Goal: Task Accomplishment & Management: Use online tool/utility

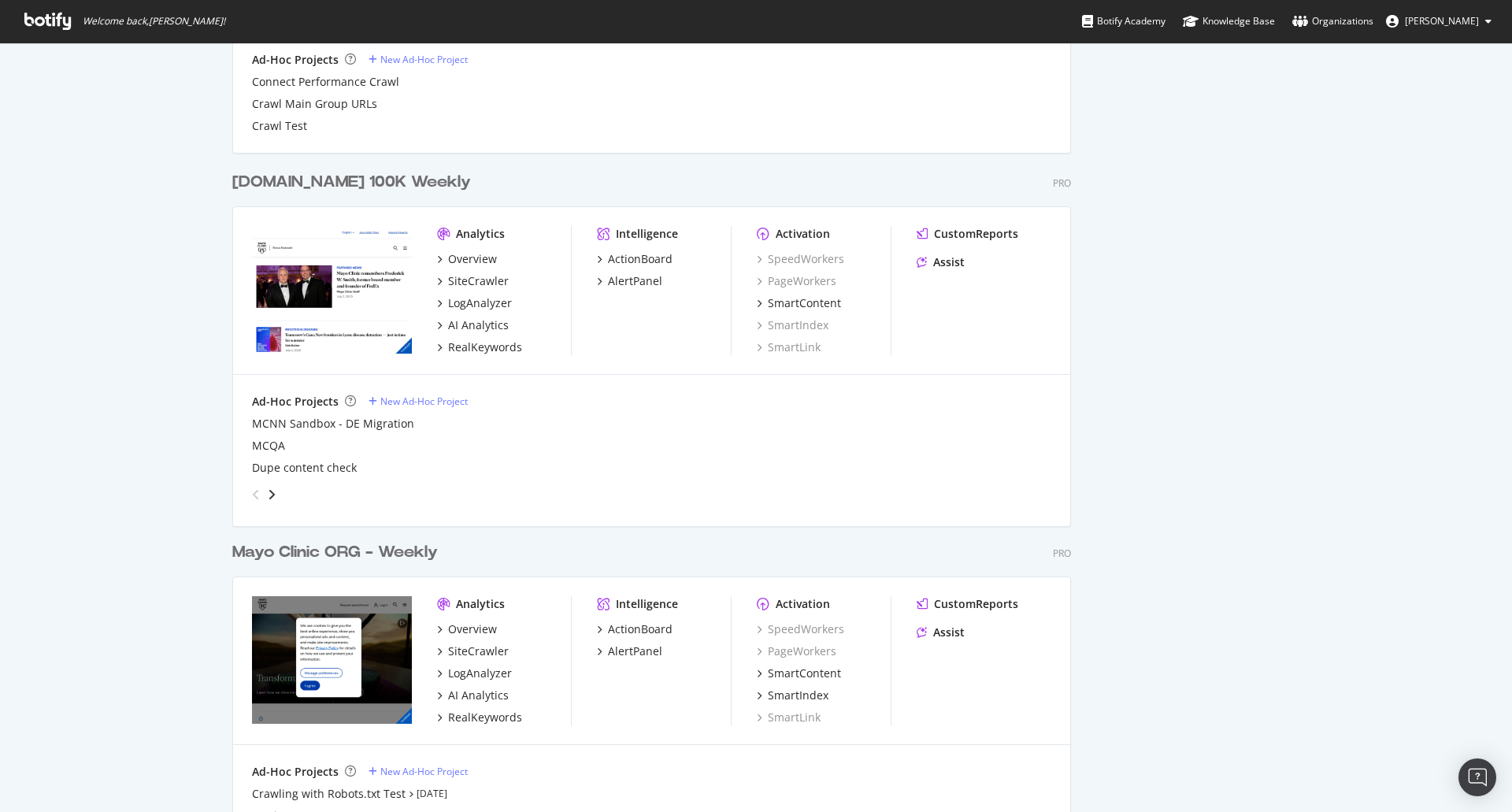
scroll to position [1564, 0]
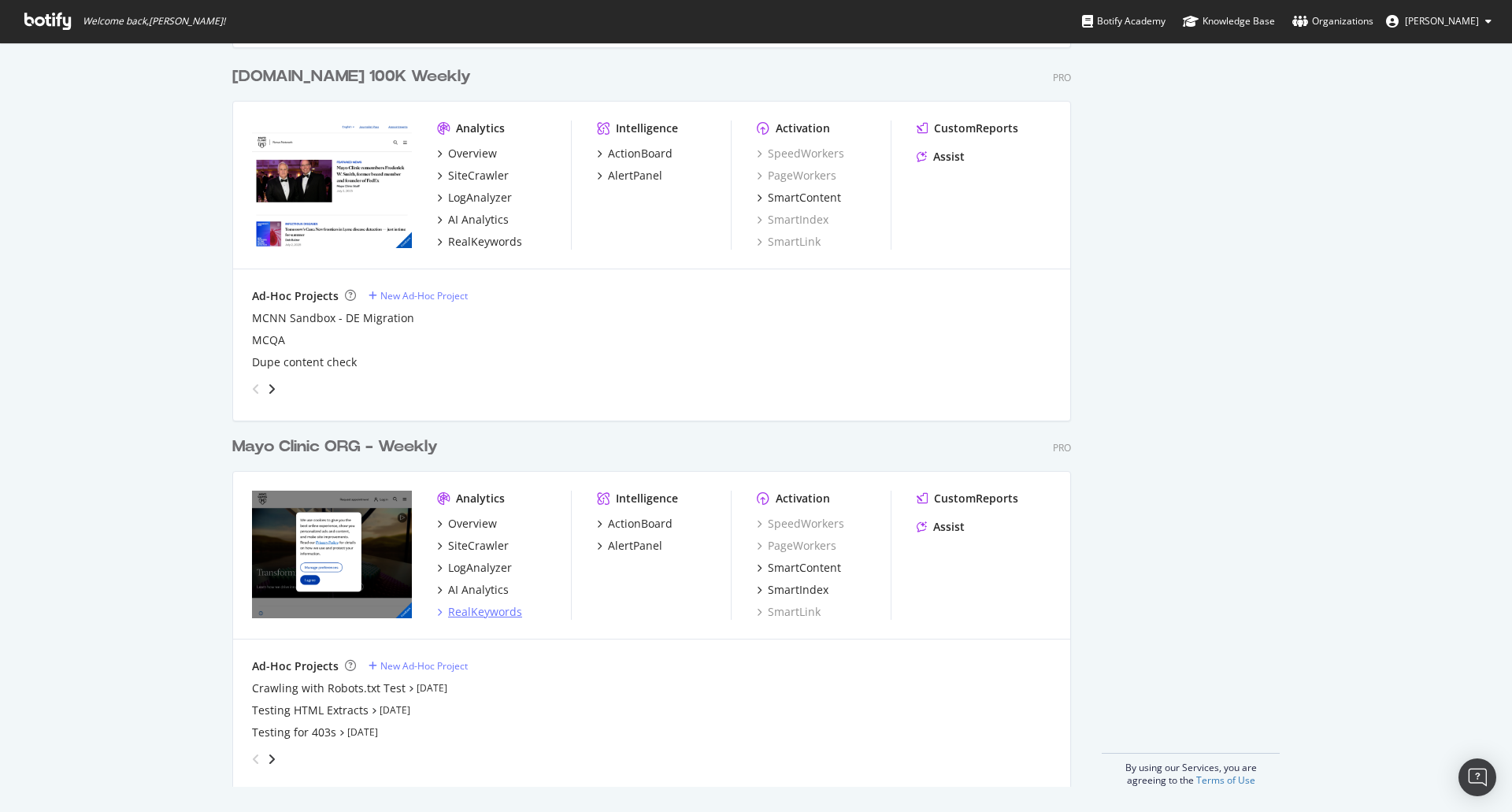
click at [475, 612] on div "RealKeywords" at bounding box center [485, 612] width 74 height 16
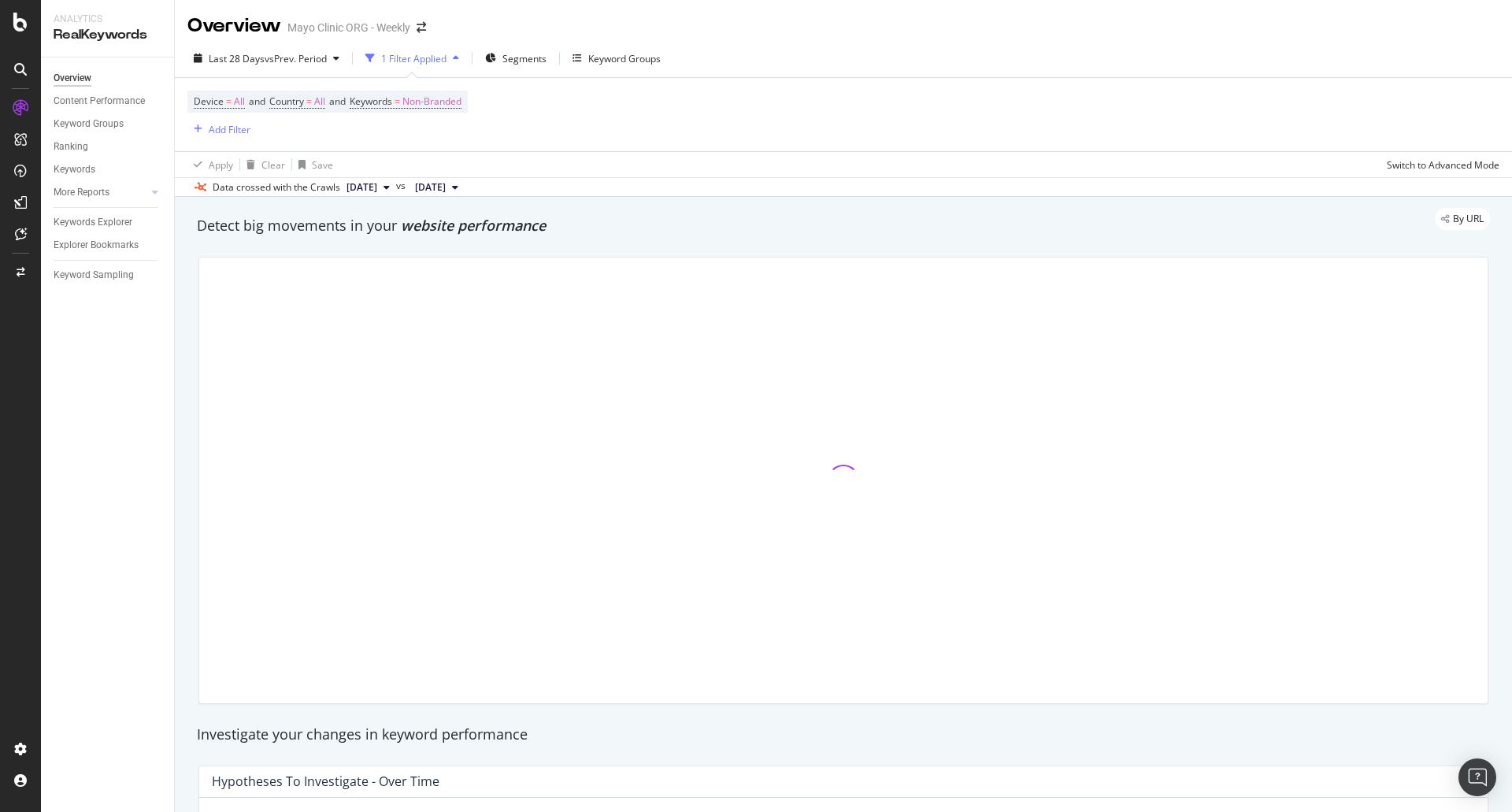
drag, startPoint x: 132, startPoint y: 510, endPoint x: 117, endPoint y: 273, distance: 237.5
click at [137, 497] on div "Overview Content Performance Keyword Groups Ranking Keywords More Reports Count…" at bounding box center [107, 435] width 133 height 755
click at [115, 228] on div "Keywords Explorer" at bounding box center [92, 222] width 78 height 17
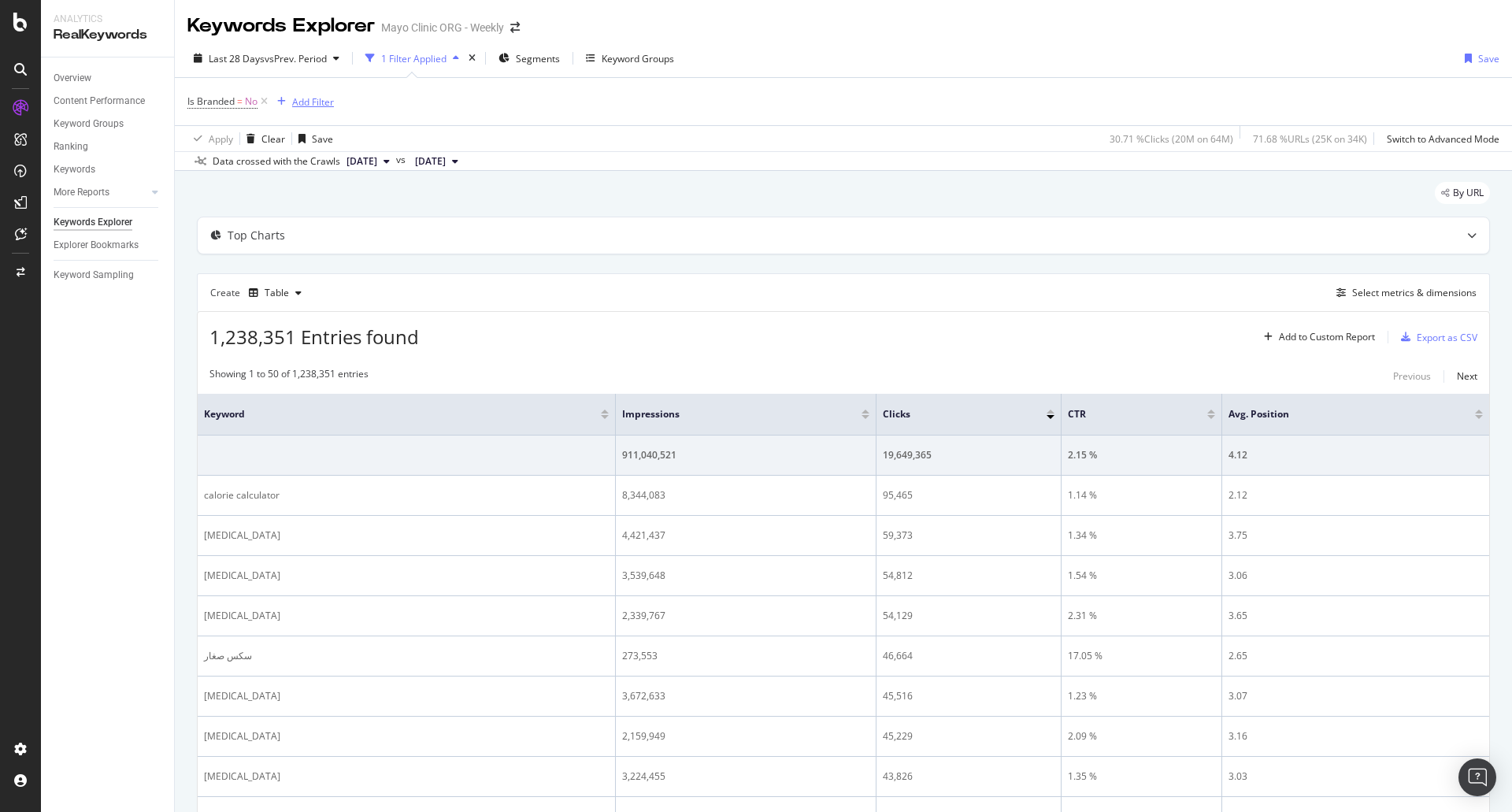
click at [292, 100] on div "Add Filter" at bounding box center [313, 102] width 42 height 14
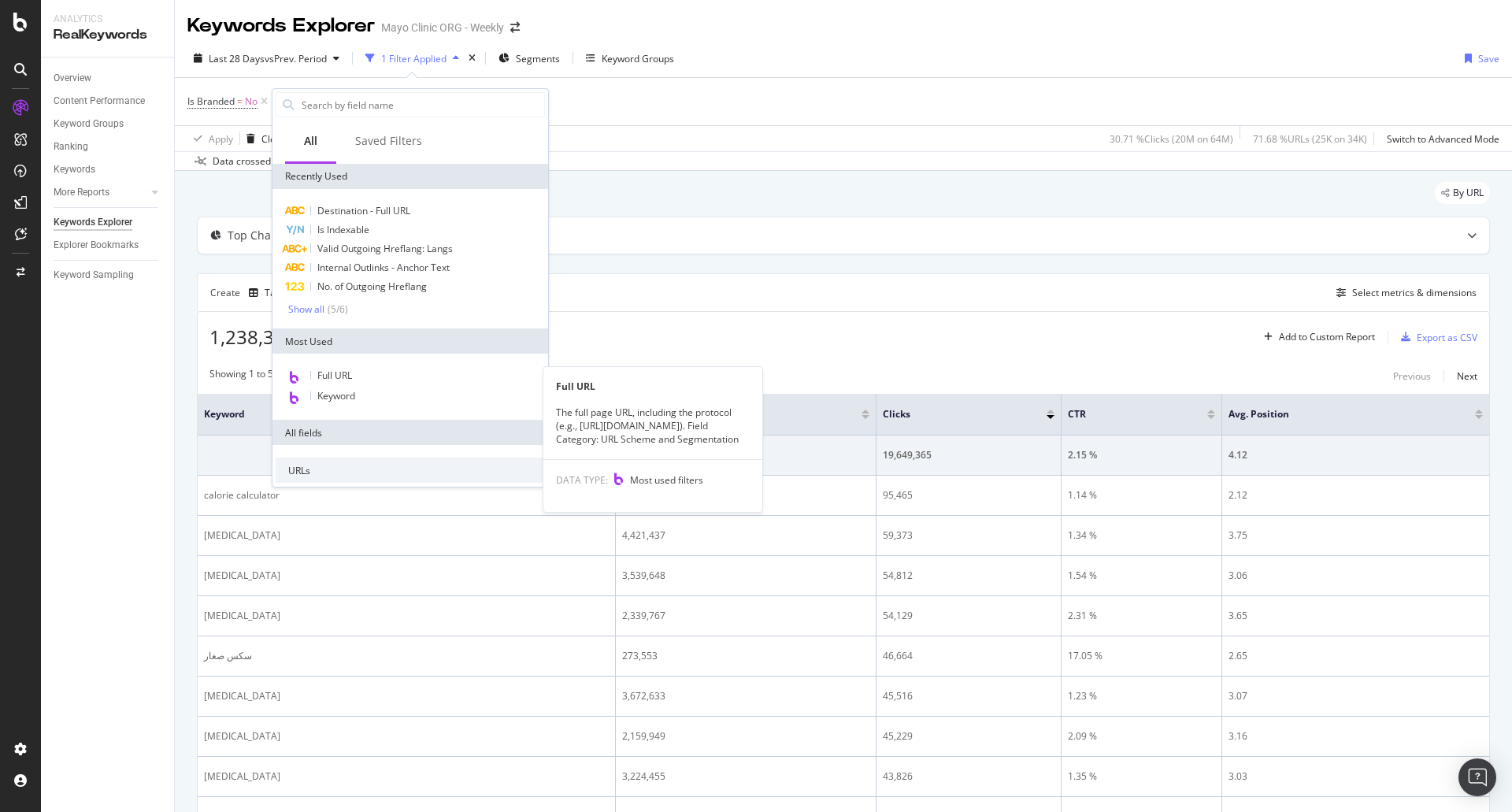
click at [363, 374] on div "Full URL" at bounding box center [411, 376] width 269 height 20
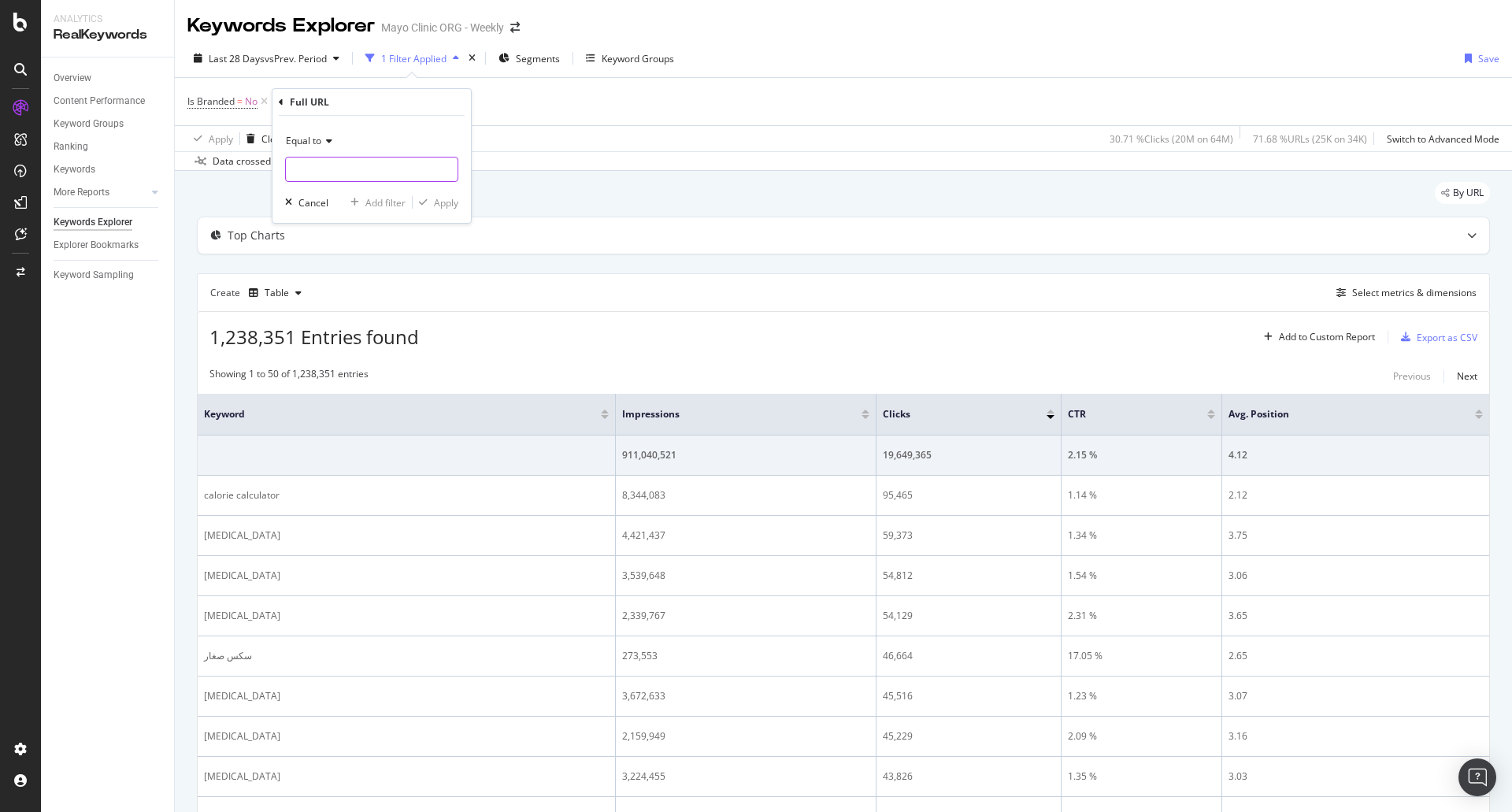
click at [358, 181] on input "text" at bounding box center [372, 169] width 172 height 25
paste input "[URL][DOMAIN_NAME]"
type input "[URL][DOMAIN_NAME]"
click at [450, 202] on div "Apply" at bounding box center [446, 203] width 24 height 14
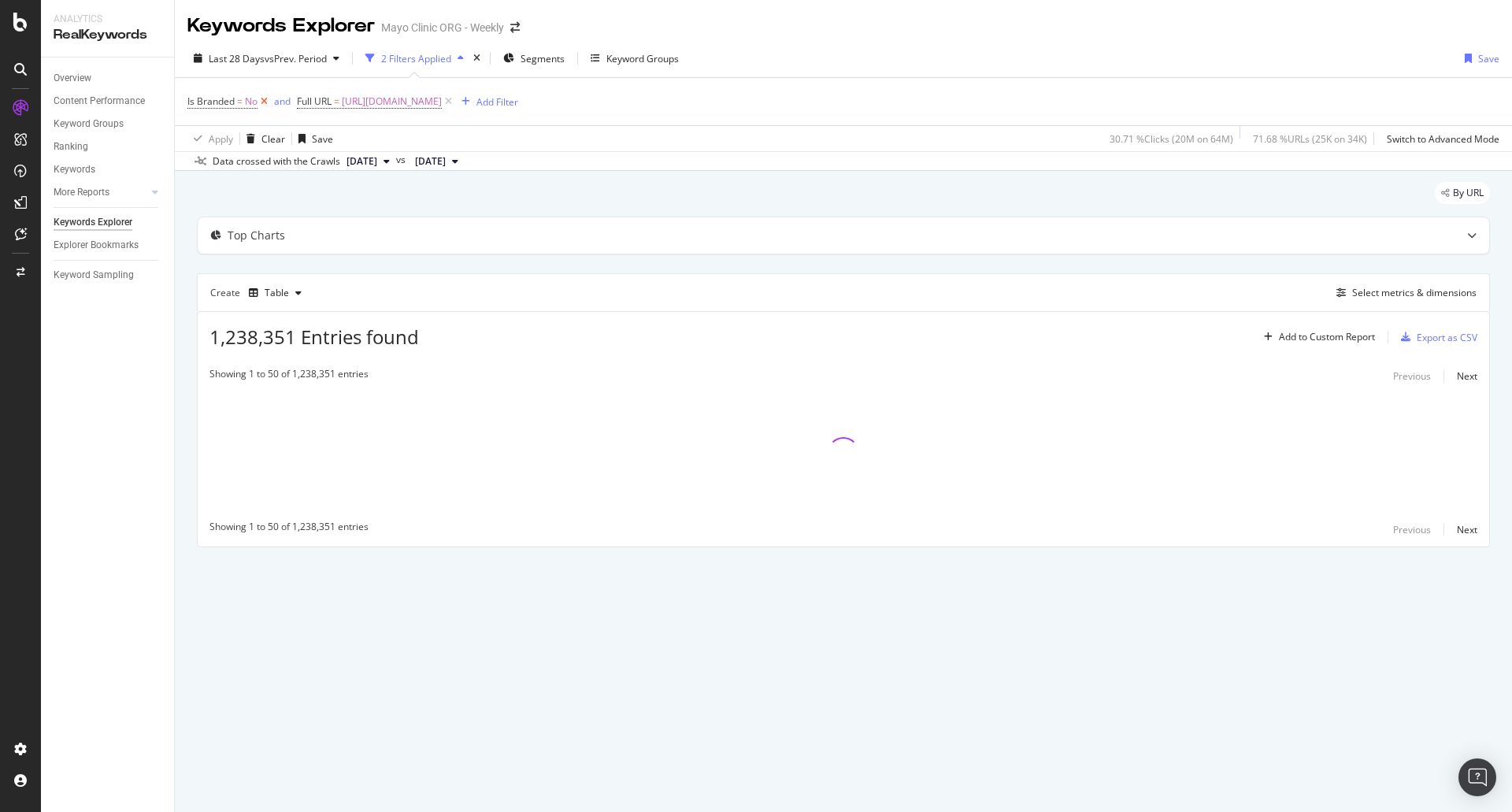
click at [265, 105] on icon at bounding box center [264, 102] width 14 height 16
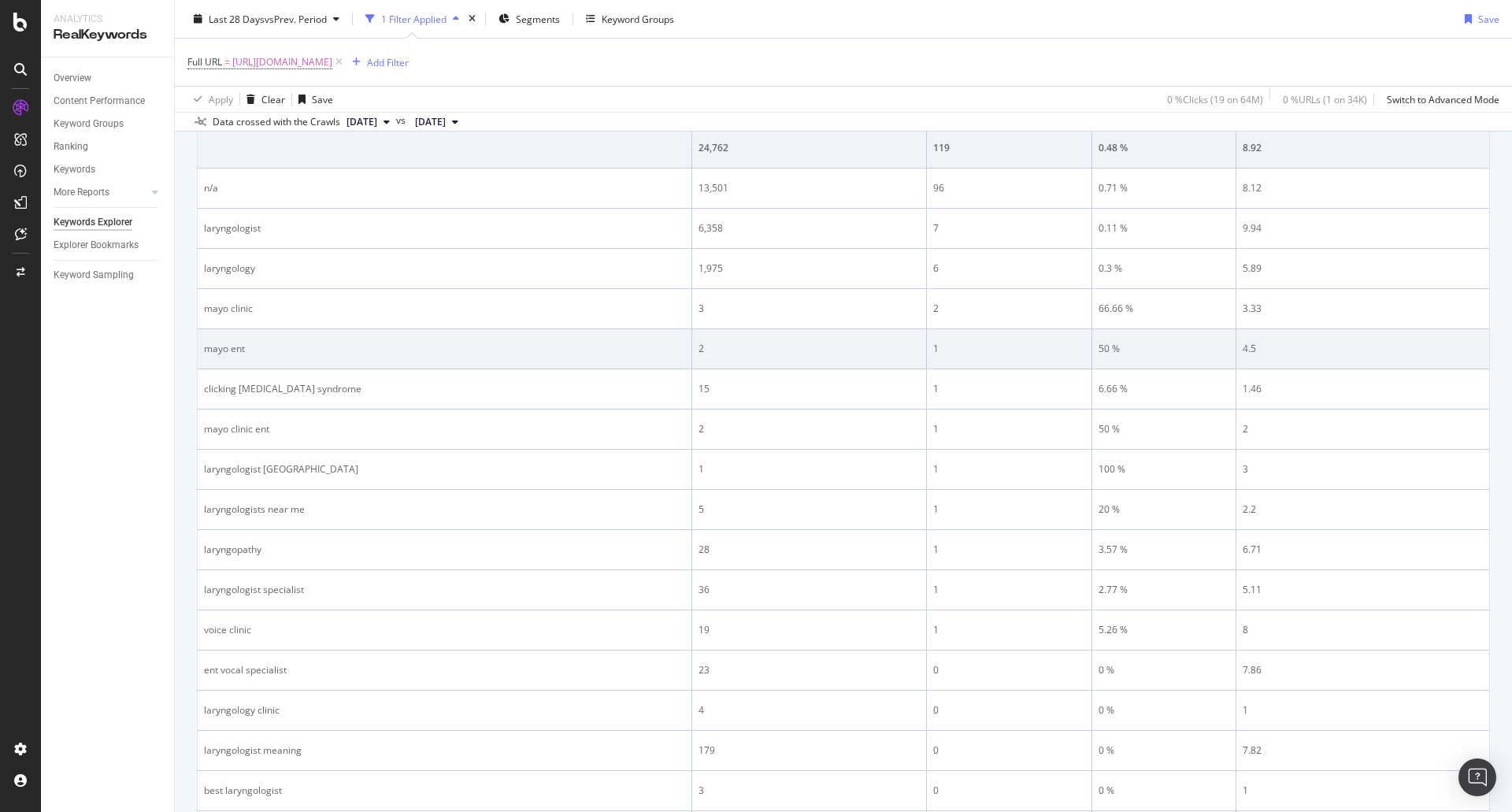
scroll to position [316, 0]
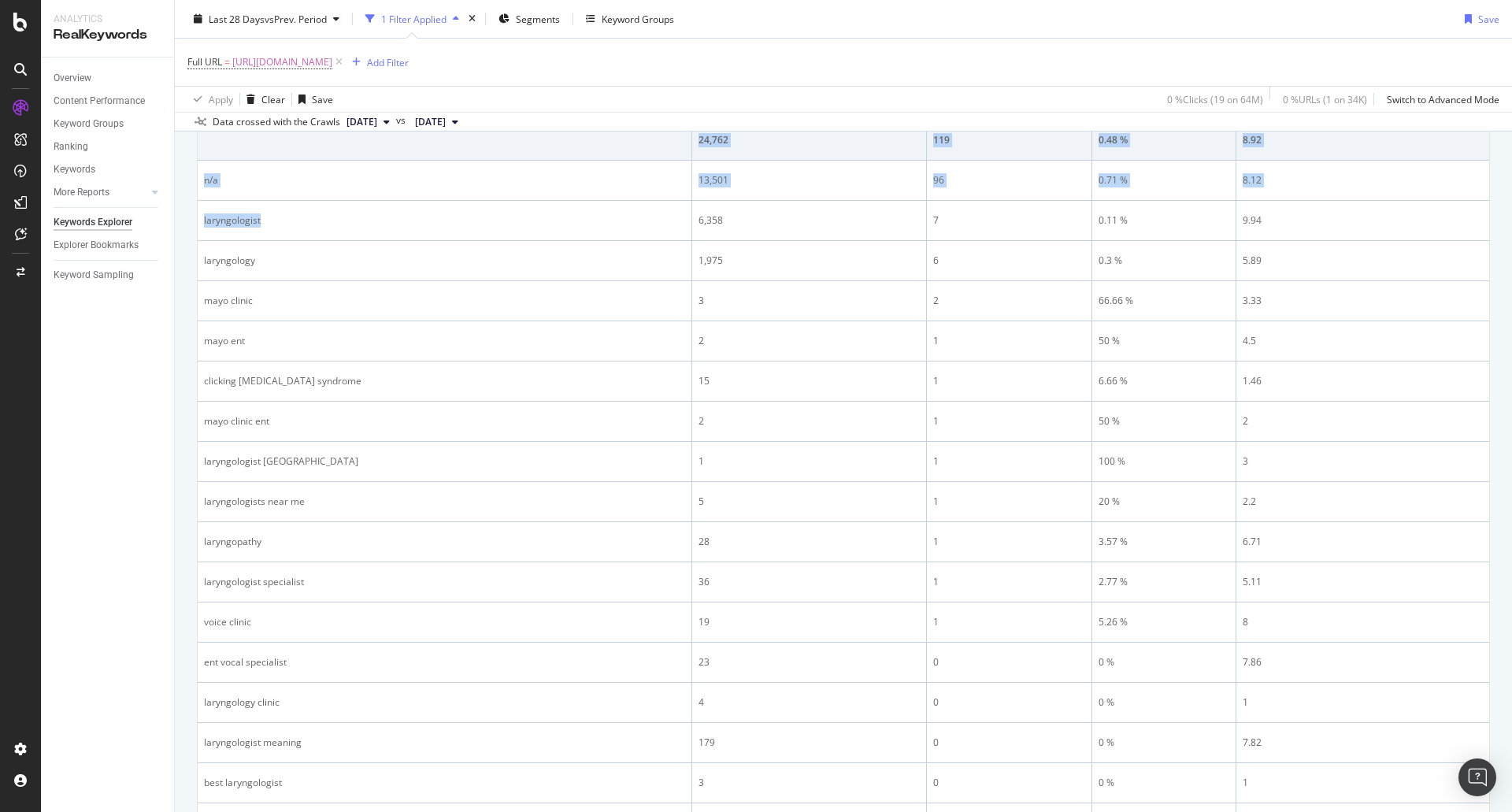
drag, startPoint x: 271, startPoint y: 225, endPoint x: 194, endPoint y: 224, distance: 77.0
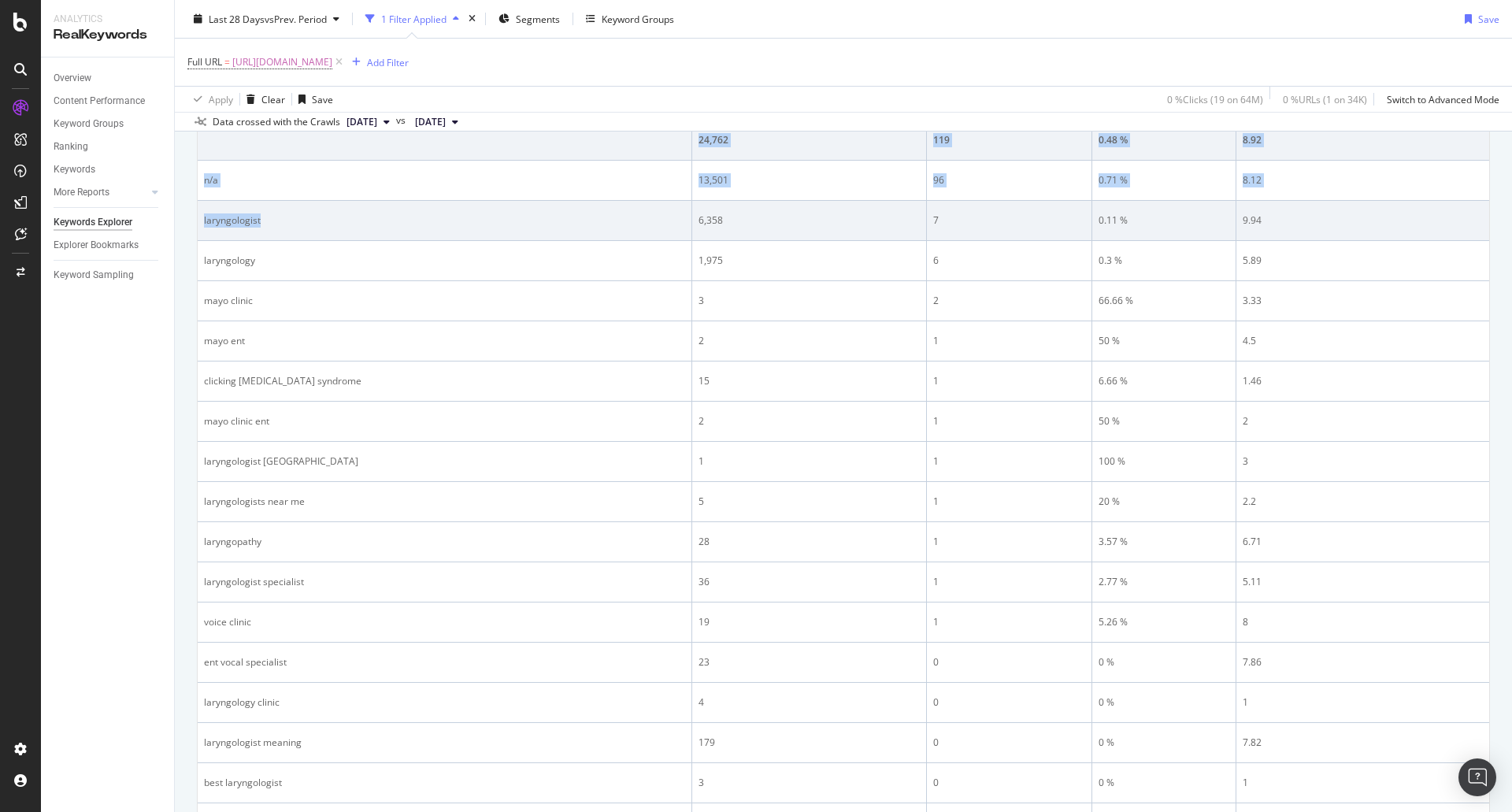
click at [304, 229] on td "laryngologist" at bounding box center [445, 221] width 494 height 41
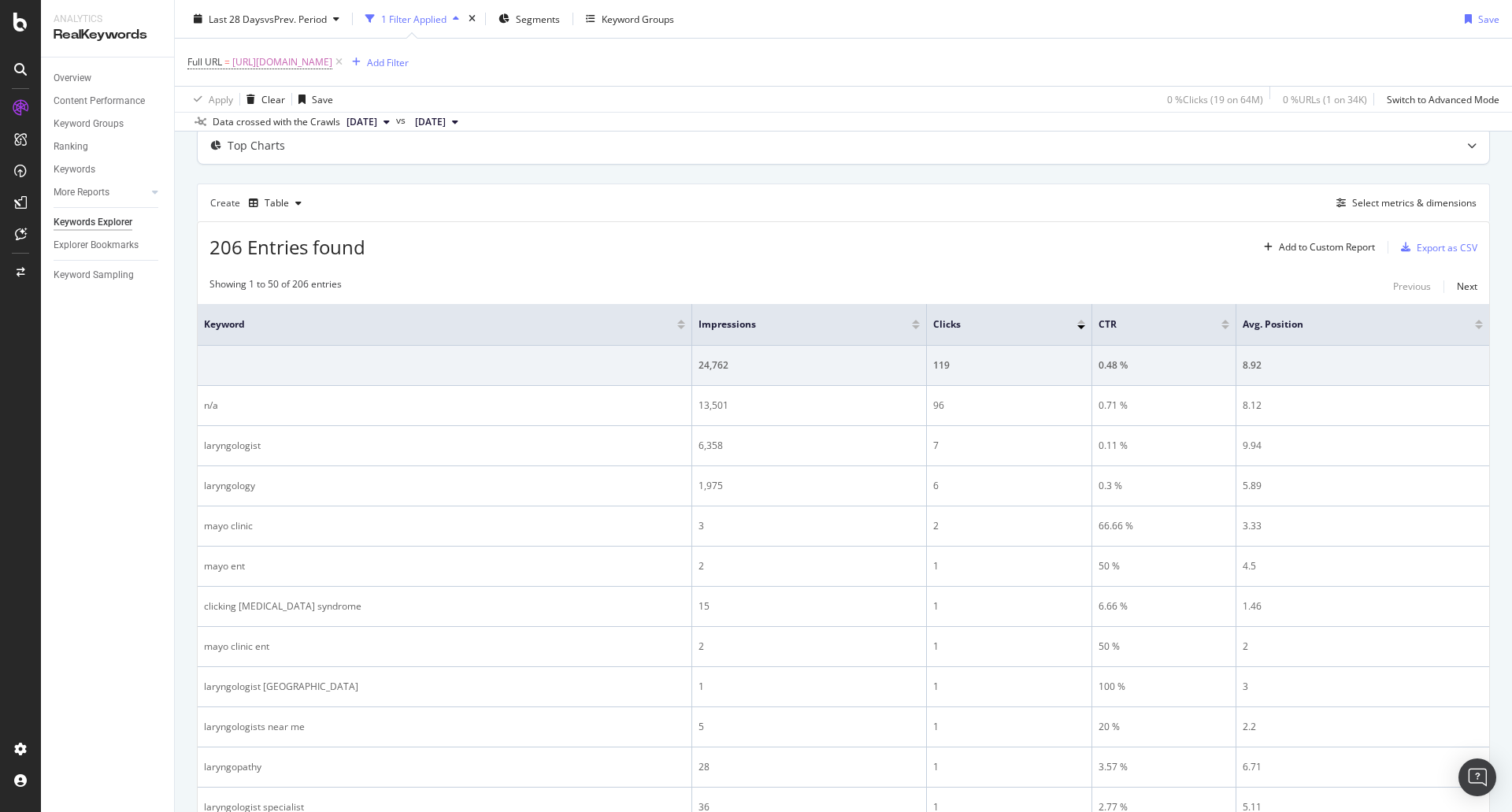
scroll to position [0, 0]
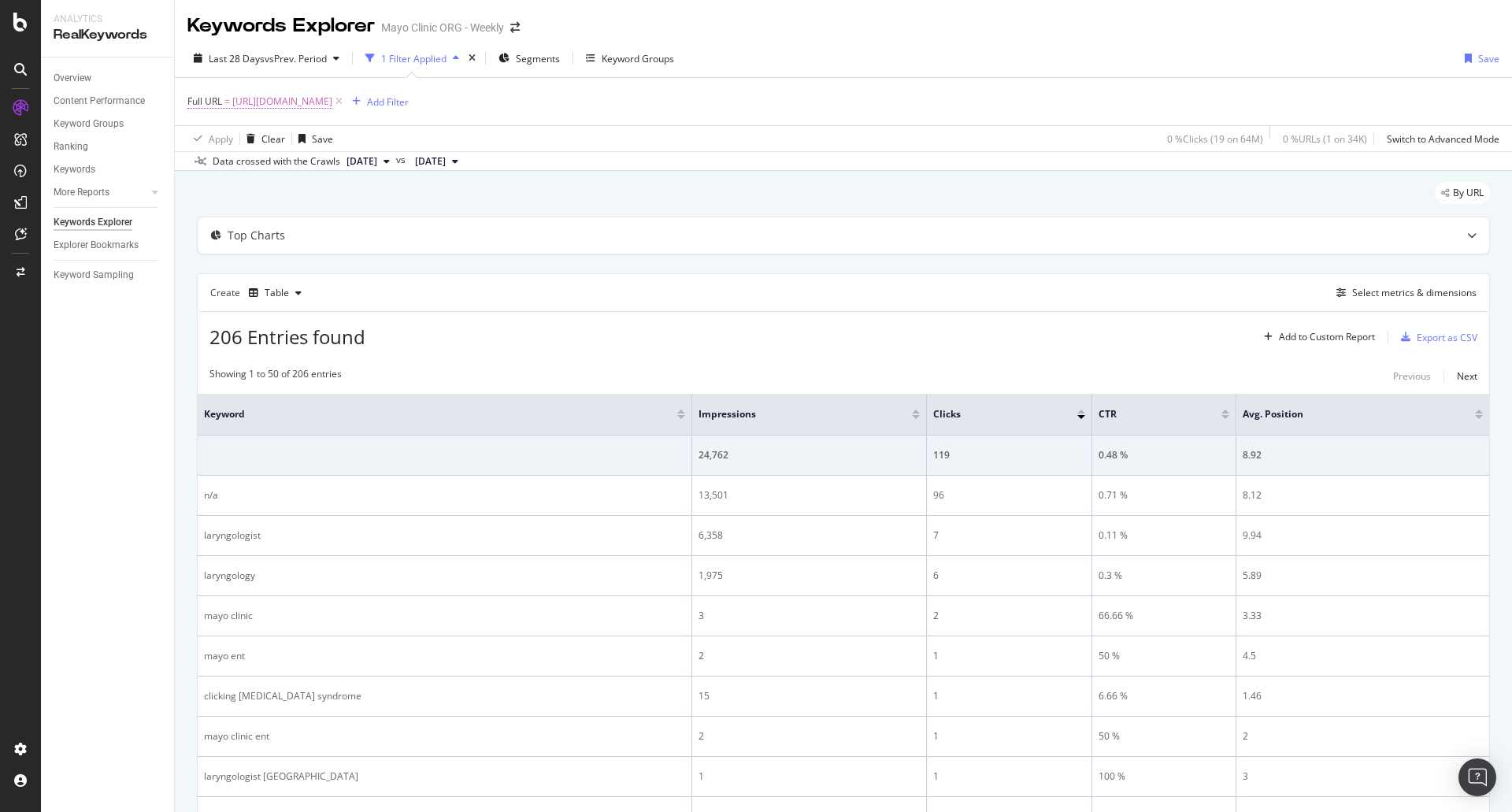
click at [332, 94] on span "[URL][DOMAIN_NAME]" at bounding box center [282, 102] width 100 height 22
click at [216, 167] on input "[URL][DOMAIN_NAME]" at bounding box center [276, 166] width 149 height 25
click at [415, 276] on div "Create Table Select metrics & dimensions" at bounding box center [843, 292] width 1293 height 38
click at [251, 54] on span "Last 28 Days" at bounding box center [236, 58] width 56 height 14
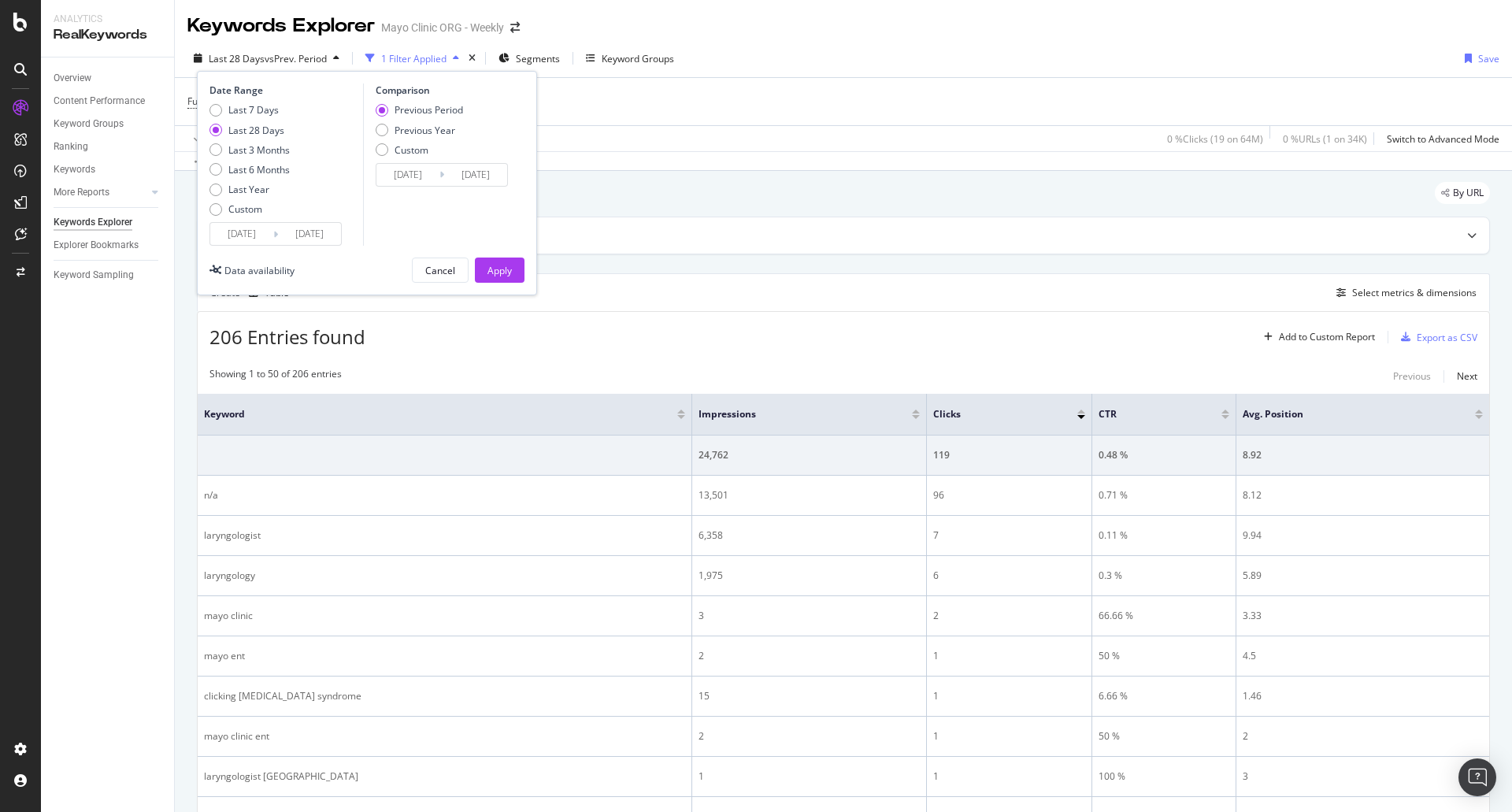
click at [245, 177] on div "Last 7 Days Last 28 Days Last 3 Months Last 6 Months Last Year Custom" at bounding box center [249, 162] width 80 height 119
click at [244, 183] on div "Last Year" at bounding box center [249, 189] width 41 height 14
type input "[DATE]"
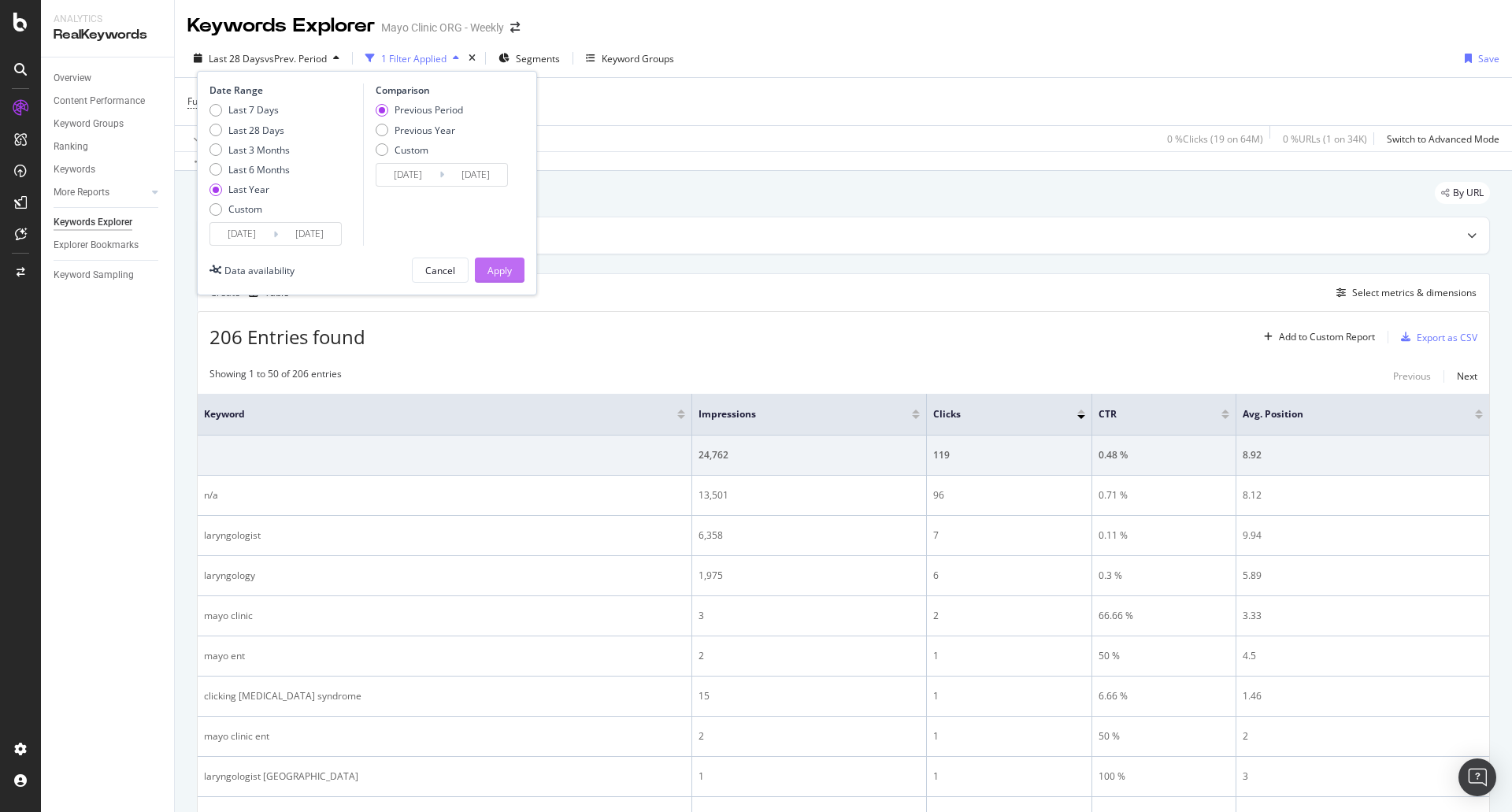
click at [499, 269] on div "Apply" at bounding box center [500, 270] width 24 height 14
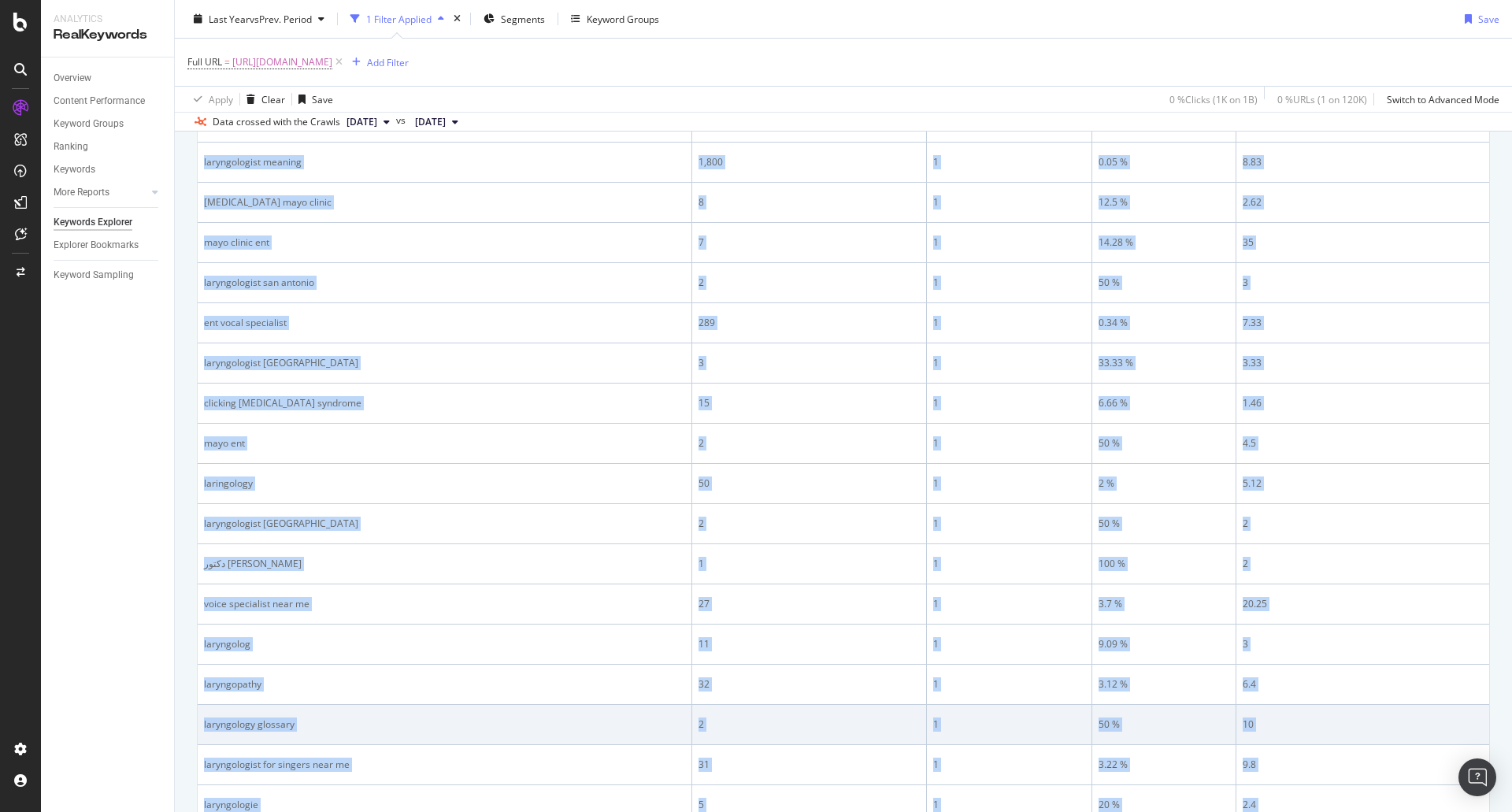
scroll to position [1763, 0]
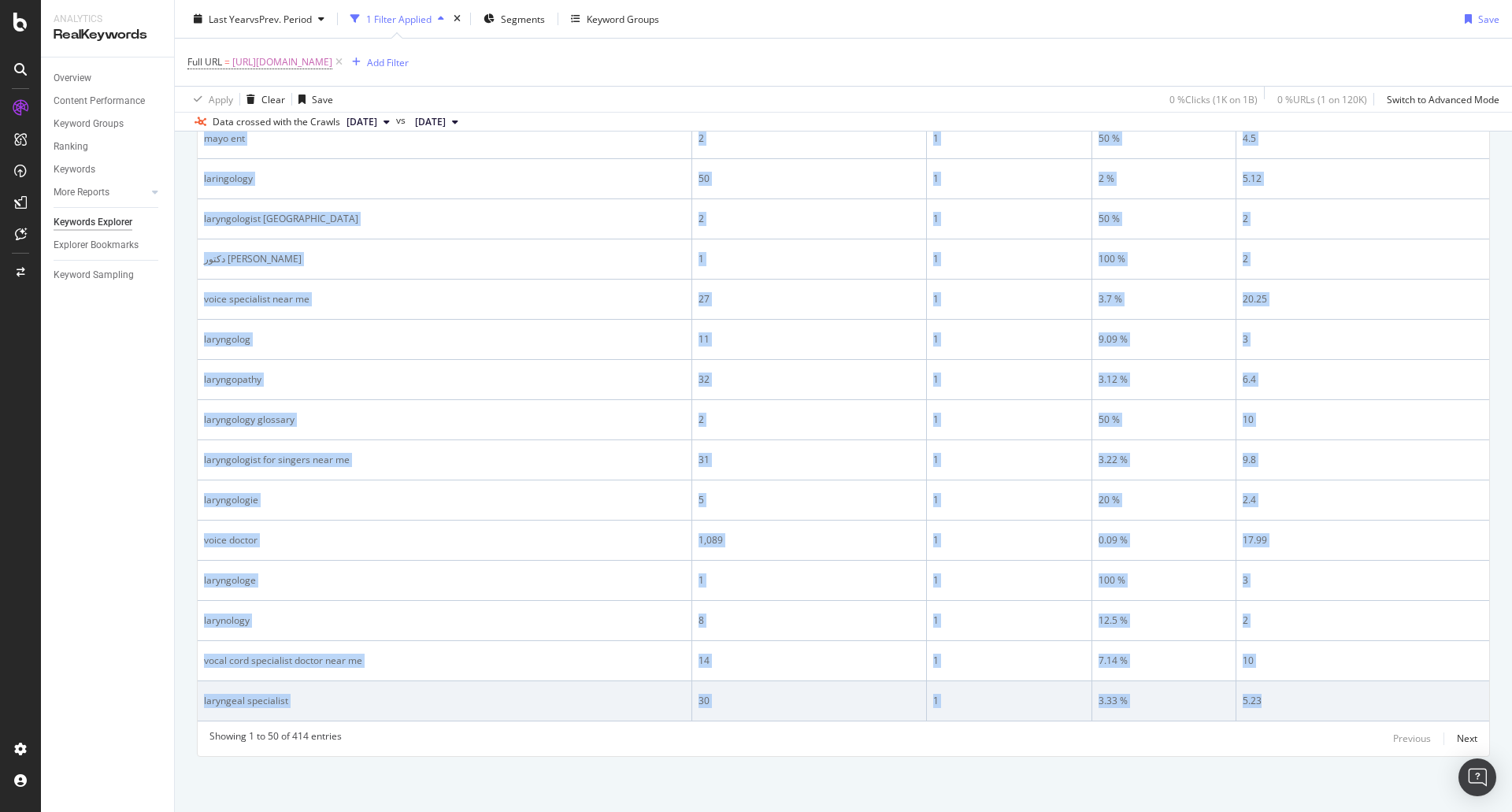
drag, startPoint x: 197, startPoint y: 262, endPoint x: 1328, endPoint y: 709, distance: 1216.1
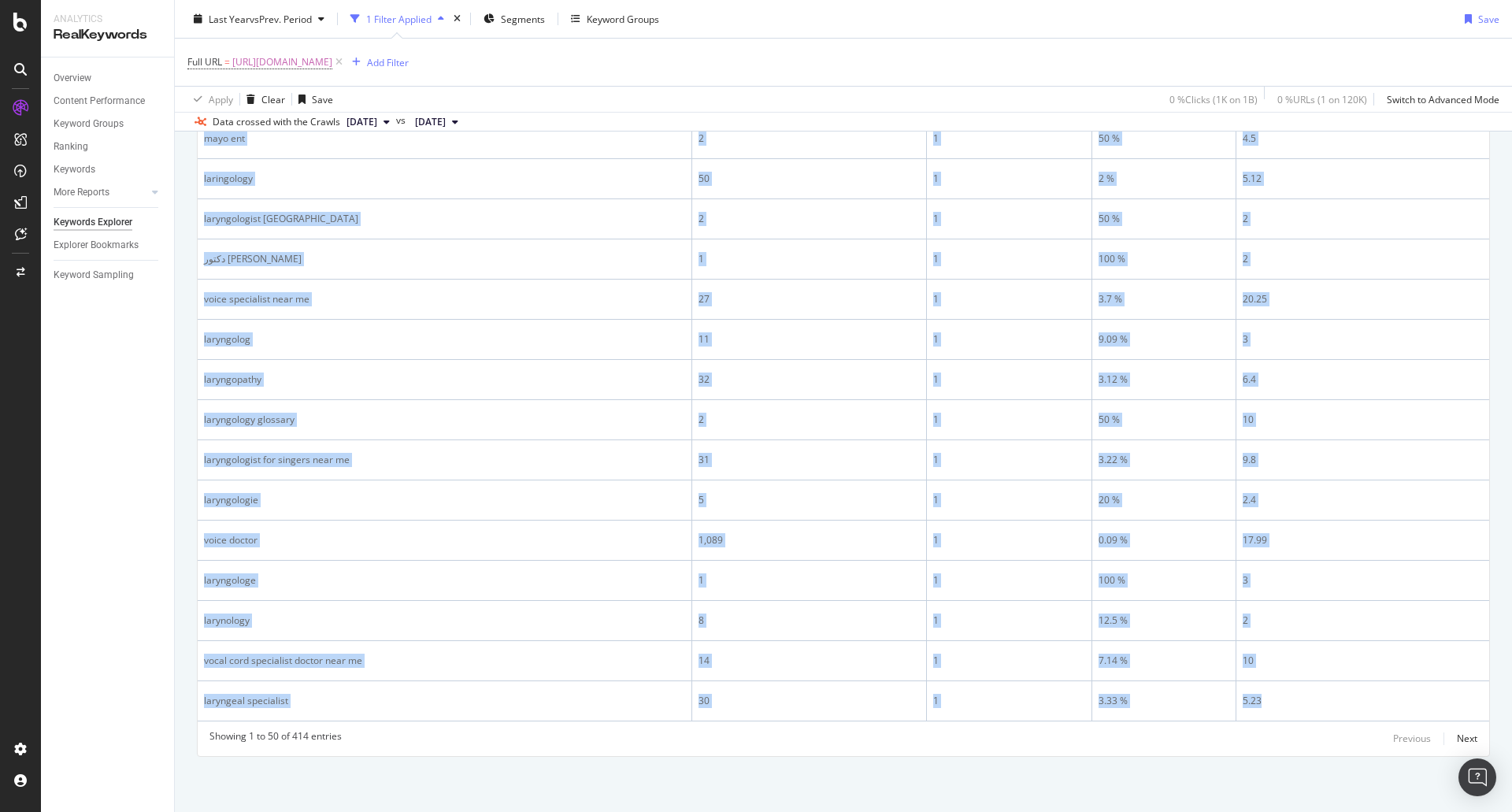
copy tbody "l/i 492,624 7,759 7.93 % 16.45 dolorsitametc 00,153 47 0.38 % 9.47 adipiscinge …"
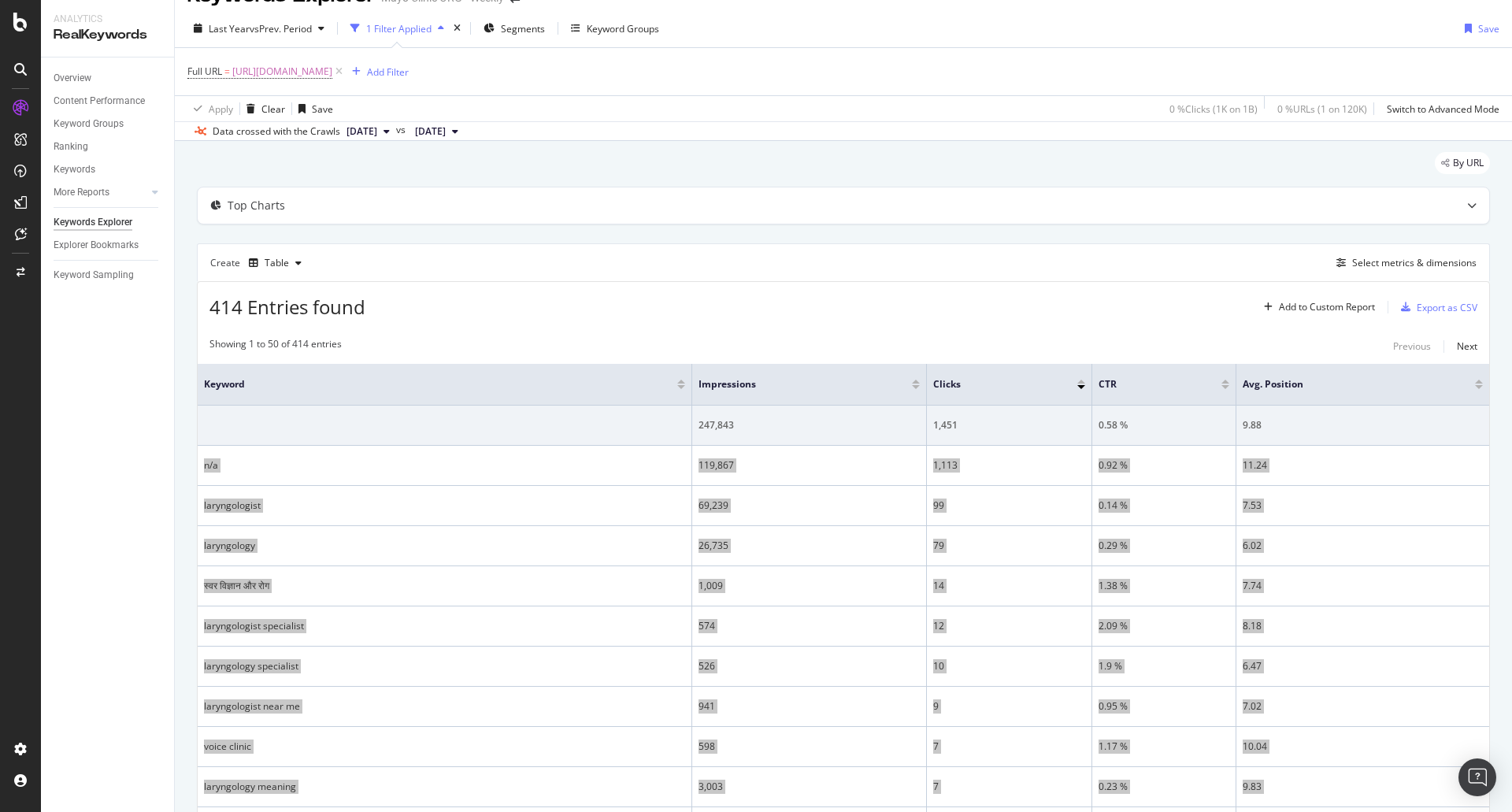
scroll to position [0, 0]
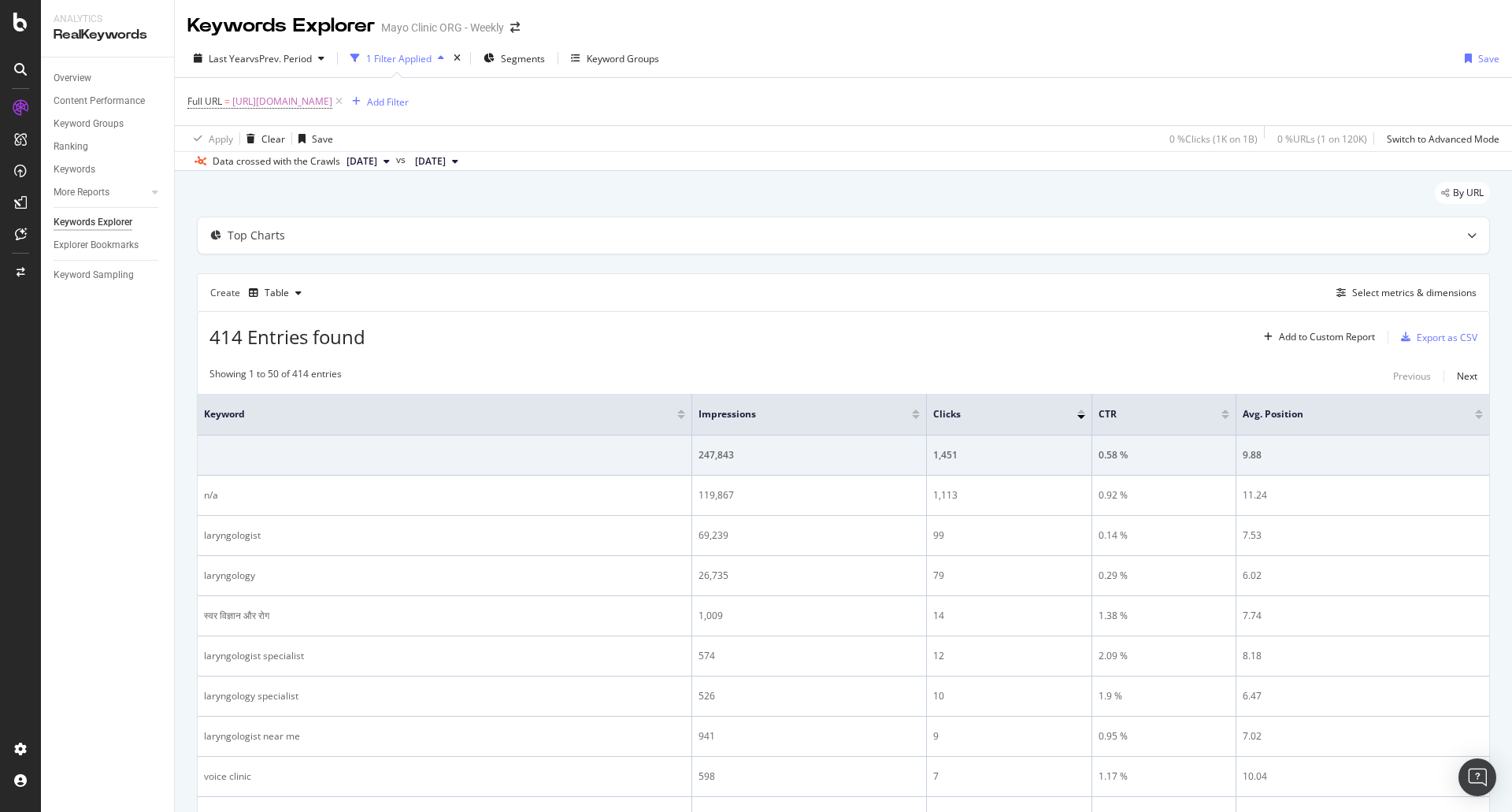
drag, startPoint x: 720, startPoint y: 359, endPoint x: 770, endPoint y: 374, distance: 52.2
click at [346, 100] on icon at bounding box center [339, 102] width 14 height 16
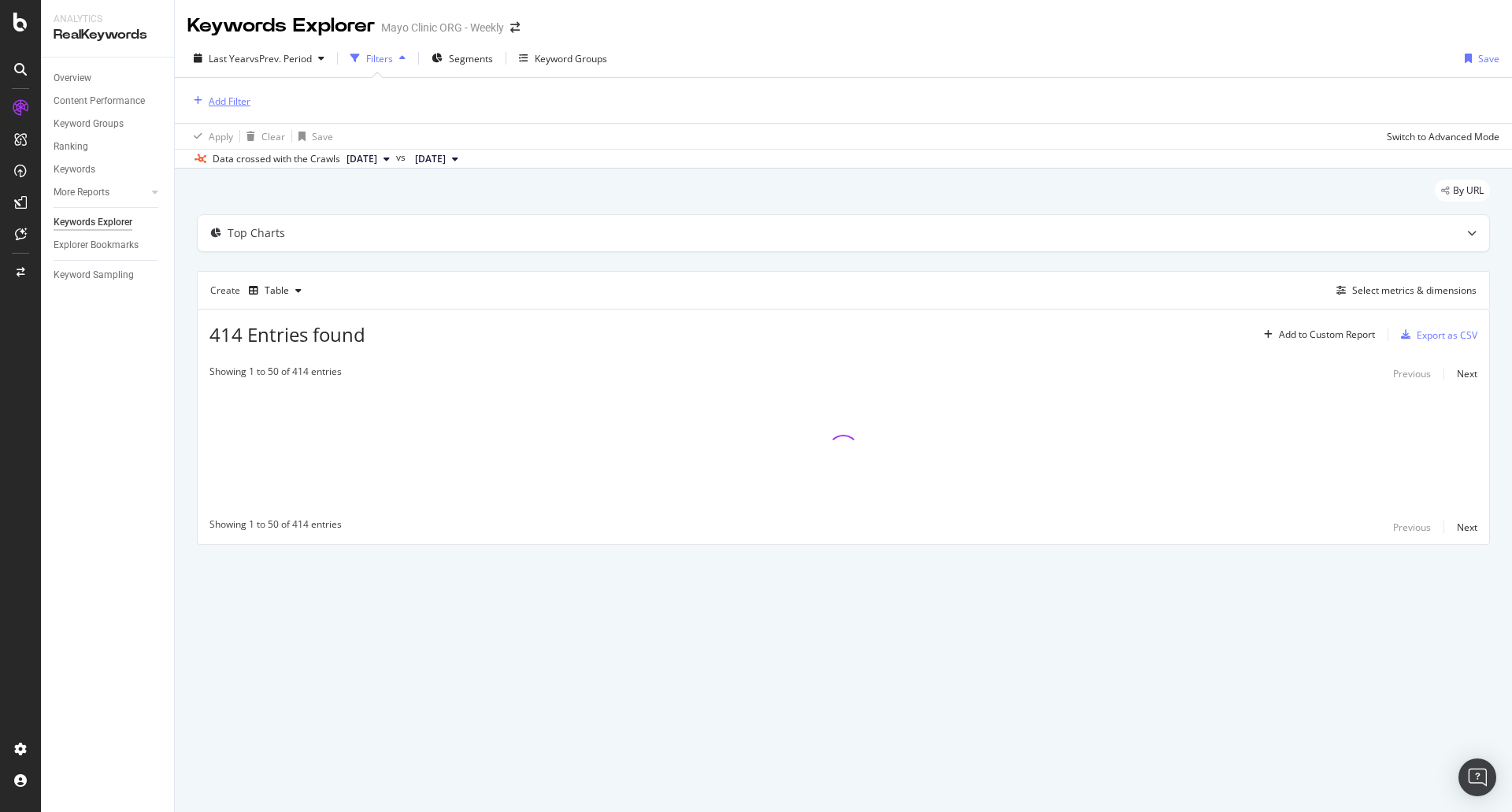
click at [225, 96] on div "Add Filter" at bounding box center [229, 101] width 42 height 14
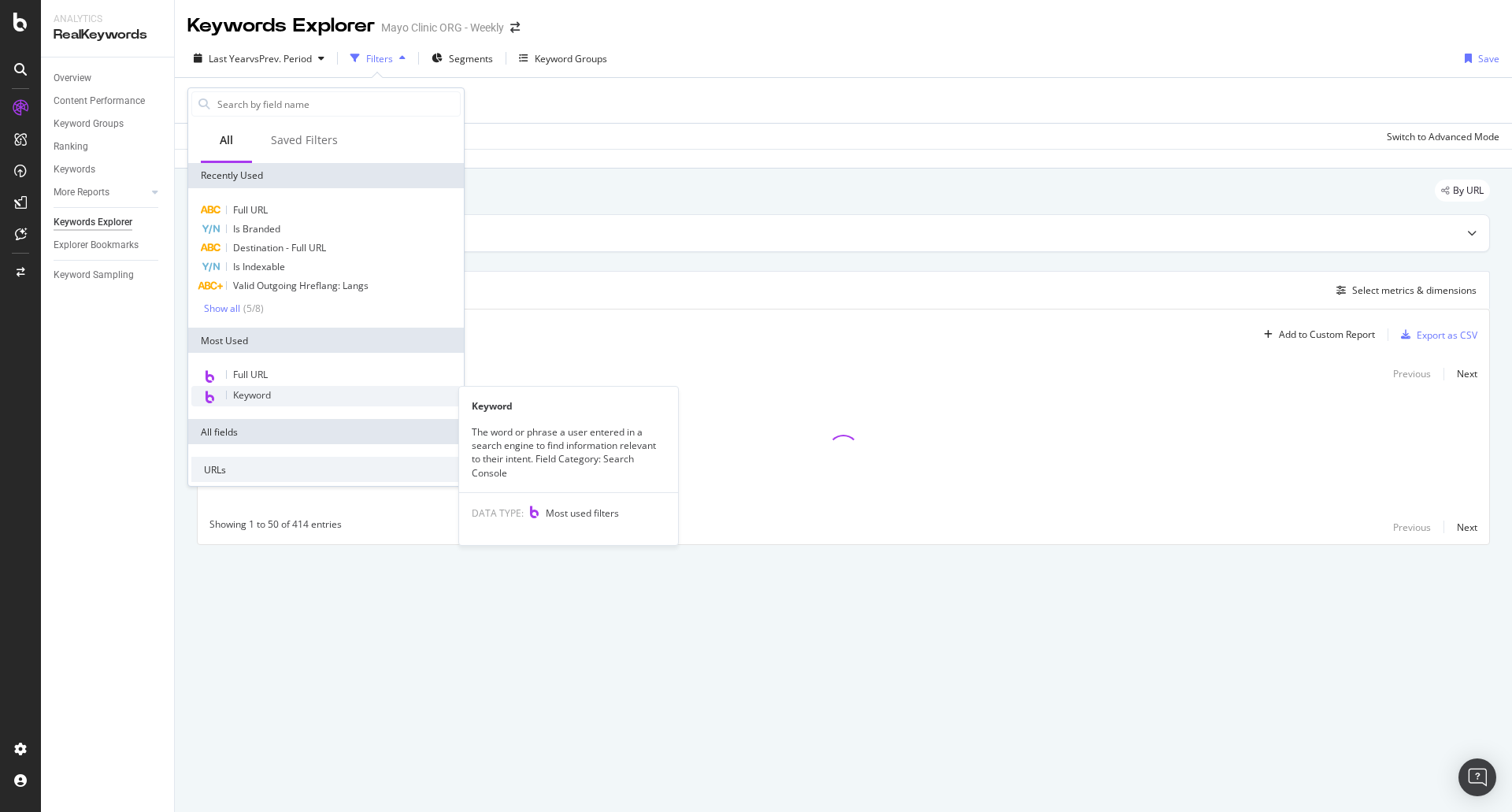
click at [295, 394] on div "Keyword" at bounding box center [326, 396] width 269 height 20
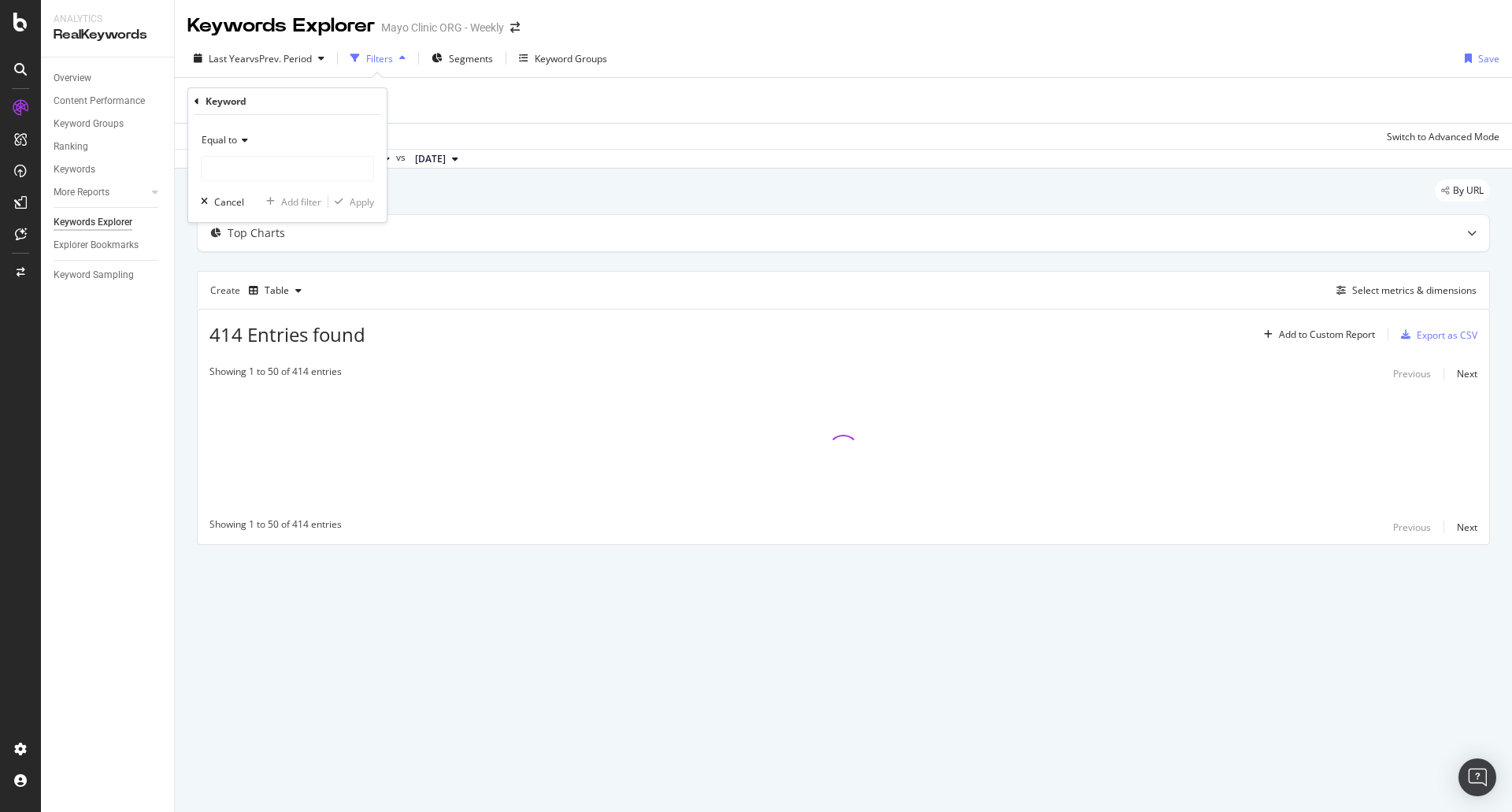
click at [225, 137] on span "Equal to" at bounding box center [220, 139] width 35 height 14
click at [252, 292] on div "Contains" at bounding box center [289, 295] width 169 height 20
click at [280, 161] on input "text" at bounding box center [288, 168] width 172 height 25
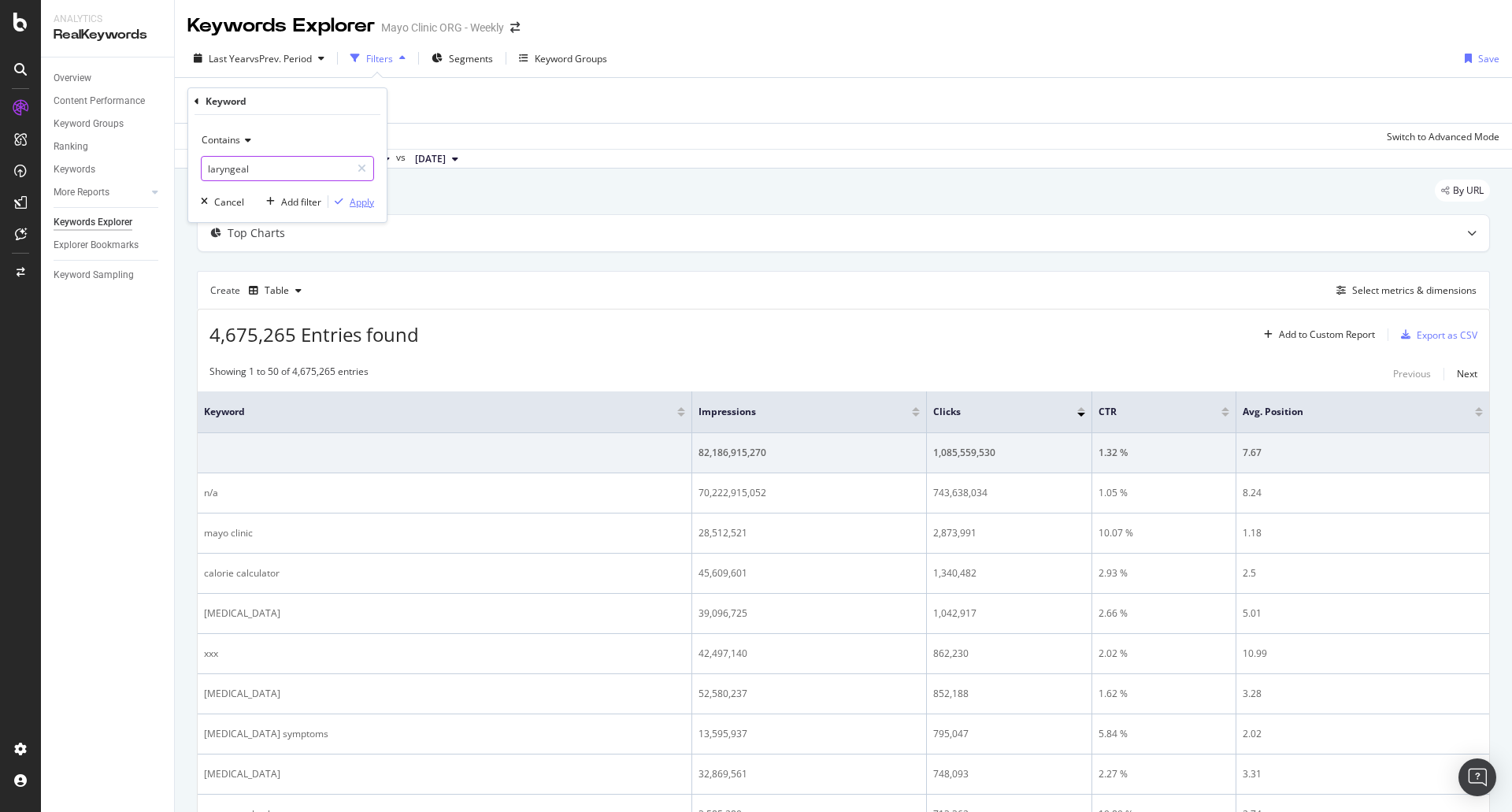
type input "laryngeal"
click at [367, 202] on div "Apply" at bounding box center [362, 202] width 24 height 14
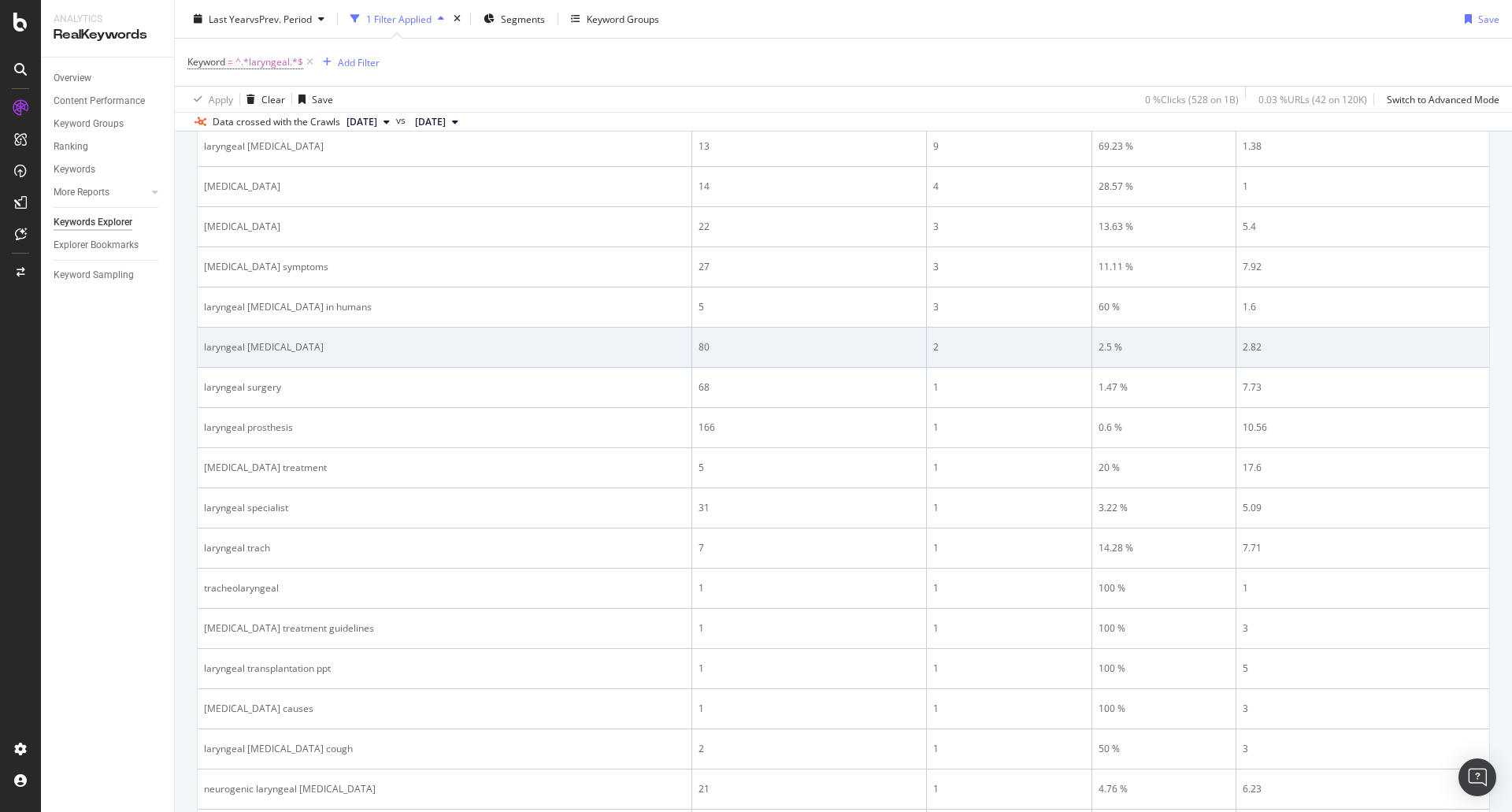
scroll to position [158, 0]
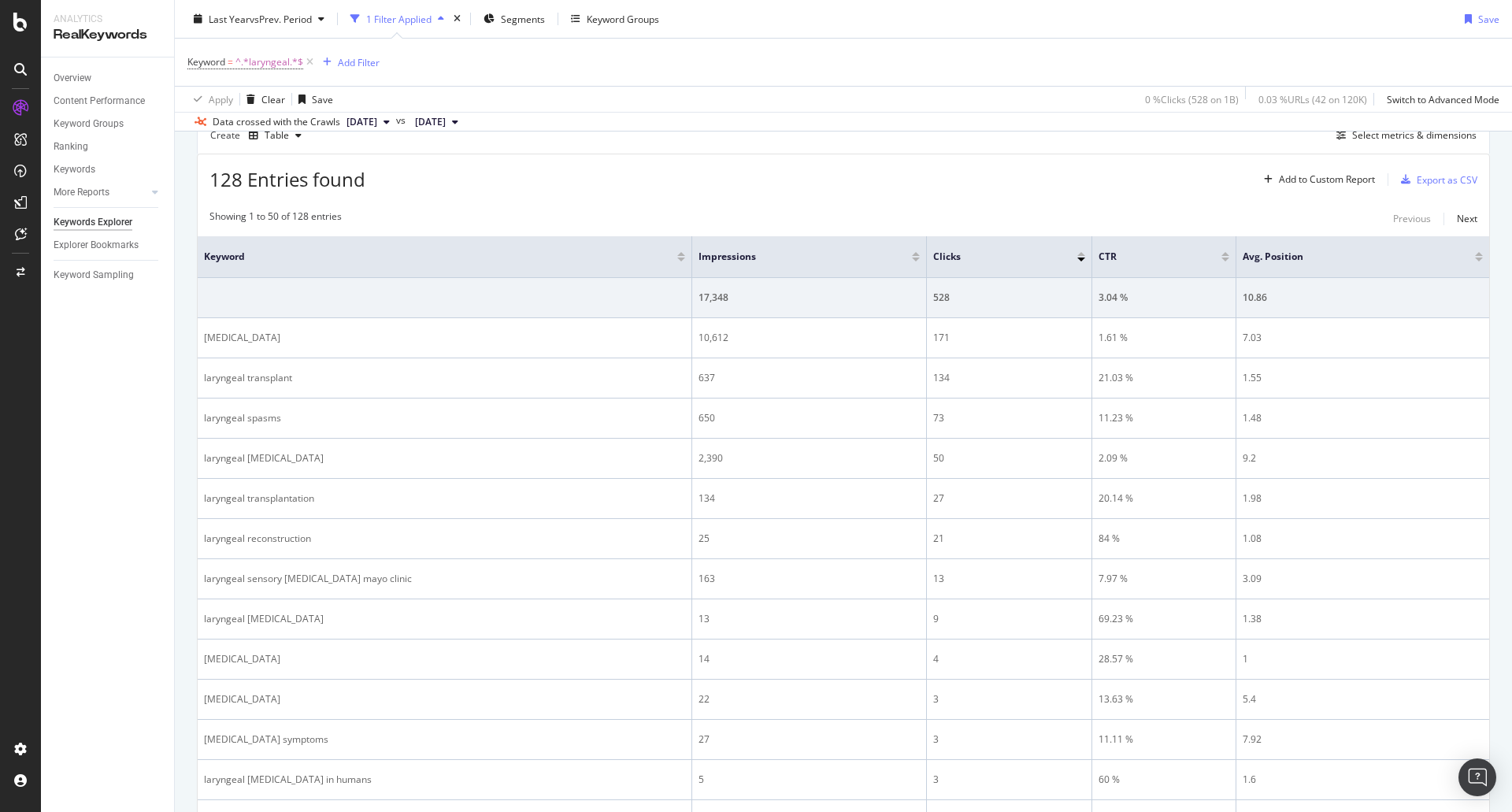
click at [202, 258] on th "Keyword" at bounding box center [445, 257] width 494 height 42
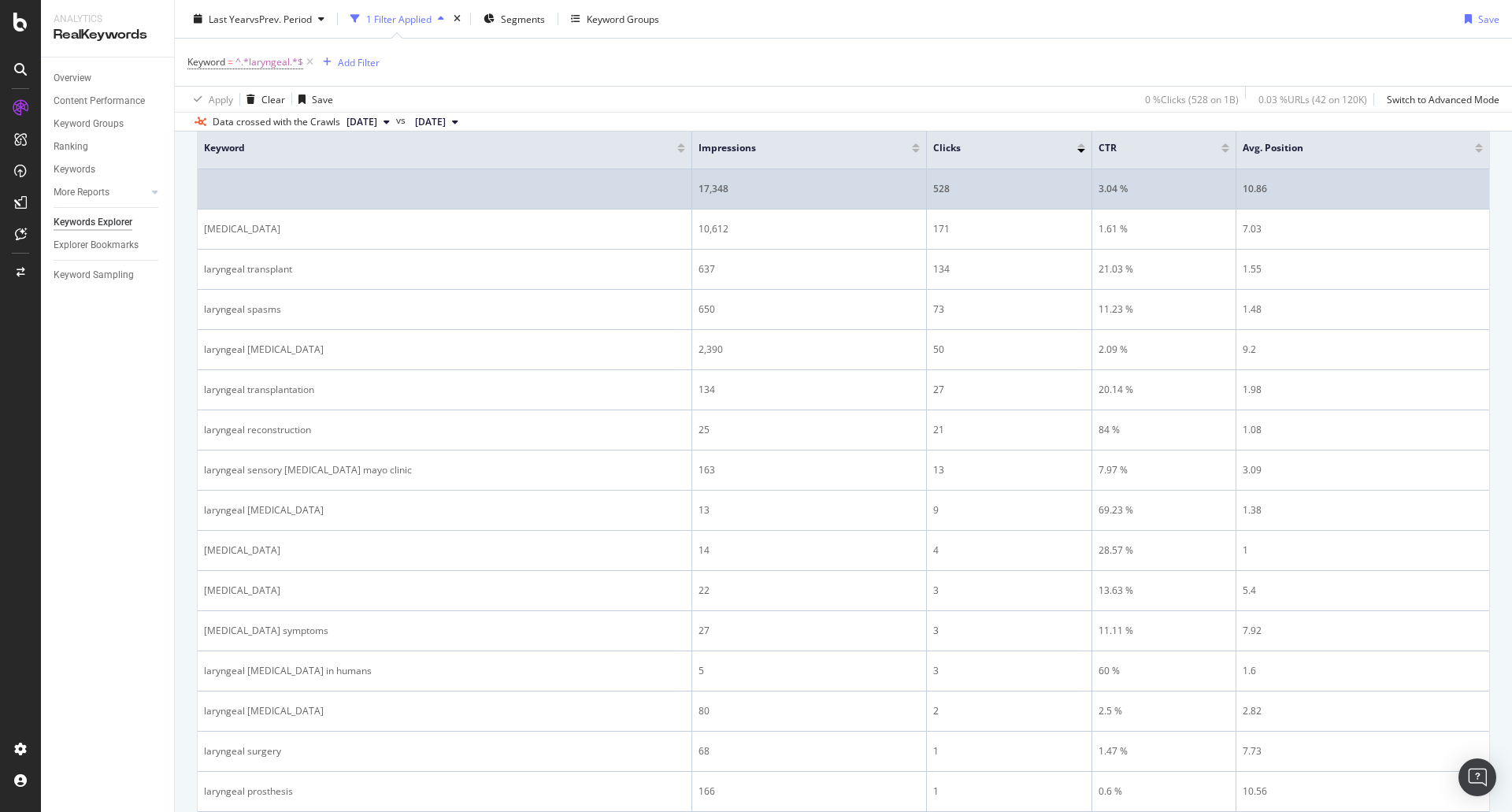
scroll to position [0, 0]
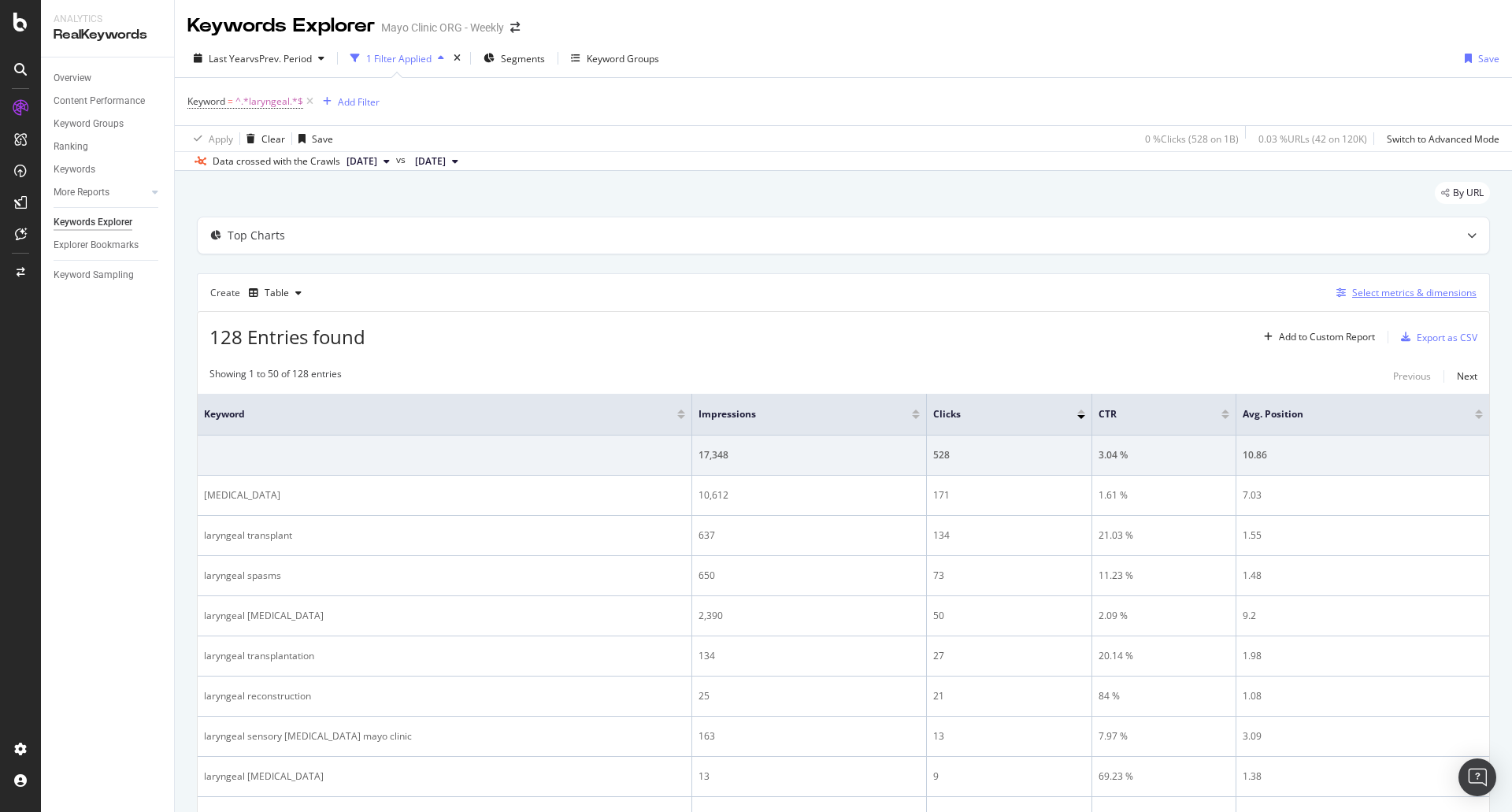
click at [1391, 293] on div "Select metrics & dimensions" at bounding box center [1414, 293] width 125 height 14
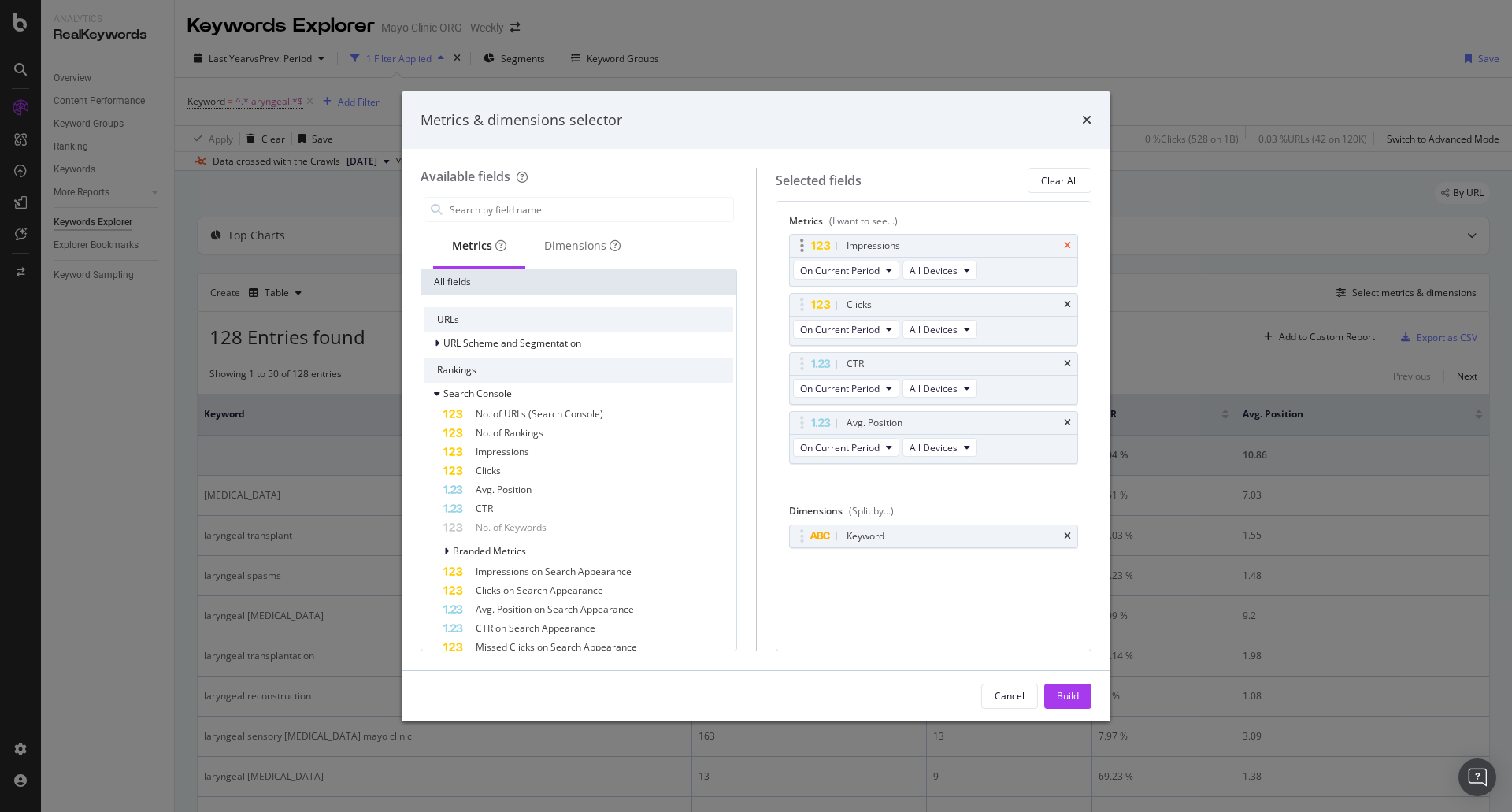
click at [1065, 245] on icon "times" at bounding box center [1067, 245] width 7 height 9
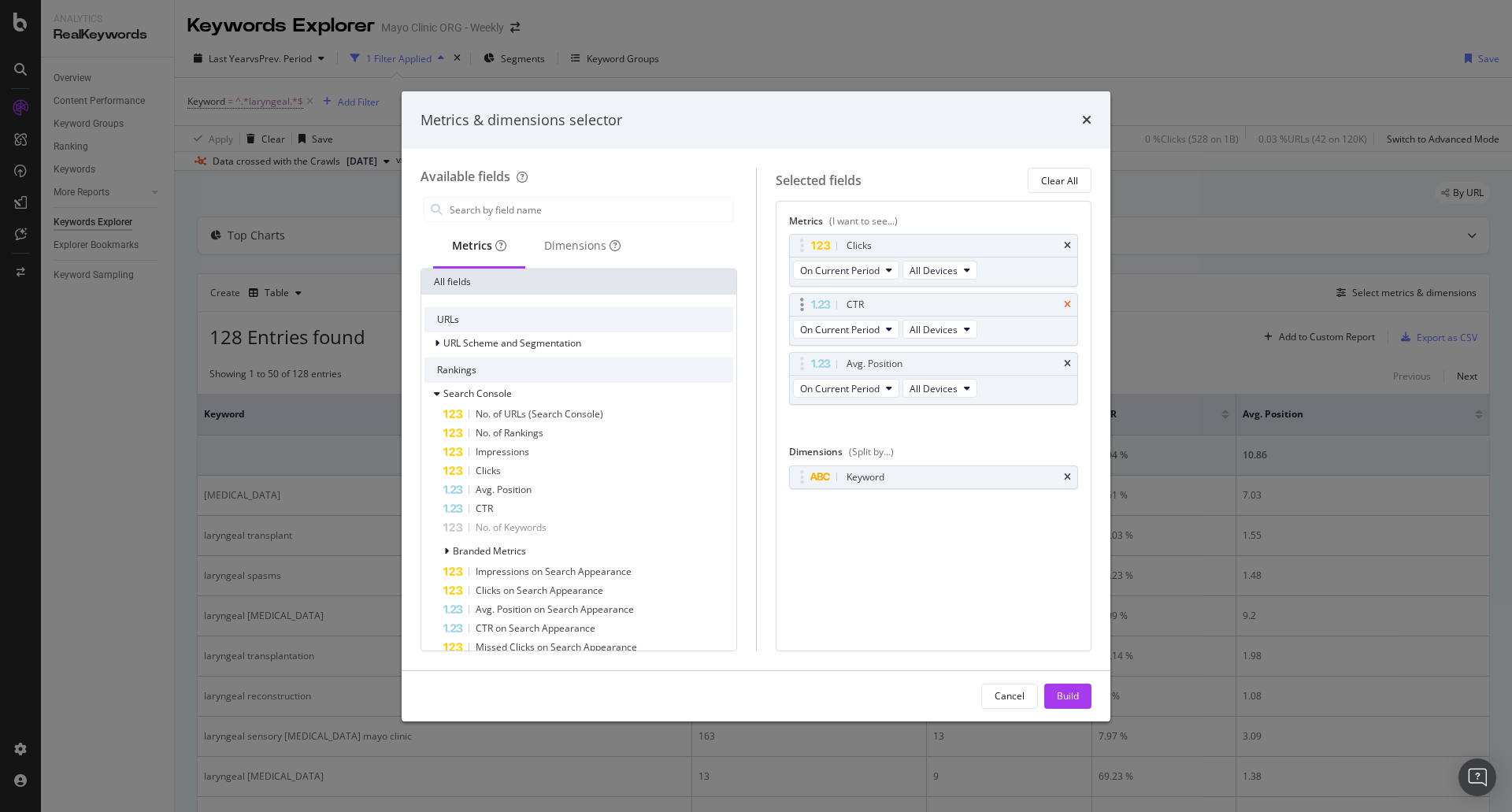
click at [1068, 306] on icon "times" at bounding box center [1067, 304] width 7 height 9
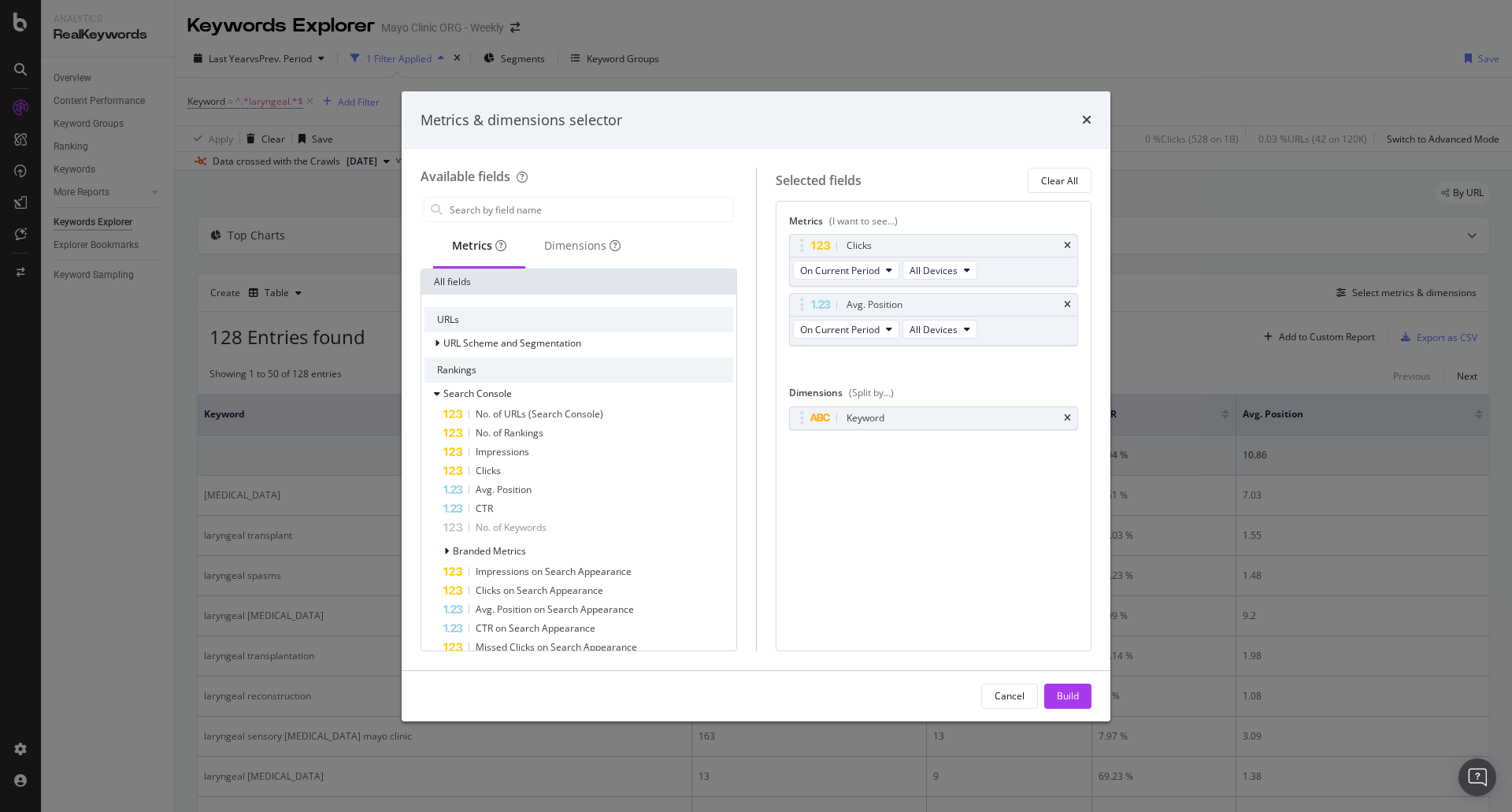
click at [1068, 292] on div "Clicks On Current Period All Devices Avg. Position On Current Period All Device…" at bounding box center [935, 307] width 290 height 146
click at [1066, 296] on div "Avg. Position" at bounding box center [934, 304] width 288 height 22
click at [1066, 294] on div "Avg. Position" at bounding box center [934, 304] width 288 height 22
click at [1066, 300] on icon "times" at bounding box center [1067, 304] width 7 height 9
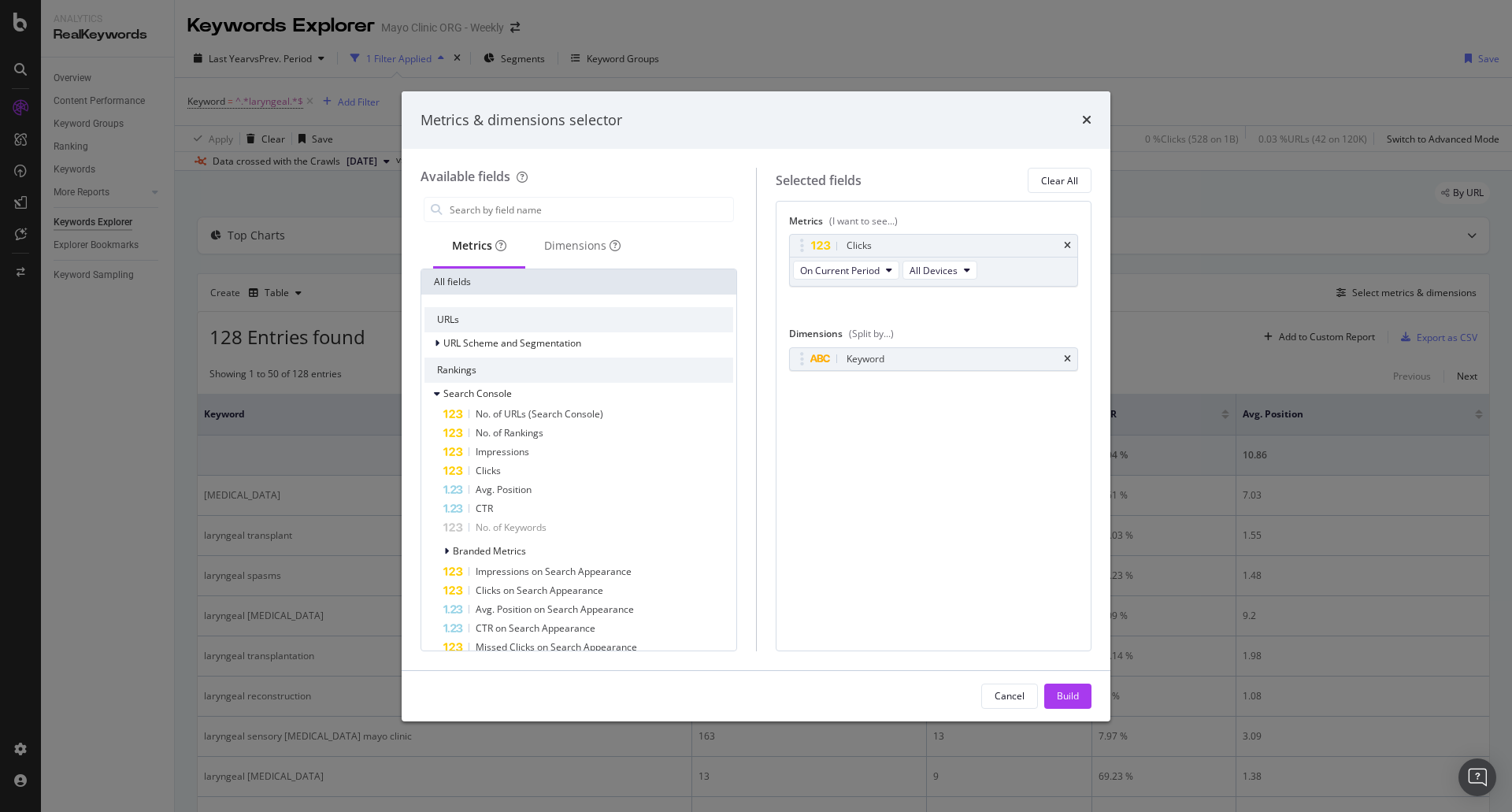
click at [923, 375] on div "Keyword You can use this field as a dimension" at bounding box center [935, 376] width 290 height 57
click at [919, 367] on div "Keyword" at bounding box center [934, 359] width 288 height 22
click at [1066, 360] on icon "times" at bounding box center [1067, 359] width 7 height 9
click at [863, 361] on div "No Dimension Selected" at bounding box center [935, 354] width 290 height 14
click at [606, 208] on input "modal" at bounding box center [590, 209] width 285 height 24
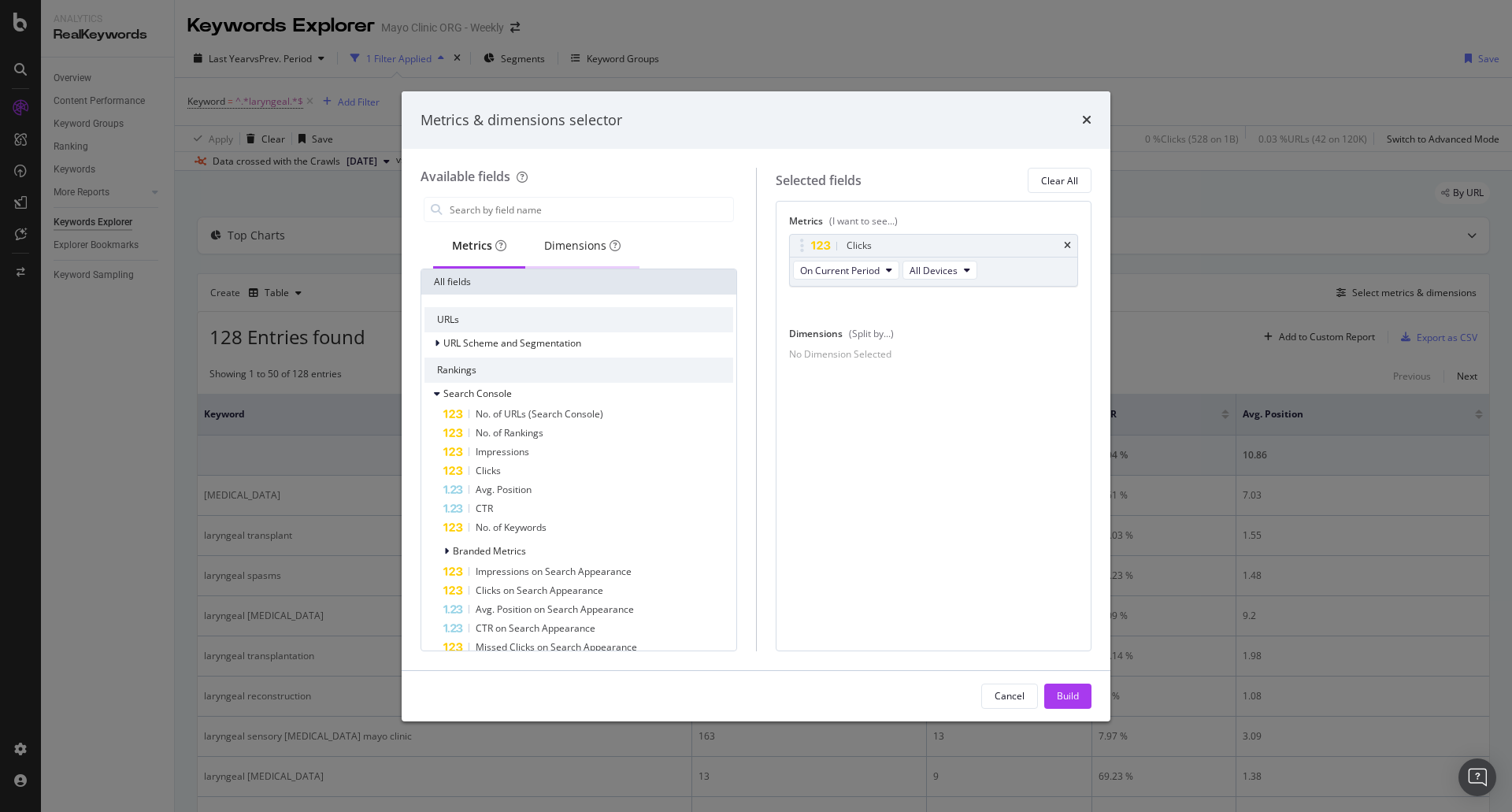
click at [574, 233] on div "Dimensions" at bounding box center [582, 246] width 114 height 43
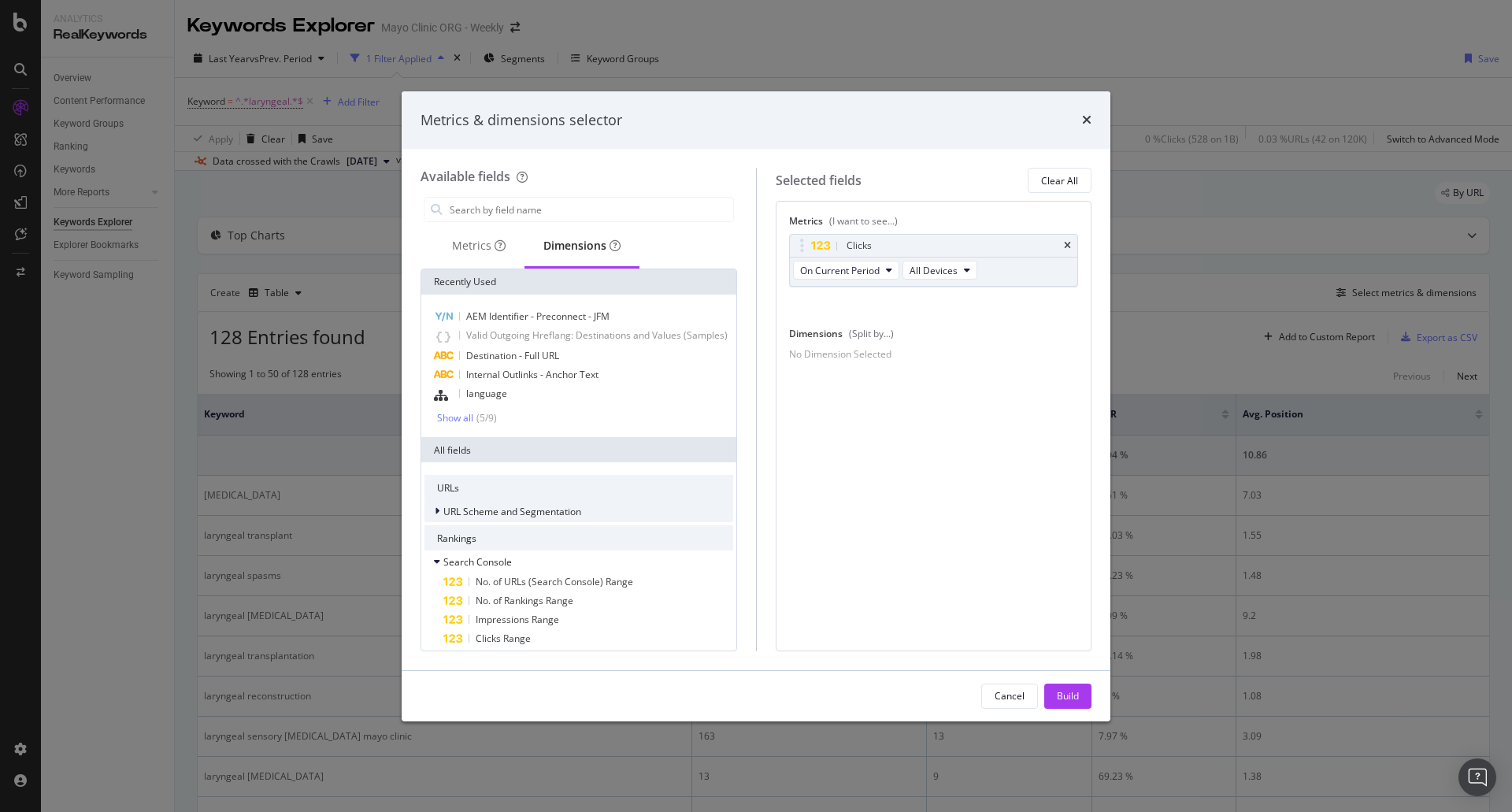
click at [493, 519] on span "URL Scheme and Segmentation" at bounding box center [512, 511] width 137 height 14
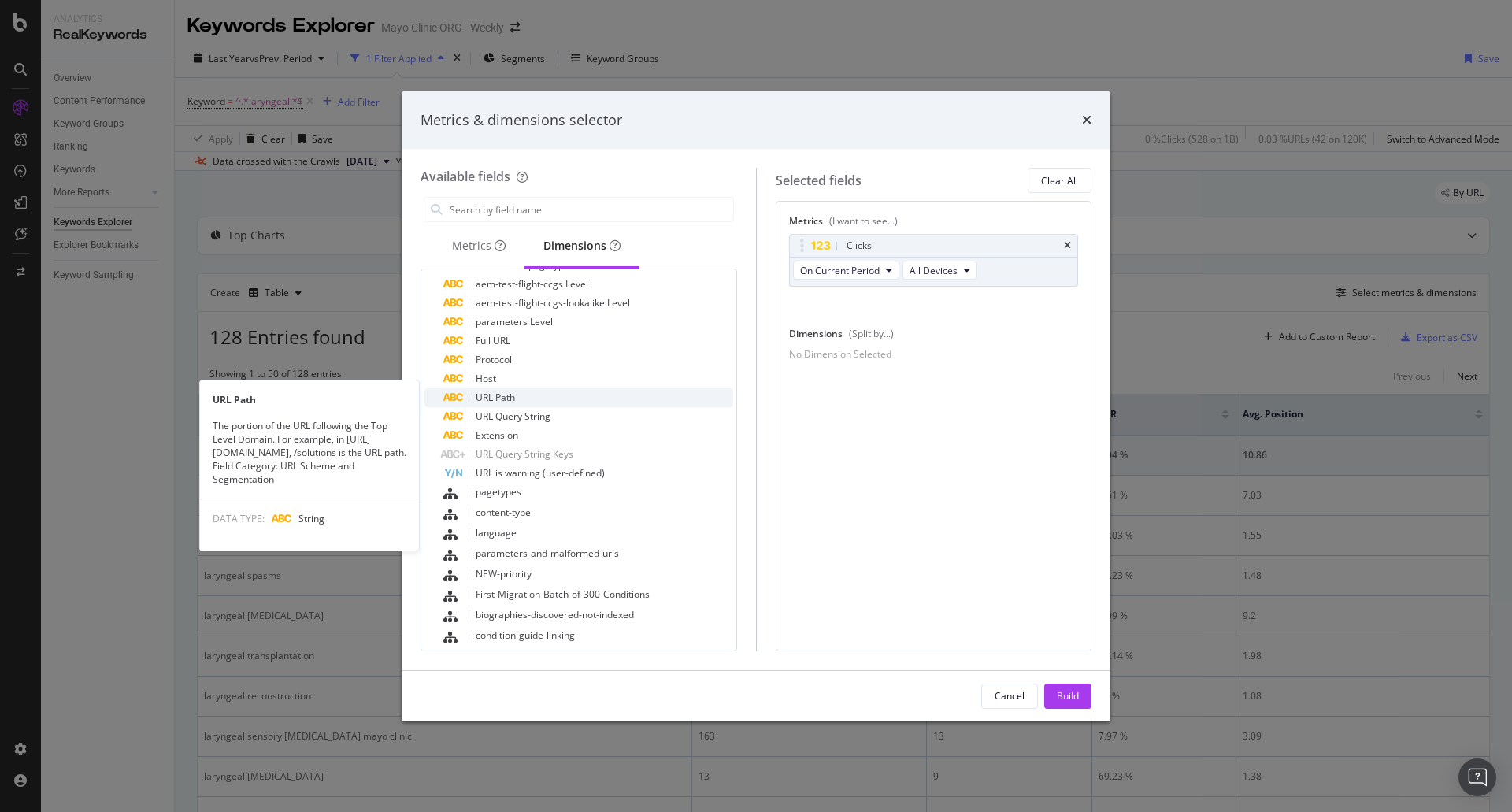
scroll to position [552, 0]
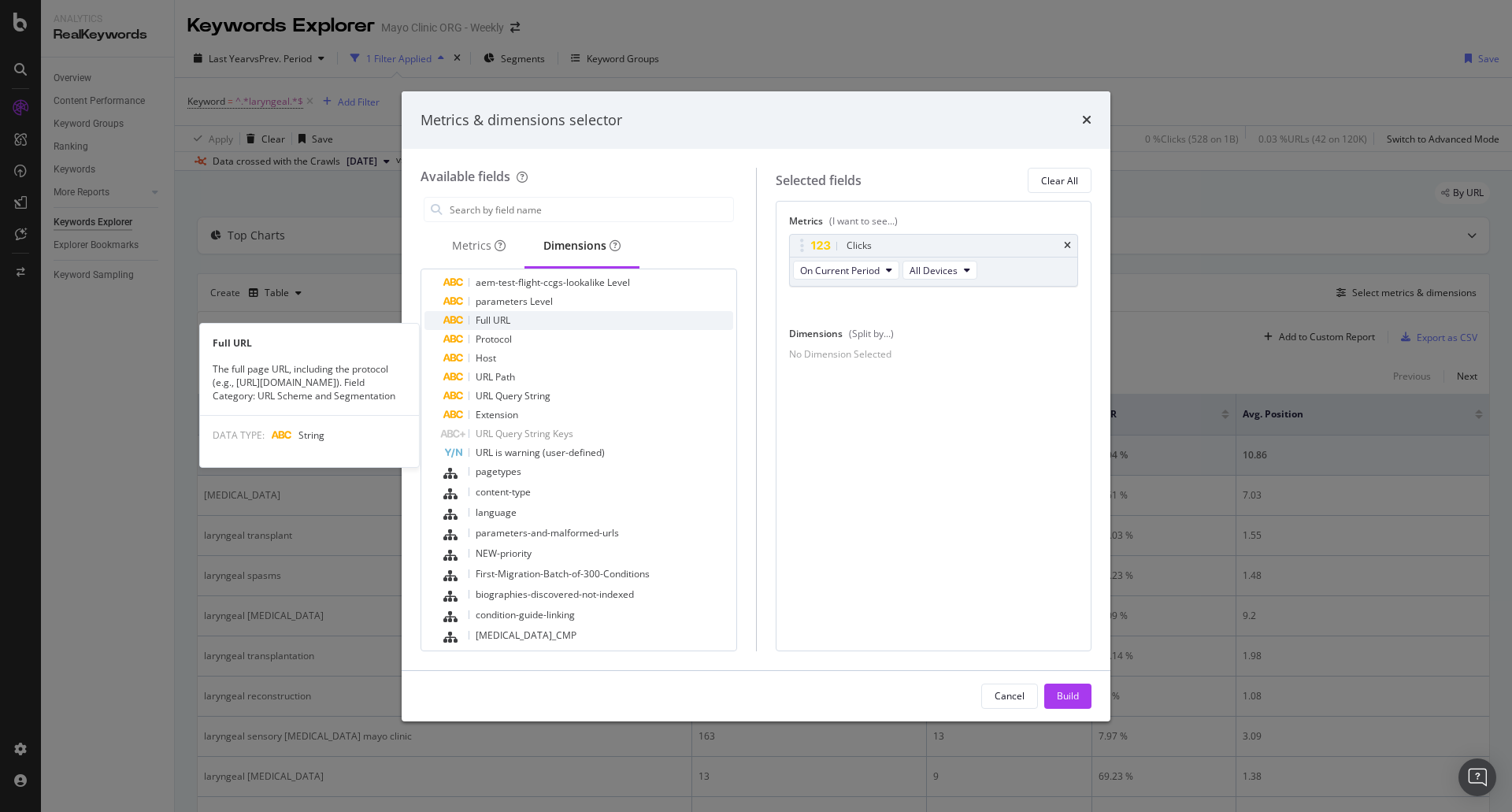
click at [529, 327] on div "Full URL" at bounding box center [589, 320] width 290 height 18
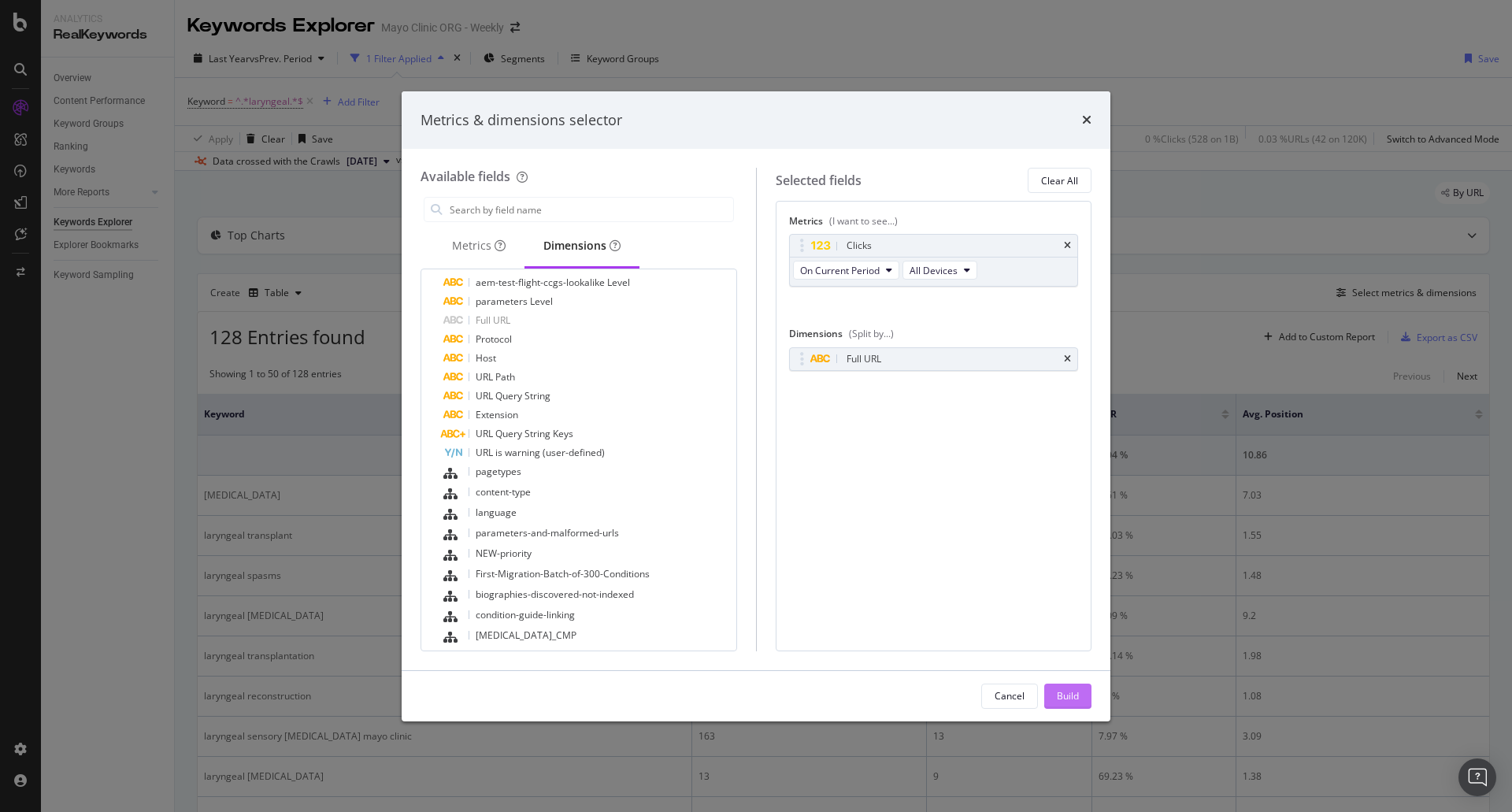
click at [1068, 687] on div "Build" at bounding box center [1068, 697] width 22 height 24
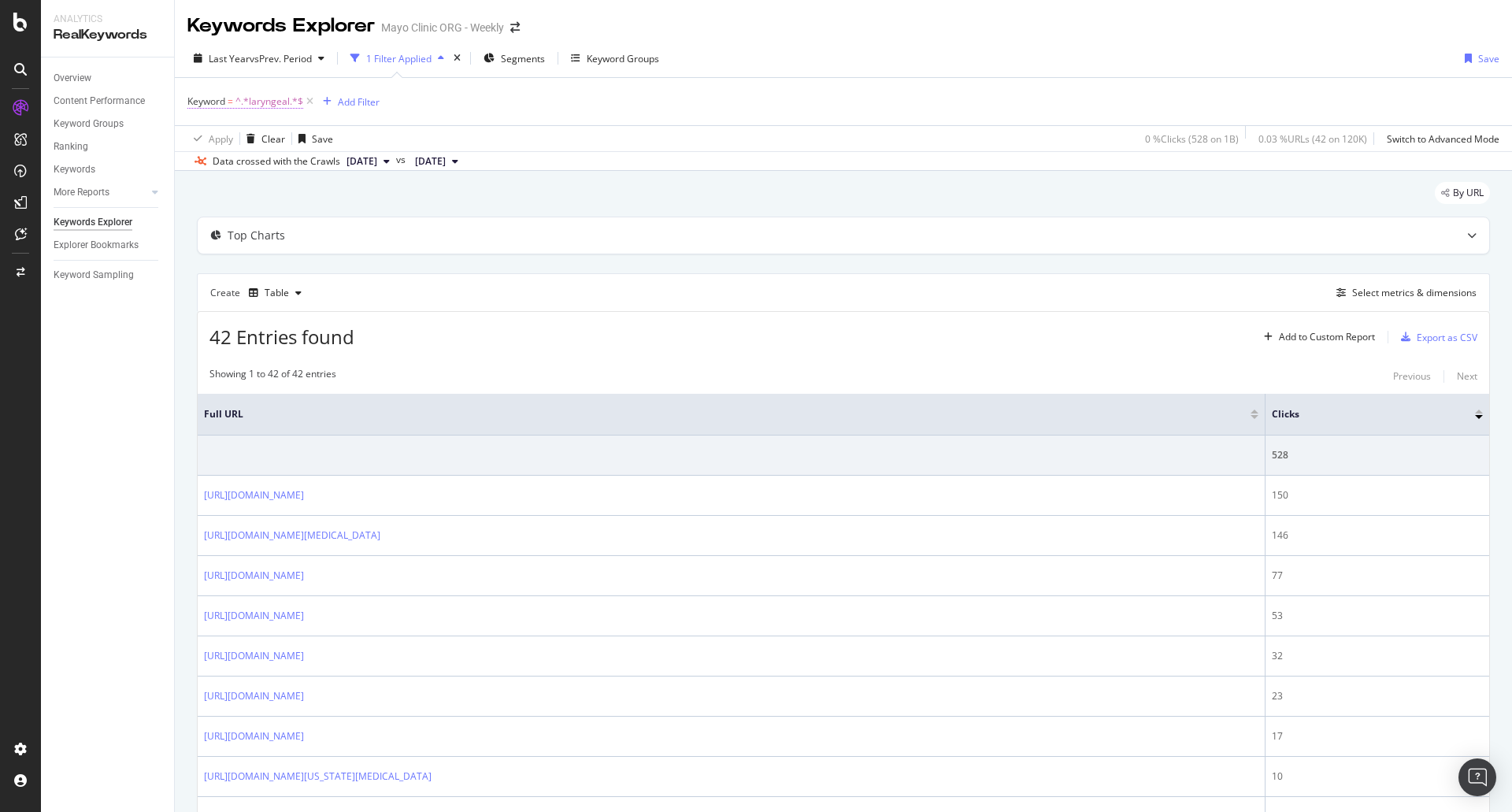
click at [266, 103] on span "^.*laryngeal.*$" at bounding box center [268, 102] width 67 height 22
click at [237, 143] on span "Contains" at bounding box center [221, 138] width 39 height 14
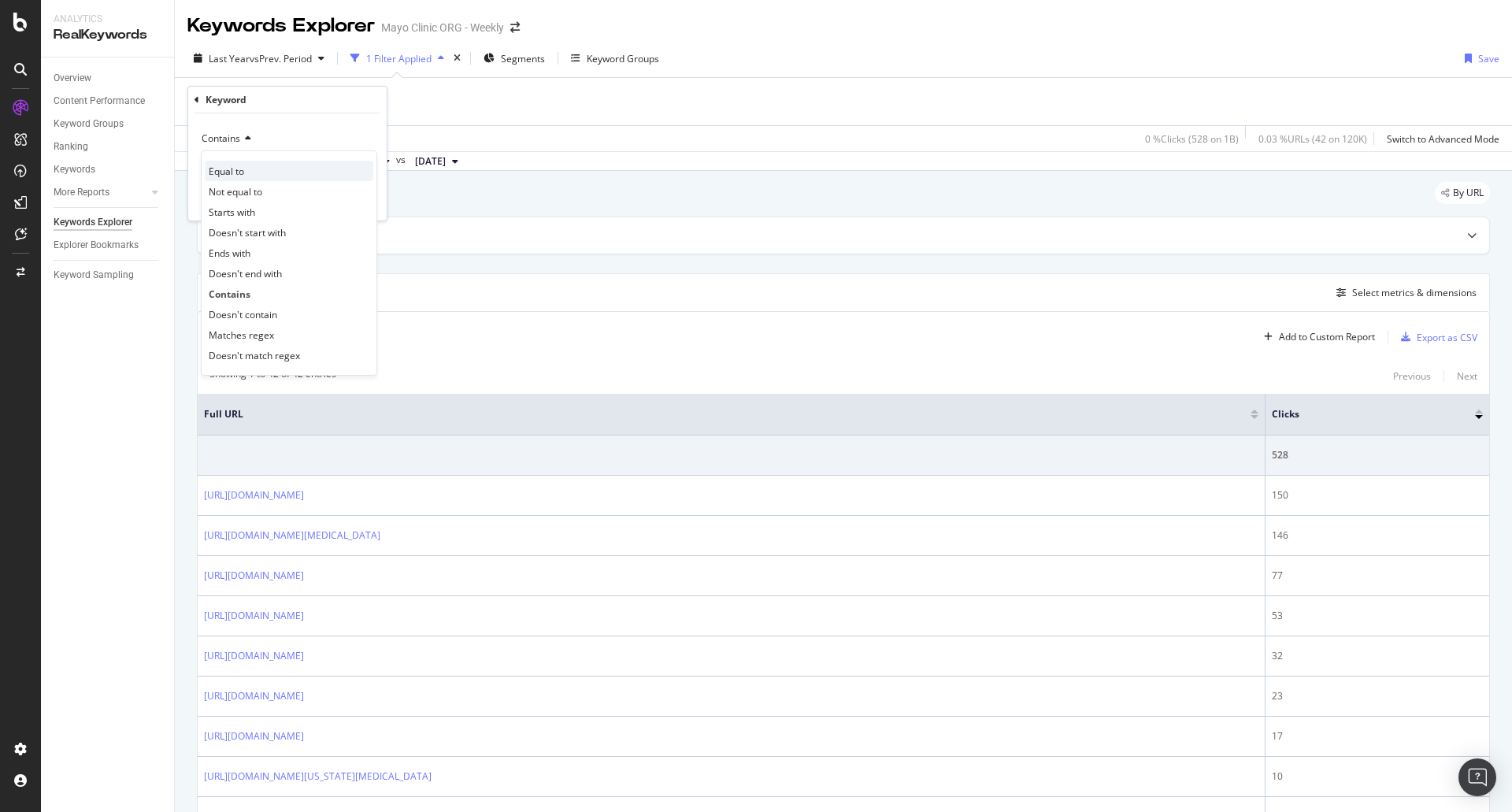
click at [235, 175] on span "Equal to" at bounding box center [226, 171] width 35 height 14
click at [239, 179] on input "text" at bounding box center [288, 166] width 172 height 25
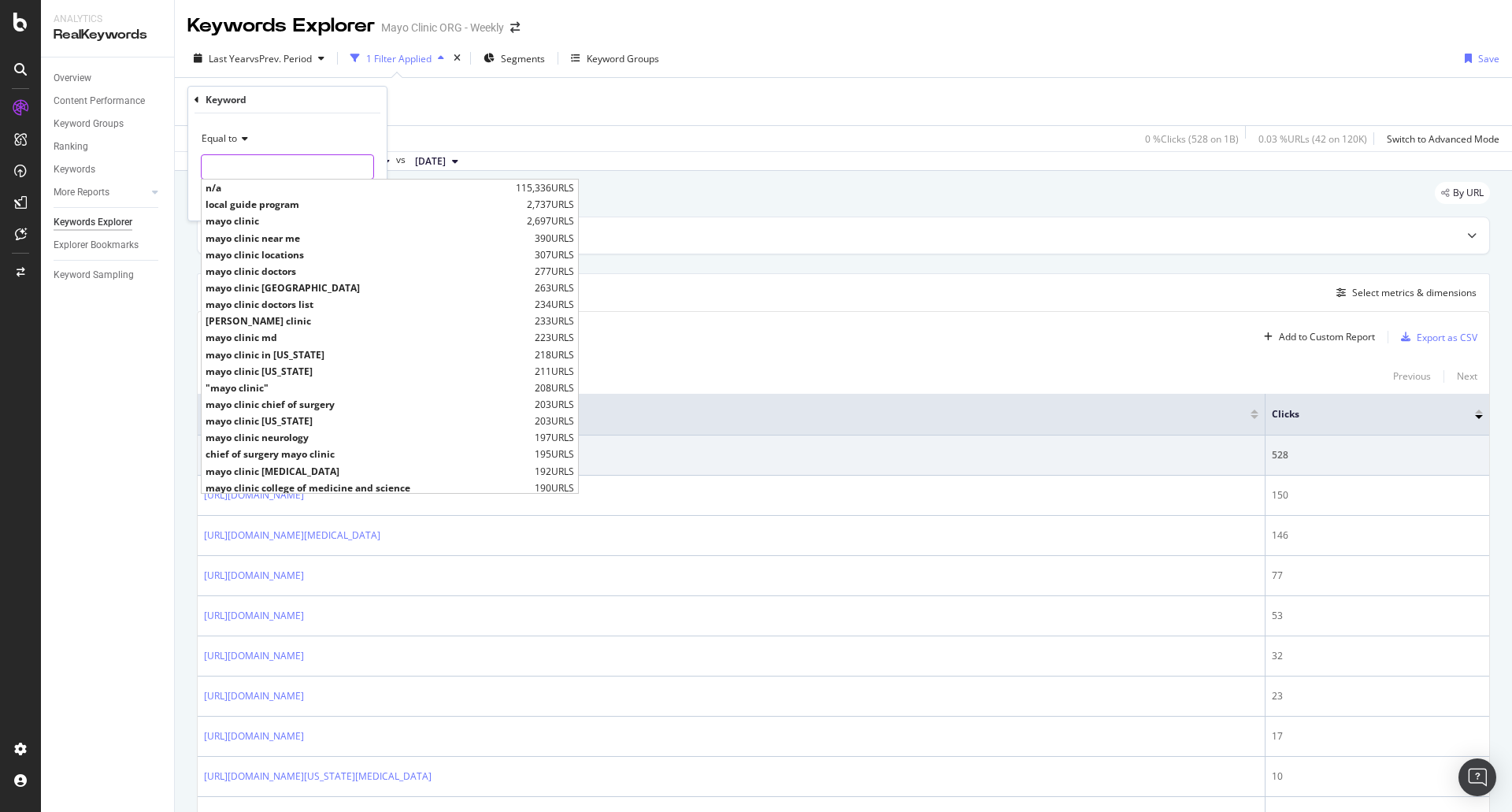
paste input "laryngeal specialist"
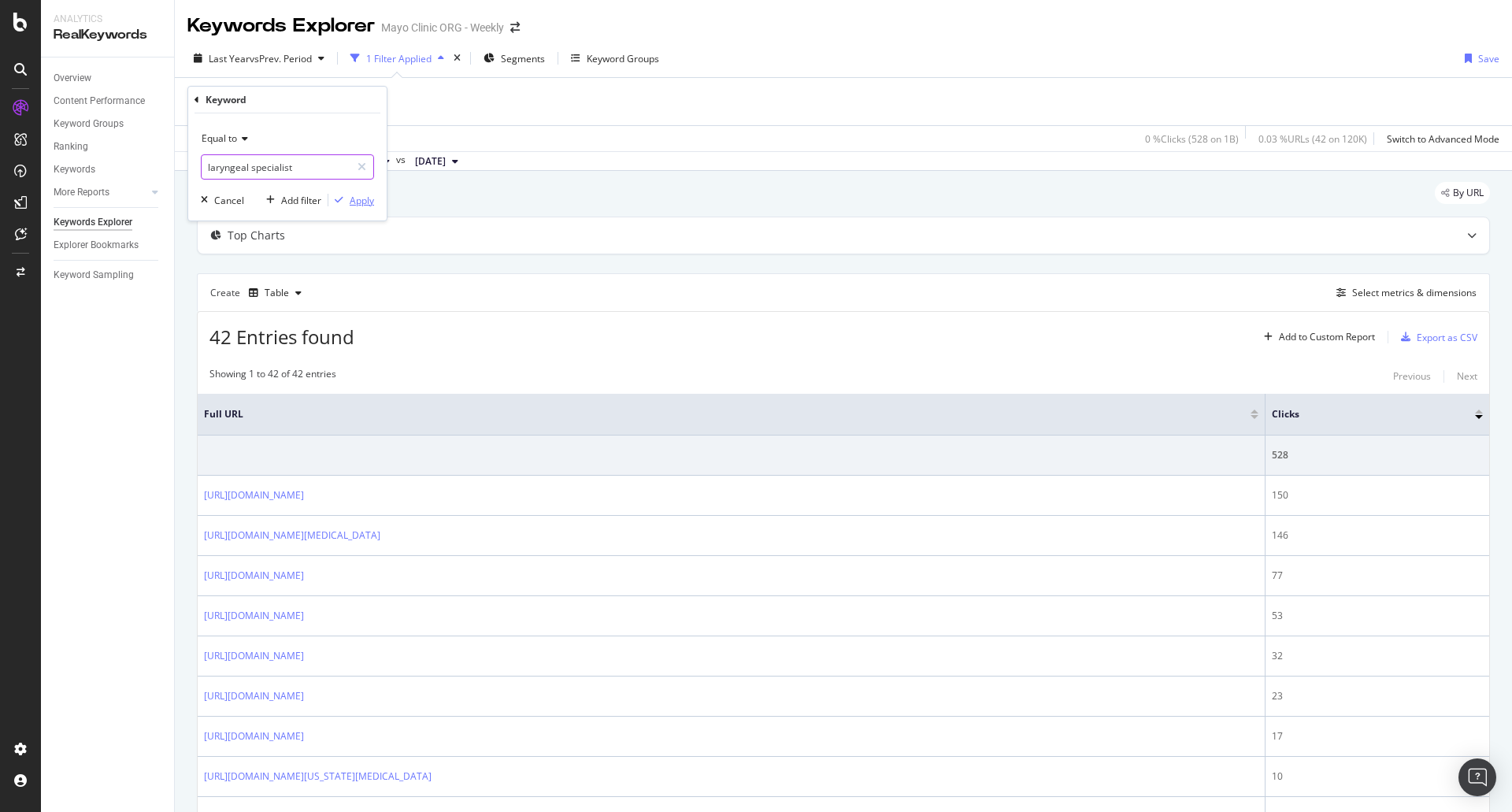
type input "laryngeal specialist"
click at [355, 203] on div "Apply" at bounding box center [362, 200] width 24 height 14
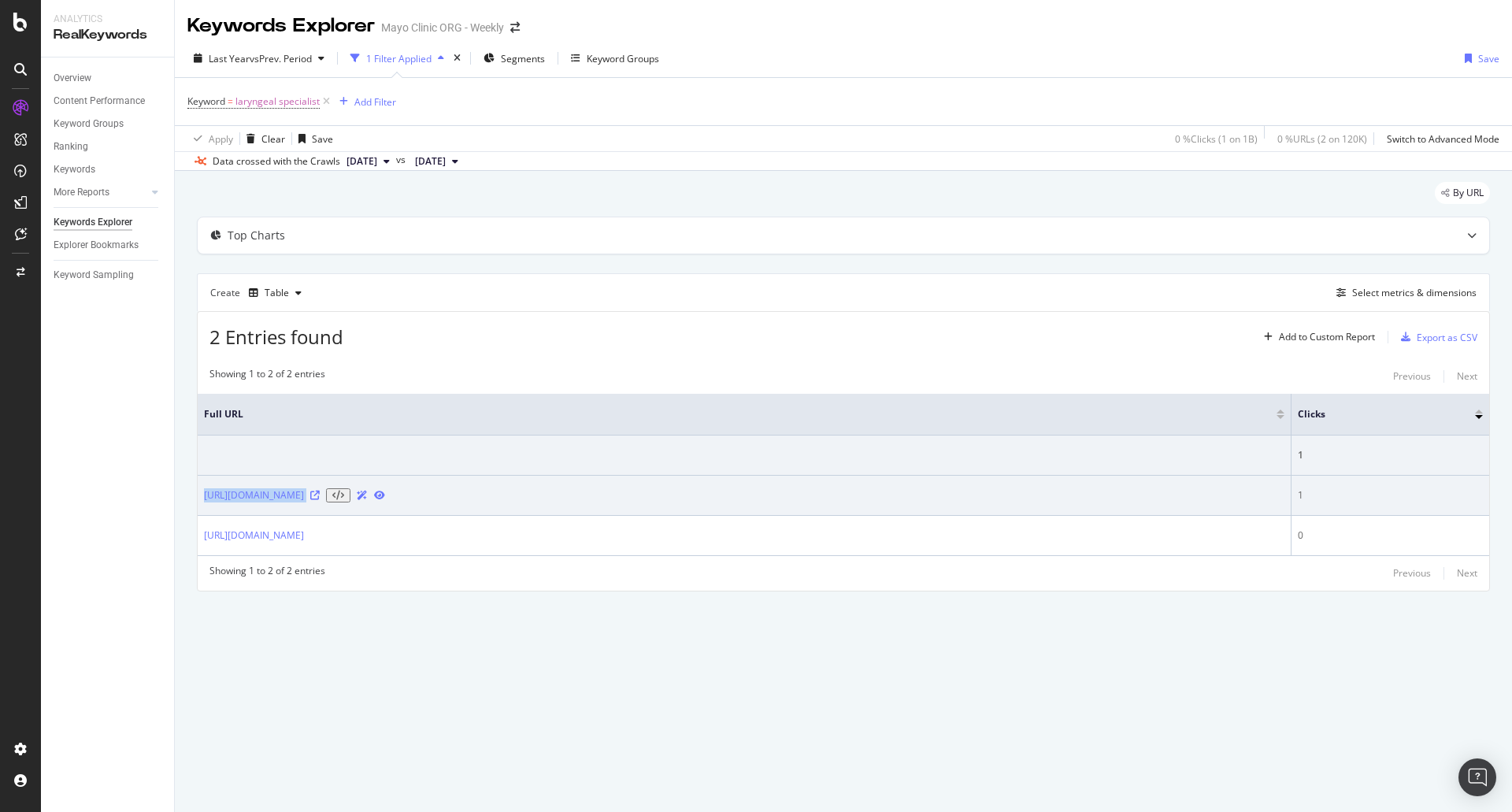
drag, startPoint x: 676, startPoint y: 508, endPoint x: 202, endPoint y: 511, distance: 474.0
click at [202, 511] on td "[URL][DOMAIN_NAME]" at bounding box center [744, 496] width 1094 height 41
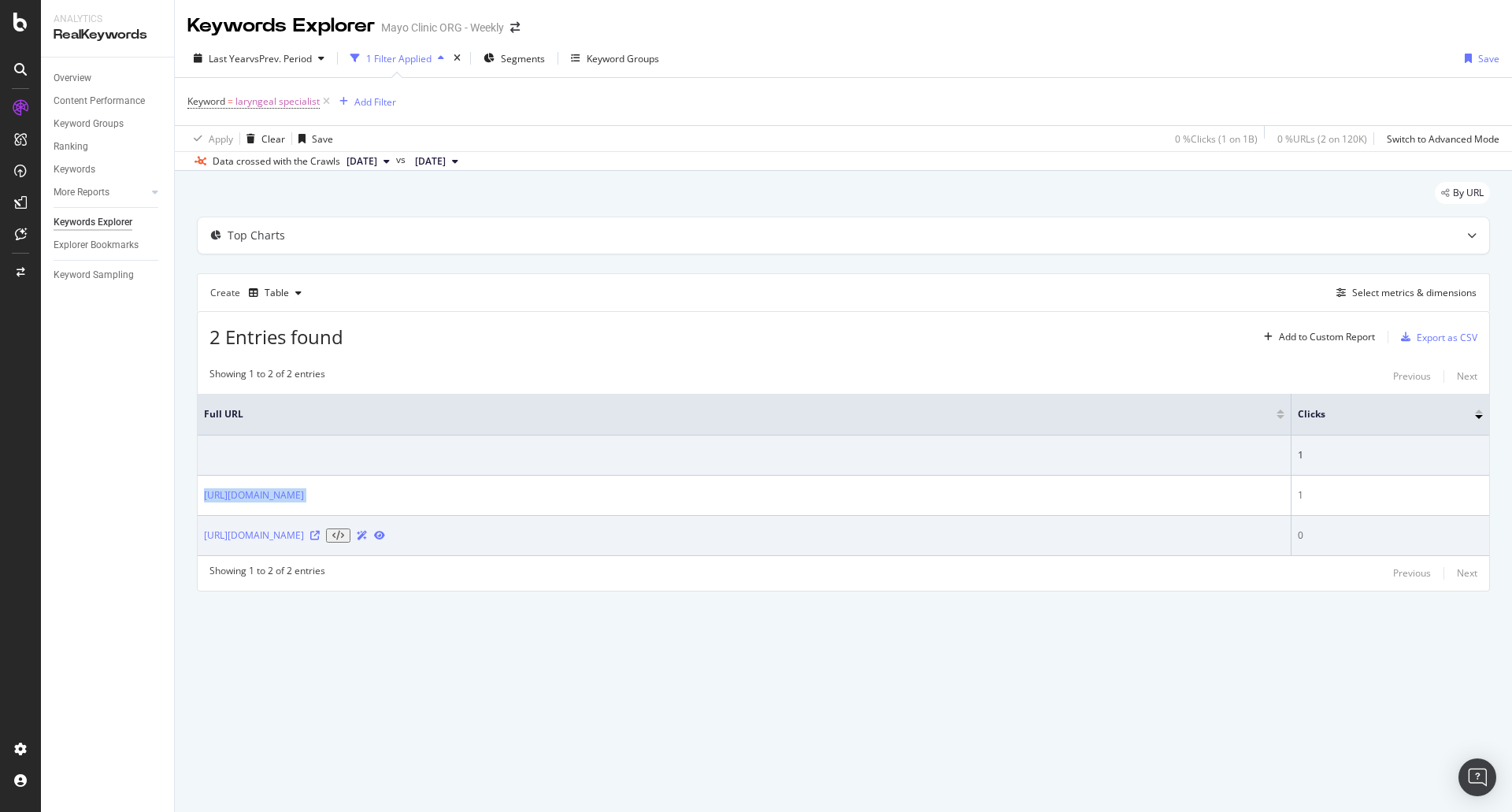
copy div "[URL][DOMAIN_NAME]"
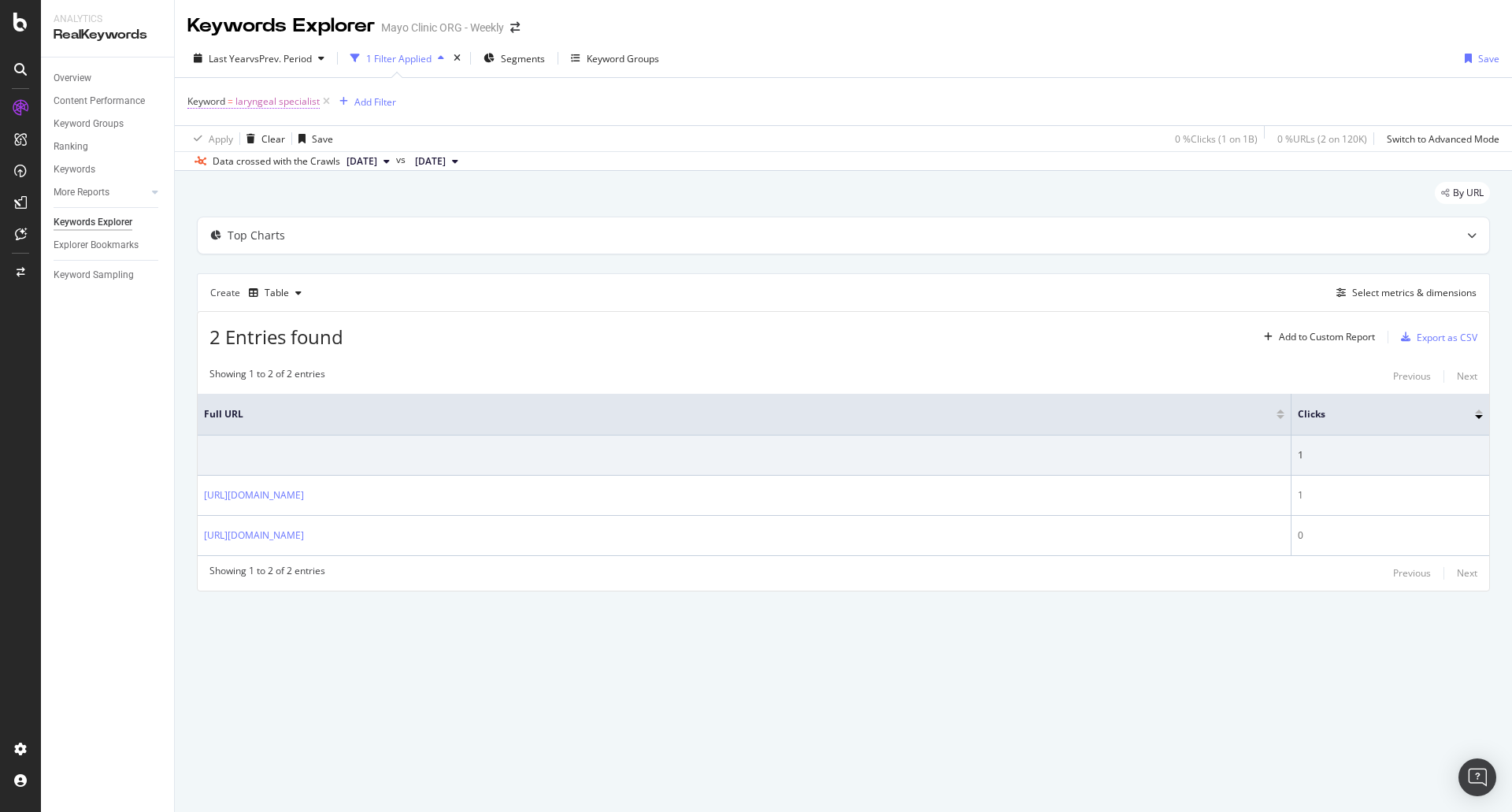
click at [269, 103] on span "laryngeal specialist" at bounding box center [277, 102] width 84 height 22
click at [288, 173] on input "laryngeal specialist" at bounding box center [276, 166] width 149 height 25
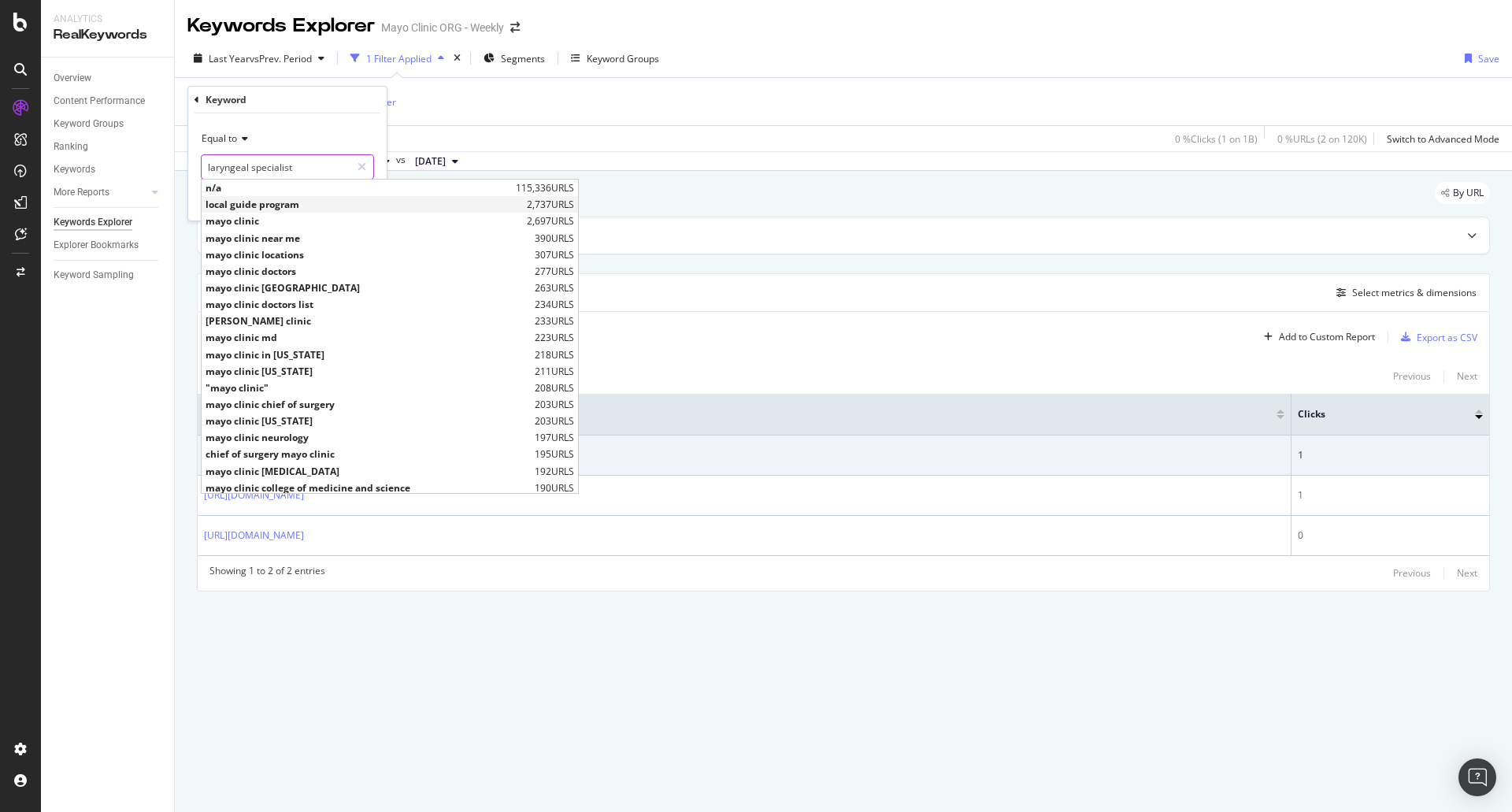
paste input "urgery"
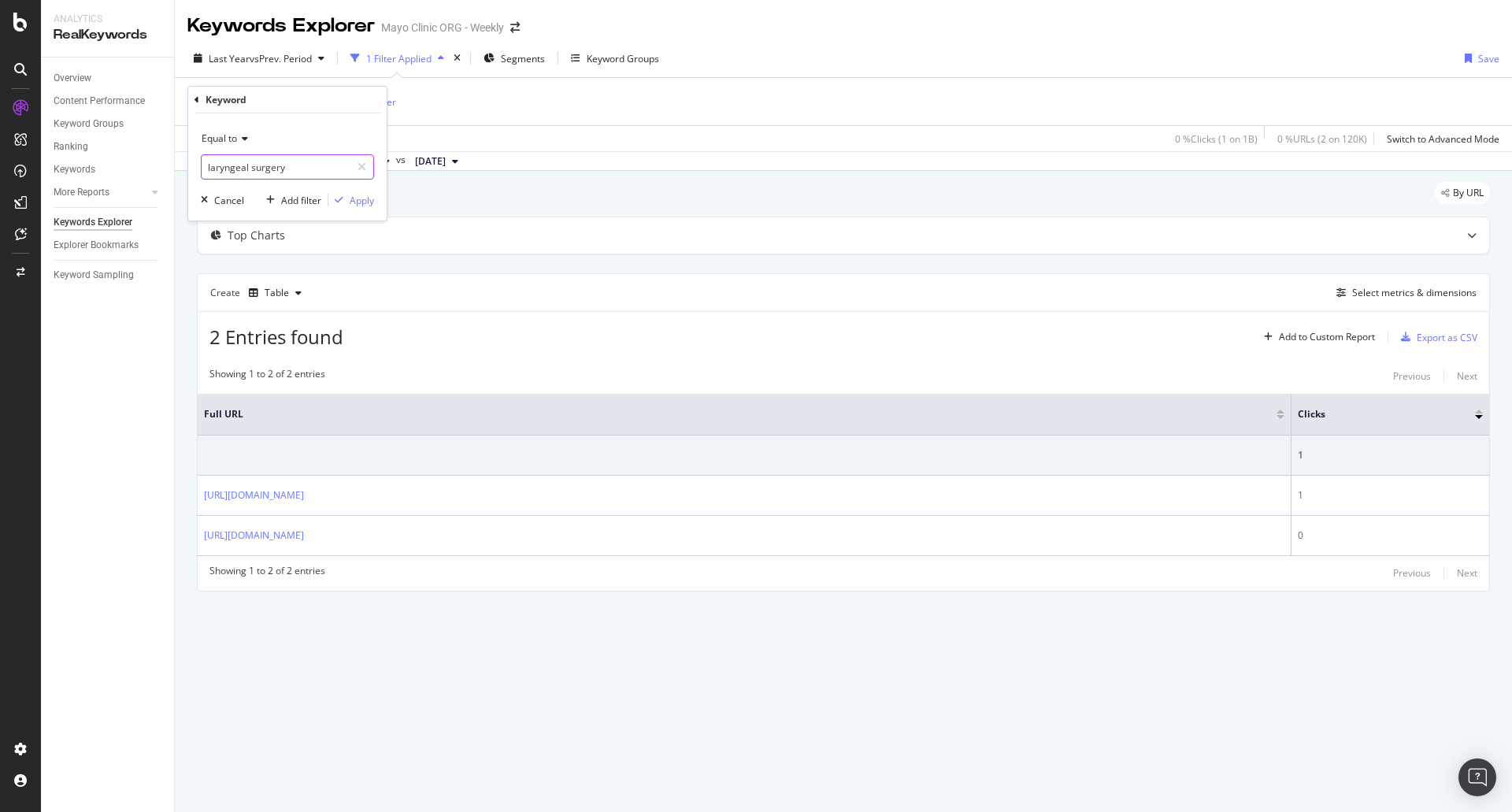
type input "laryngeal surgery"
click at [351, 210] on div "Equal to laryngeal surgery laryngeal surgery Cancel Add filter Apply" at bounding box center [287, 167] width 198 height 107
click at [352, 201] on div "Apply" at bounding box center [362, 200] width 24 height 14
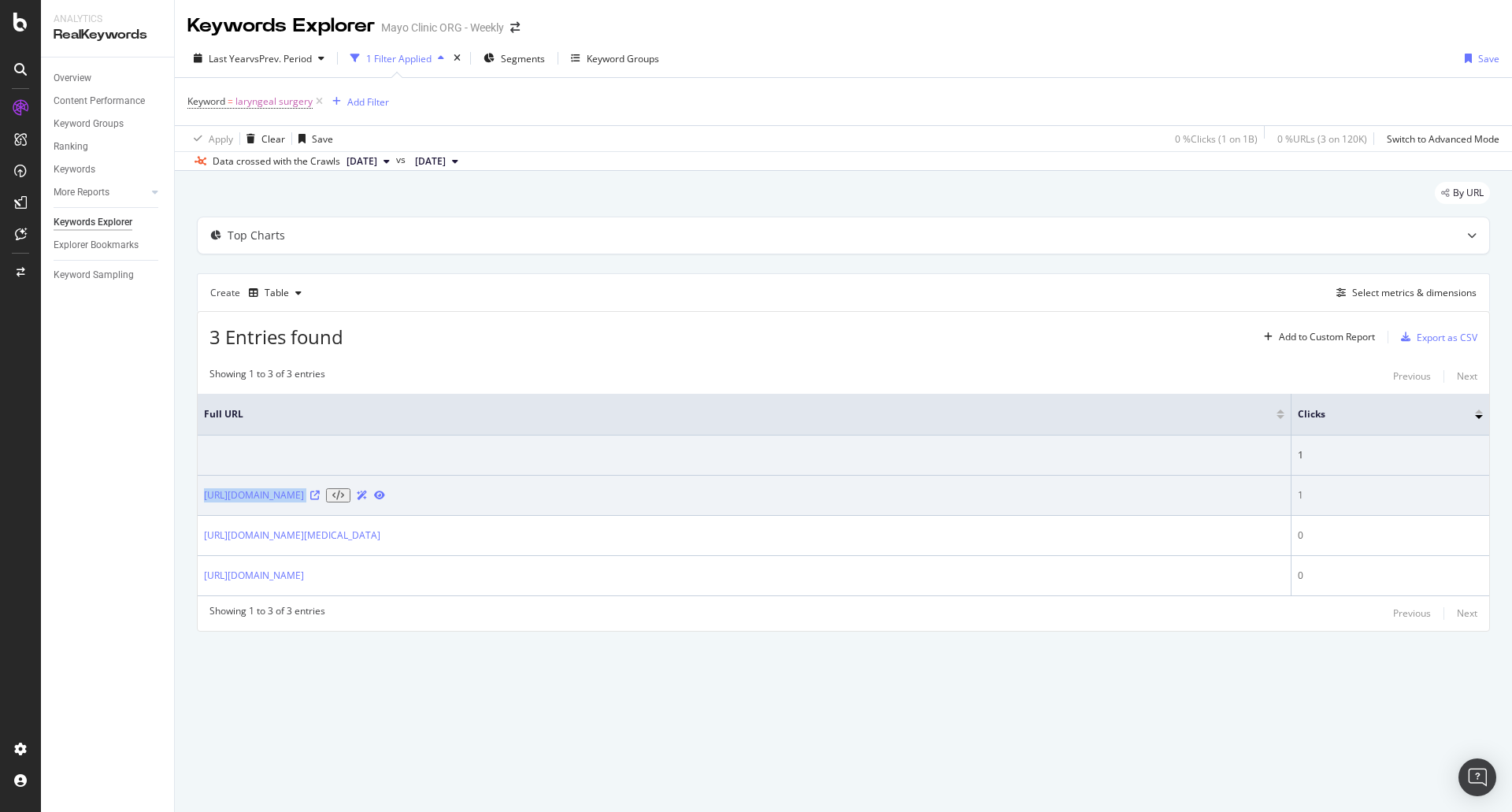
drag, startPoint x: 640, startPoint y: 500, endPoint x: 201, endPoint y: 497, distance: 439.0
click at [201, 497] on td "[URL][DOMAIN_NAME]" at bounding box center [744, 496] width 1094 height 41
copy div "[URL][DOMAIN_NAME]"
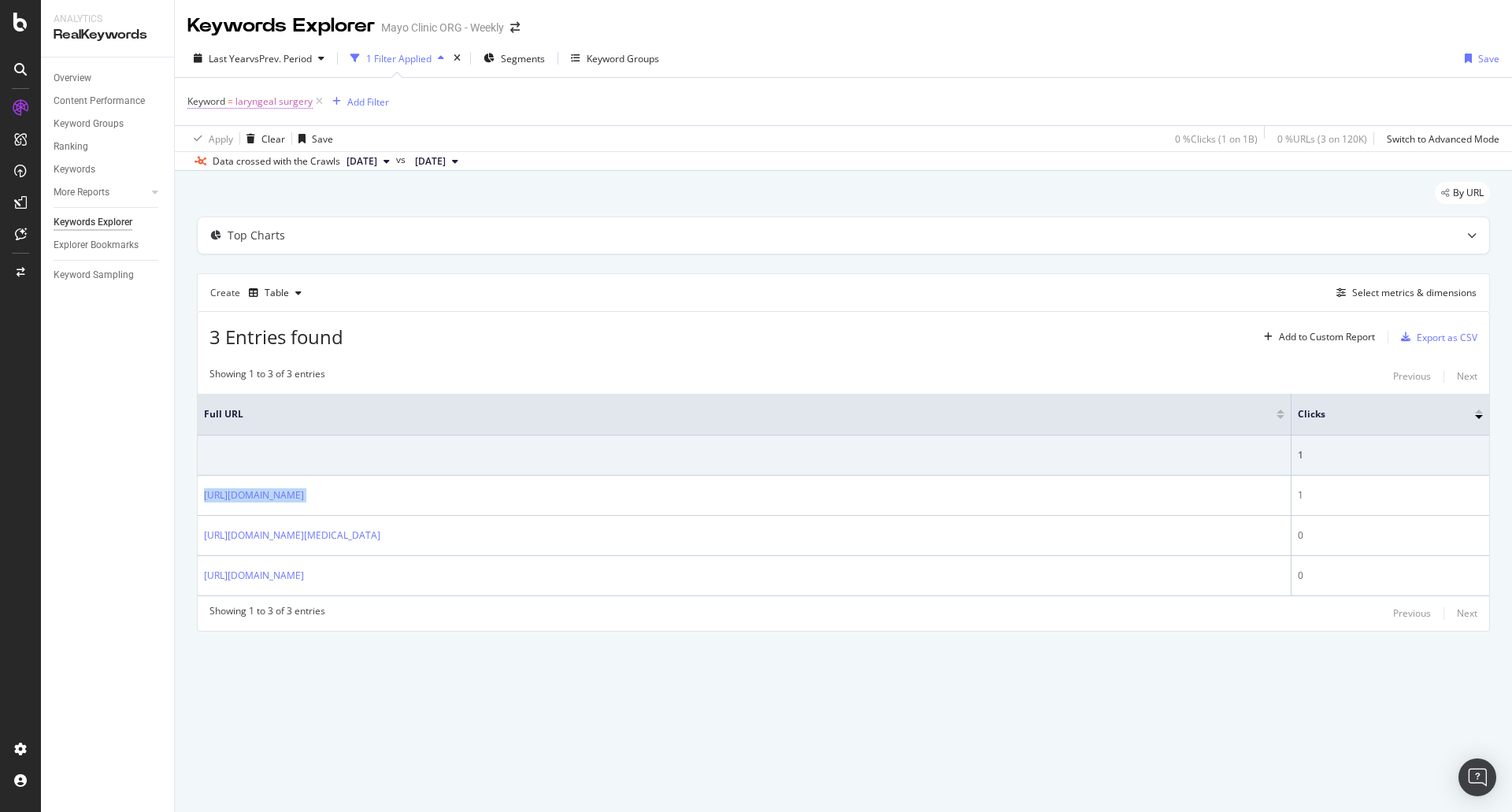
click at [286, 101] on span "laryngeal surgery" at bounding box center [274, 102] width 77 height 22
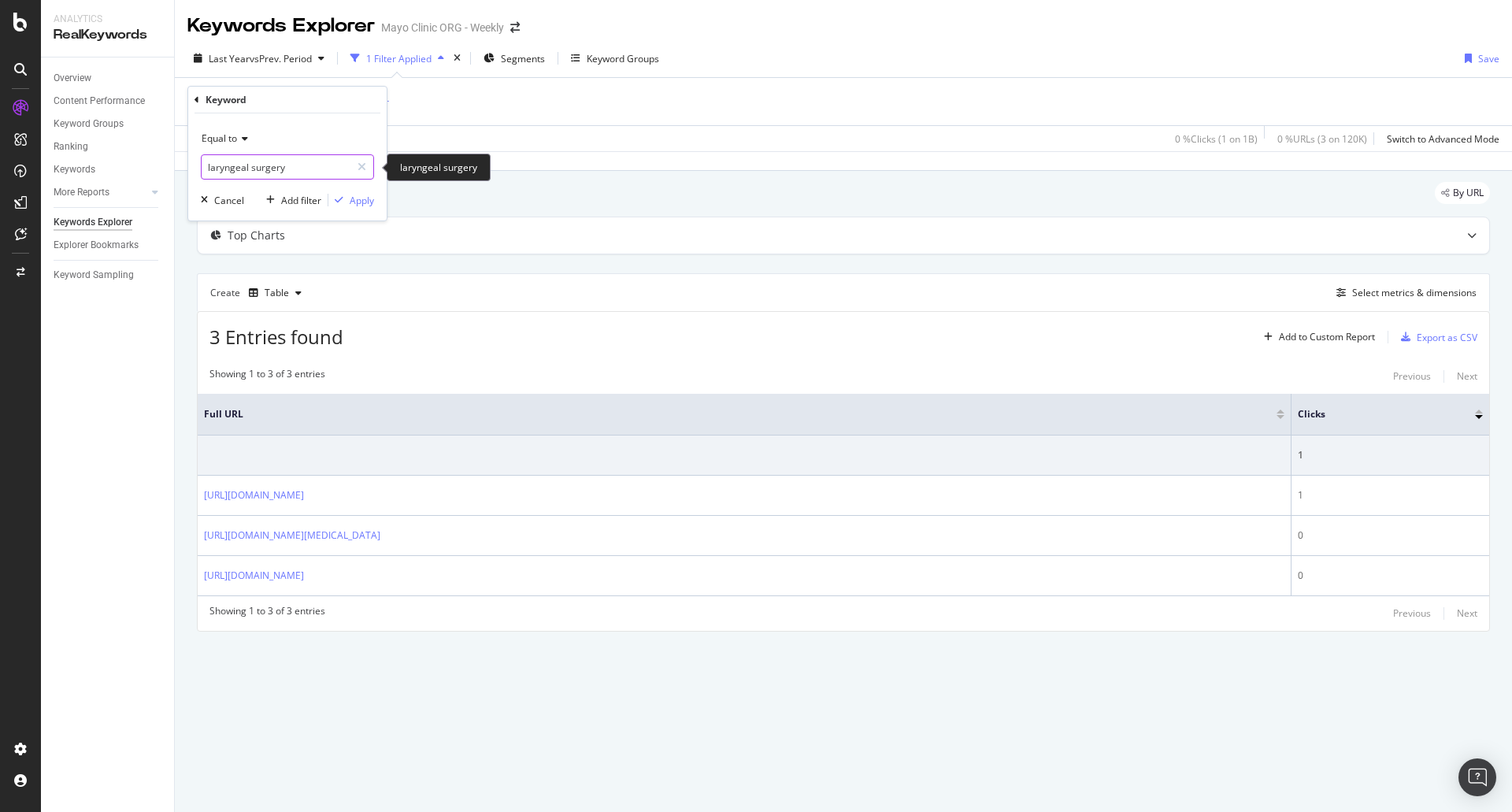
click at [316, 164] on input "laryngeal surgery" at bounding box center [276, 166] width 149 height 25
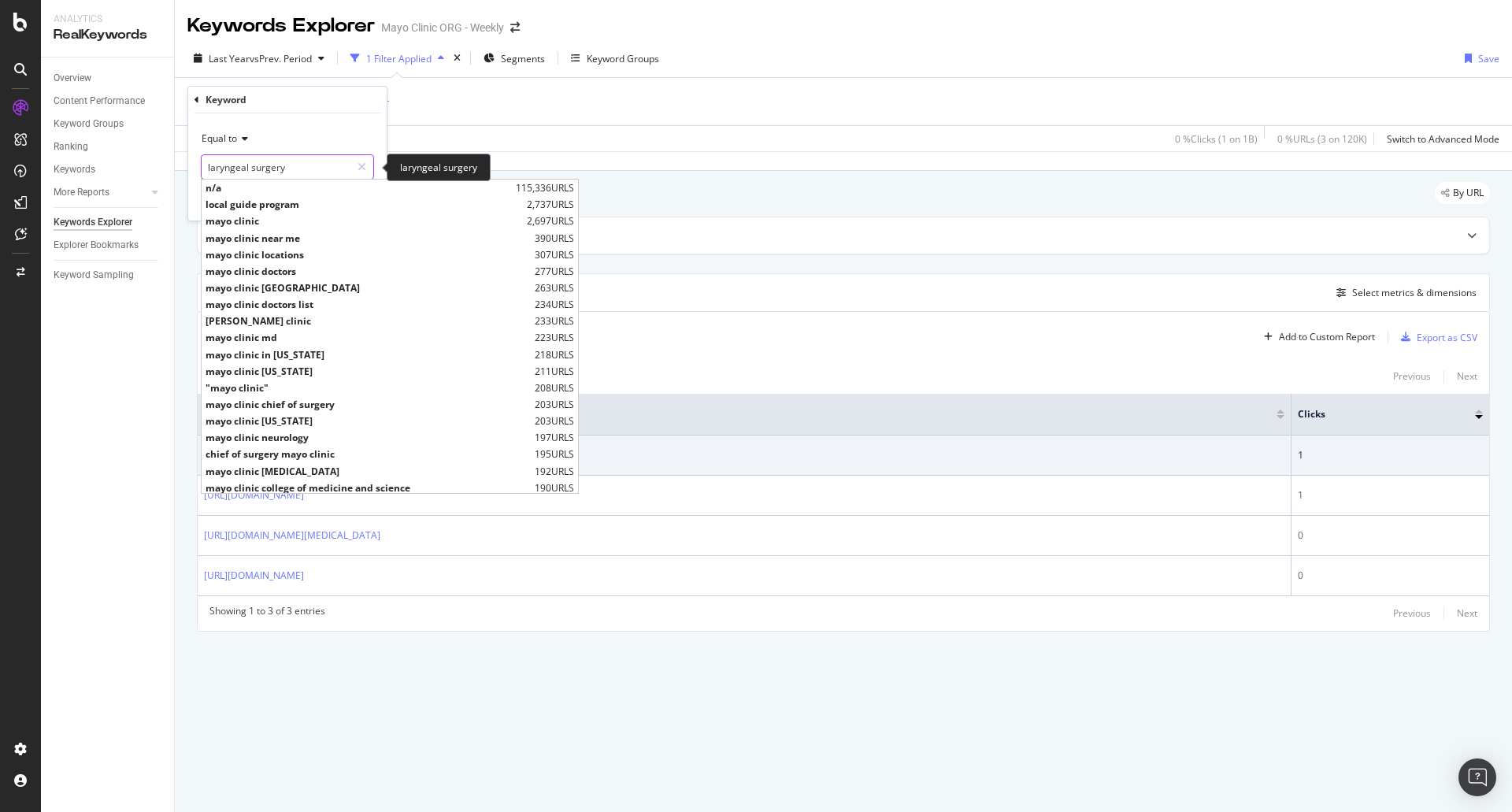
paste input "reconstruction"
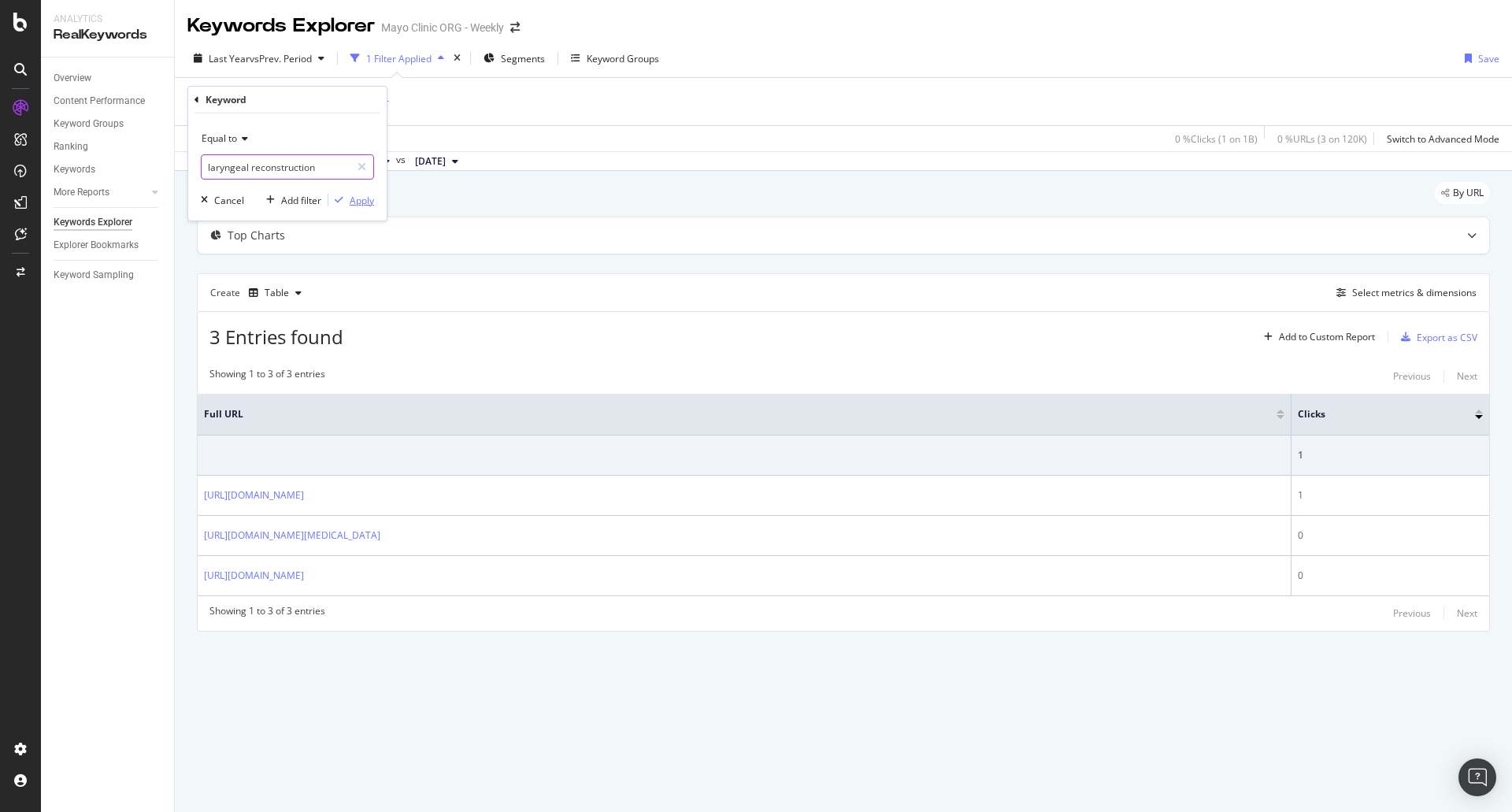
type input "laryngeal reconstruction"
click at [347, 203] on div "button" at bounding box center [339, 200] width 21 height 9
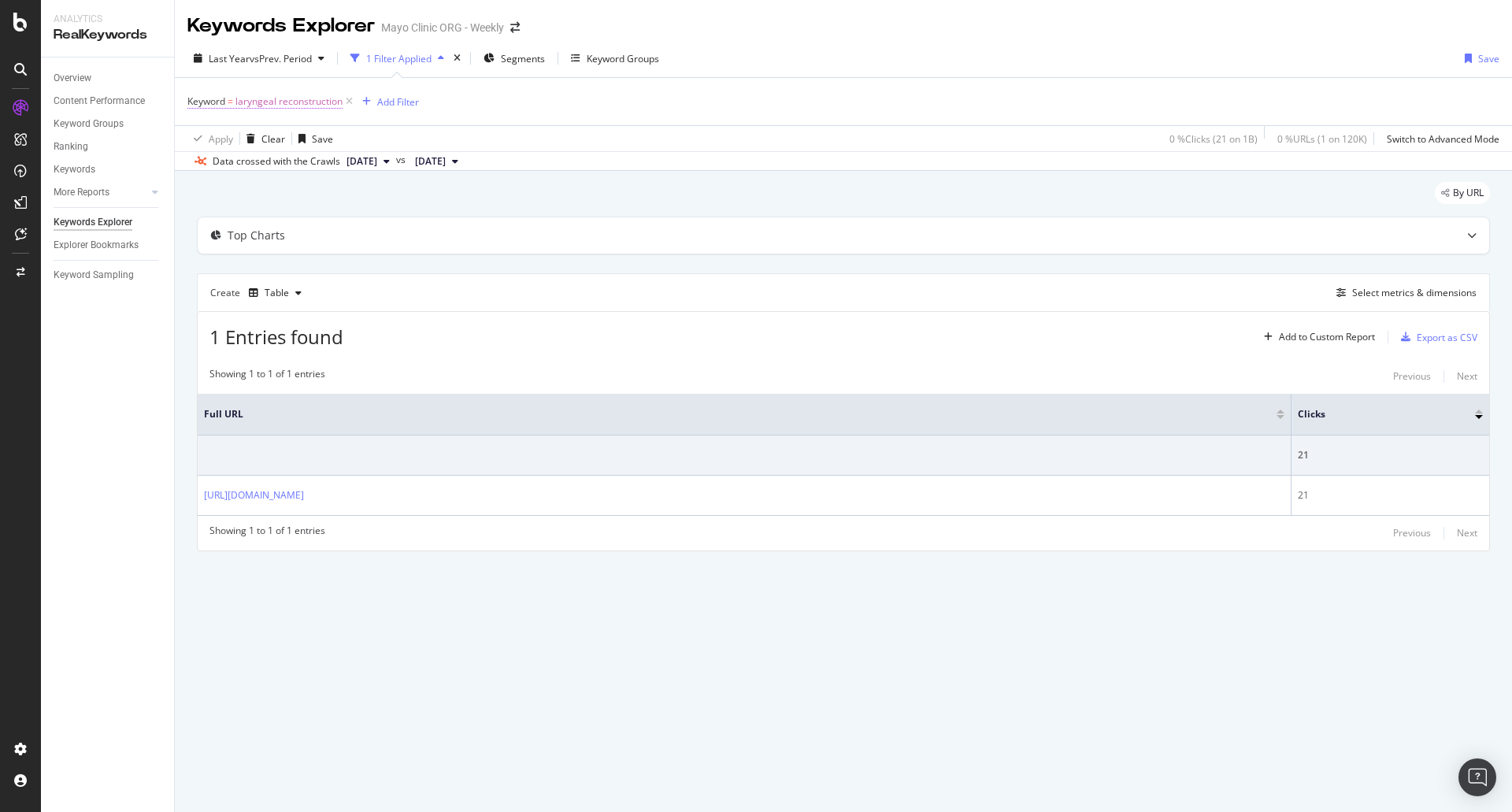
click at [293, 101] on span "laryngeal reconstruction" at bounding box center [289, 102] width 107 height 22
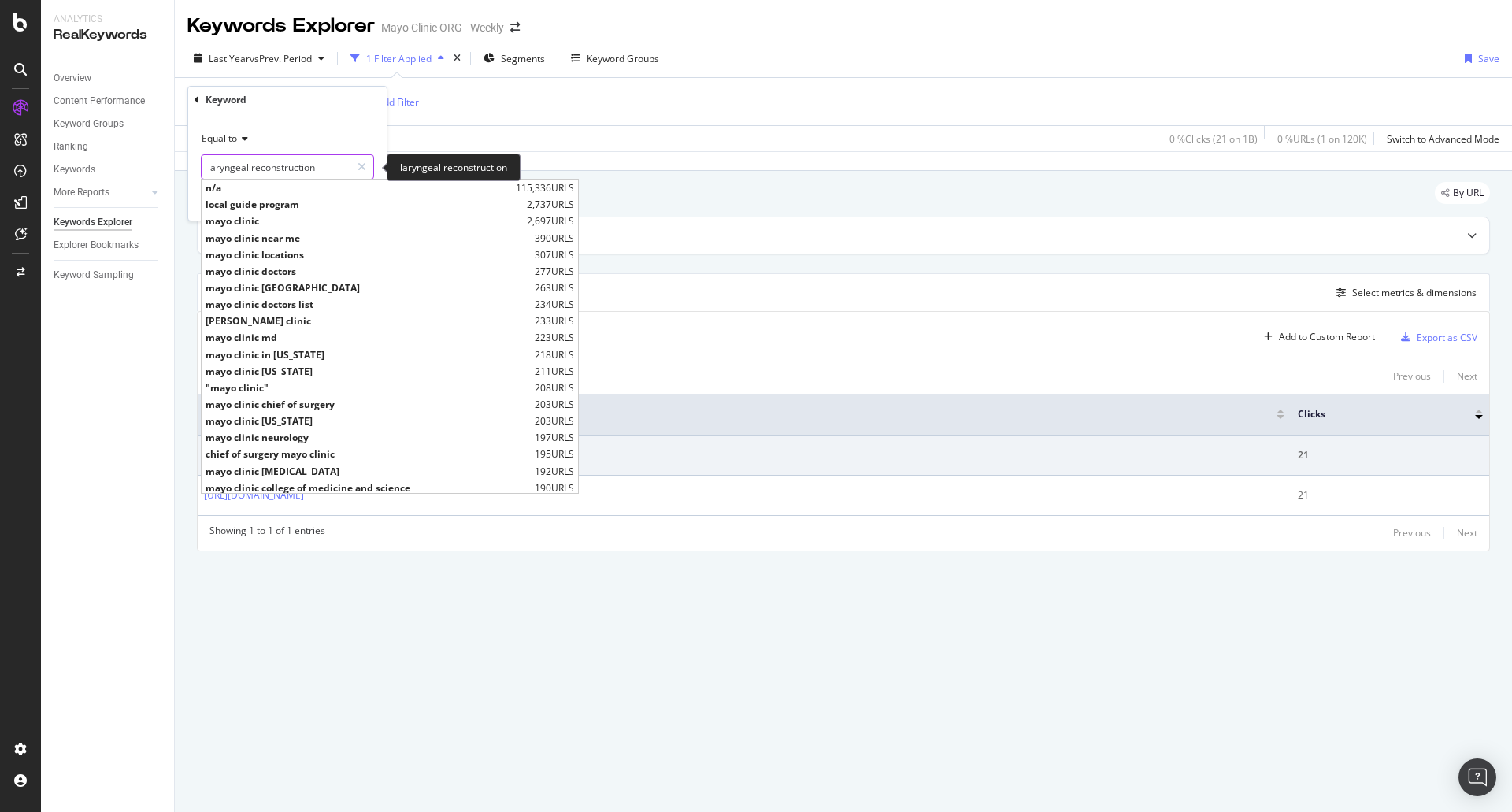
click at [280, 164] on input "laryngeal reconstruction" at bounding box center [276, 166] width 149 height 25
paste input "[MEDICAL_DATA]"
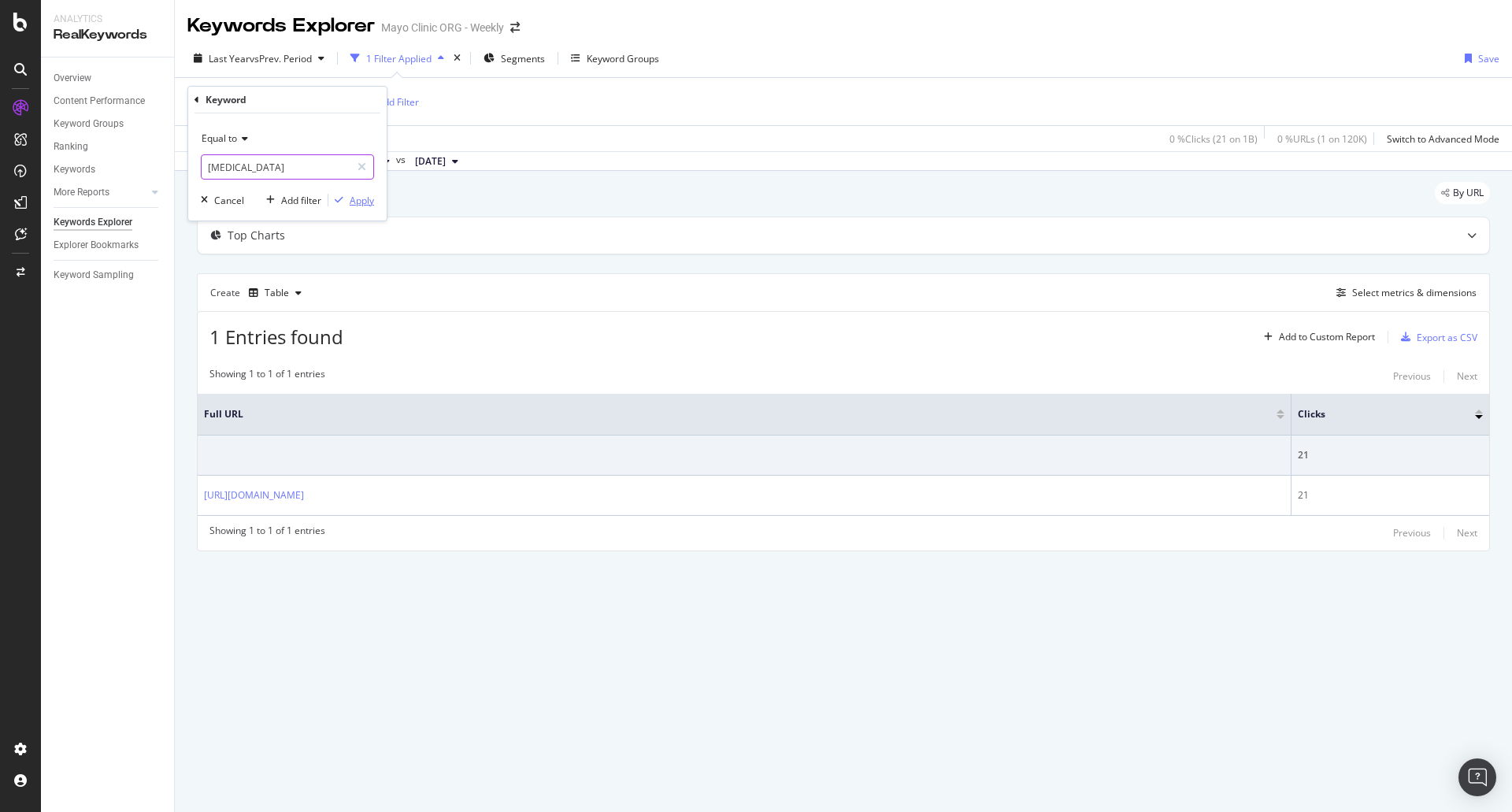
type input "[MEDICAL_DATA]"
click at [353, 200] on div "Apply" at bounding box center [362, 200] width 24 height 14
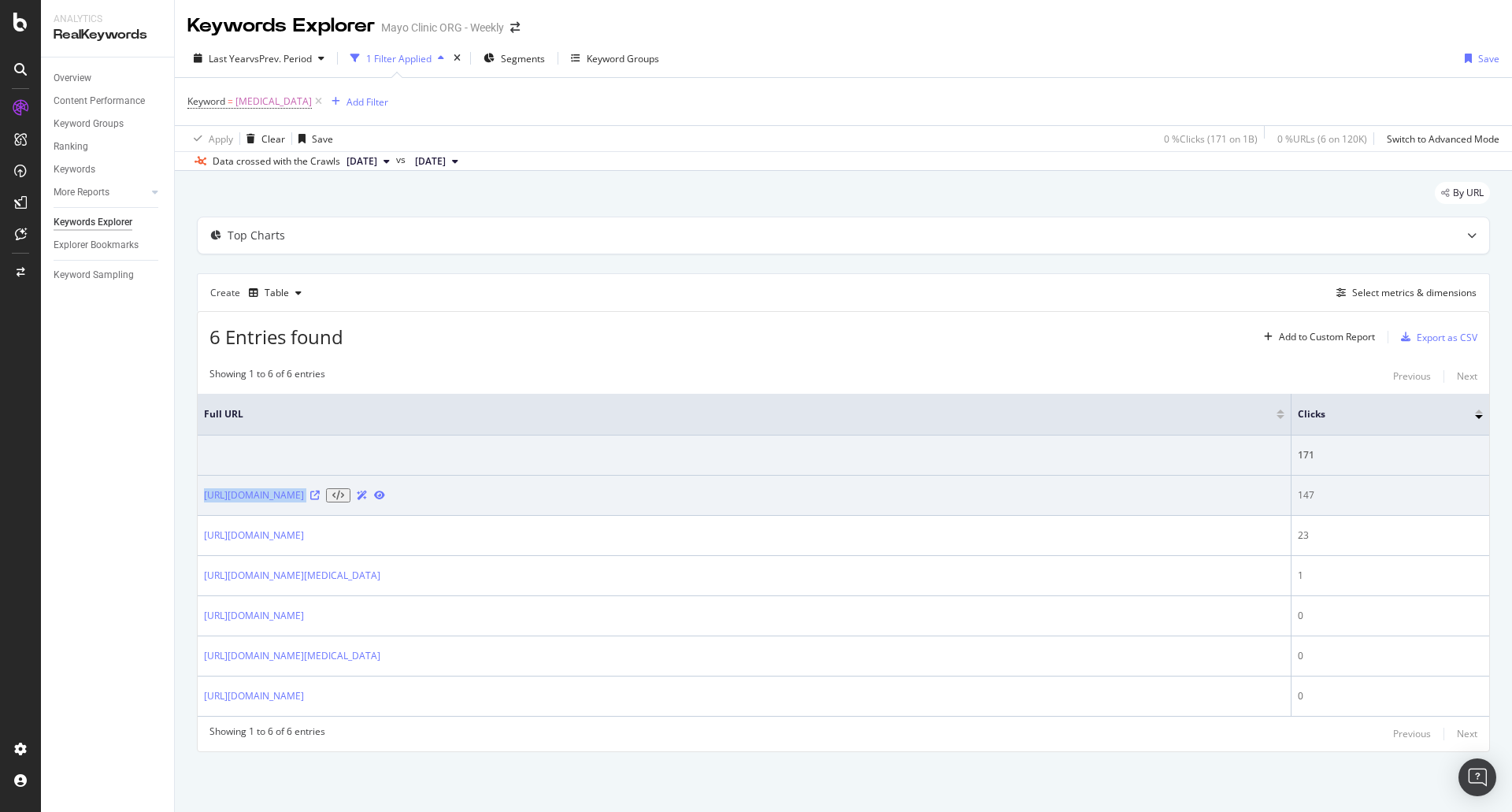
drag, startPoint x: 631, startPoint y: 507, endPoint x: 206, endPoint y: 506, distance: 425.0
click at [206, 506] on td "[URL][DOMAIN_NAME]" at bounding box center [744, 496] width 1094 height 41
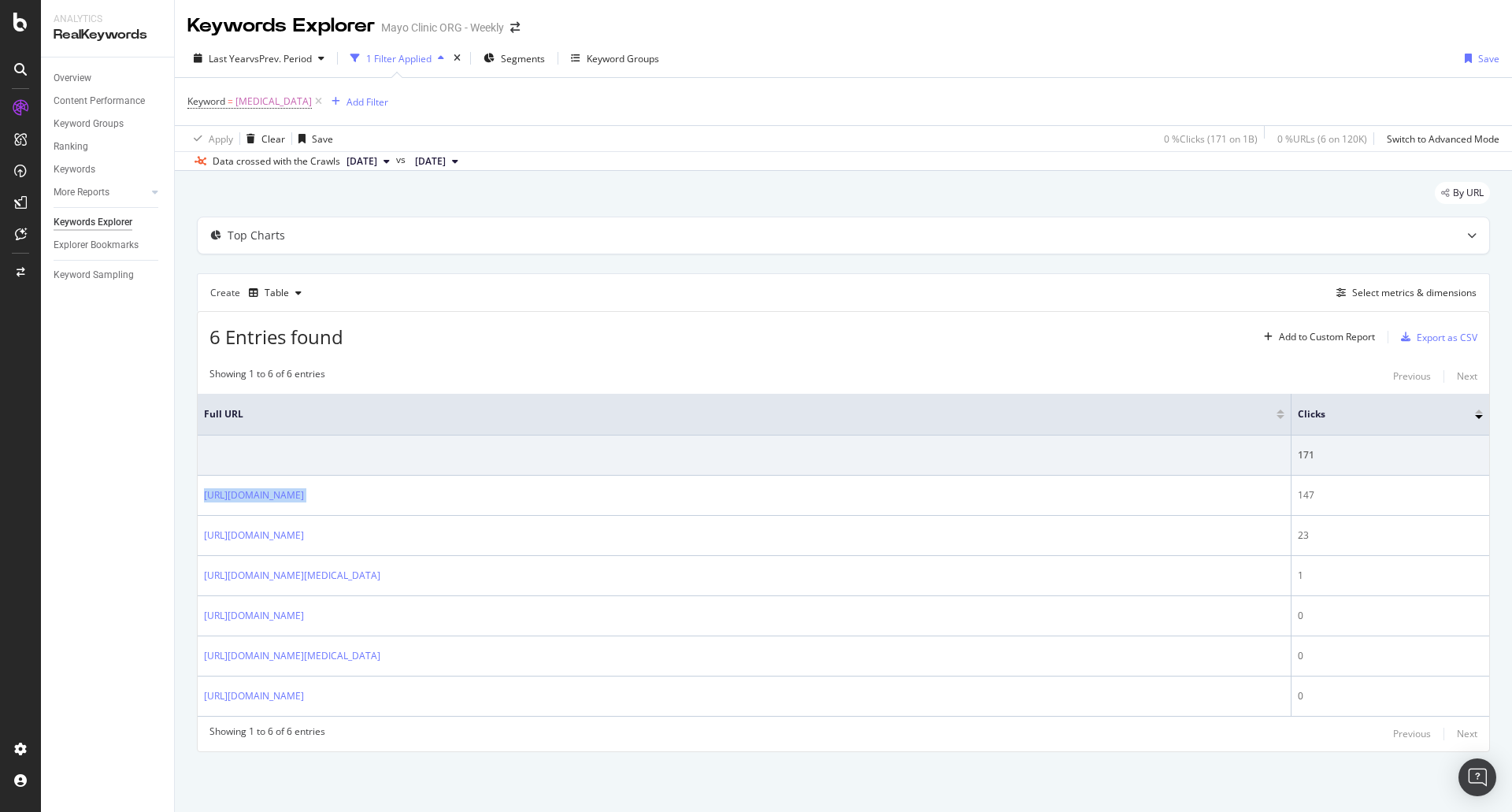
copy div "[URL][DOMAIN_NAME]"
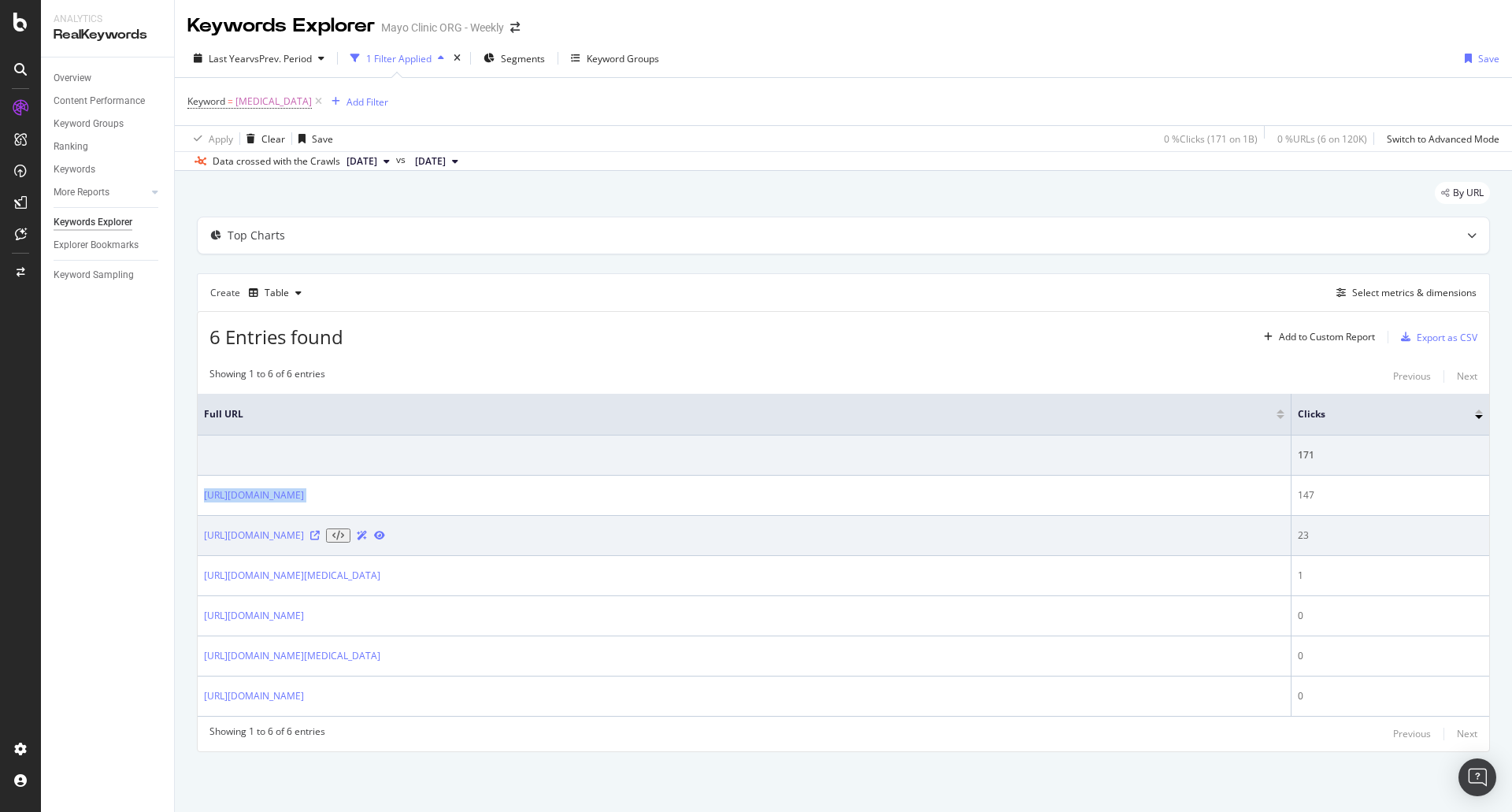
drag, startPoint x: 594, startPoint y: 547, endPoint x: 200, endPoint y: 554, distance: 394.1
click at [200, 554] on td "[URL][DOMAIN_NAME]" at bounding box center [744, 536] width 1094 height 41
copy link "[URL][DOMAIN_NAME]"
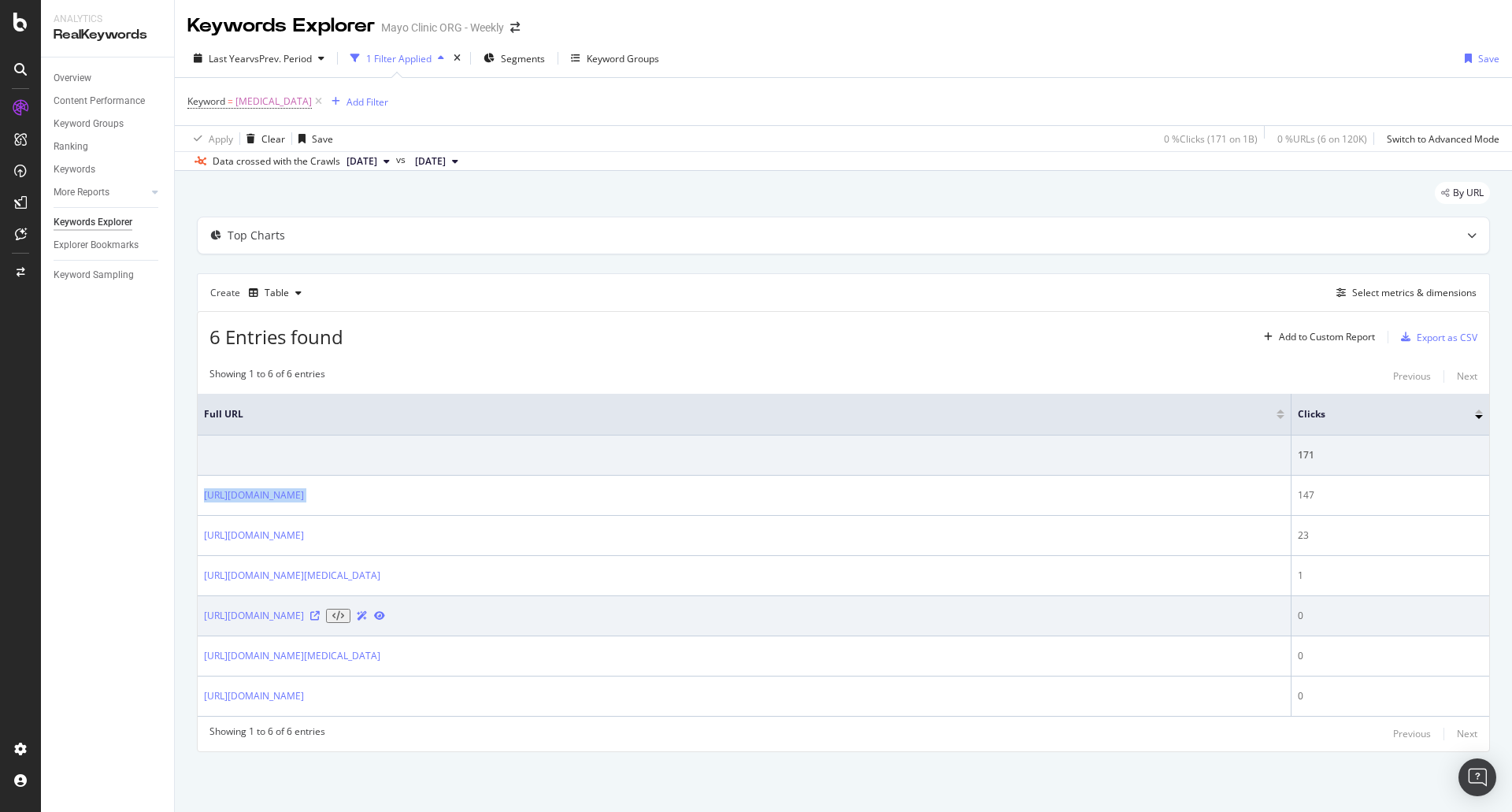
drag, startPoint x: 592, startPoint y: 593, endPoint x: 501, endPoint y: 610, distance: 92.6
click at [351, 612] on tbody "171 [URL][DOMAIN_NAME] 147 [URL][DOMAIN_NAME] 23 [URL][DOMAIN_NAME][MEDICAL_DAT…" at bounding box center [843, 576] width 1292 height 281
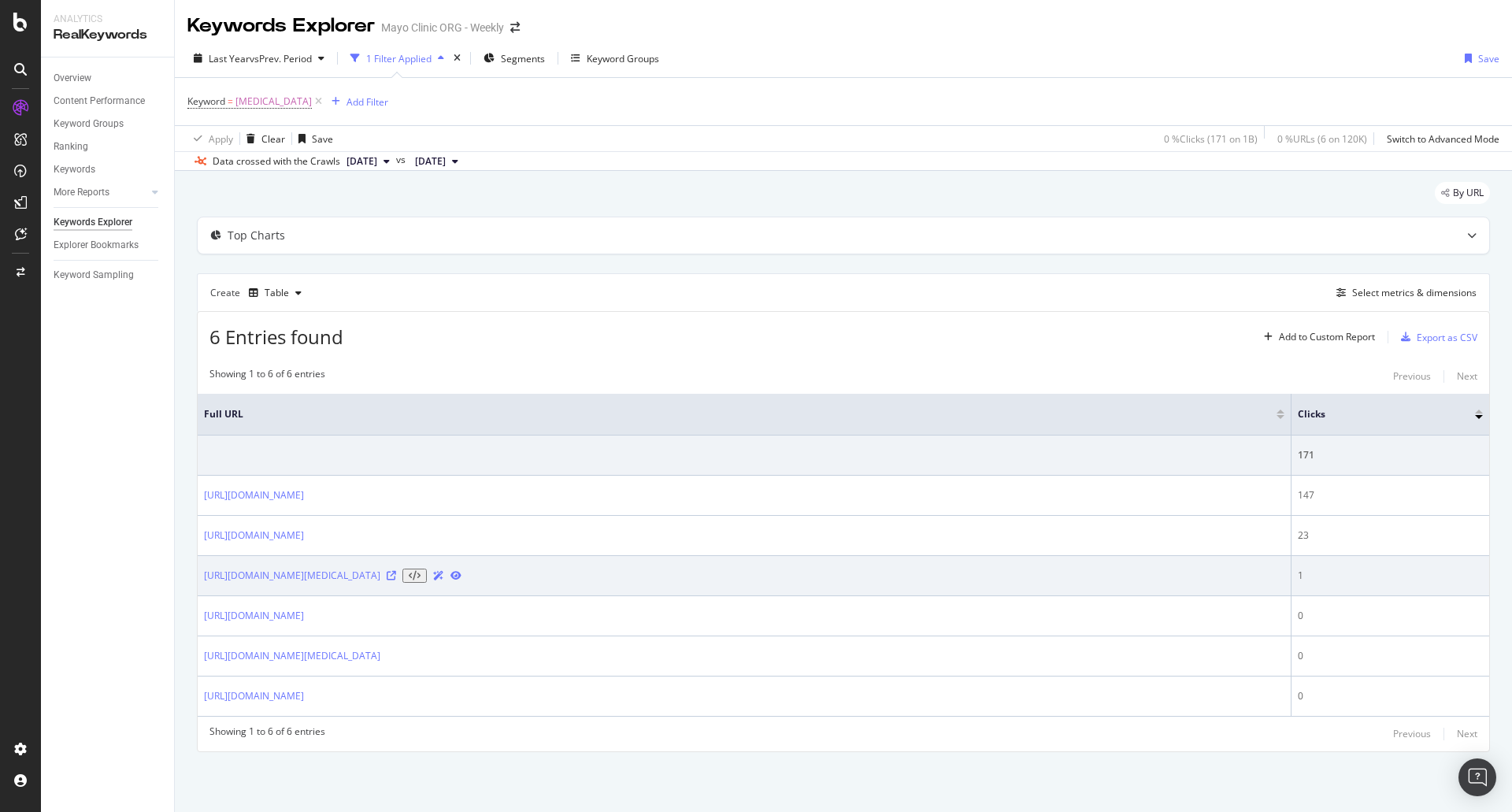
drag, startPoint x: 552, startPoint y: 598, endPoint x: 602, endPoint y: 591, distance: 50.5
click at [553, 596] on td "[URL][DOMAIN_NAME][MEDICAL_DATA]" at bounding box center [744, 577] width 1094 height 41
drag, startPoint x: 603, startPoint y: 591, endPoint x: 202, endPoint y: 589, distance: 401.0
click at [202, 589] on td "[URL][DOMAIN_NAME][MEDICAL_DATA]" at bounding box center [744, 577] width 1094 height 41
copy div "[URL][DOMAIN_NAME][MEDICAL_DATA]"
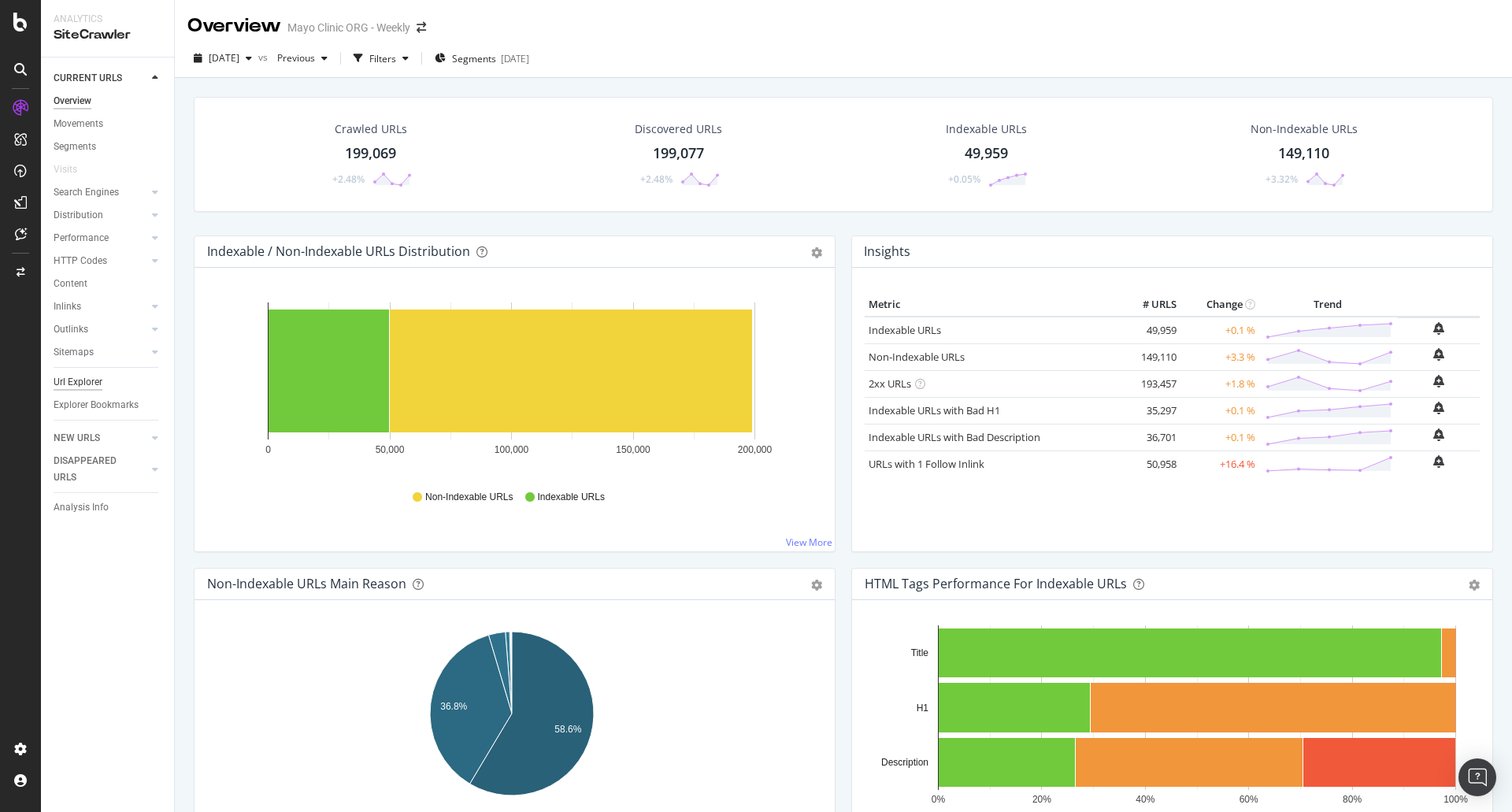
click at [90, 384] on div "Url Explorer" at bounding box center [77, 383] width 49 height 17
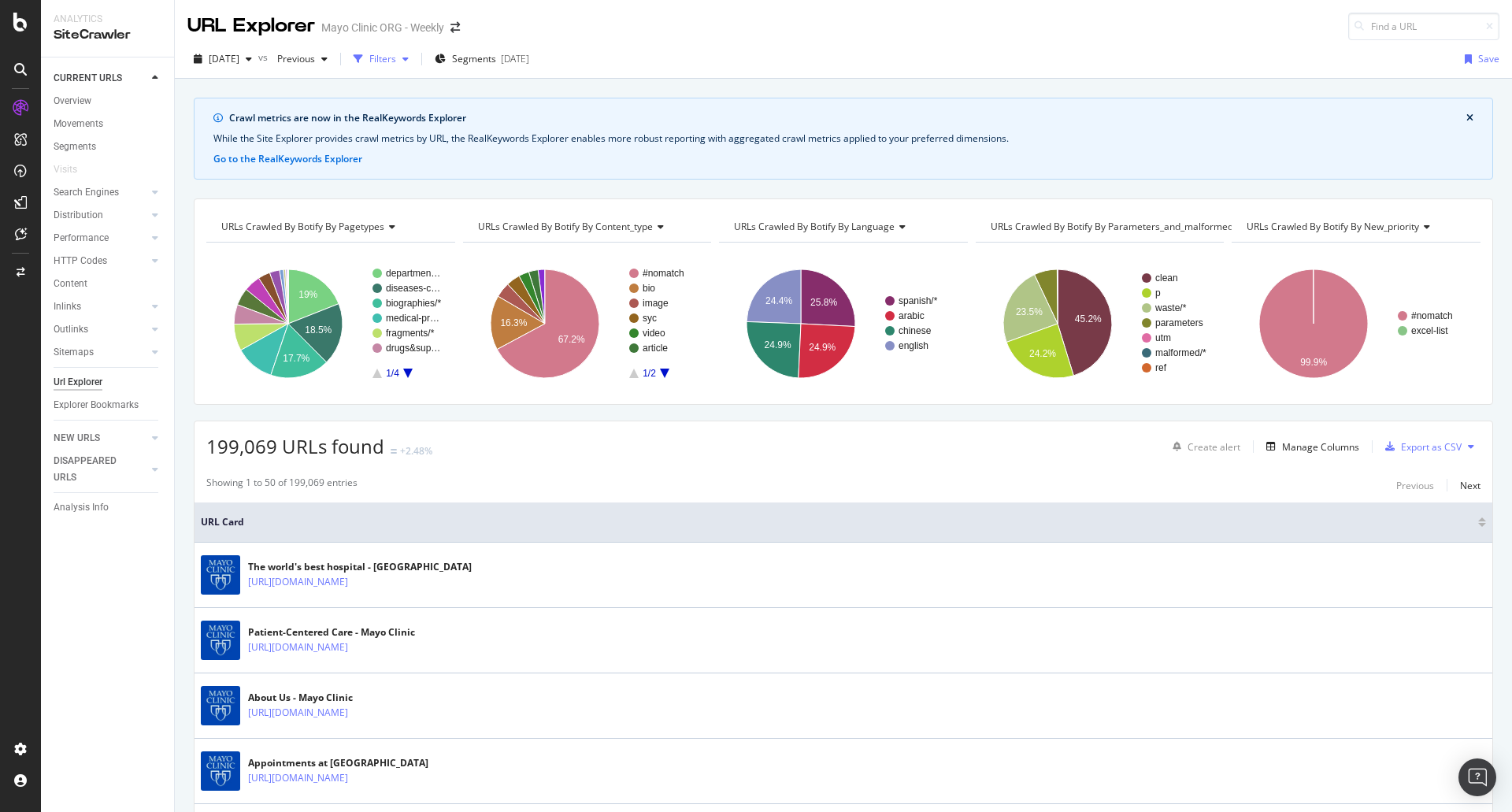
click at [415, 67] on div "Filters" at bounding box center [381, 59] width 67 height 24
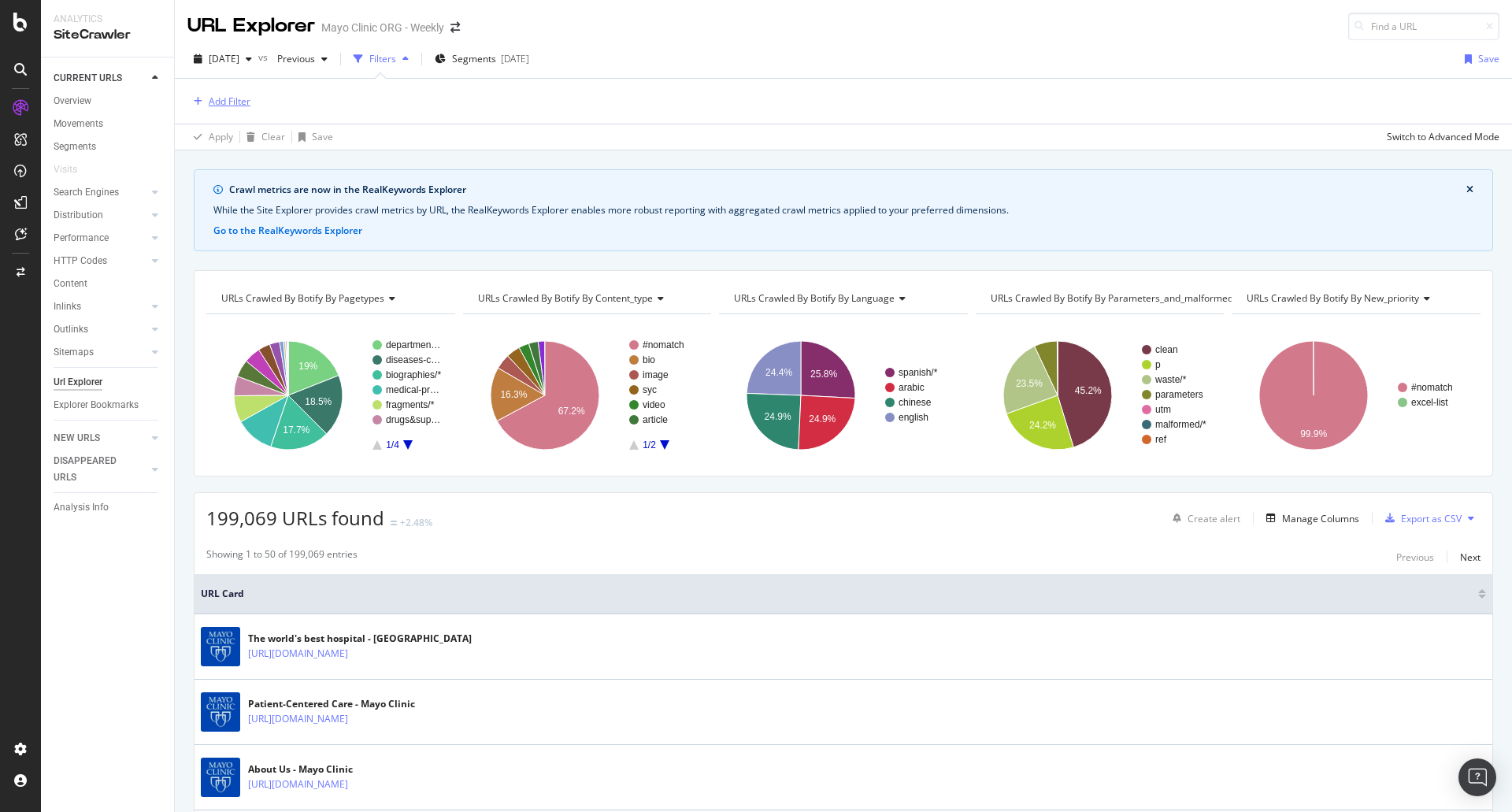
click at [228, 107] on div "Add Filter" at bounding box center [229, 101] width 42 height 14
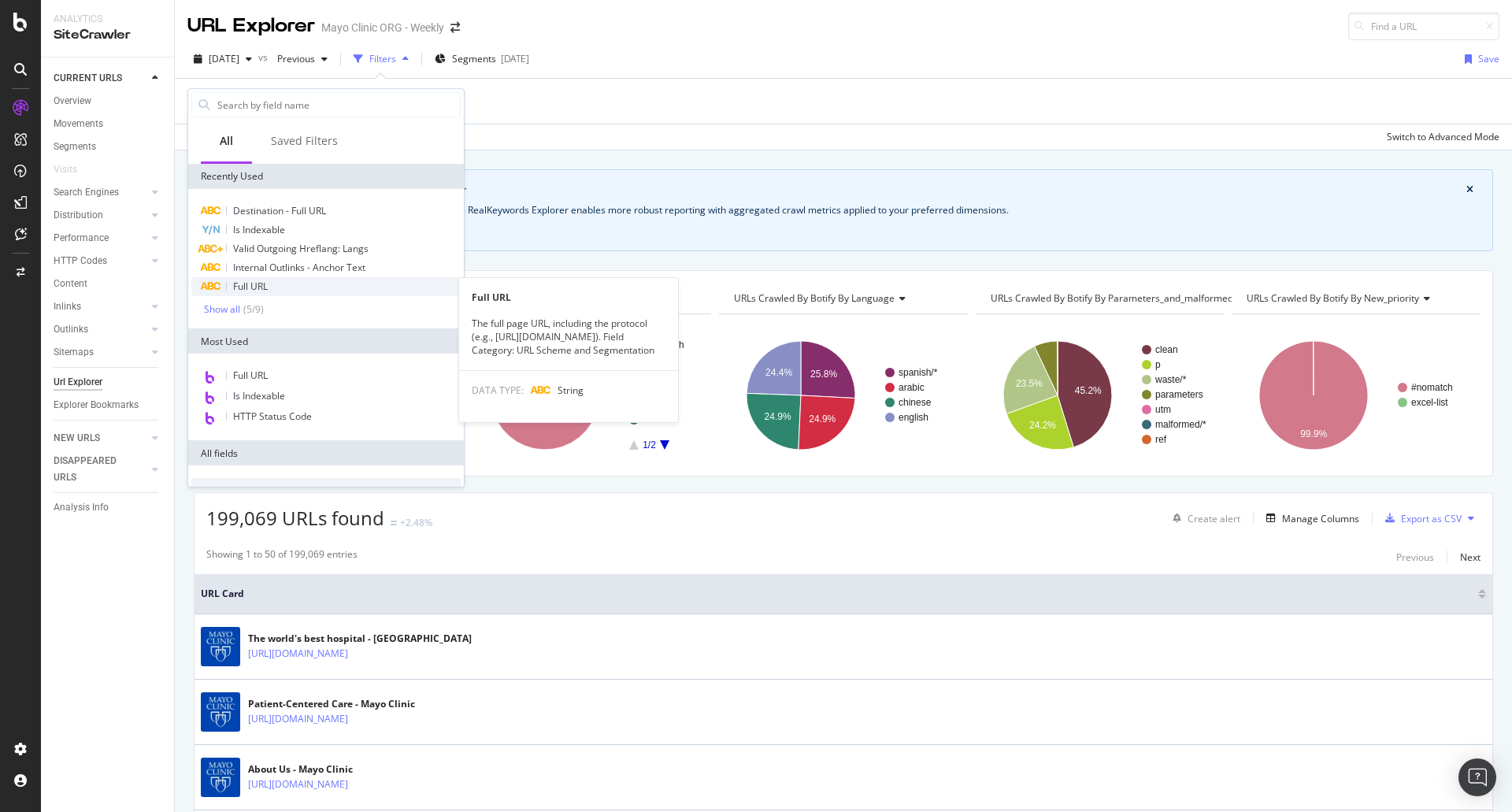
click at [261, 293] on span "Full URL" at bounding box center [251, 286] width 35 height 14
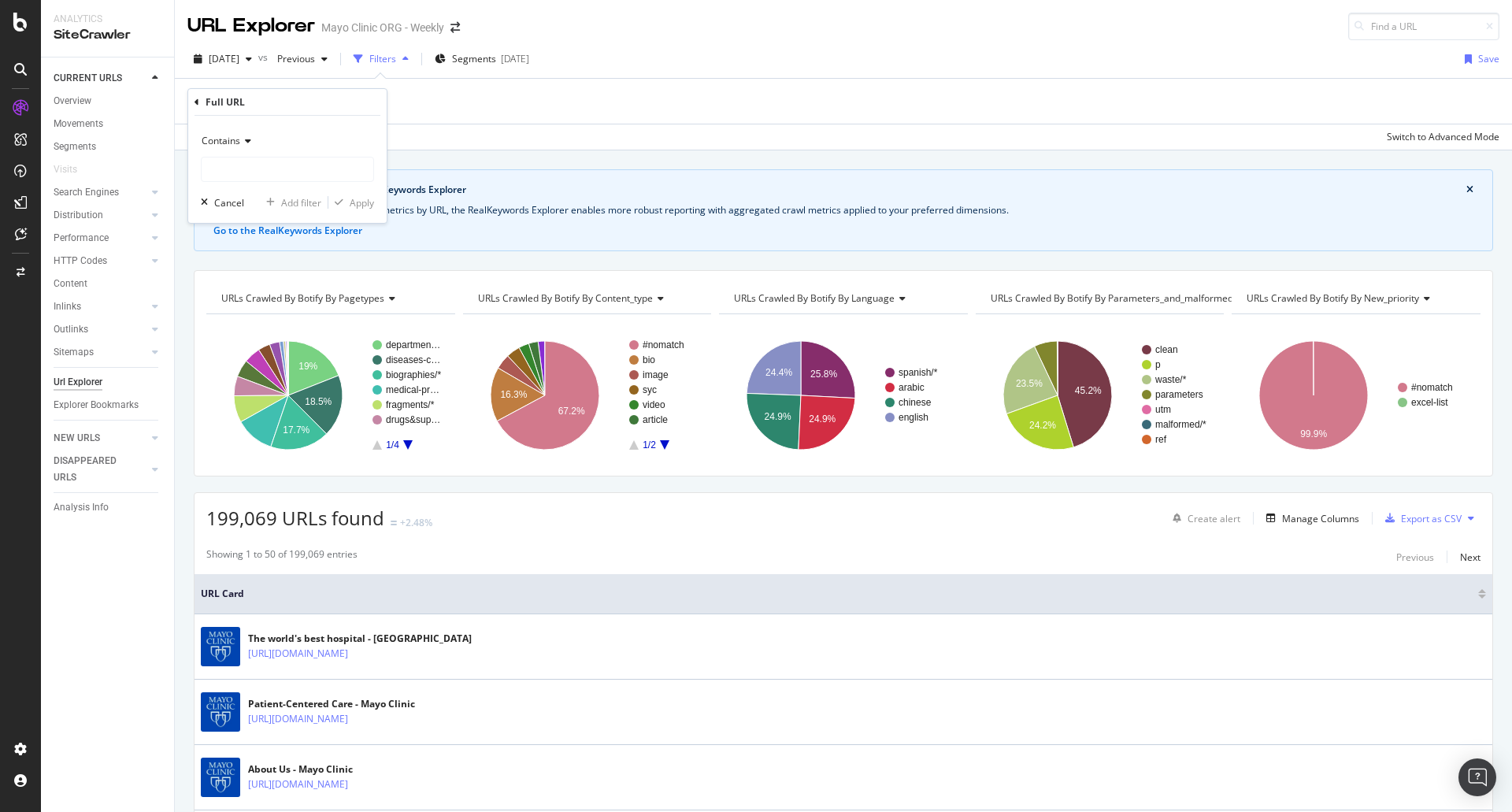
click at [292, 147] on div "Contains" at bounding box center [288, 140] width 173 height 25
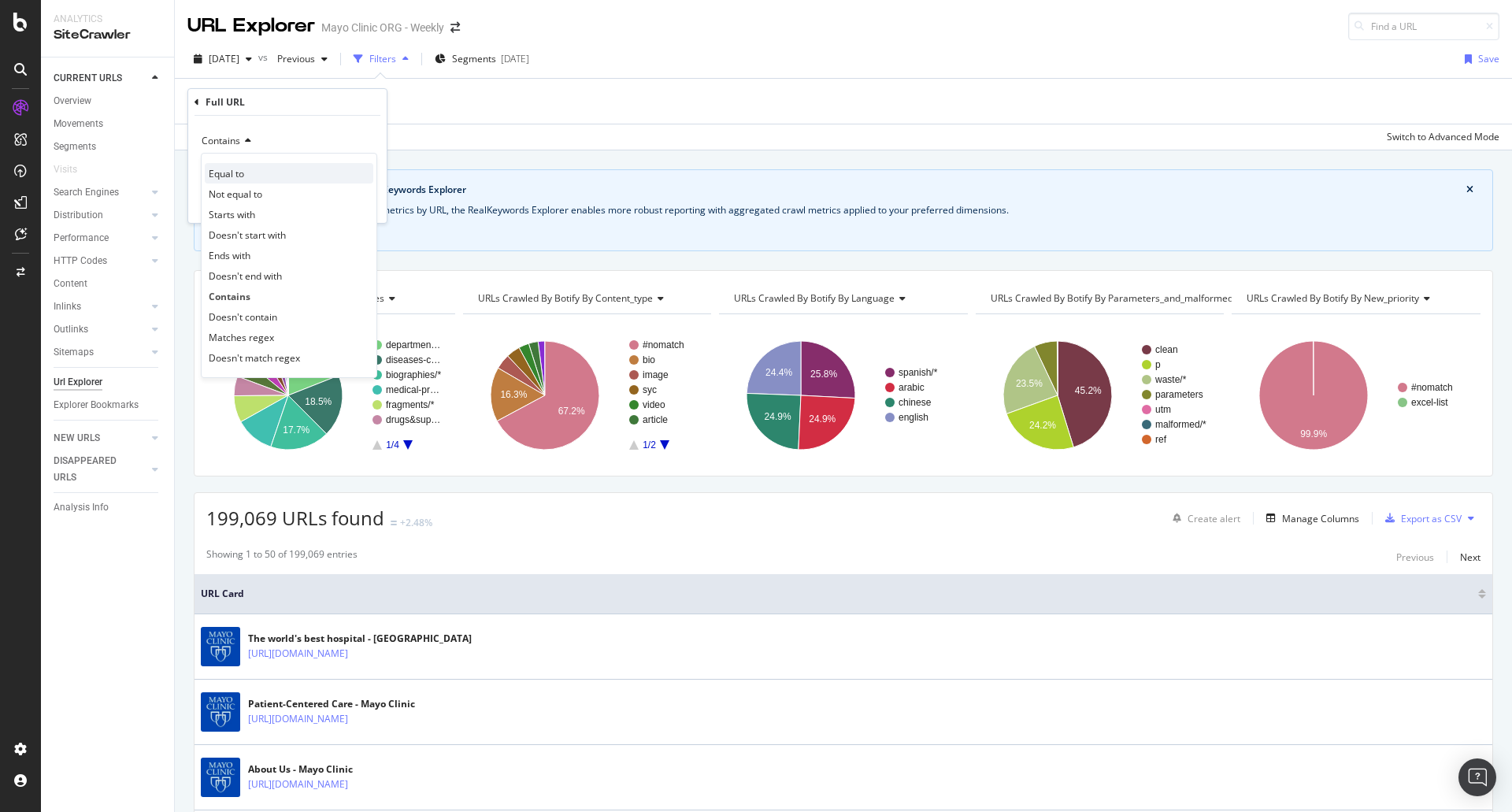
click at [220, 173] on span "Equal to" at bounding box center [226, 173] width 35 height 14
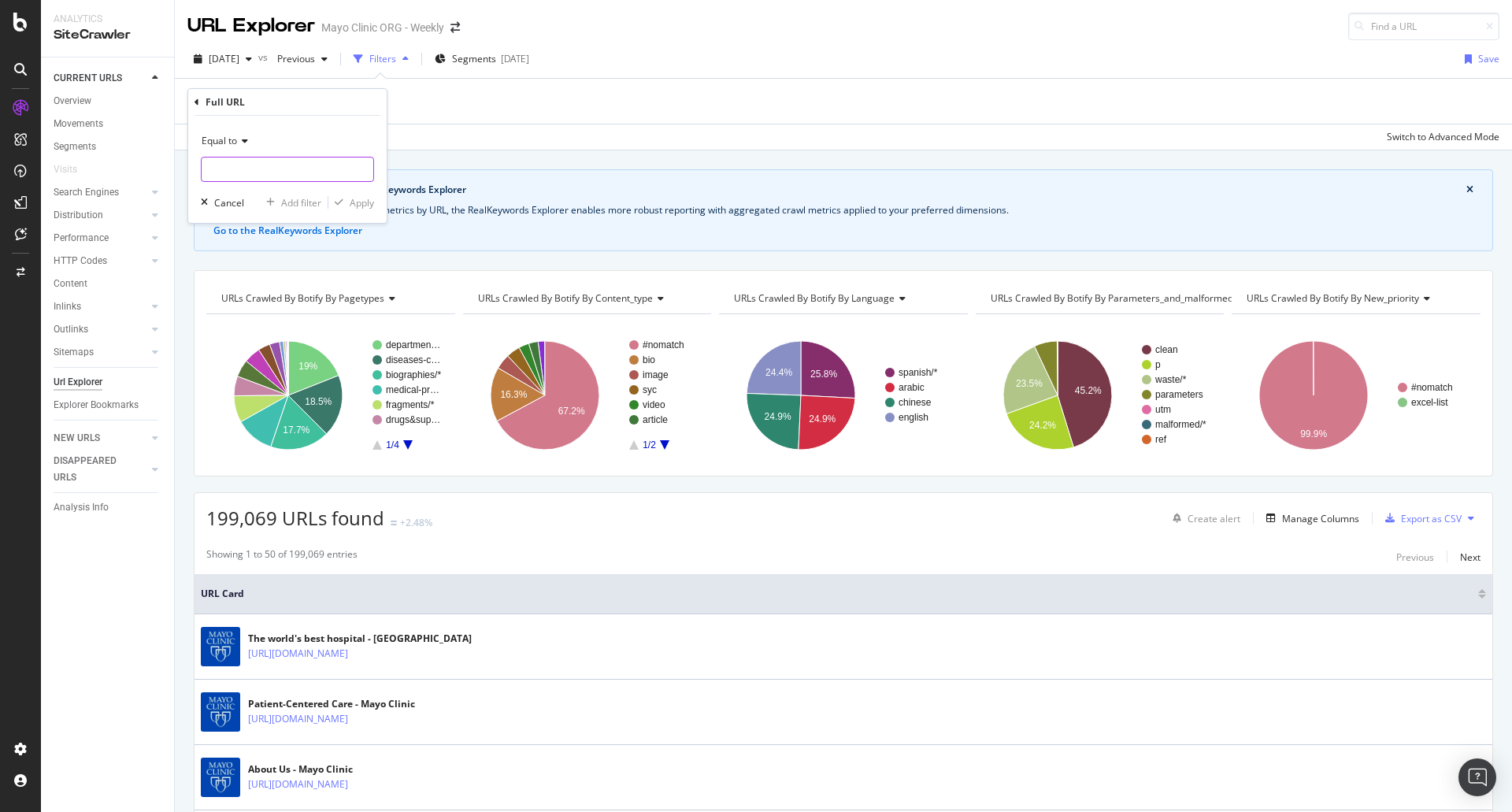
click at [220, 175] on input "text" at bounding box center [288, 169] width 172 height 25
paste input "[URL][DOMAIN_NAME]"
type input "[URL][DOMAIN_NAME]"
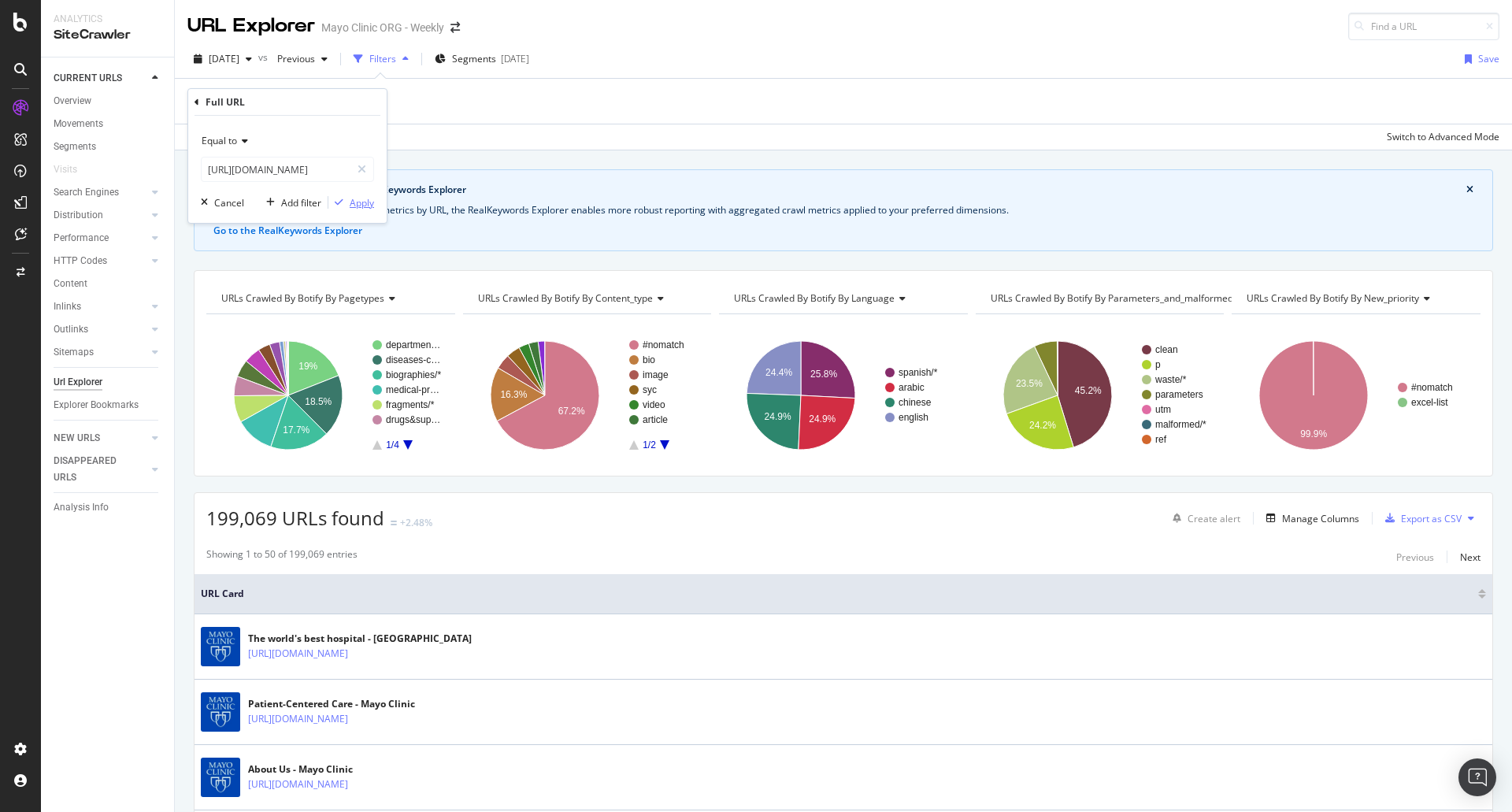
click at [353, 204] on div "Apply" at bounding box center [362, 203] width 24 height 14
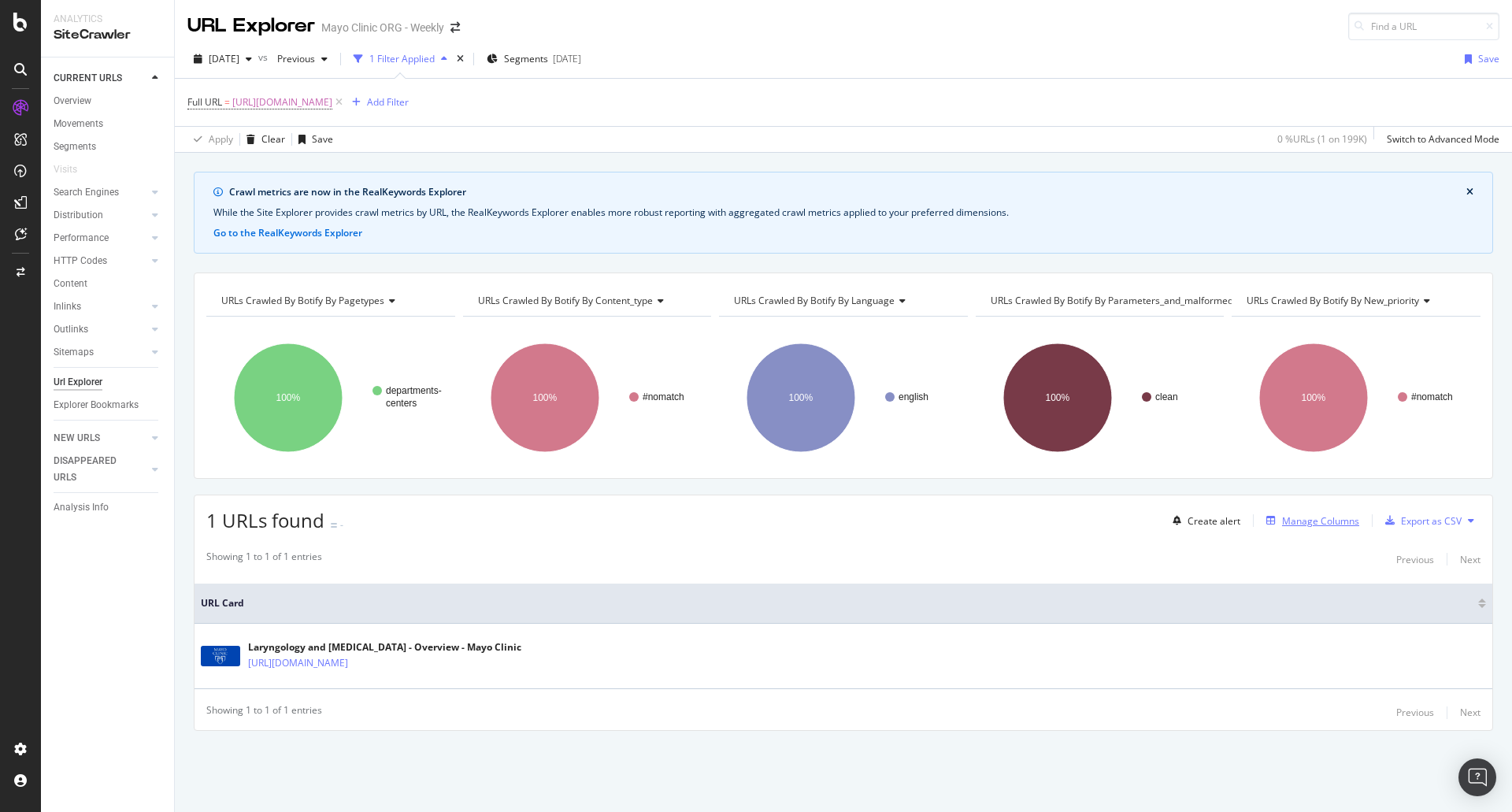
click at [1287, 521] on div "Manage Columns" at bounding box center [1321, 521] width 77 height 14
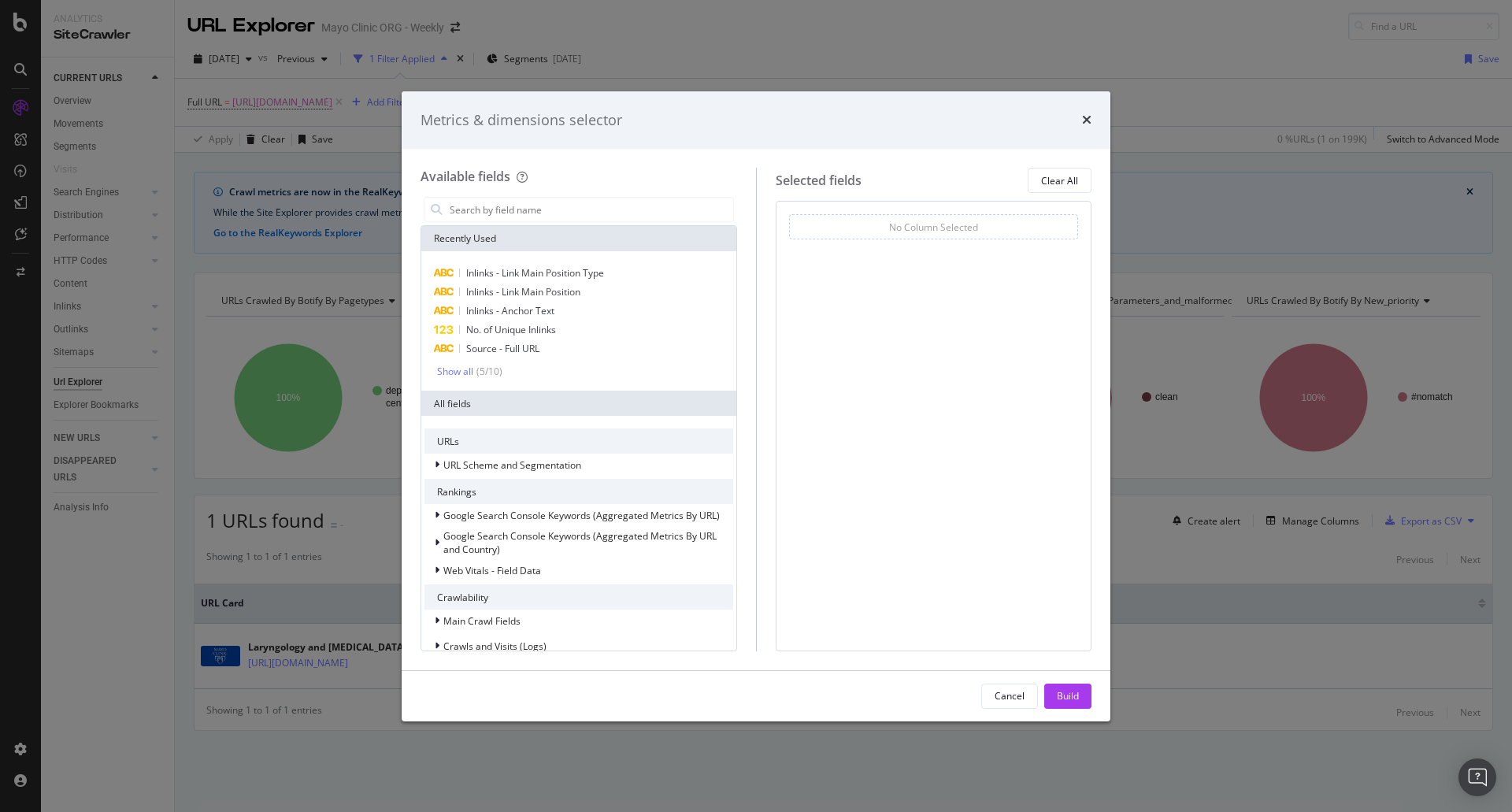
type input "c"
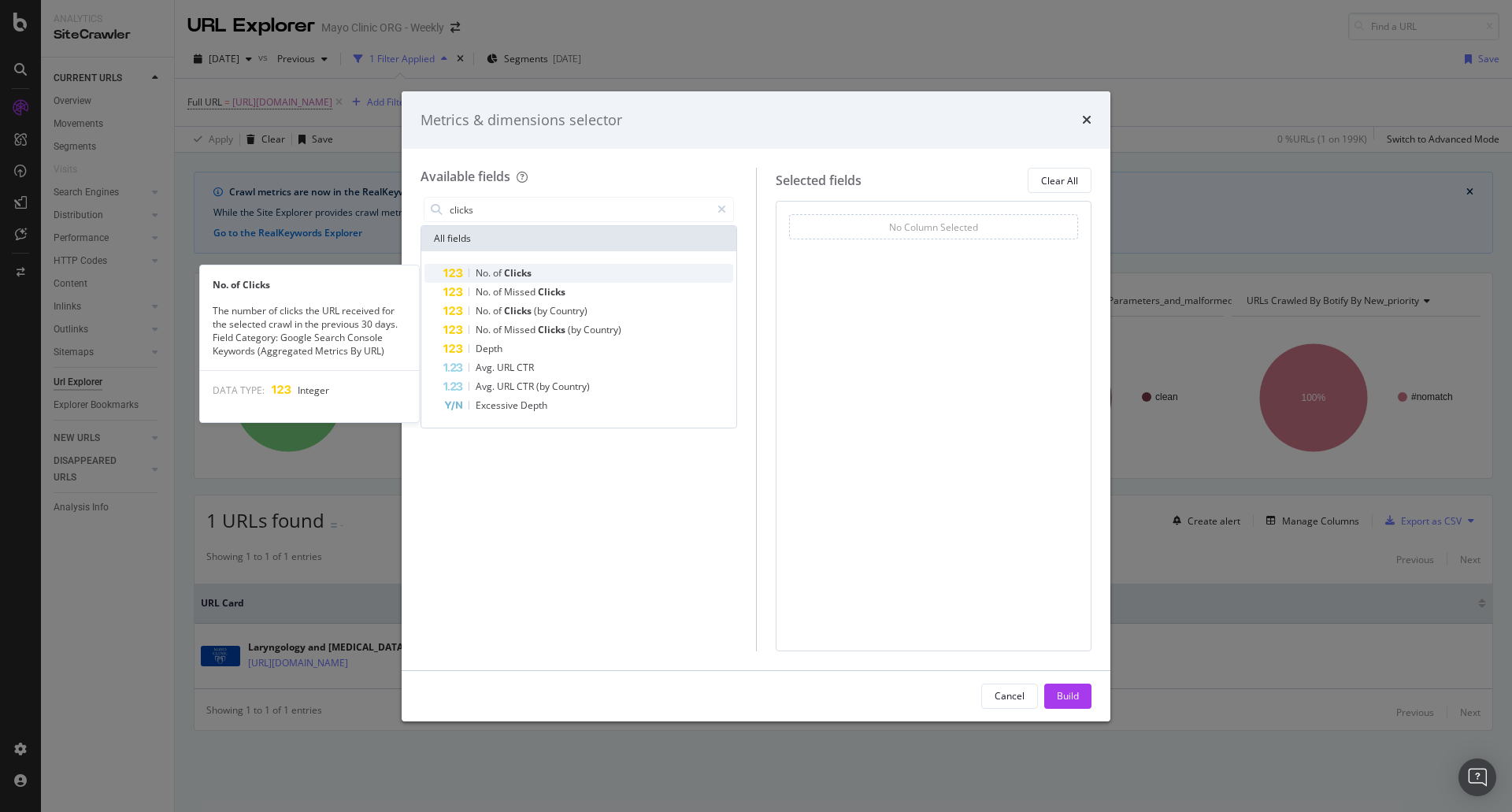
type input "clicks"
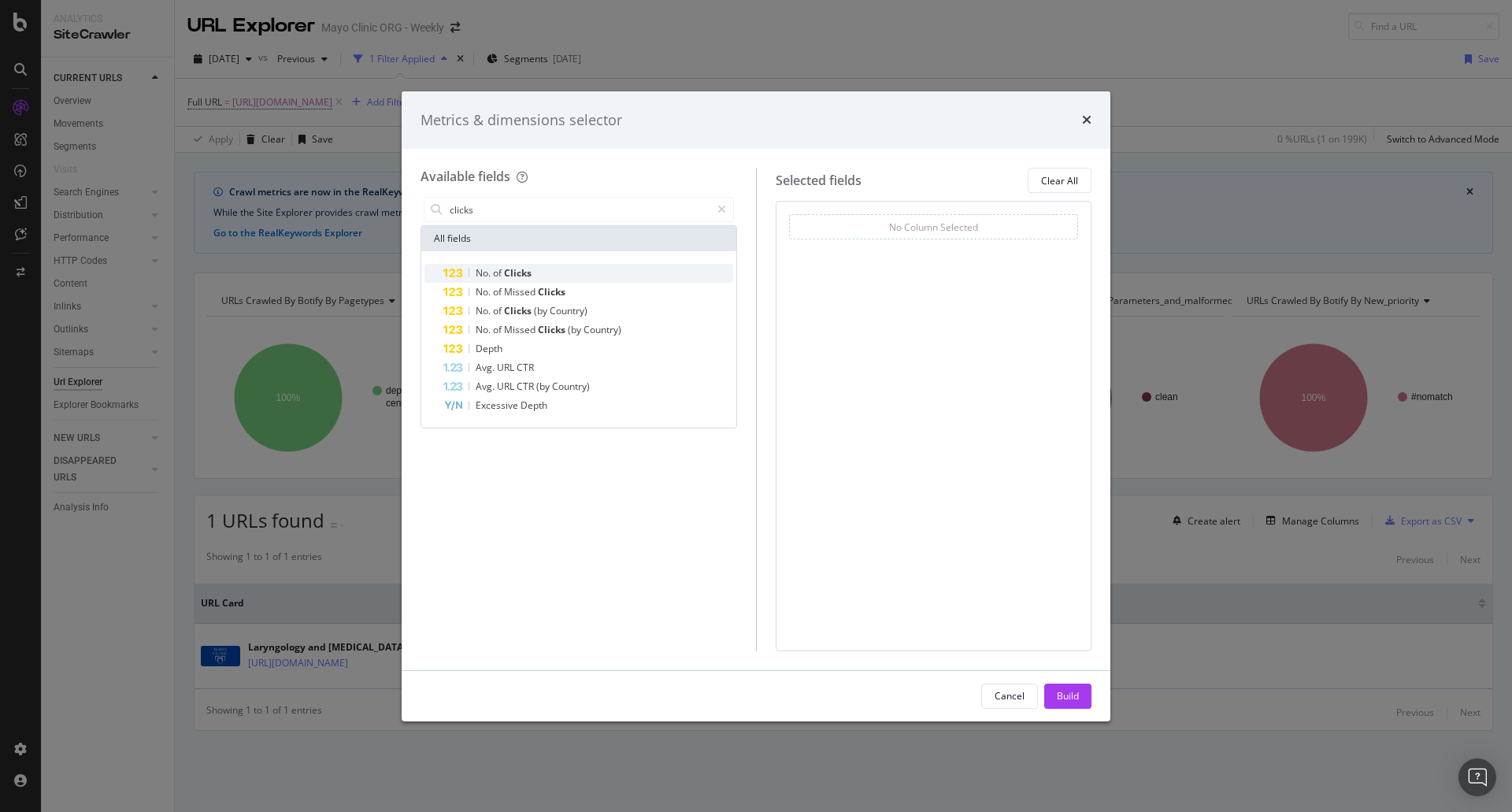
click at [530, 271] on span "Clicks" at bounding box center [518, 273] width 28 height 14
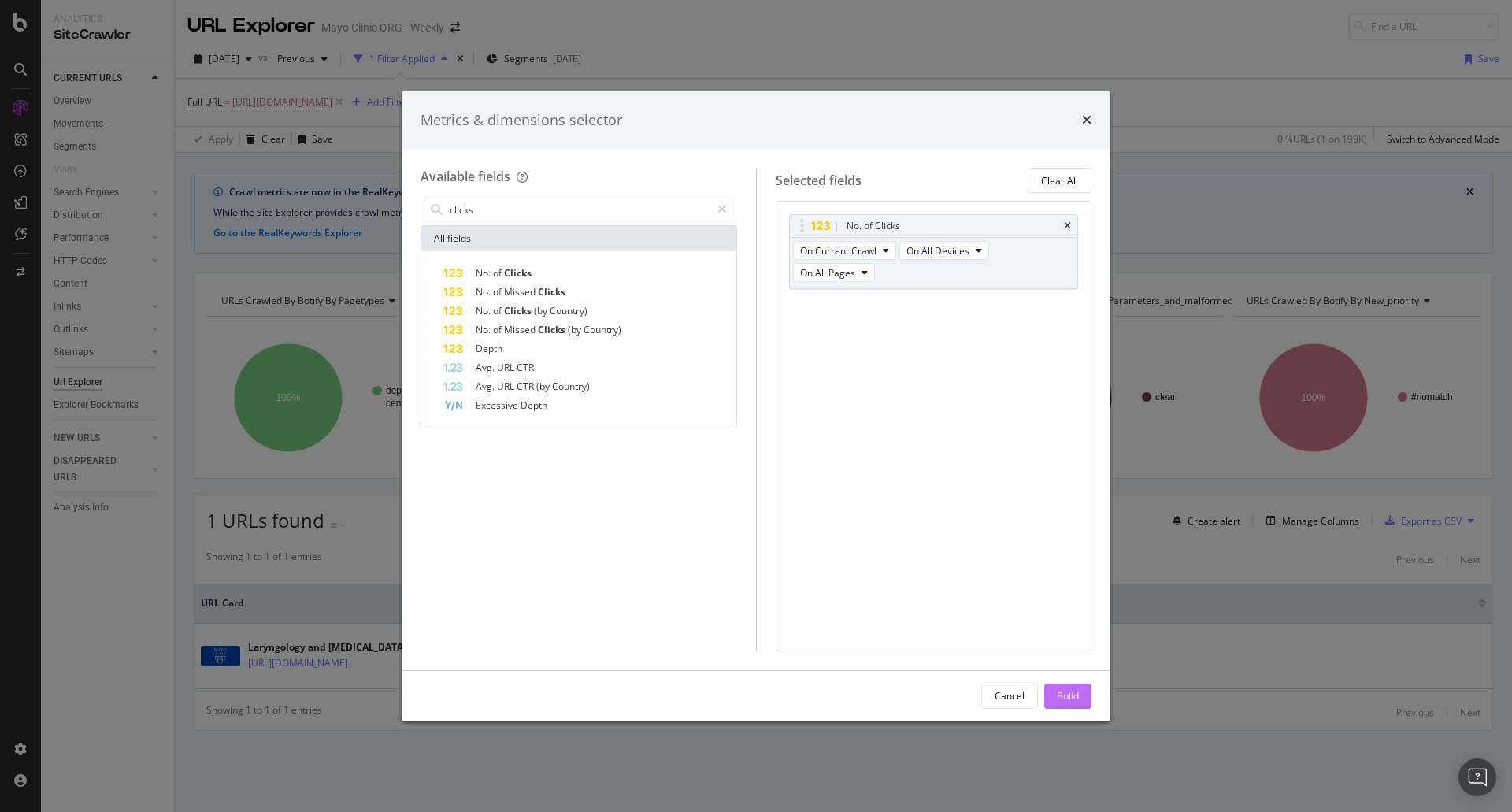
click at [1071, 703] on div "Build" at bounding box center [1068, 697] width 22 height 24
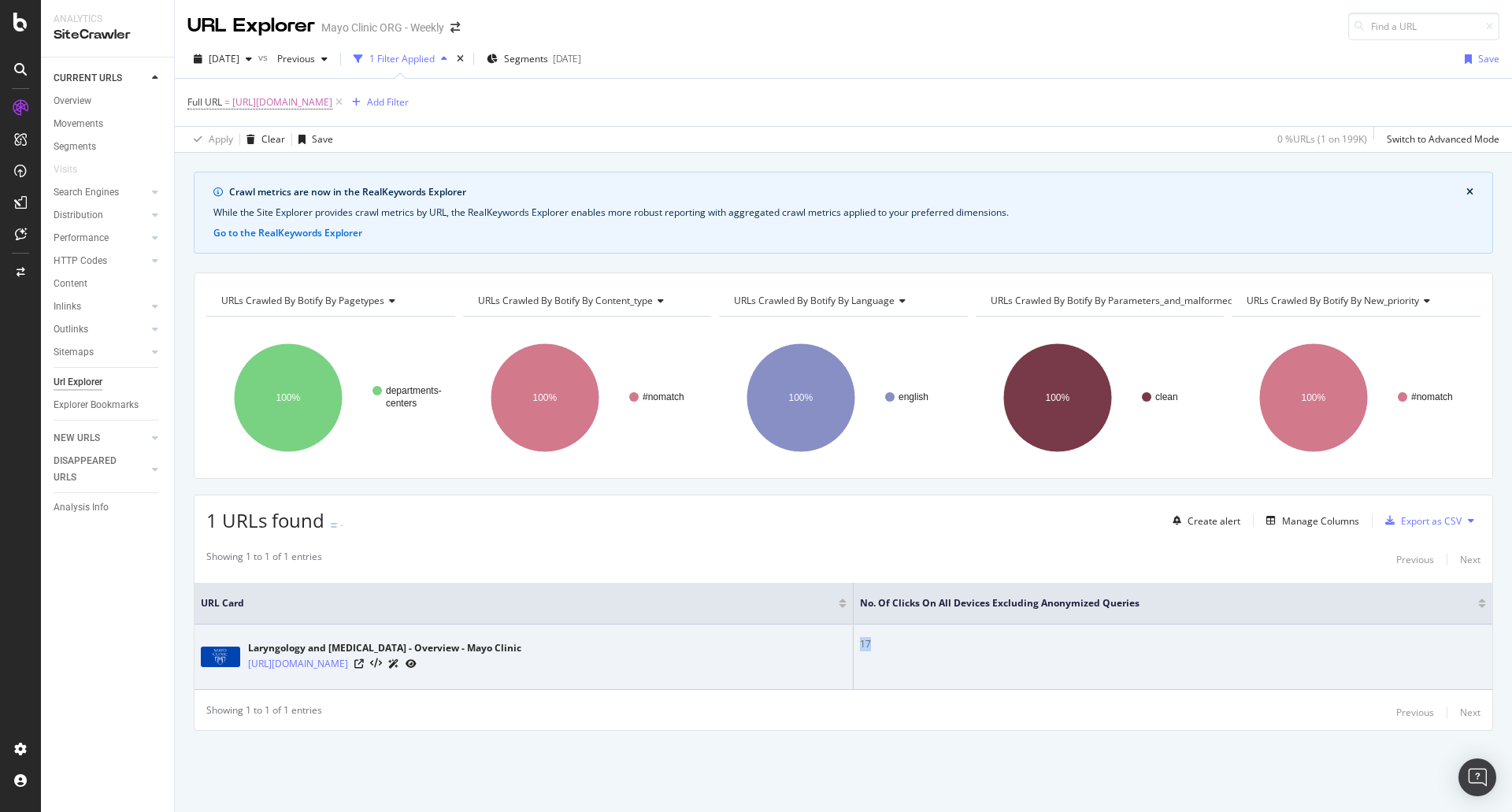
drag, startPoint x: 929, startPoint y: 646, endPoint x: 915, endPoint y: 645, distance: 14.0
click at [915, 645] on td "17" at bounding box center [1173, 657] width 638 height 66
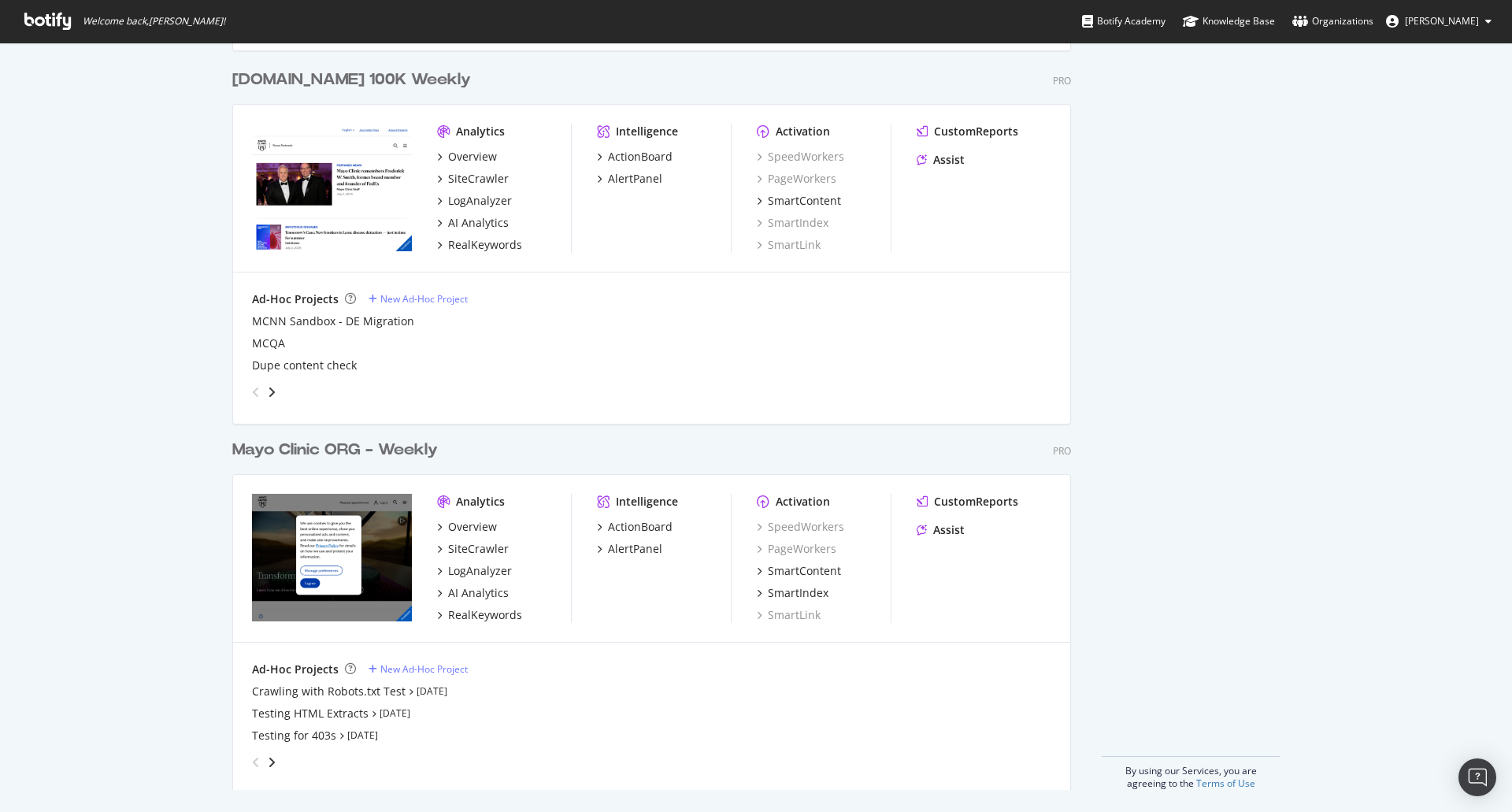
scroll to position [1564, 0]
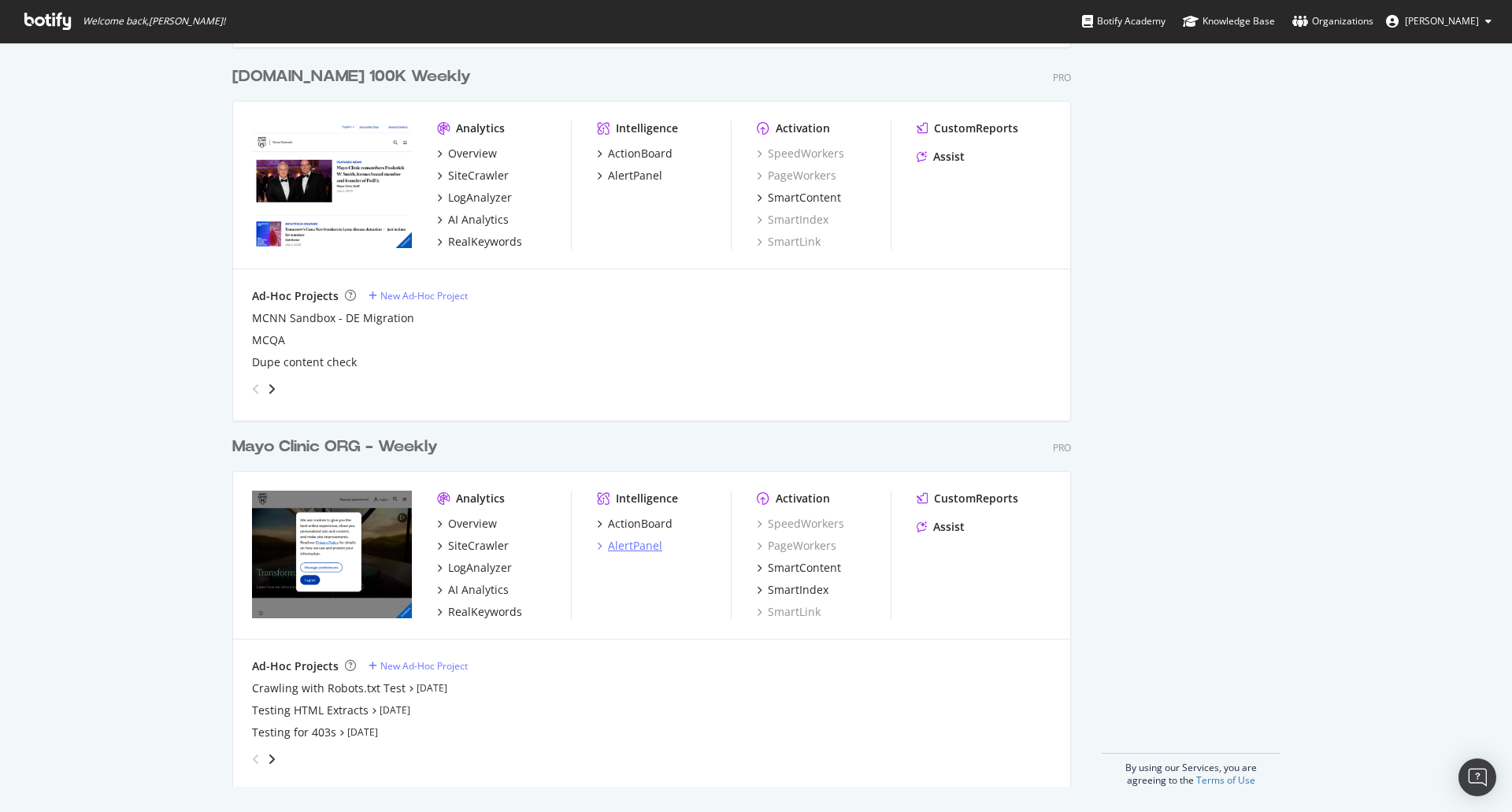
click at [627, 549] on div "AlertPanel" at bounding box center [635, 545] width 54 height 16
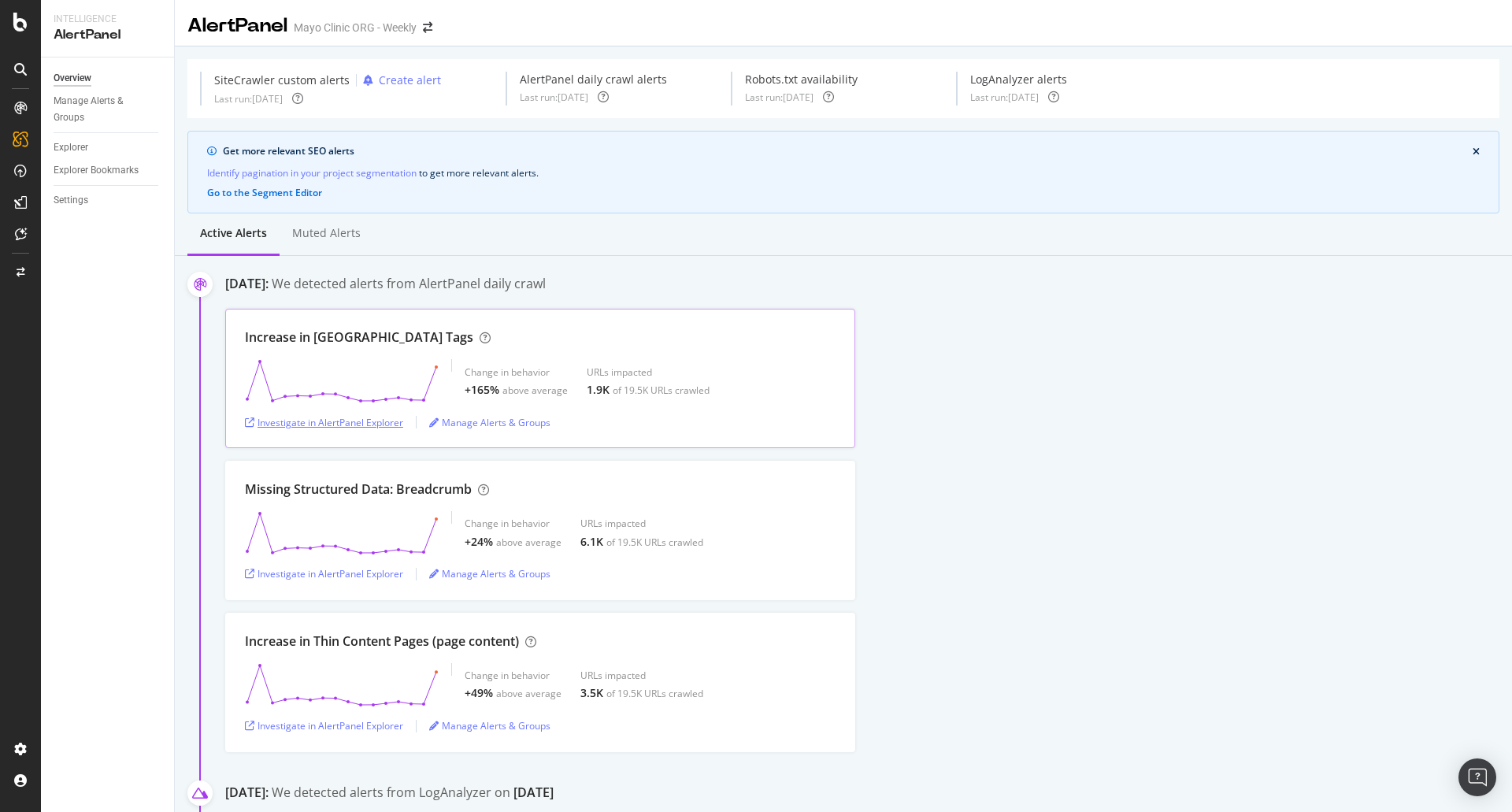
click at [369, 423] on div "Investigate in AlertPanel Explorer" at bounding box center [325, 423] width 159 height 14
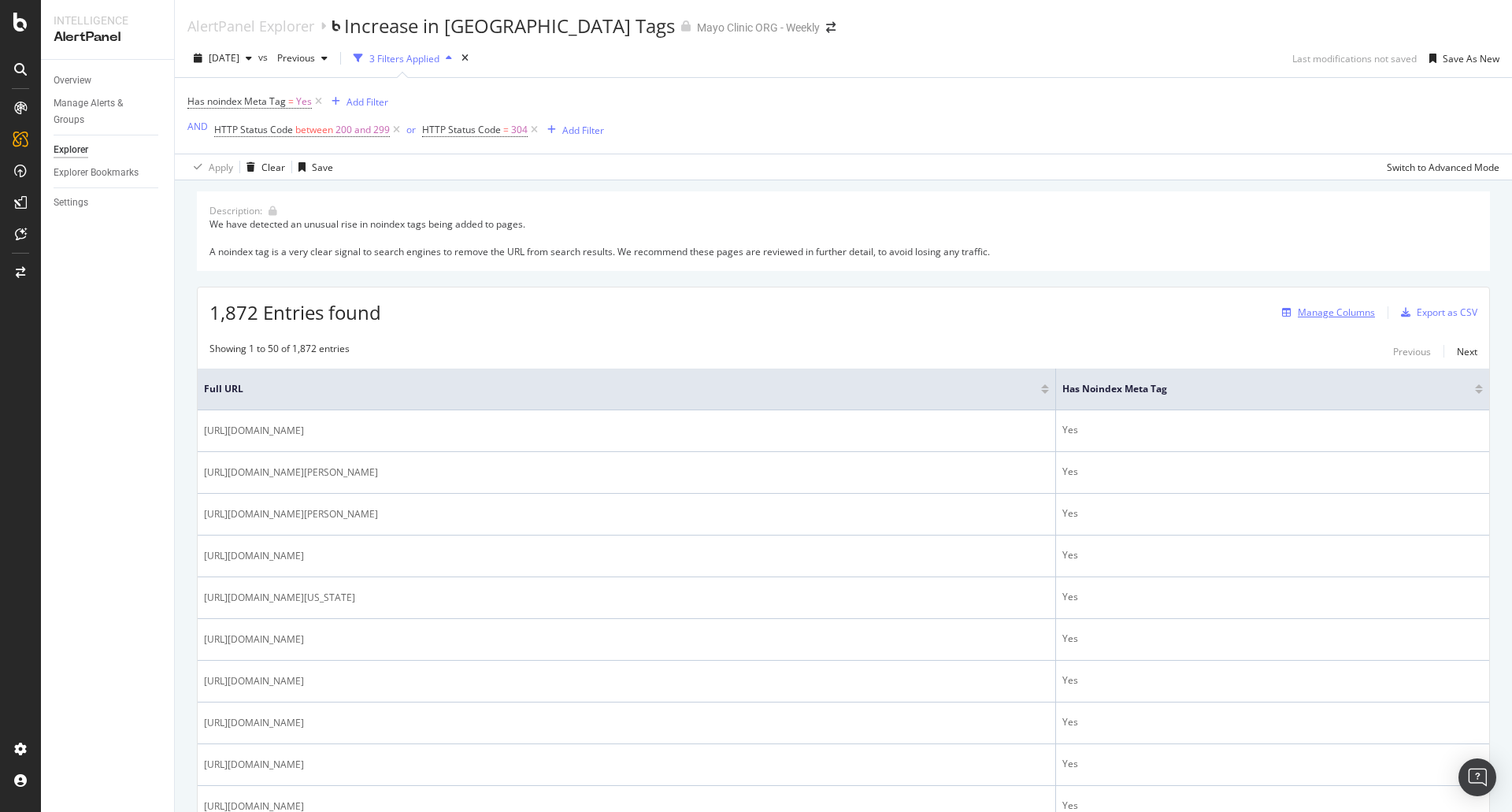
click at [1298, 316] on div "Manage Columns" at bounding box center [1337, 312] width 77 height 14
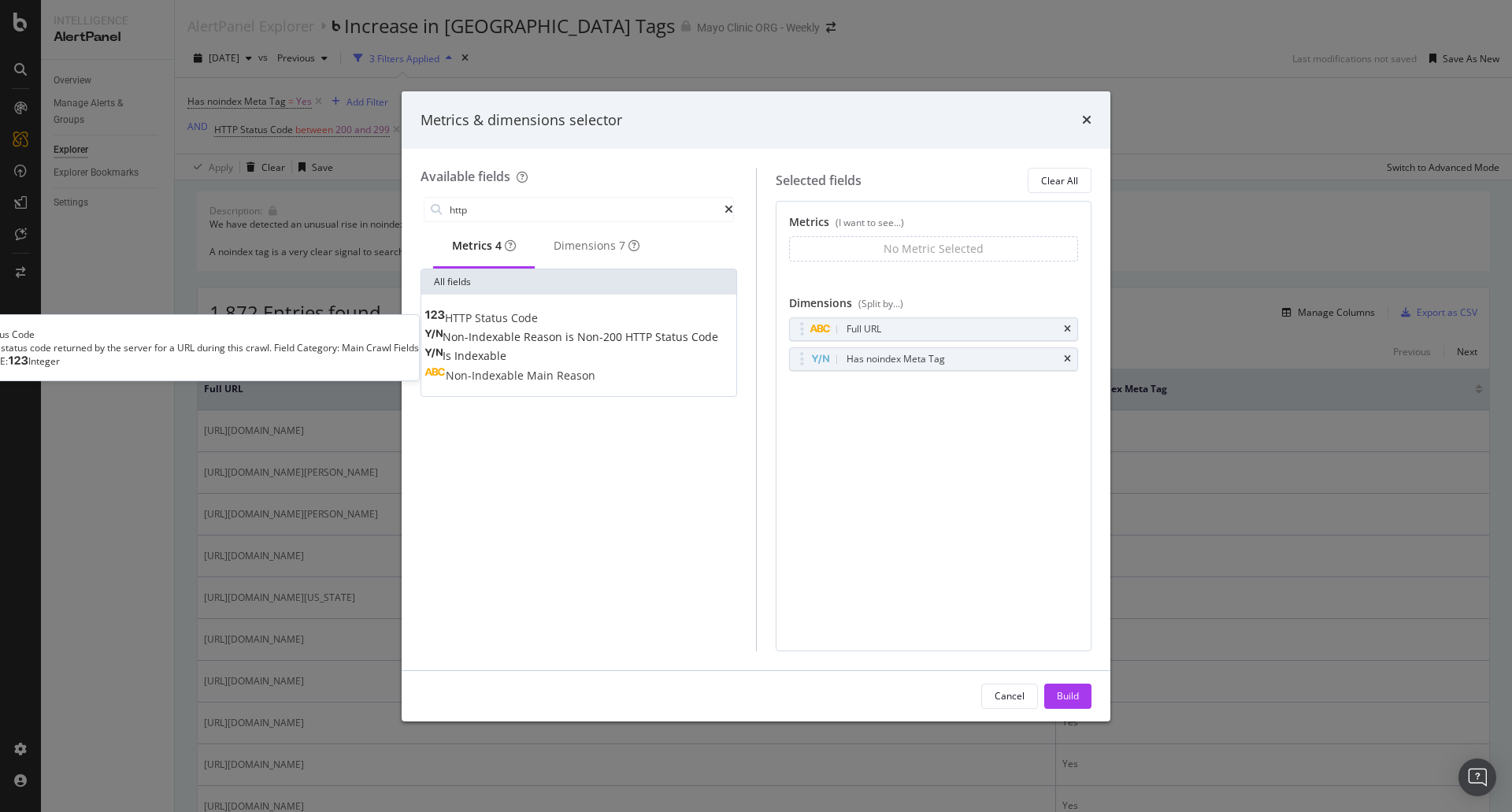
type input "http"
click at [538, 326] on div "HTTP Status Code" at bounding box center [481, 317] width 113 height 16
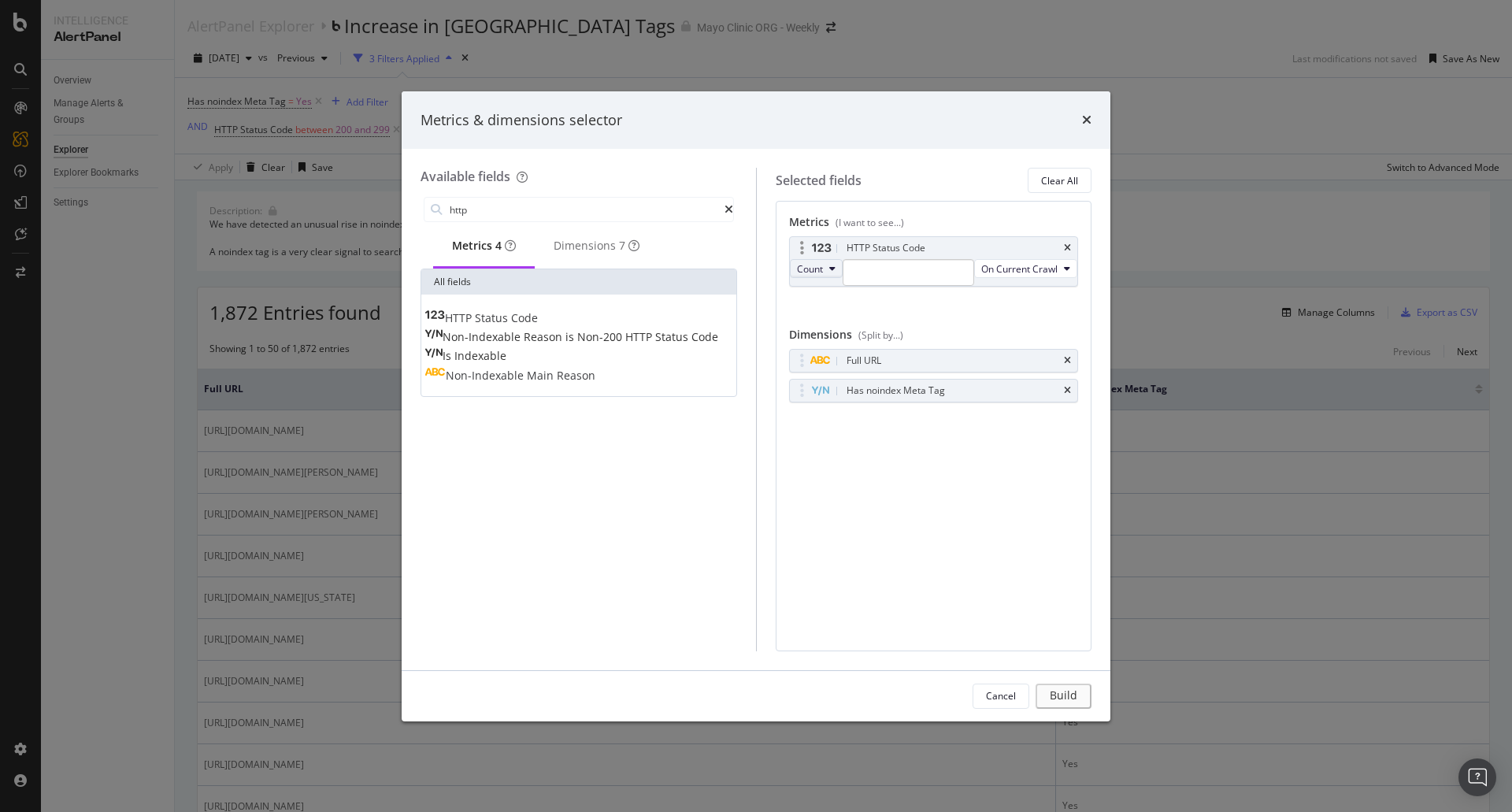
click at [832, 273] on icon "modal" at bounding box center [832, 269] width 6 height 9
click at [579, 252] on div "Dimensions 7" at bounding box center [596, 245] width 86 height 16
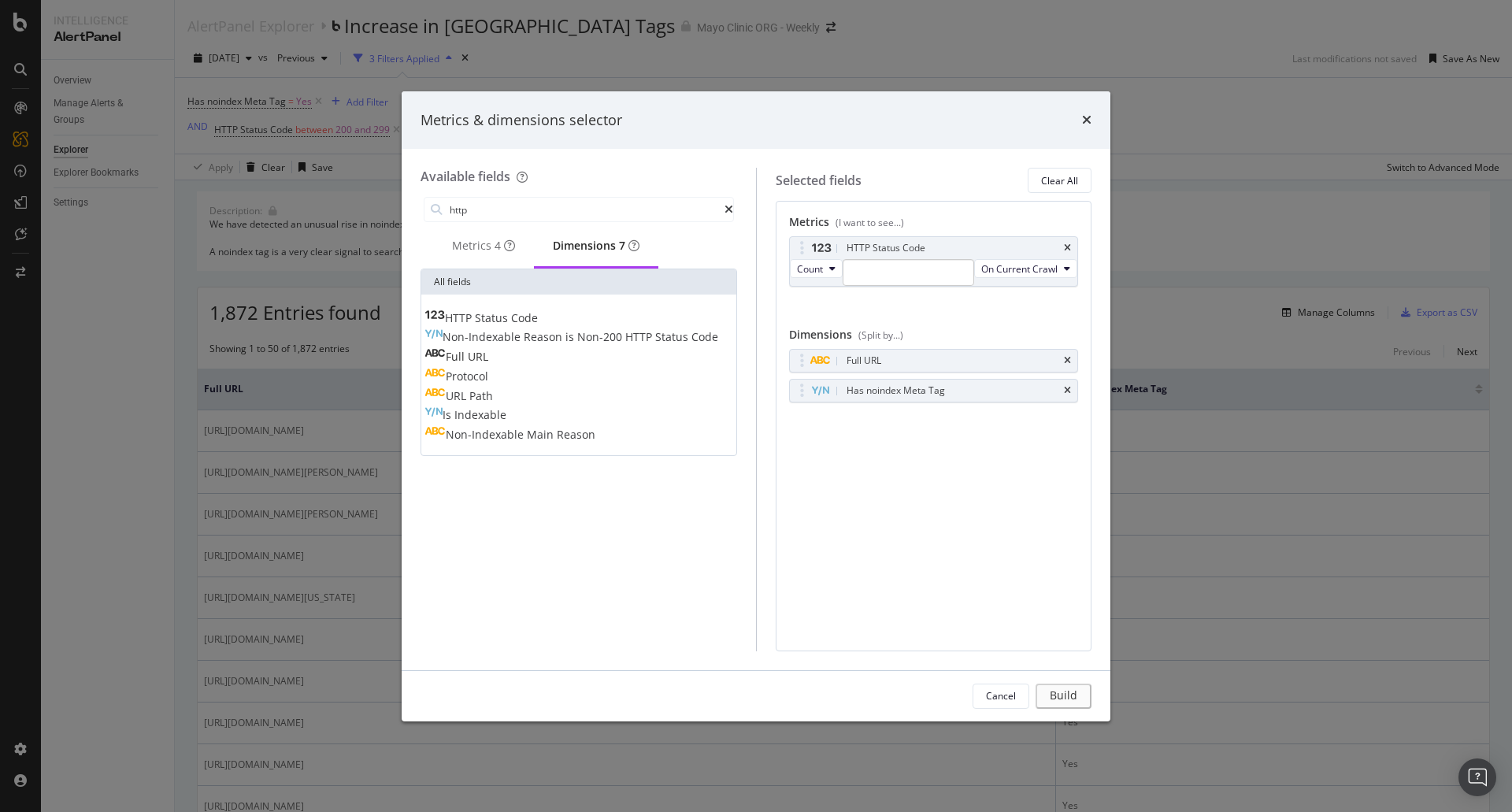
click at [538, 317] on div "HTTP Status Code" at bounding box center [481, 317] width 113 height 16
click at [908, 428] on div "HTTP Status Code" at bounding box center [886, 420] width 78 height 16
click at [804, 428] on div "modal" at bounding box center [803, 420] width 18 height 16
click at [485, 264] on div "Metrics 4" at bounding box center [483, 246] width 101 height 43
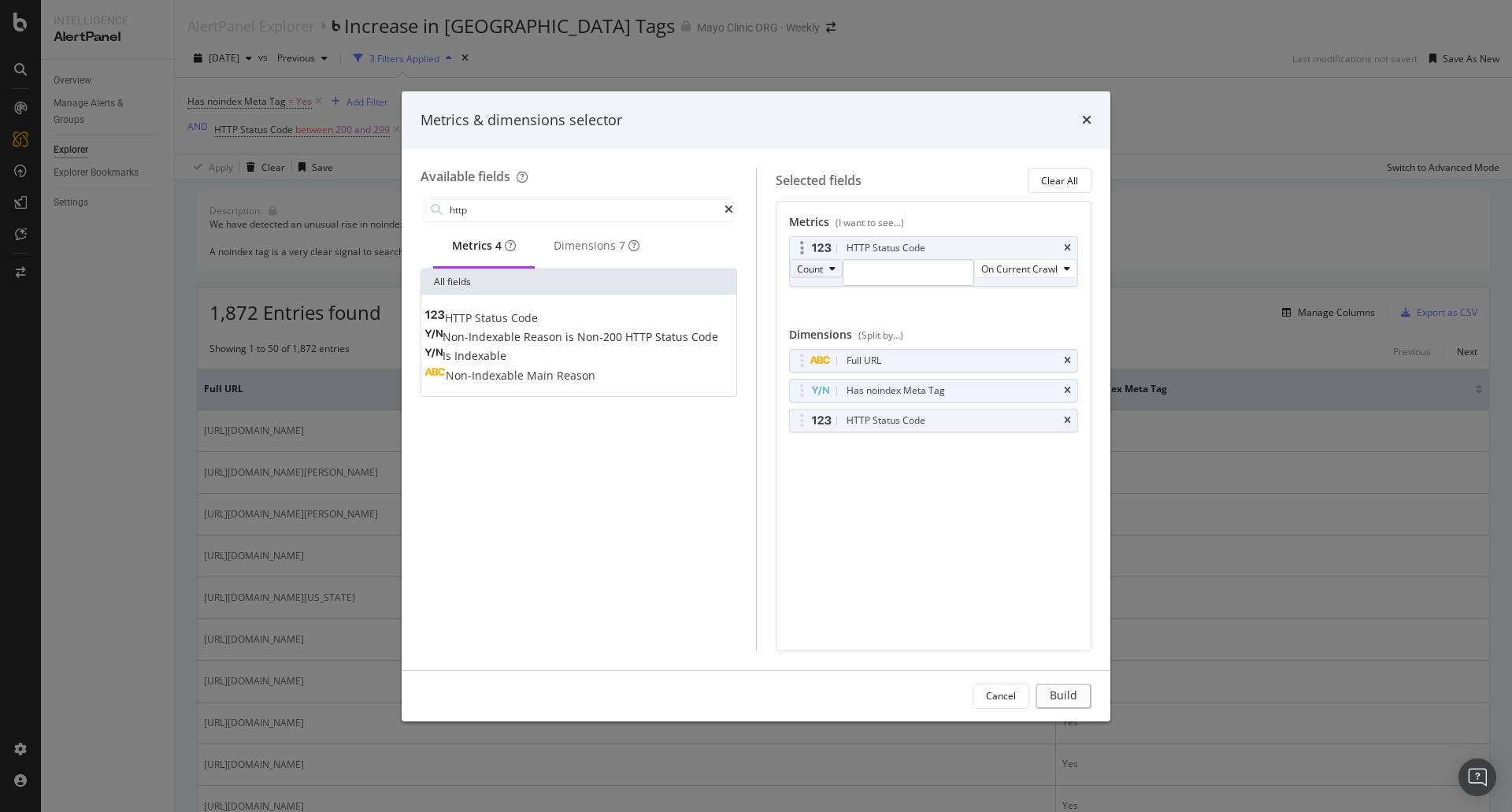
click at [827, 272] on button "Count" at bounding box center [816, 269] width 53 height 18
click at [827, 295] on span "Count" at bounding box center [820, 300] width 29 height 14
click at [982, 276] on span "On Current Crawl" at bounding box center [1019, 269] width 77 height 14
click at [613, 241] on div "Dimensions 7" at bounding box center [596, 245] width 86 height 16
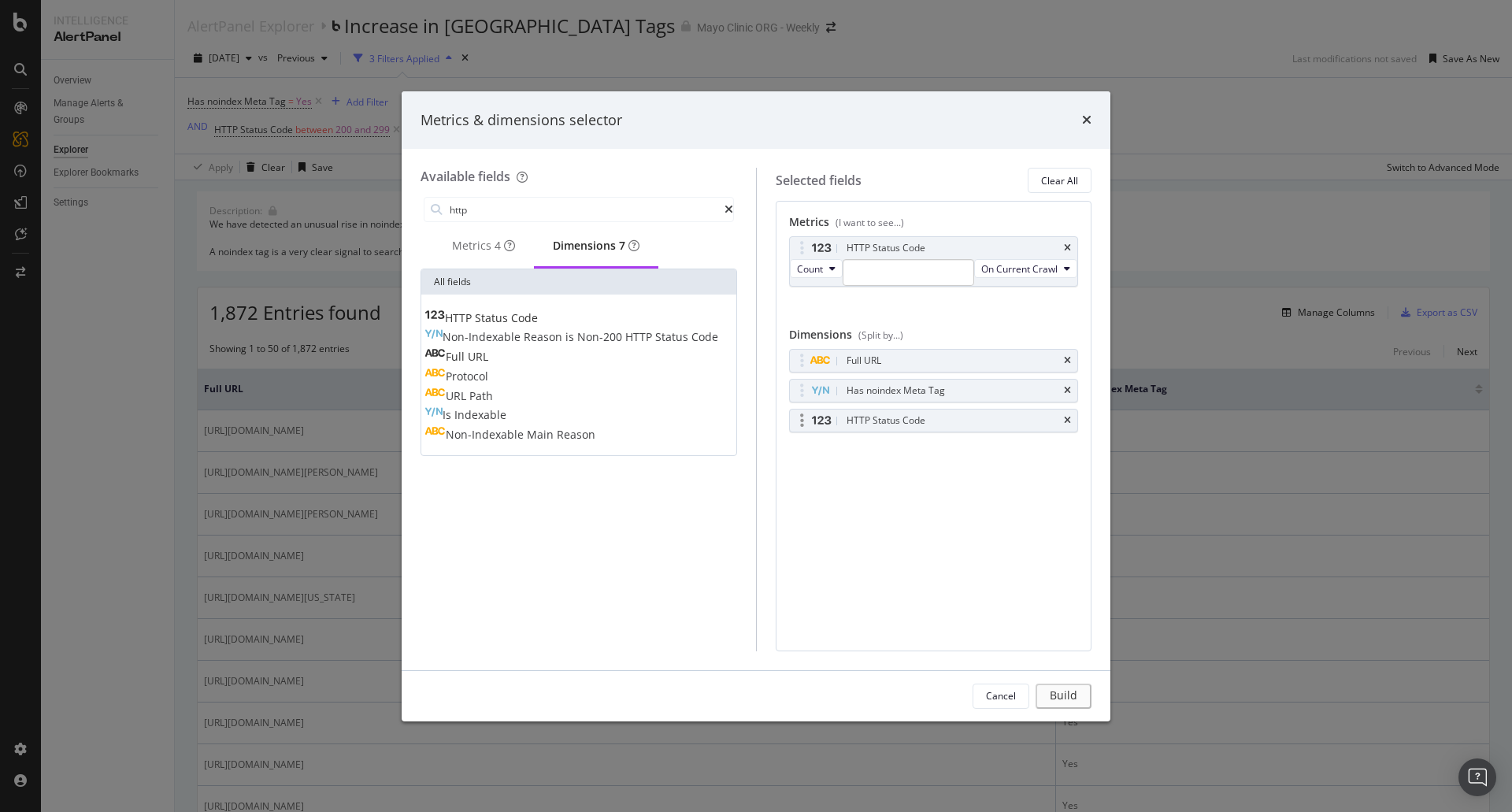
click at [912, 432] on div "HTTP Status Code" at bounding box center [934, 421] width 288 height 22
click at [1068, 246] on icon "times" at bounding box center [1067, 248] width 7 height 9
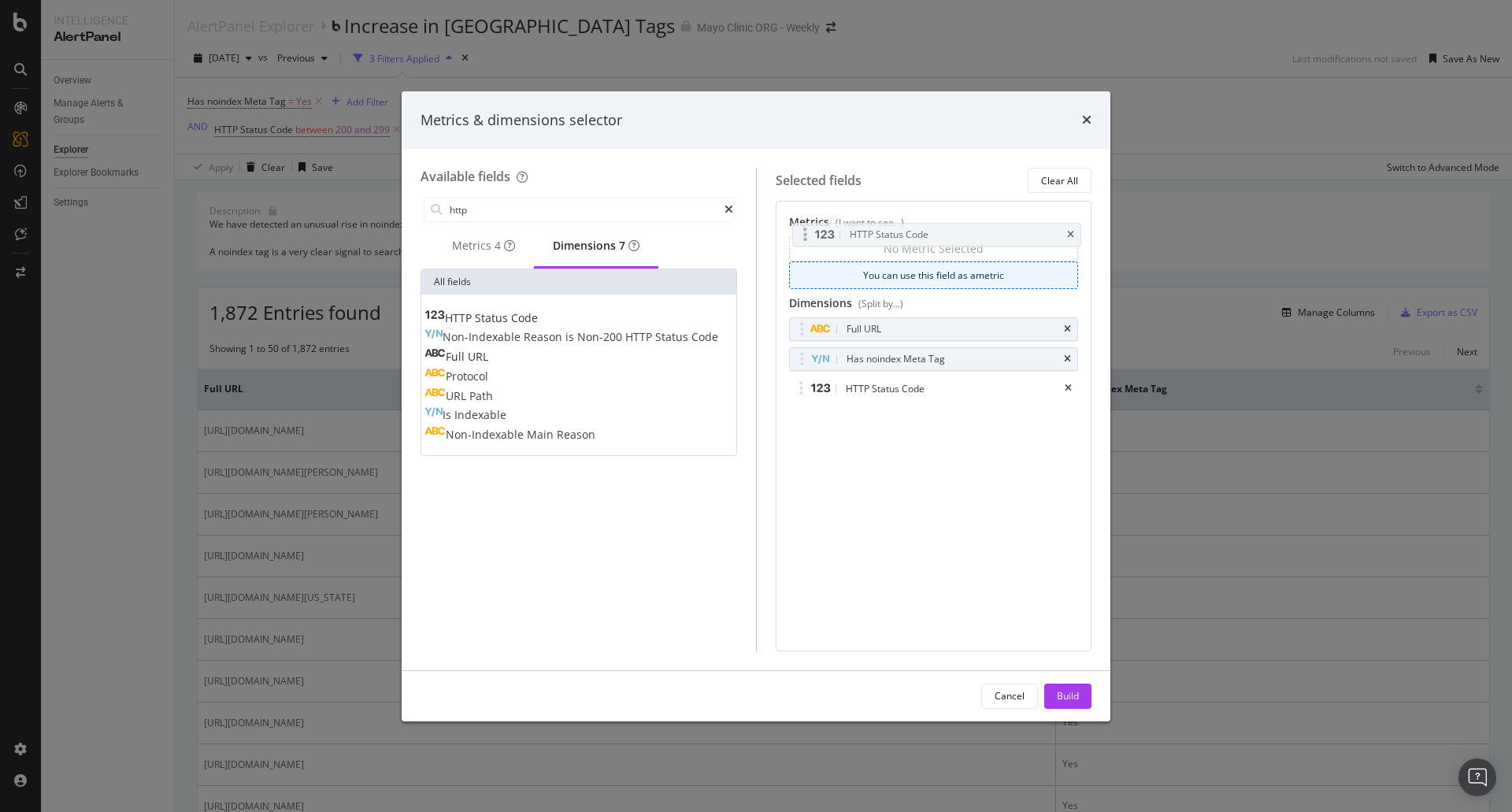
drag, startPoint x: 843, startPoint y: 393, endPoint x: 846, endPoint y: 239, distance: 154.0
click at [846, 239] on body "Intelligence AlertPanel Overview Manage Alerts & Groups Explorer Explorer Bookm…" at bounding box center [756, 406] width 1512 height 812
drag, startPoint x: 803, startPoint y: 395, endPoint x: 804, endPoint y: 257, distance: 138.0
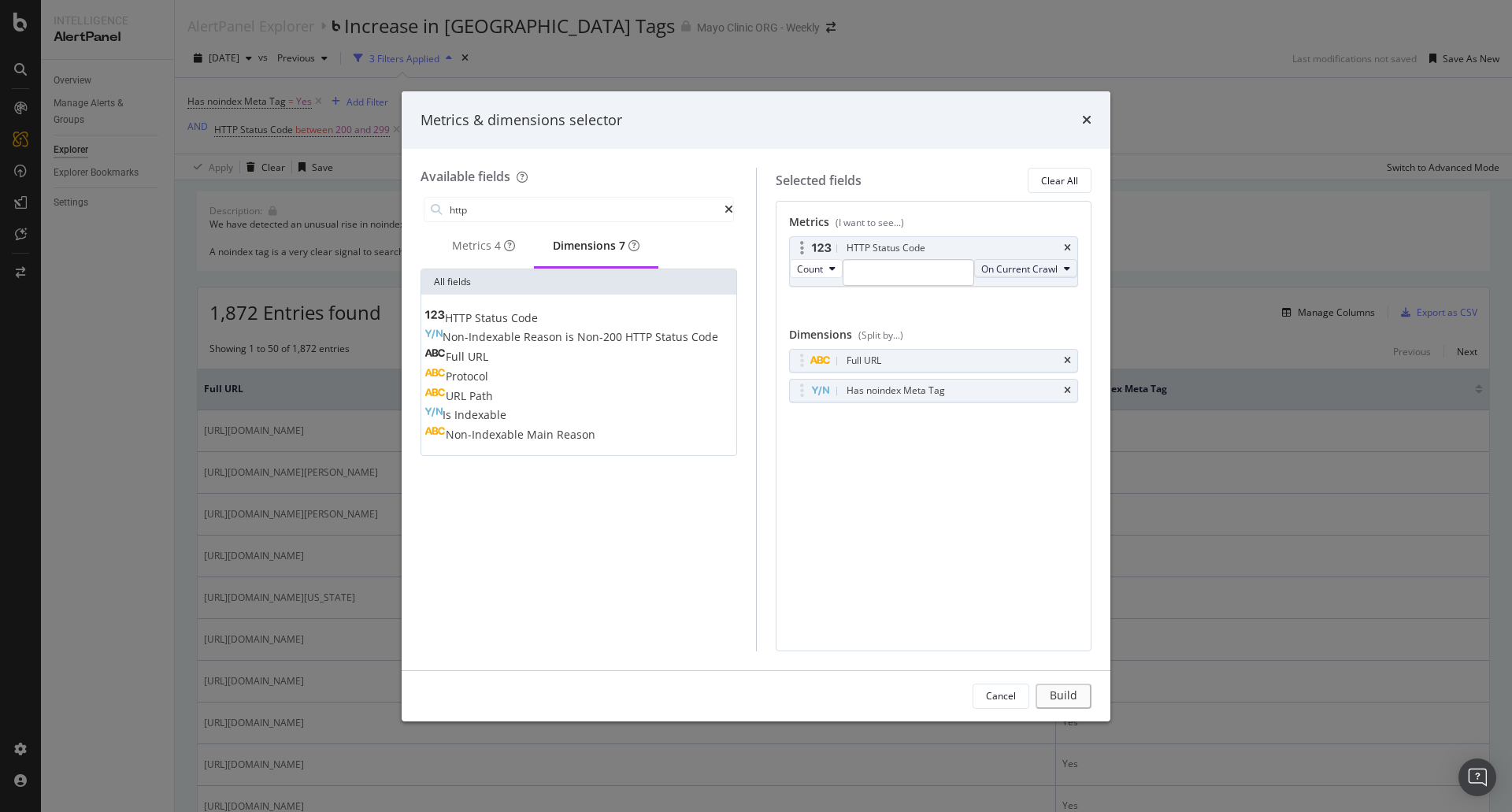
click at [982, 276] on span "On Current Crawl" at bounding box center [1019, 269] width 77 height 14
click at [840, 311] on div "On Current Crawl" at bounding box center [851, 322] width 114 height 23
click at [961, 320] on div "HTTP Status Code Count On Current Crawl You can use this field as a metric" at bounding box center [935, 278] width 290 height 84
click at [982, 276] on span "On Current Crawl" at bounding box center [1019, 269] width 77 height 14
click at [851, 379] on span "Changed" at bounding box center [851, 381] width 89 height 14
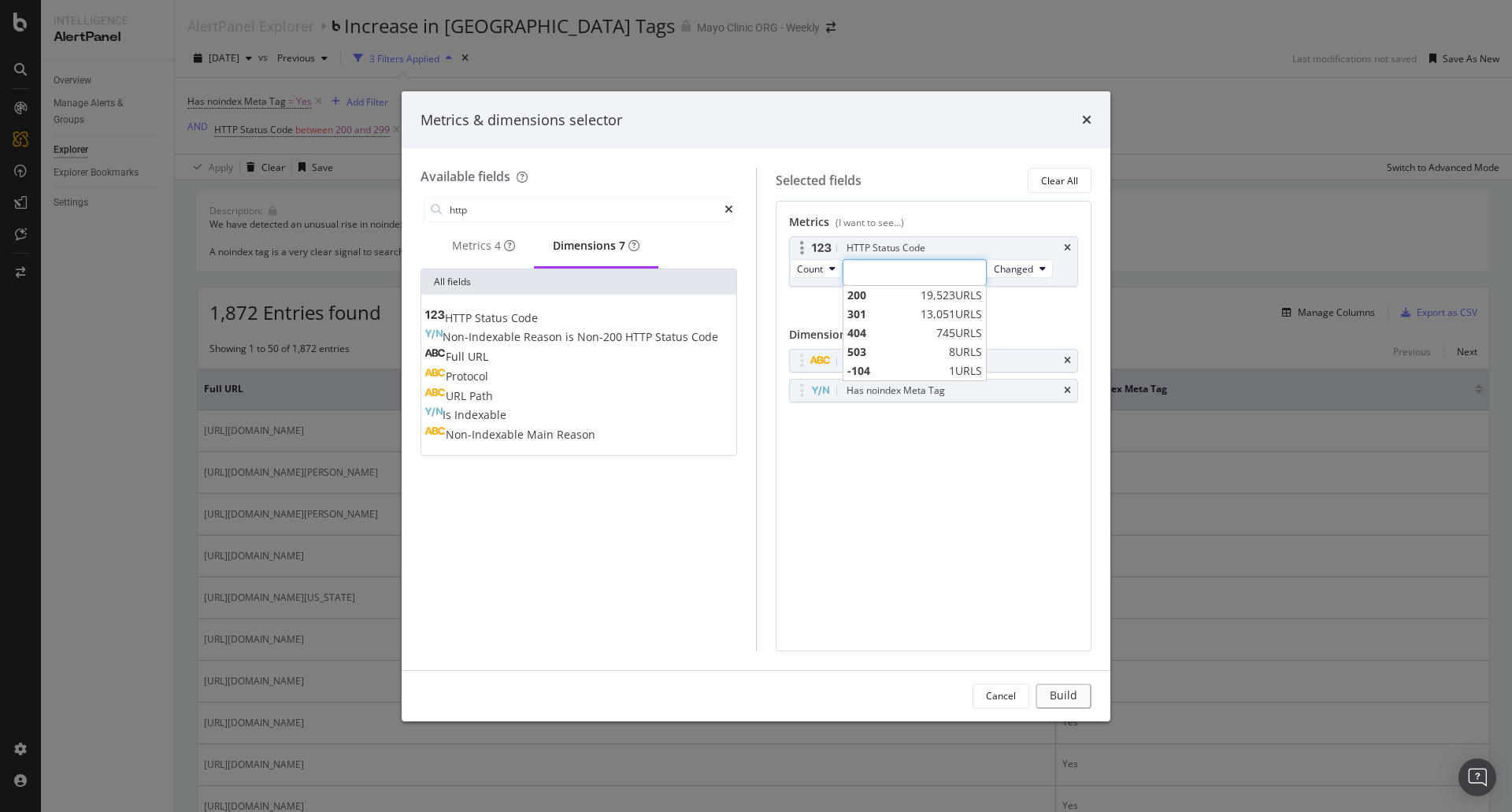
click at [885, 273] on input "modal" at bounding box center [915, 272] width 144 height 27
click at [1027, 304] on div "HTTP Status Code Count Changed You can use this field as a metric" at bounding box center [935, 278] width 290 height 84
click at [817, 274] on span "Count" at bounding box center [810, 269] width 26 height 14
click at [906, 278] on input "modal" at bounding box center [915, 272] width 144 height 27
click at [887, 332] on span "404" at bounding box center [890, 333] width 85 height 16
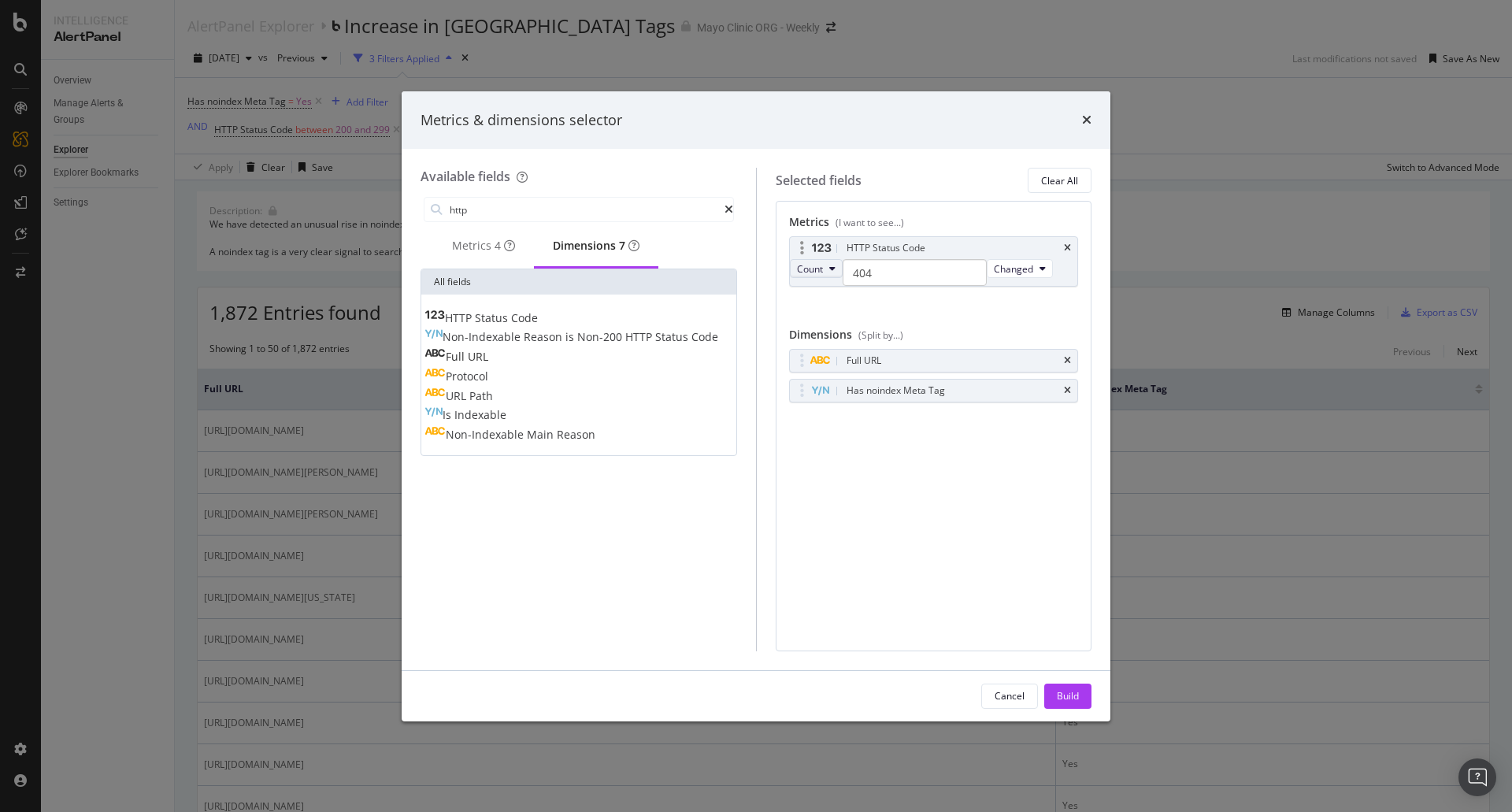
click at [823, 272] on span "Count" at bounding box center [810, 269] width 26 height 14
click at [1068, 244] on icon "times" at bounding box center [1067, 248] width 7 height 9
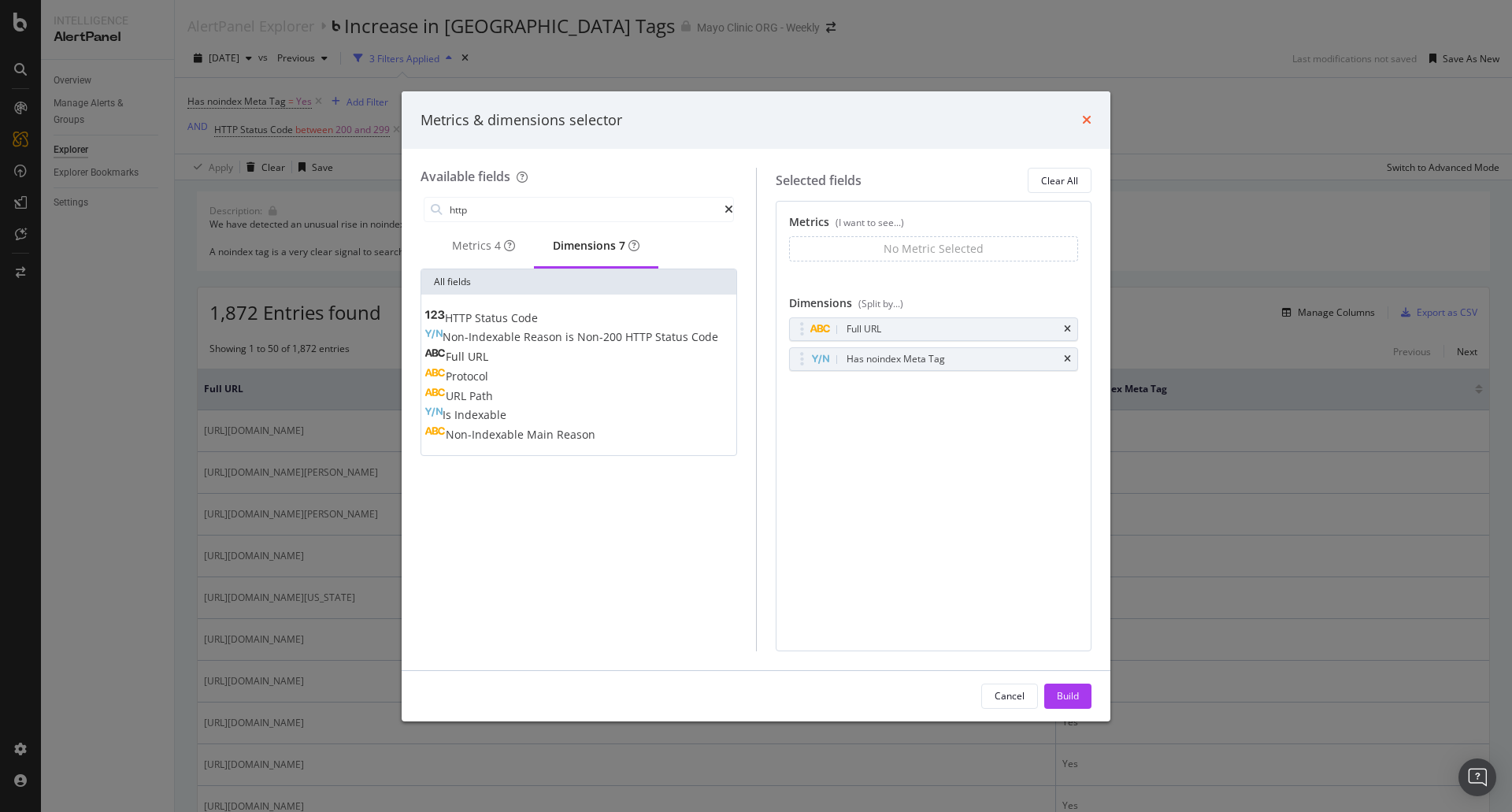
click at [1086, 117] on icon "times" at bounding box center [1087, 120] width 9 height 13
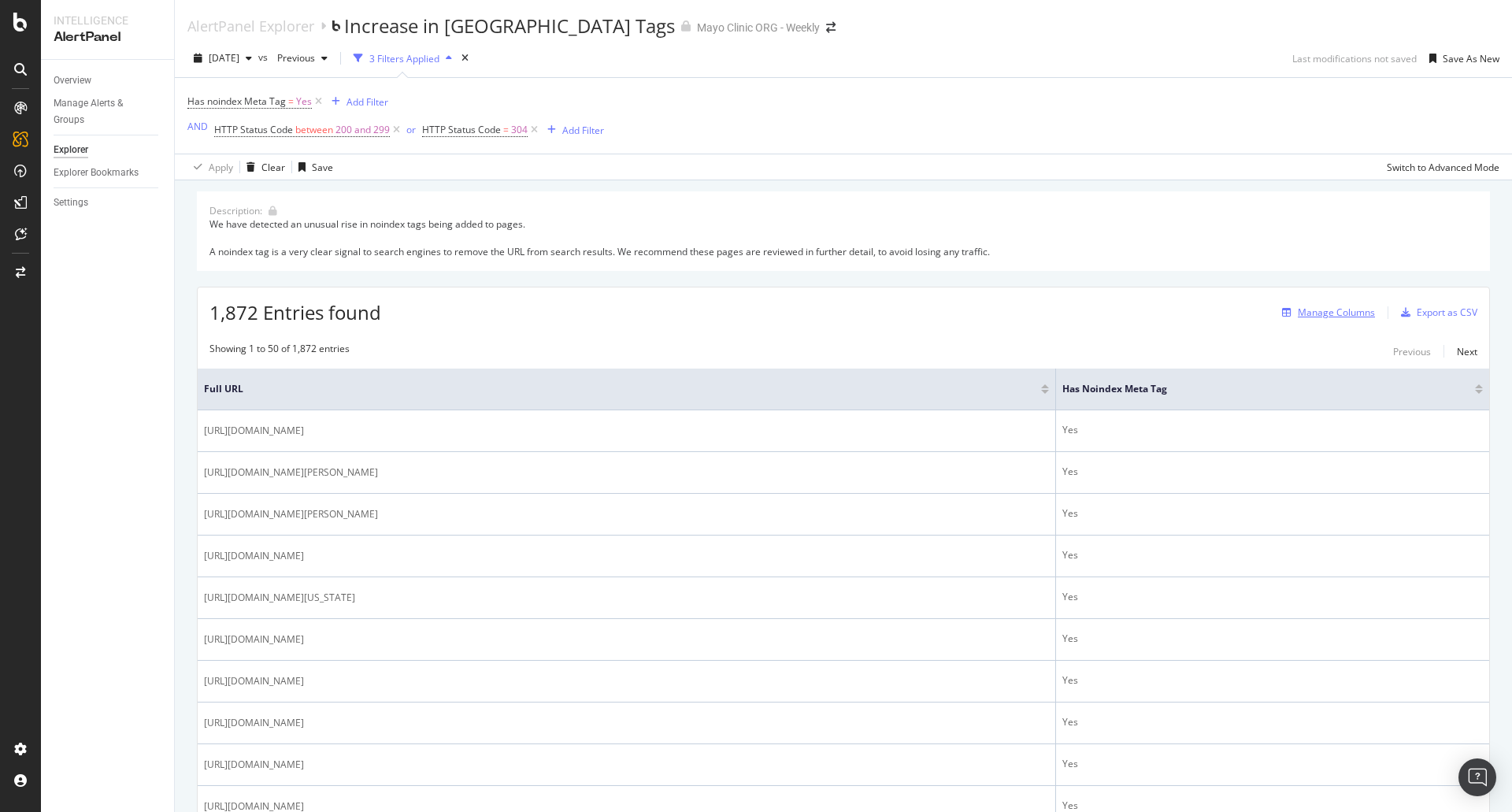
click at [1343, 304] on div "Manage Columns" at bounding box center [1326, 313] width 100 height 18
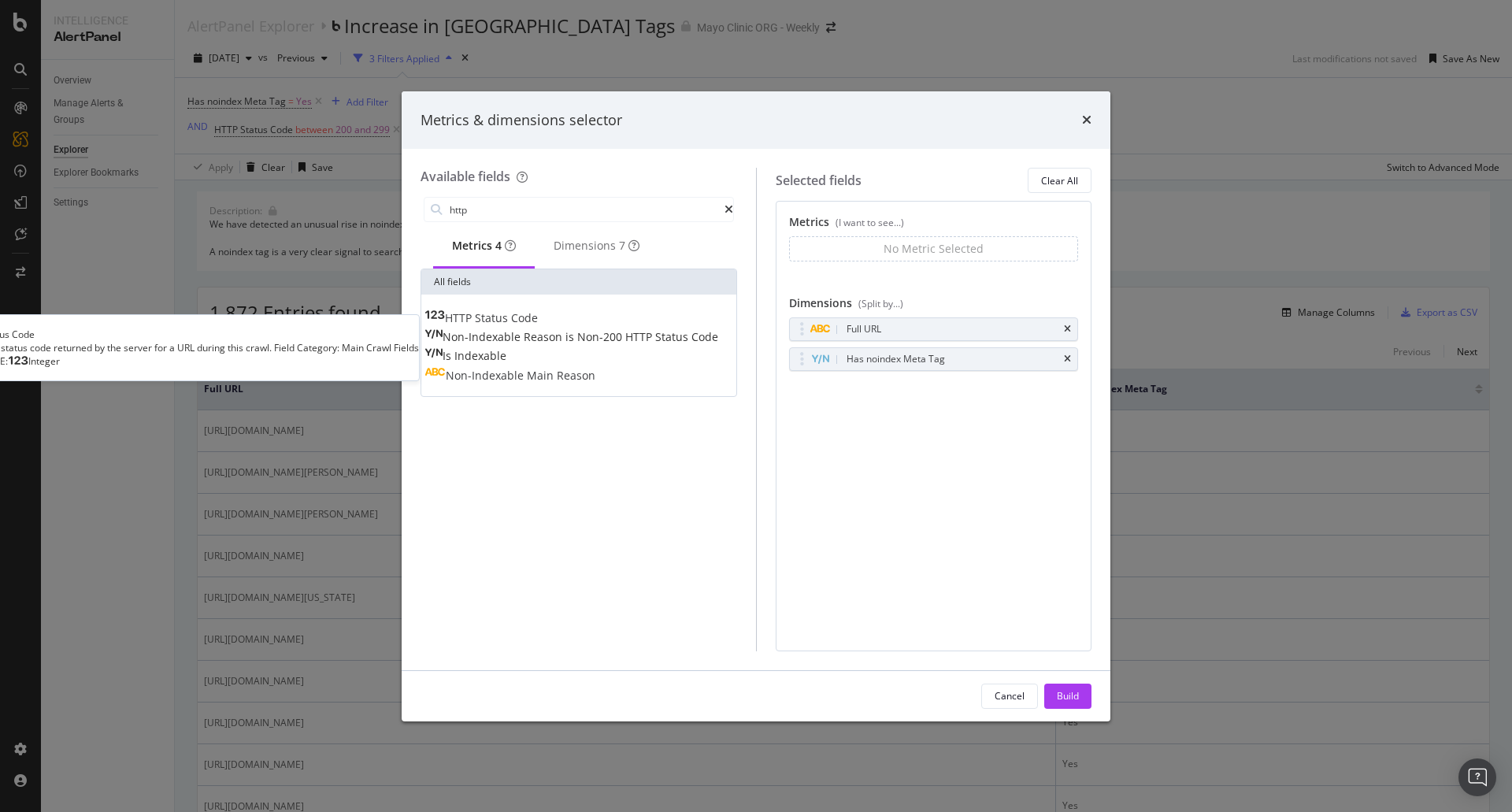
type input "http"
click at [538, 321] on span "Code" at bounding box center [524, 317] width 27 height 15
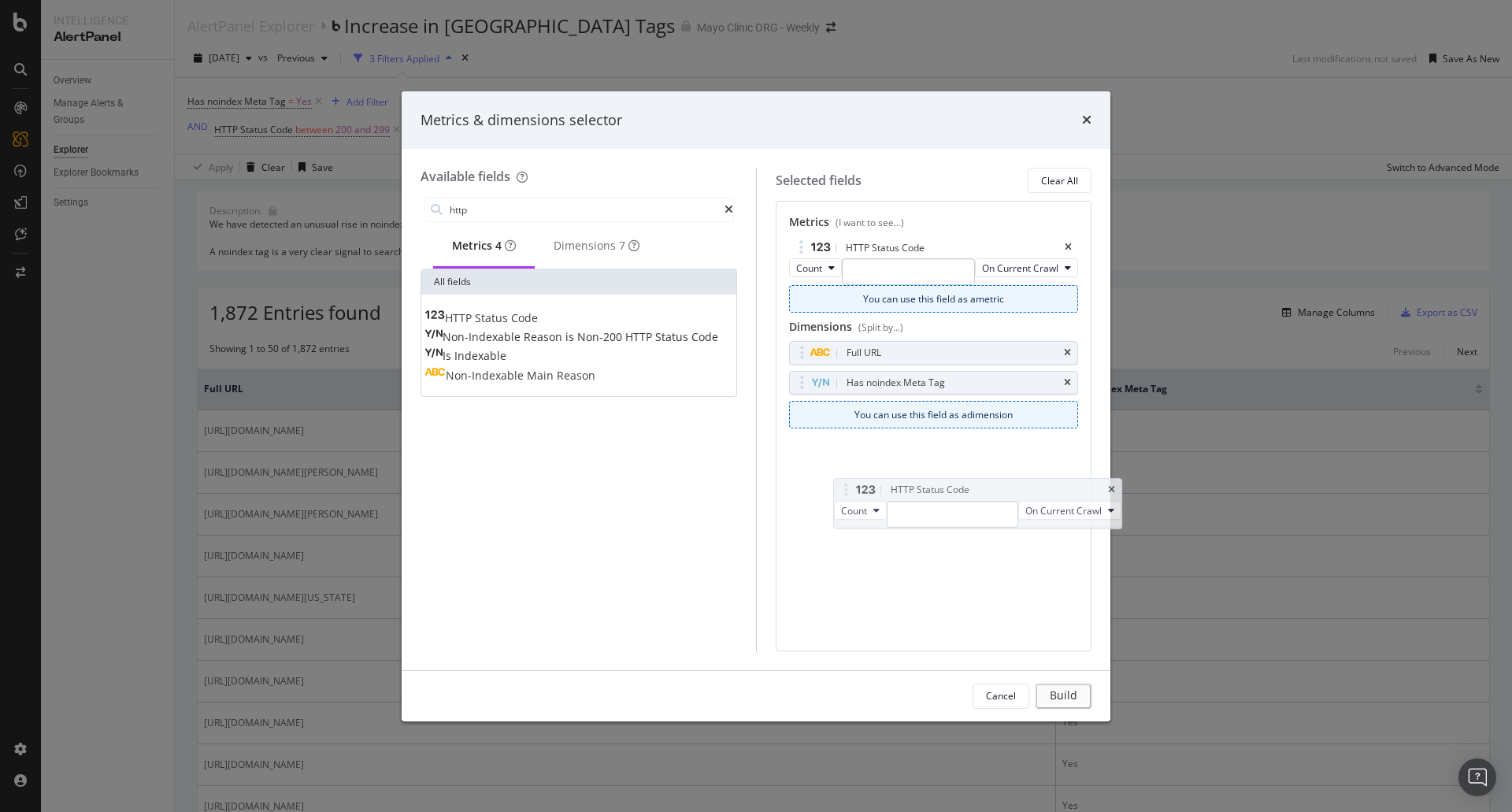
drag, startPoint x: 796, startPoint y: 245, endPoint x: 805, endPoint y: 255, distance: 13.5
click at [840, 487] on body "Intelligence AlertPanel Overview Manage Alerts & Groups Explorer Explorer Bookm…" at bounding box center [756, 406] width 1512 height 812
drag, startPoint x: 792, startPoint y: 237, endPoint x: 796, endPoint y: 438, distance: 201.0
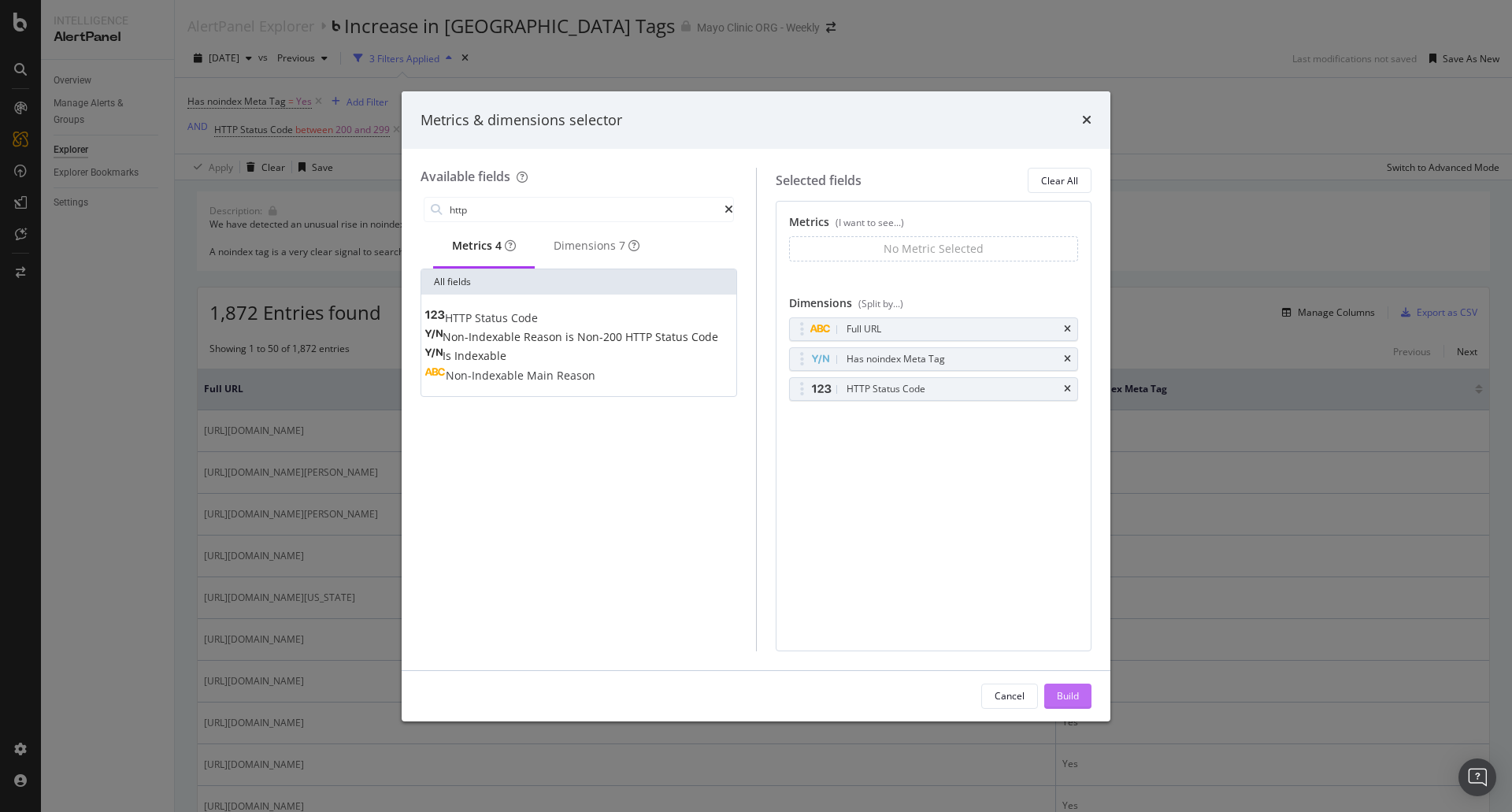
click at [1067, 703] on div "Build" at bounding box center [1068, 697] width 22 height 24
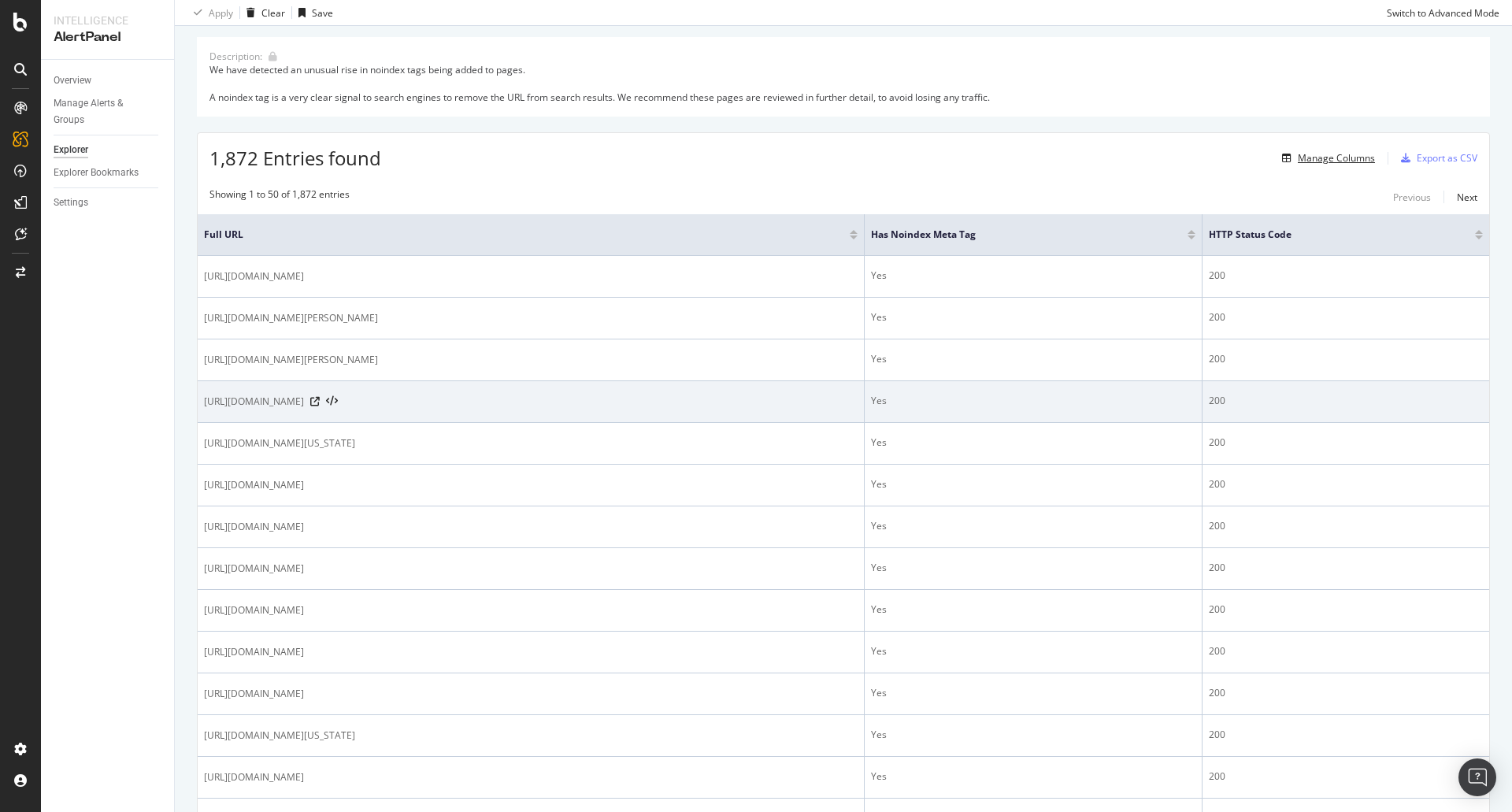
scroll to position [158, 0]
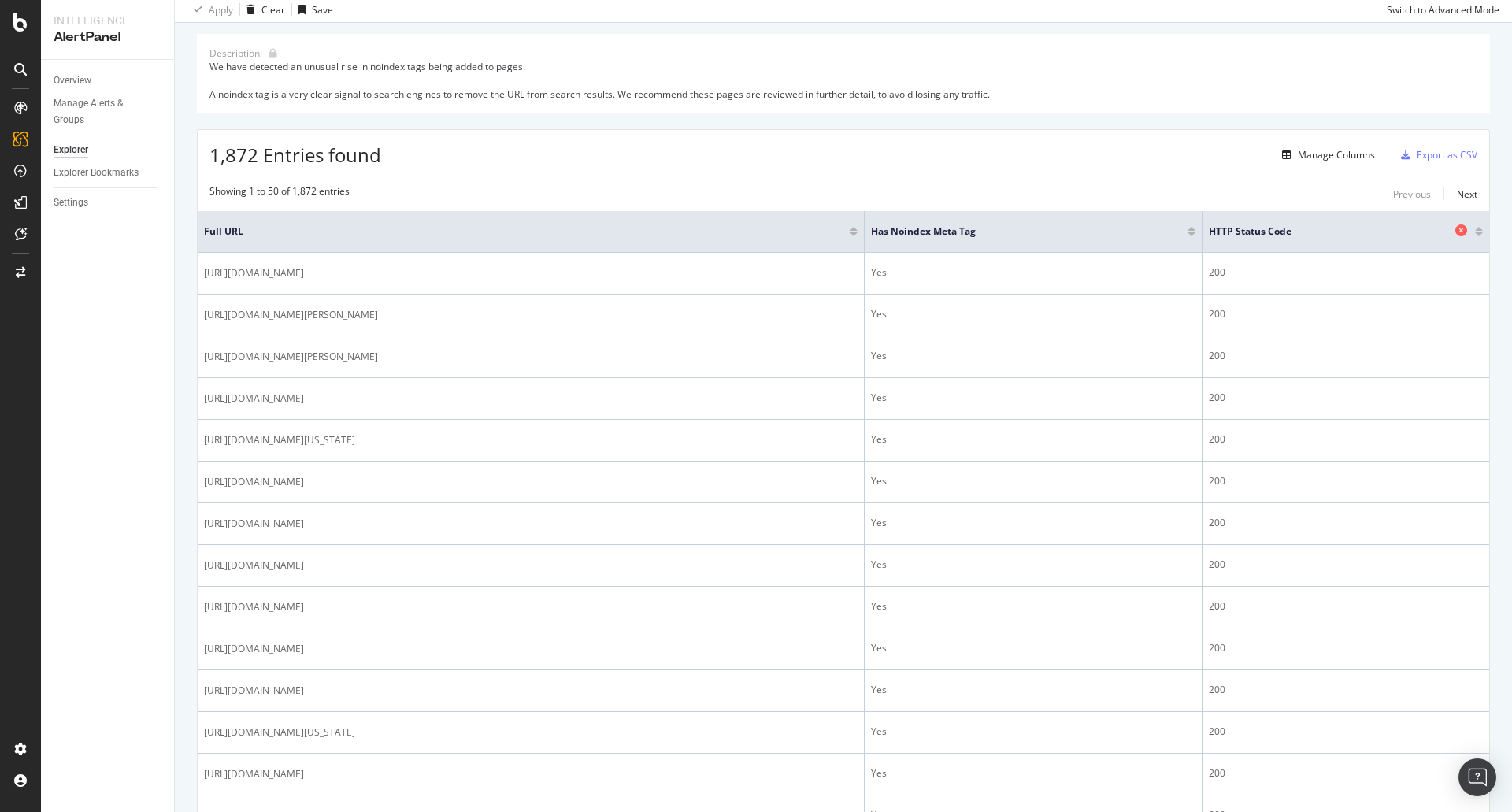
click at [1285, 232] on span "HTTP Status Code" at bounding box center [1330, 231] width 243 height 14
click at [1309, 161] on div "Manage Columns" at bounding box center [1337, 155] width 77 height 14
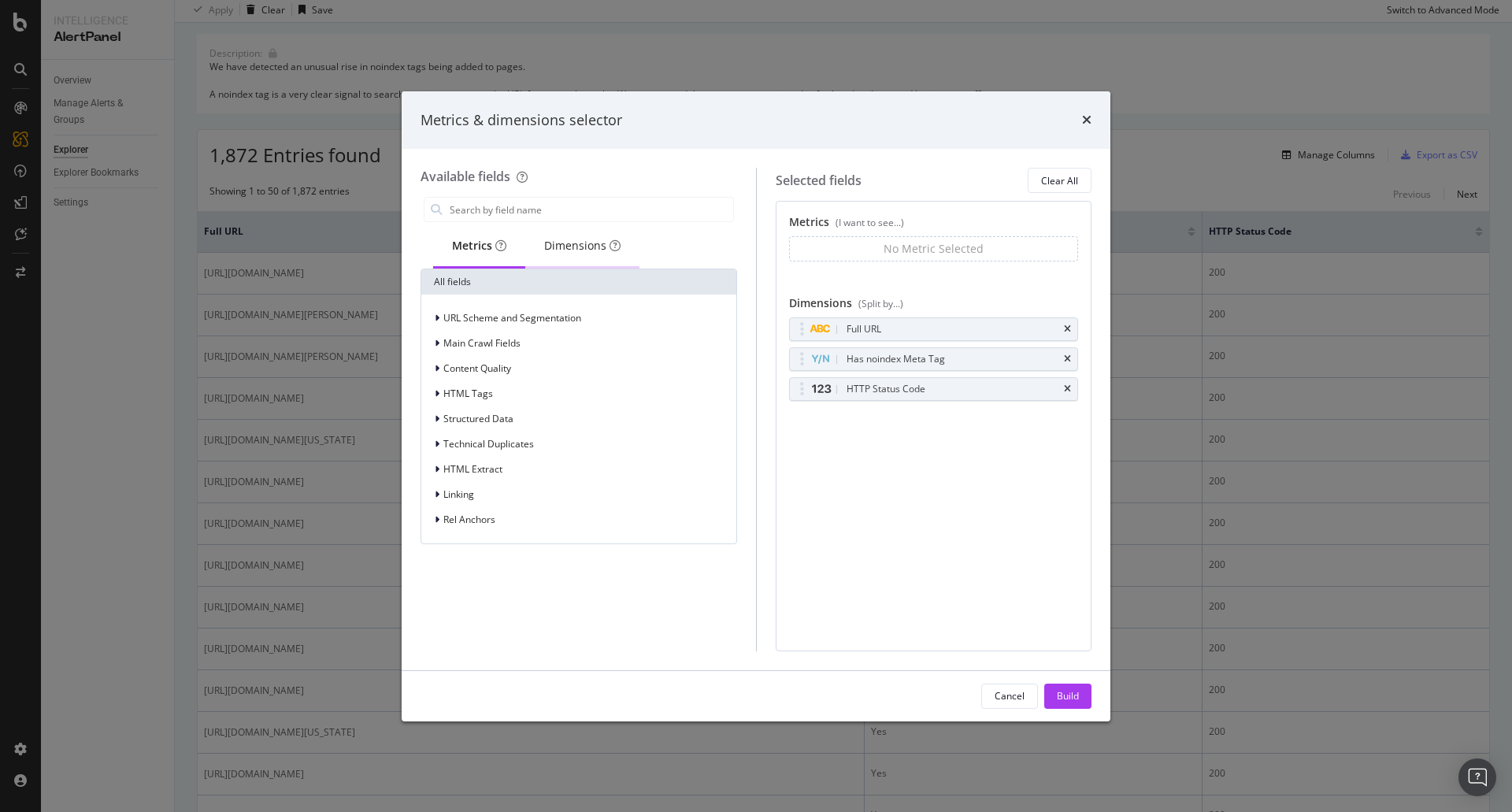
click at [566, 251] on div "Dimensions" at bounding box center [582, 245] width 77 height 16
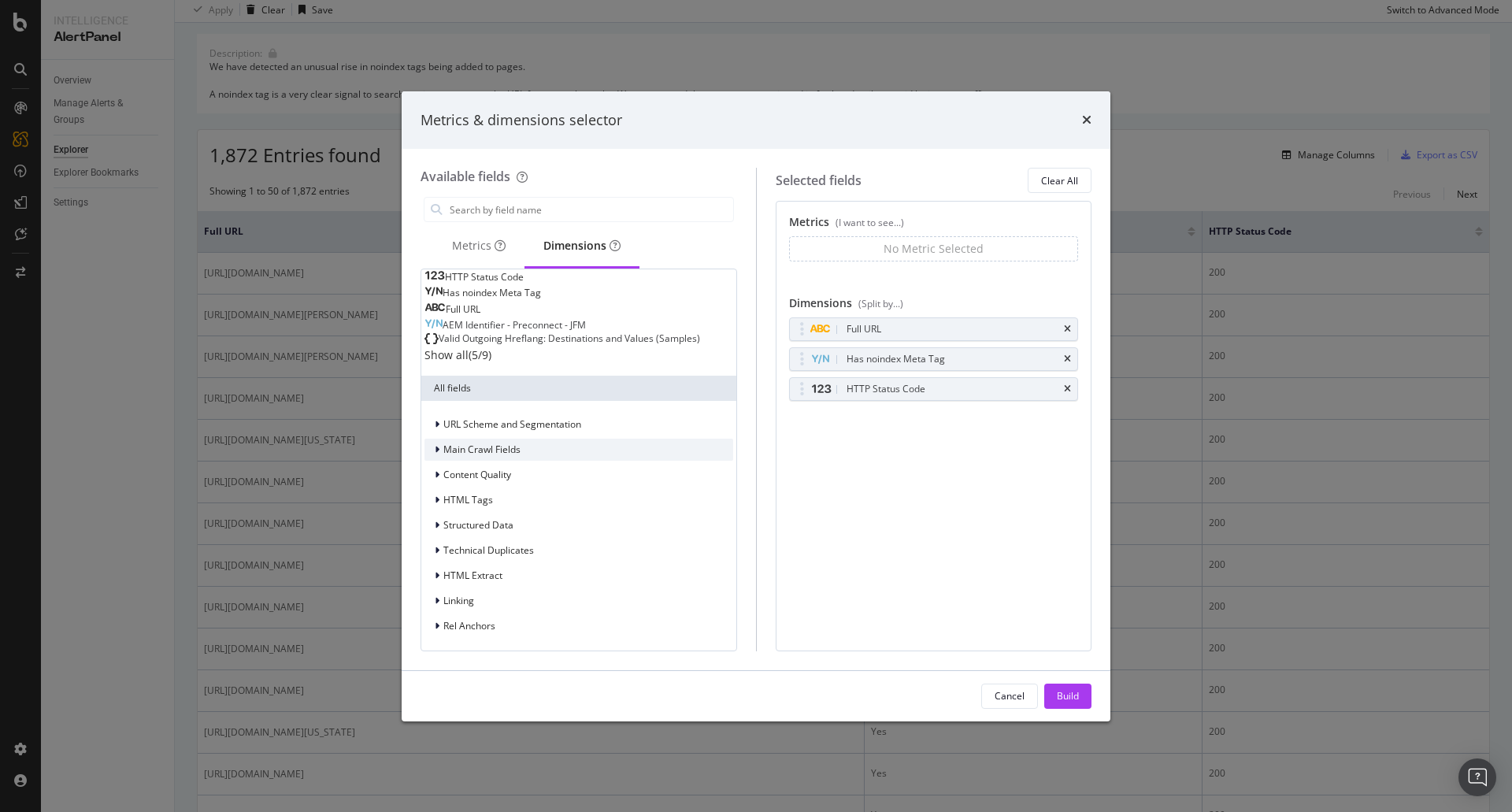
scroll to position [73, 0]
click at [435, 429] on icon "modal" at bounding box center [436, 424] width 5 height 9
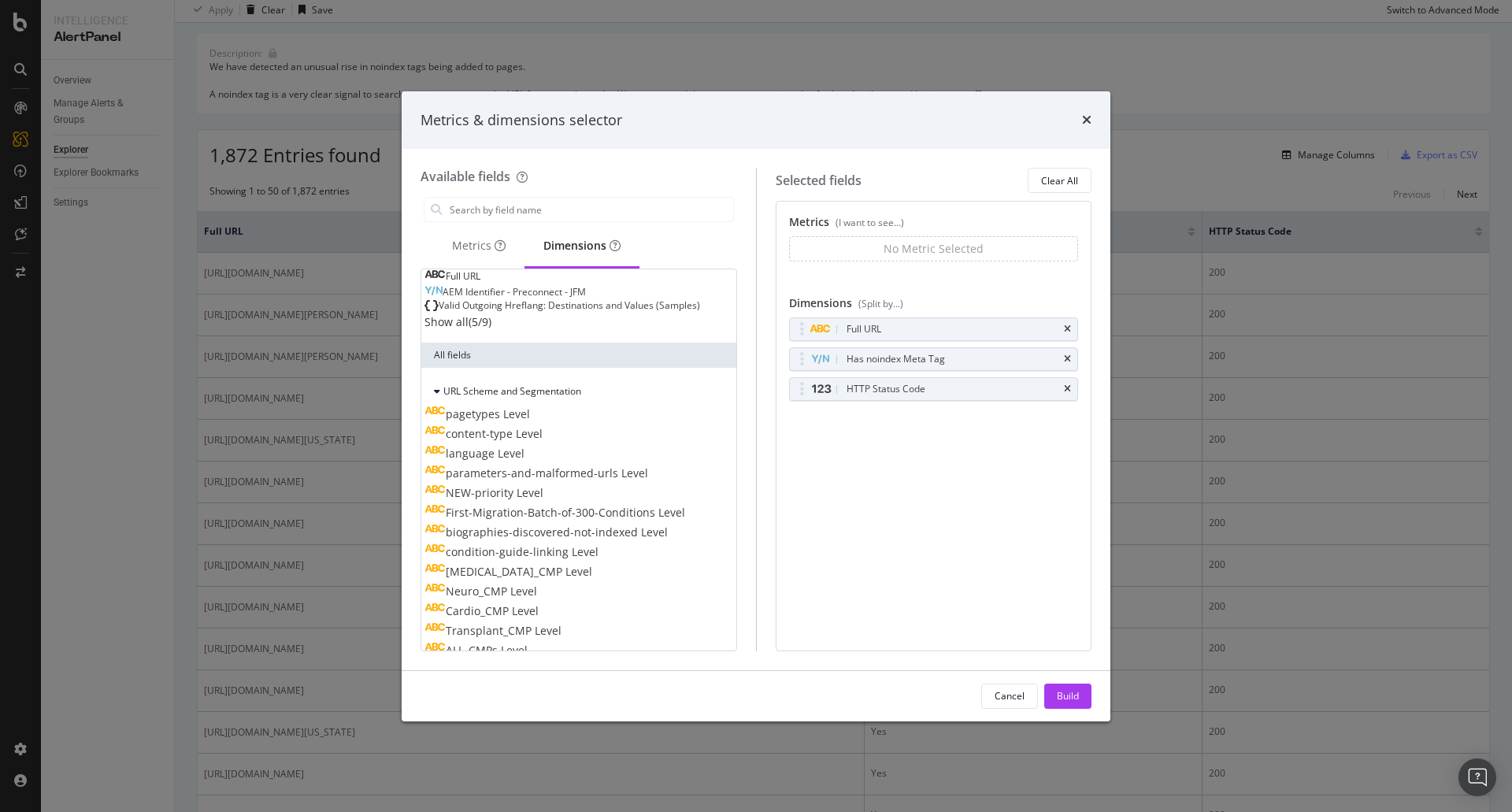
drag, startPoint x: 435, startPoint y: 430, endPoint x: 504, endPoint y: 330, distance: 121.5
click at [445, 400] on div "URL Scheme and Segmentation" at bounding box center [503, 391] width 157 height 16
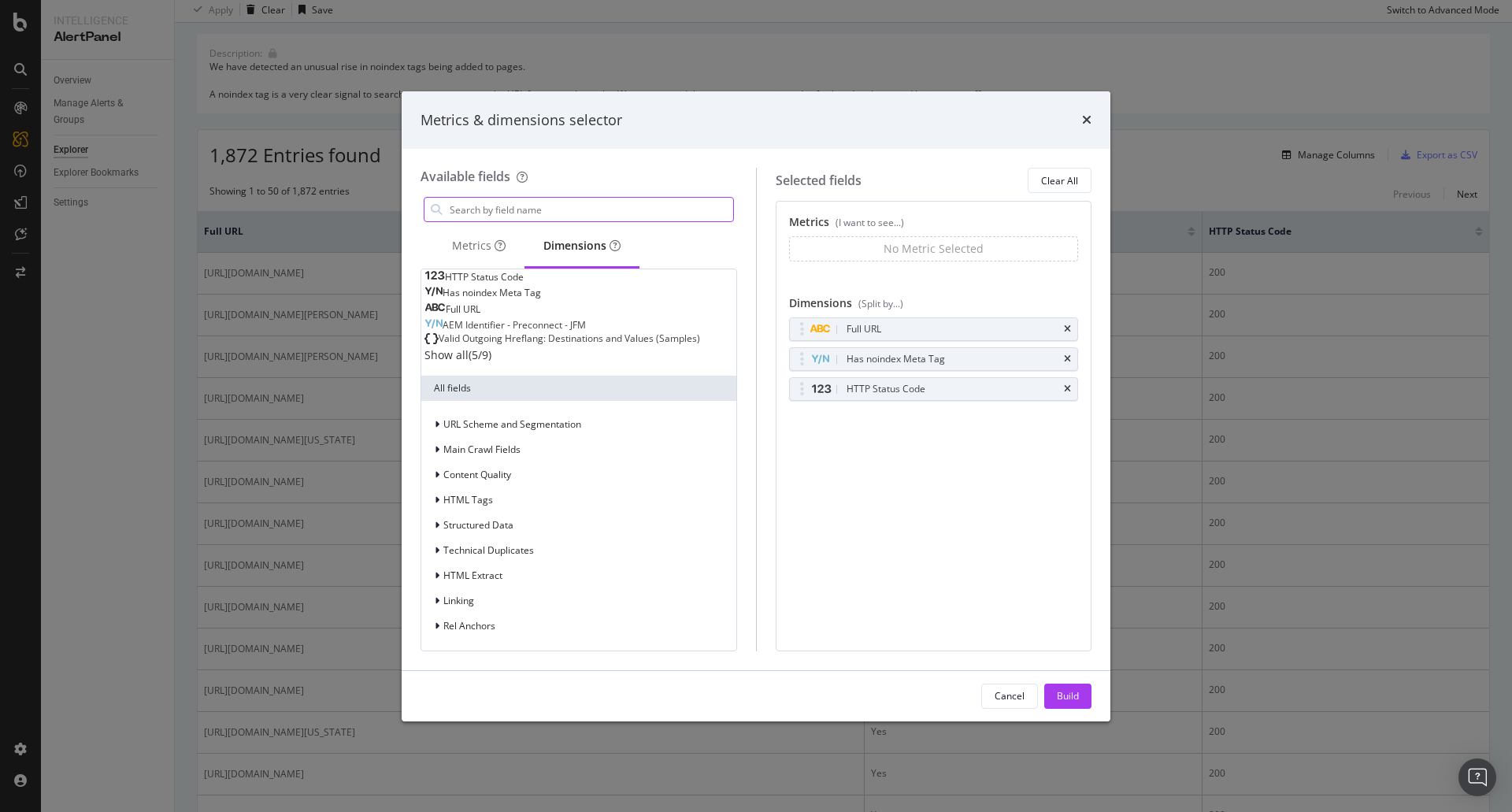
click at [531, 219] on input "modal" at bounding box center [590, 209] width 285 height 24
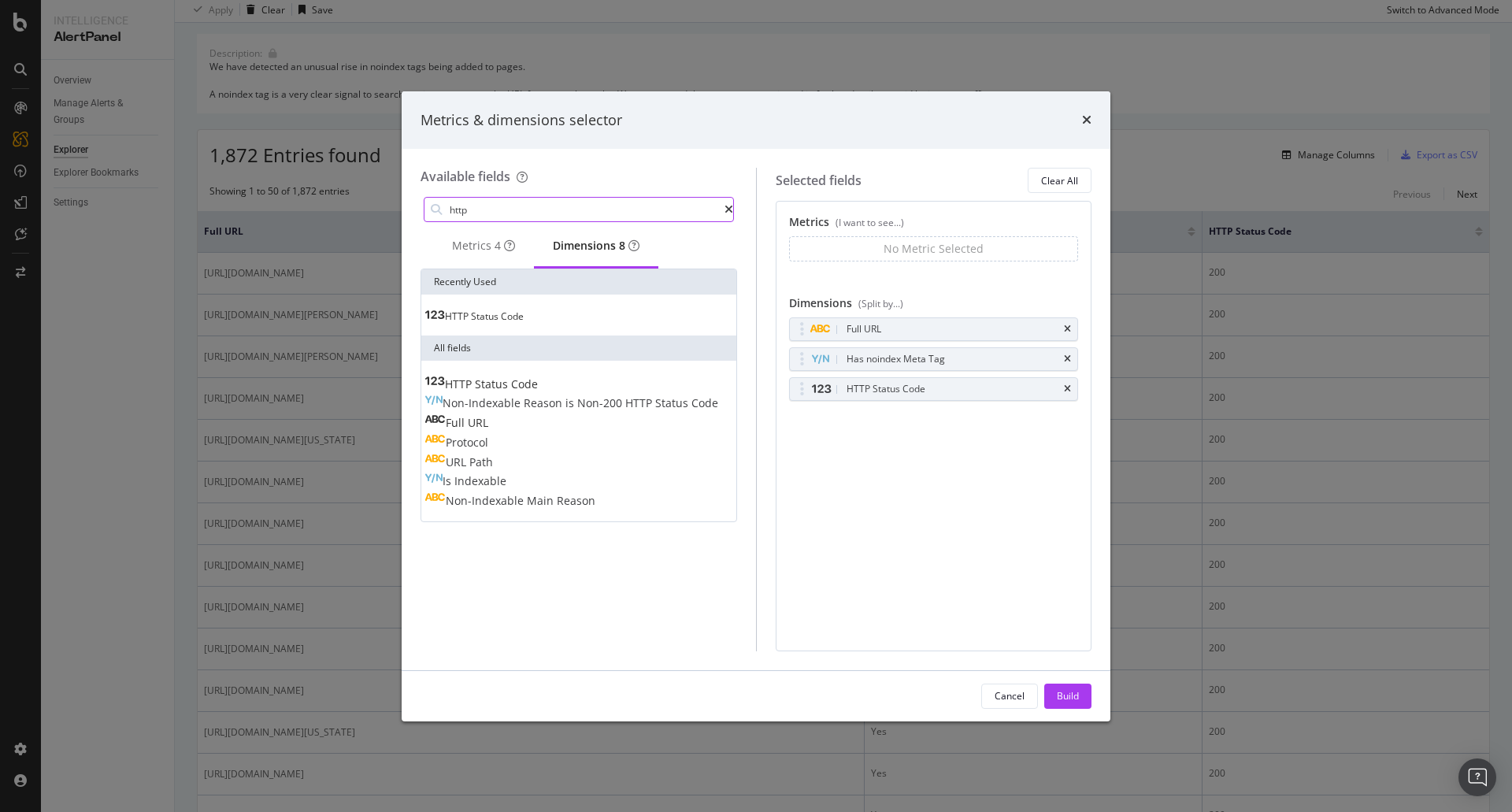
scroll to position [0, 0]
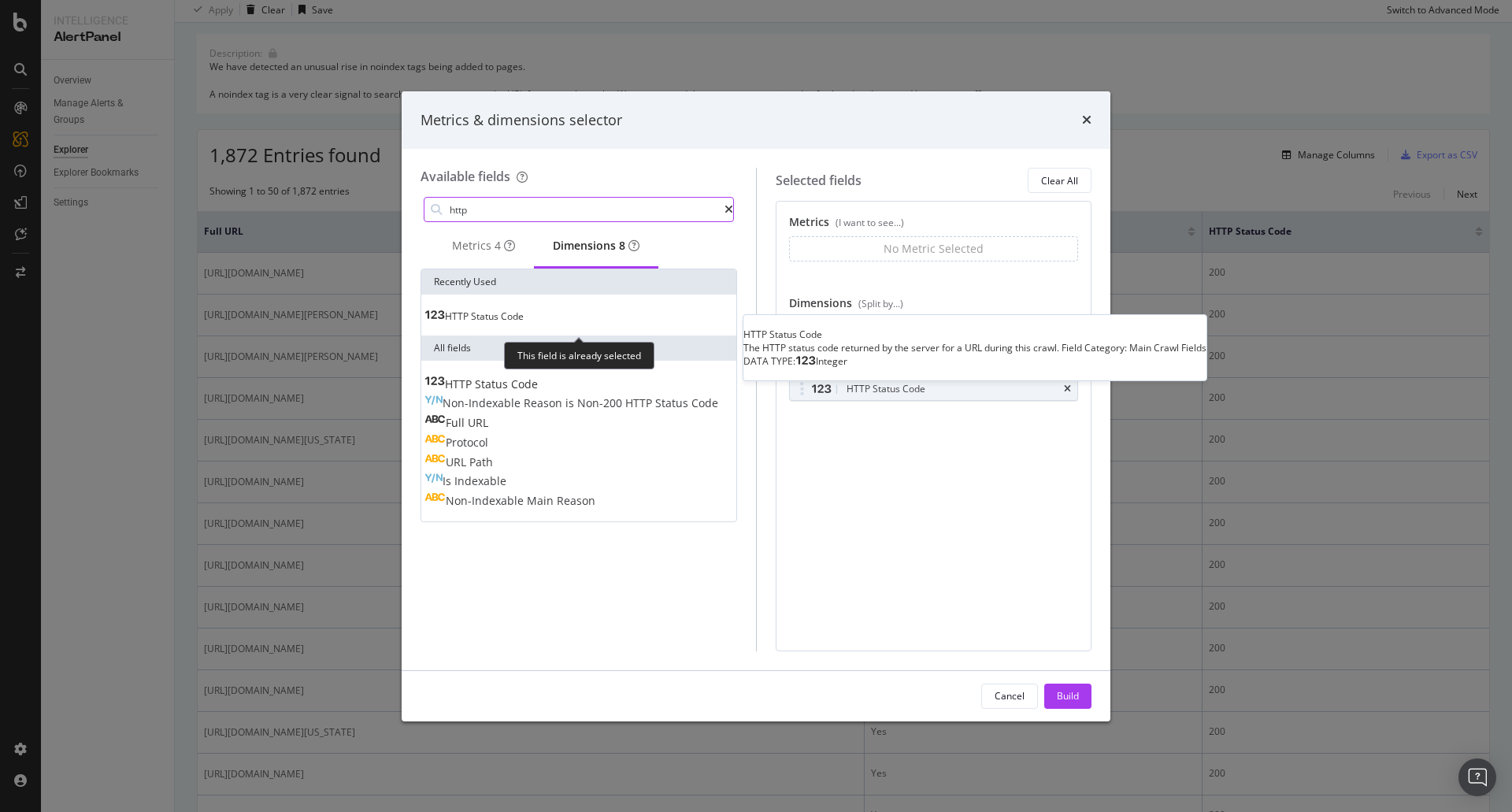
type input "http"
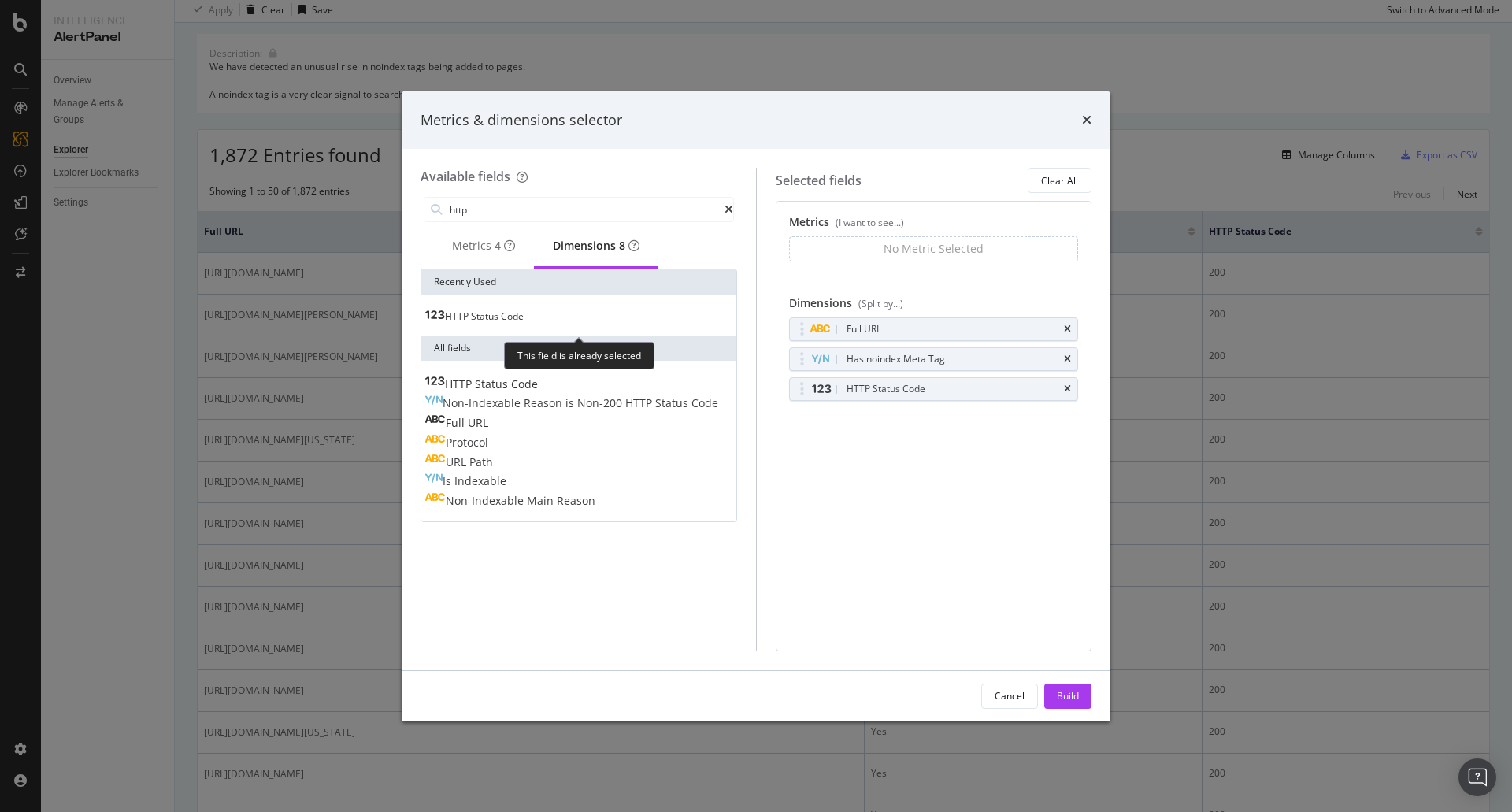
click at [524, 320] on div "HTTP Status Code" at bounding box center [474, 316] width 100 height 13
click at [524, 323] on div "HTTP Status Code" at bounding box center [474, 316] width 100 height 13
click at [568, 377] on div "HTTP Status Code Non-Indexable Reason is Non-200 HTTP Status Code Full URL Prot…" at bounding box center [579, 441] width 315 height 161
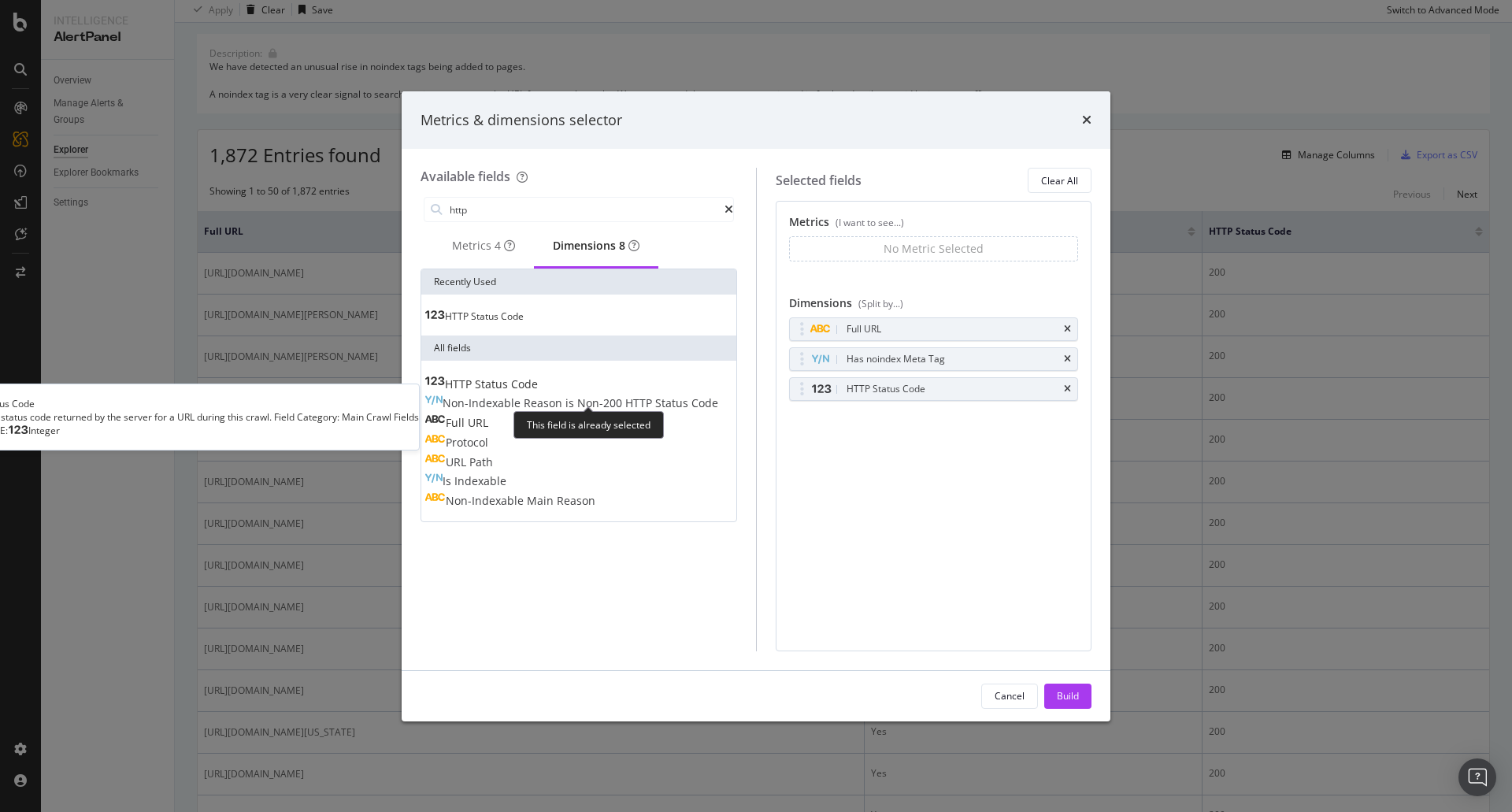
click at [538, 392] on div "HTTP Status Code" at bounding box center [481, 384] width 113 height 16
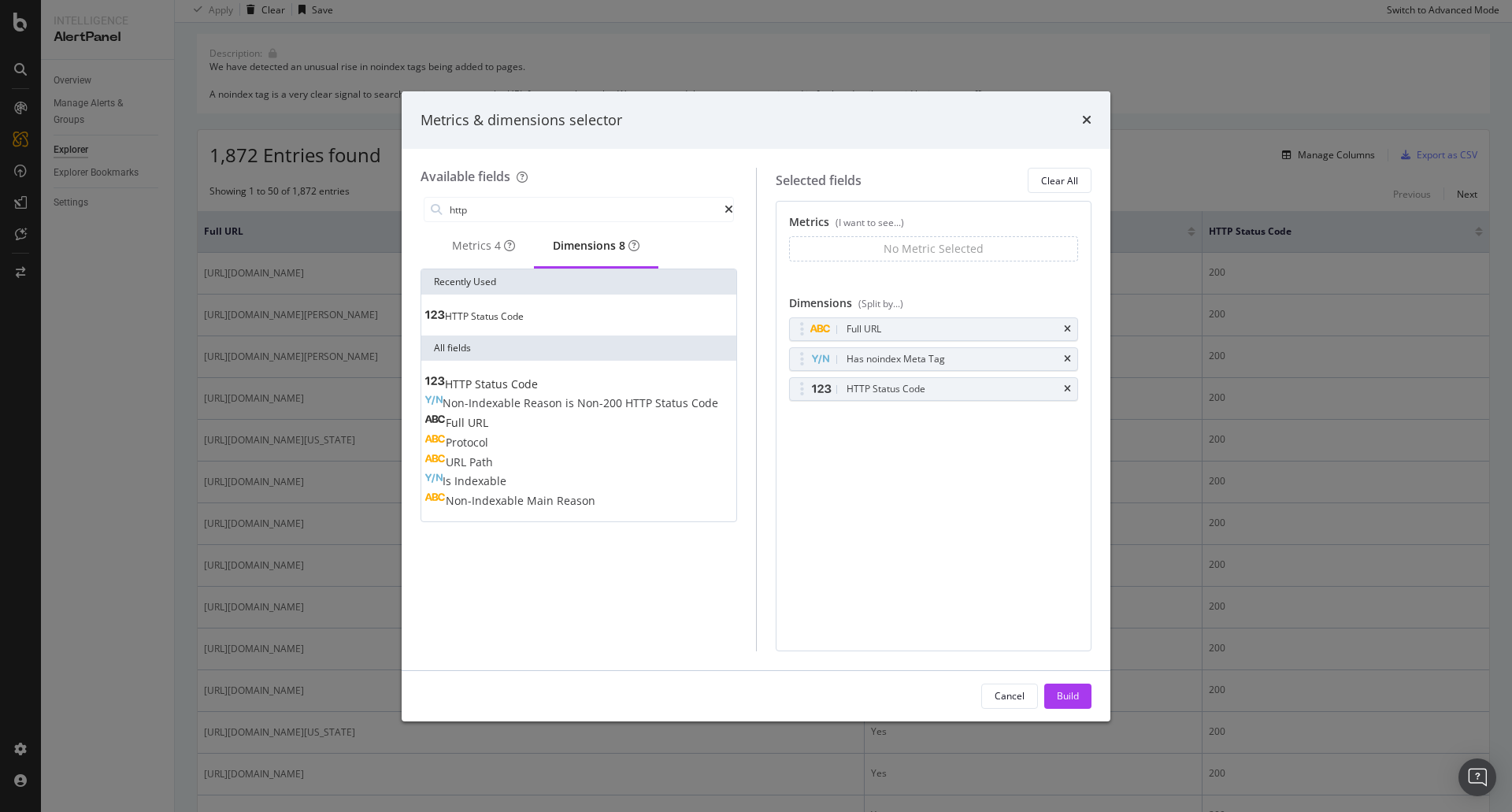
click at [339, 134] on div "Metrics & dimensions selector Available fields http Metrics 4 Dimensions 8 Rece…" at bounding box center [756, 406] width 1512 height 812
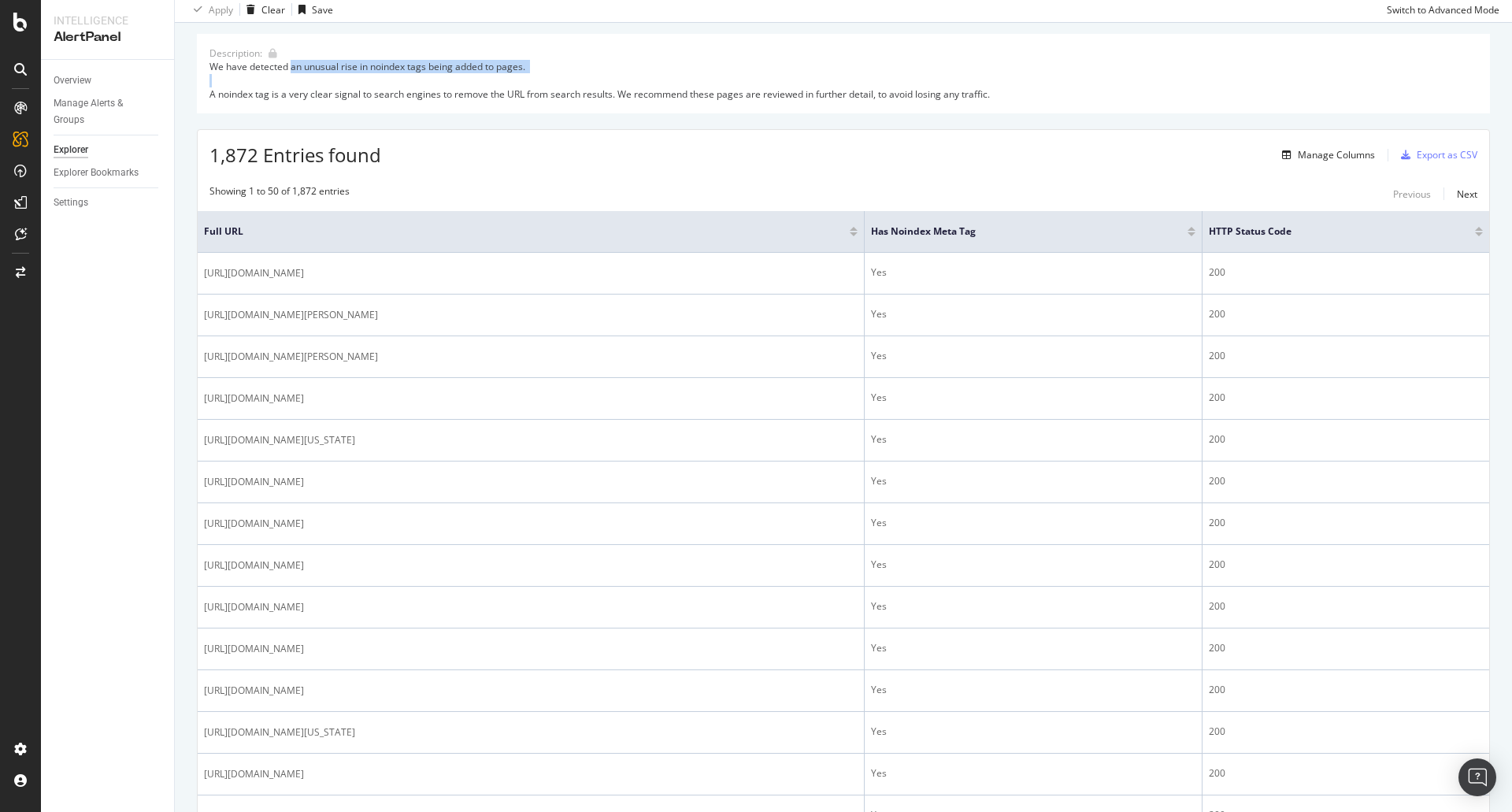
drag, startPoint x: 292, startPoint y: 69, endPoint x: 622, endPoint y: 89, distance: 330.6
click at [622, 86] on div "We have detected an unusual rise in noindex tags being added to pages. A noinde…" at bounding box center [843, 80] width 1268 height 41
click at [622, 89] on div "We have detected an unusual rise in noindex tags being added to pages. A noinde…" at bounding box center [843, 80] width 1268 height 41
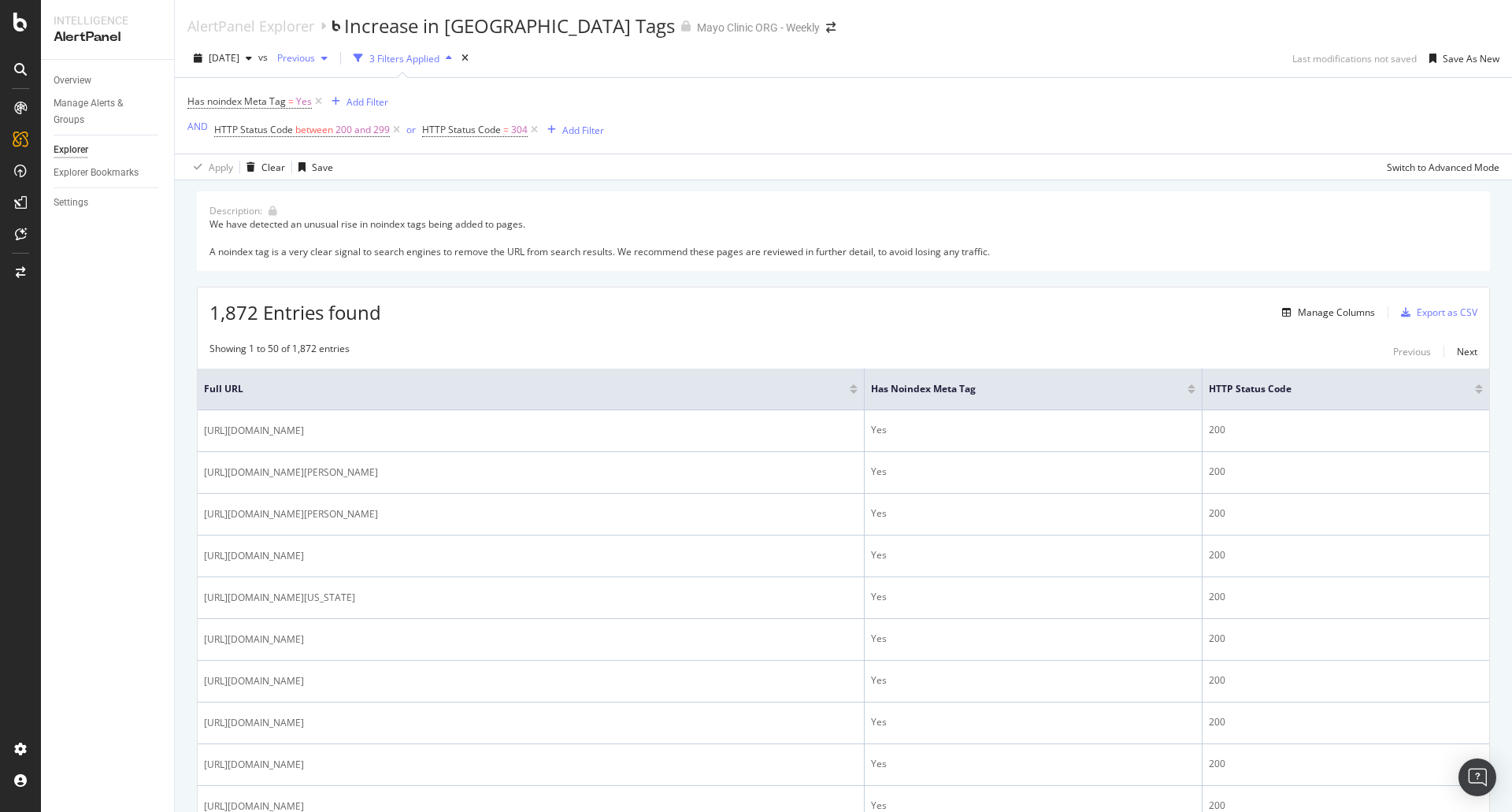
click at [315, 60] on span "Previous" at bounding box center [293, 57] width 44 height 14
click at [856, 252] on div "We have detected an unusual rise in noindex tags being added to pages. A noinde…" at bounding box center [843, 238] width 1268 height 41
click at [1308, 312] on div "Manage Columns" at bounding box center [1337, 312] width 77 height 14
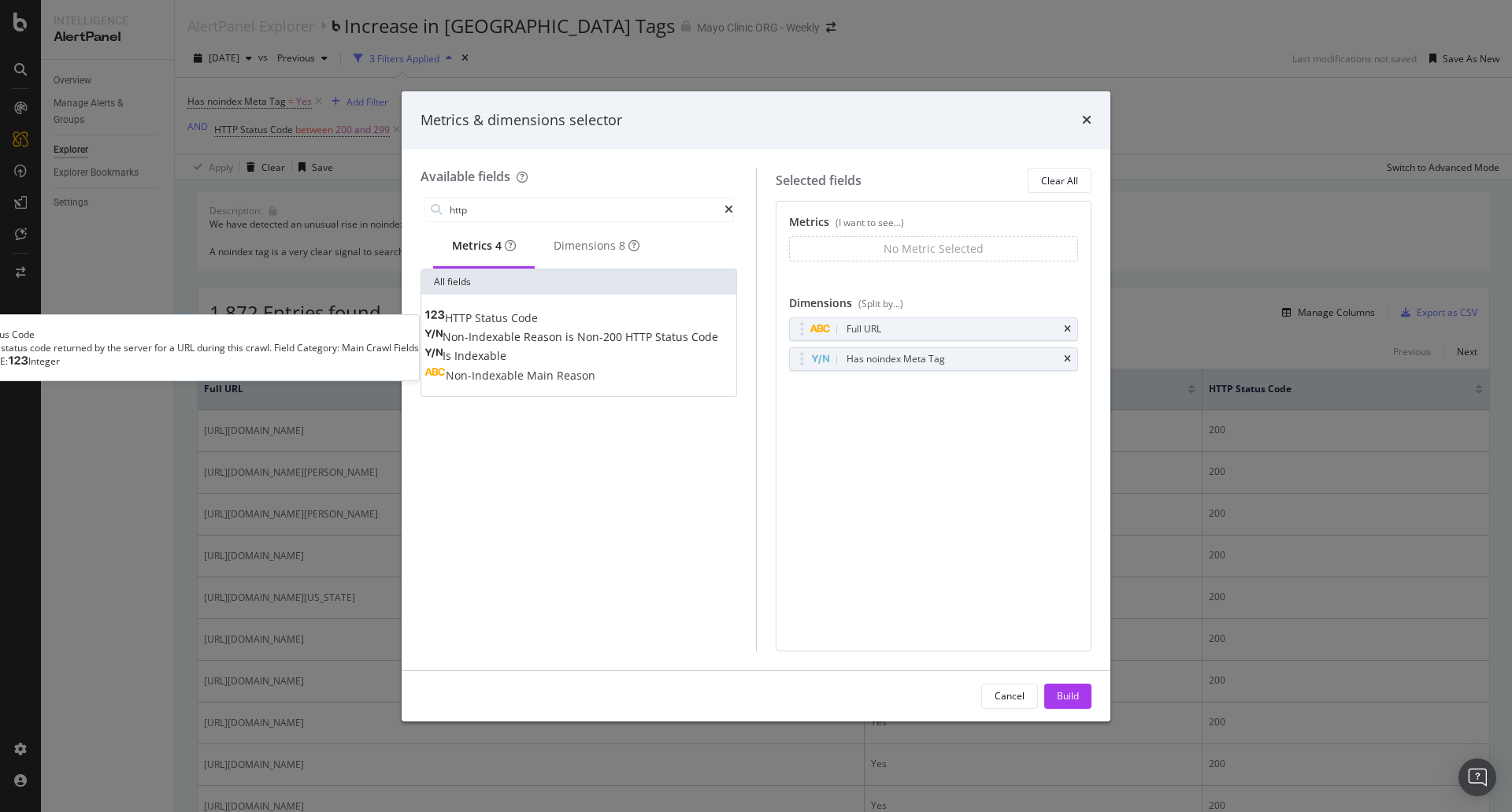
type input "http"
click at [538, 324] on div "HTTP Status Code" at bounding box center [481, 317] width 113 height 16
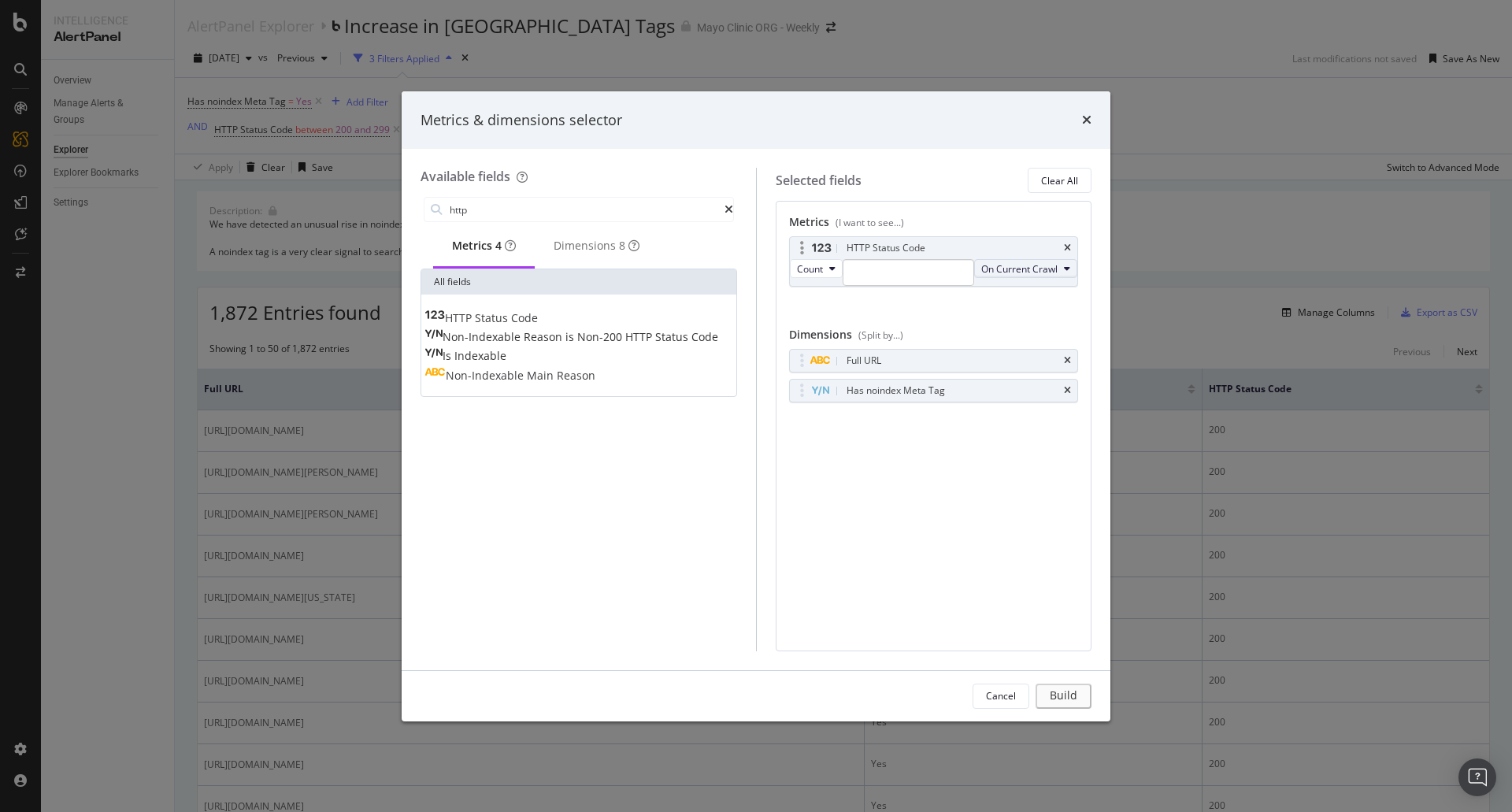
click at [974, 278] on button "On Current Crawl" at bounding box center [1026, 269] width 103 height 18
click at [856, 396] on div "On Current Crawl On Compared Crawl Changed" at bounding box center [851, 352] width 116 height 95
click at [857, 390] on div "Changed" at bounding box center [851, 380] width 114 height 23
click at [838, 278] on button "Count" at bounding box center [816, 269] width 53 height 18
click at [911, 278] on input "modal" at bounding box center [915, 272] width 144 height 27
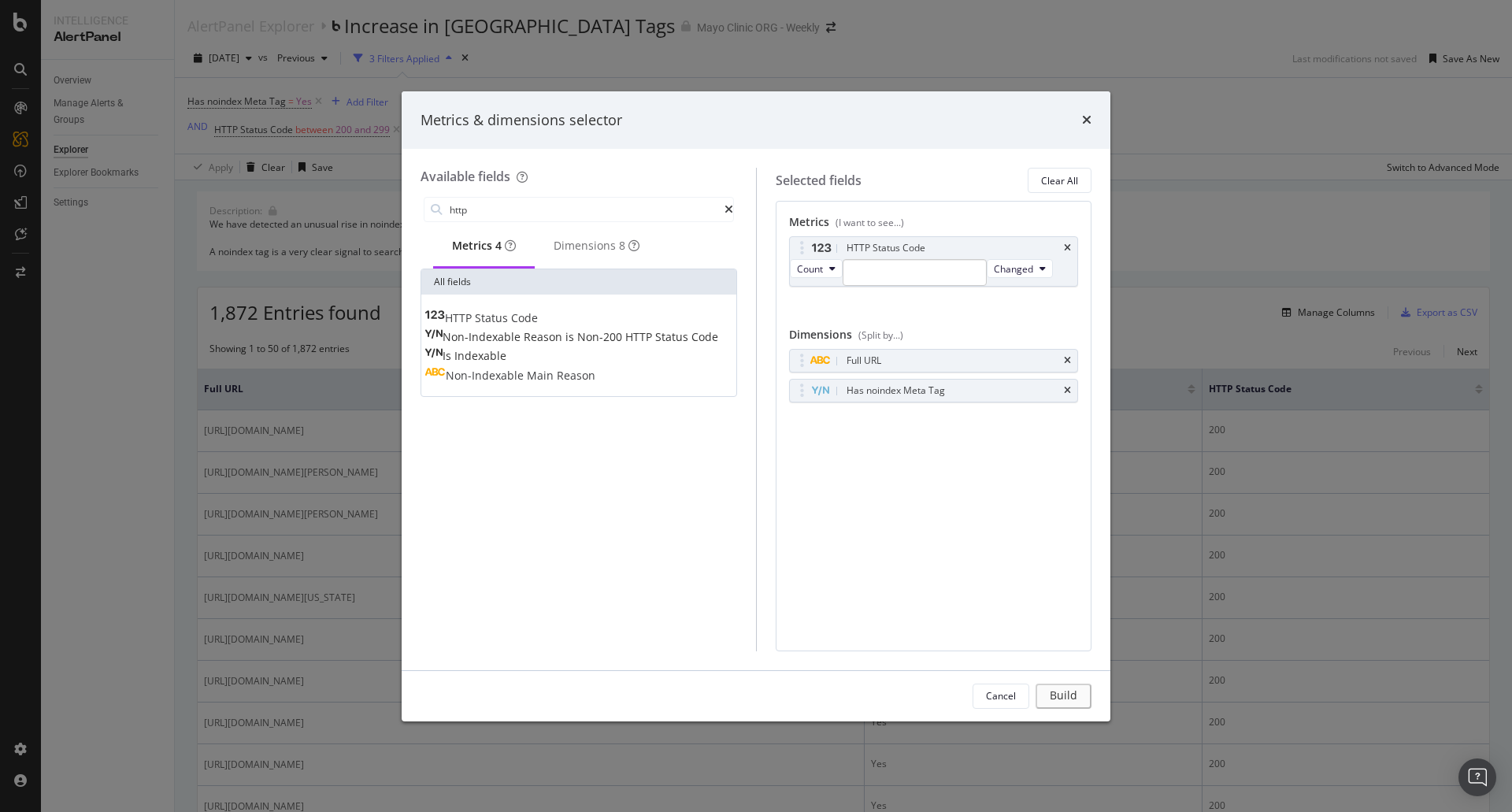
click at [1063, 315] on div "HTTP Status Code Count Changed You can use this field as a metric" at bounding box center [935, 278] width 290 height 84
click at [1063, 682] on div "Cancel Build" at bounding box center [756, 696] width 708 height 51
click at [957, 284] on div "Count Changed" at bounding box center [921, 272] width 263 height 27
click at [954, 278] on input "modal" at bounding box center [915, 272] width 144 height 27
drag, startPoint x: 1027, startPoint y: 324, endPoint x: 1019, endPoint y: 272, distance: 52.6
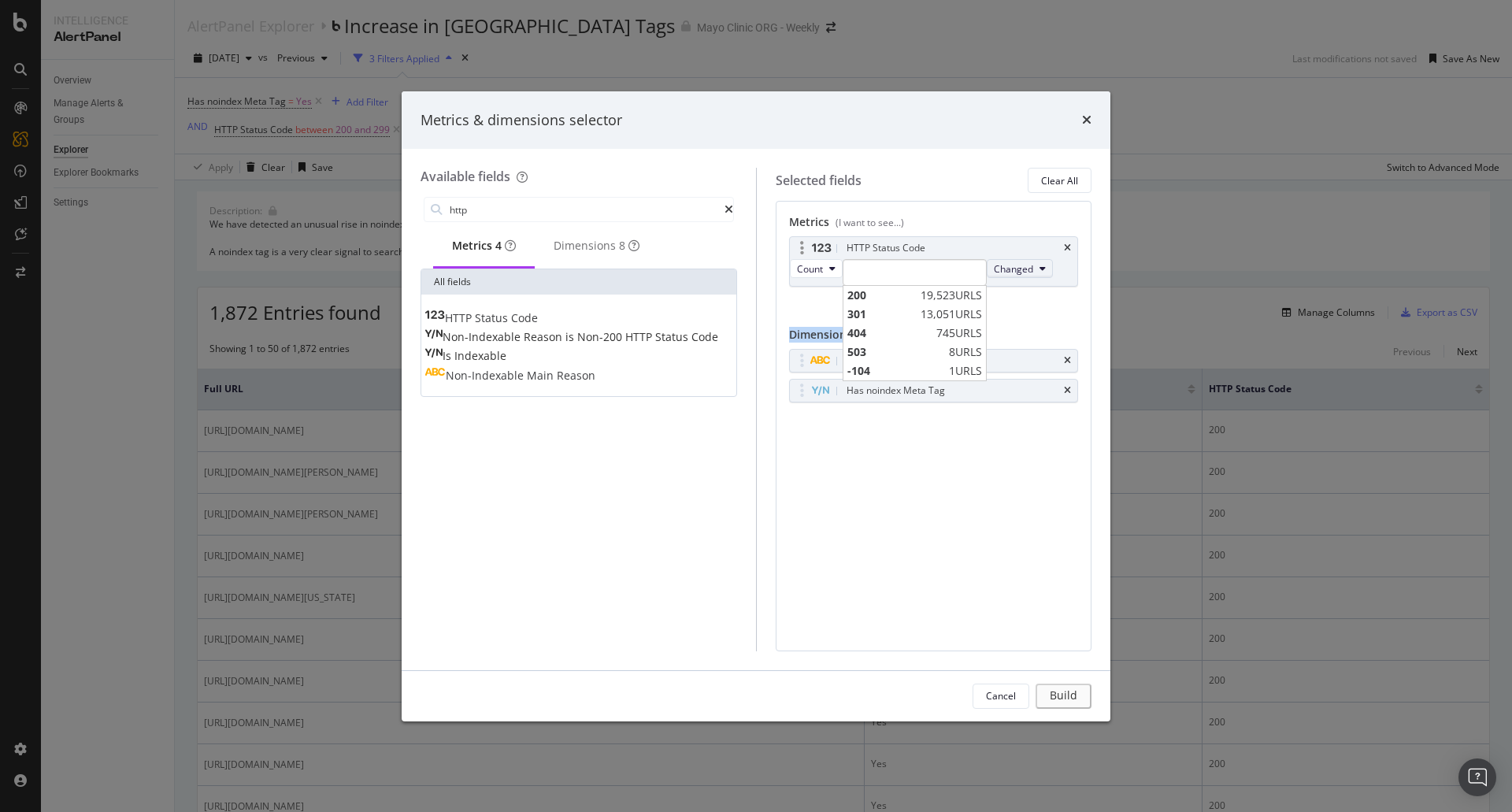
click at [1027, 318] on div "Metrics (I want to see...) HTTP Status Code Count 200 19,523 URLS 301 13,051 UR…" at bounding box center [935, 325] width 290 height 222
click at [1022, 263] on button "Changed" at bounding box center [1020, 269] width 66 height 18
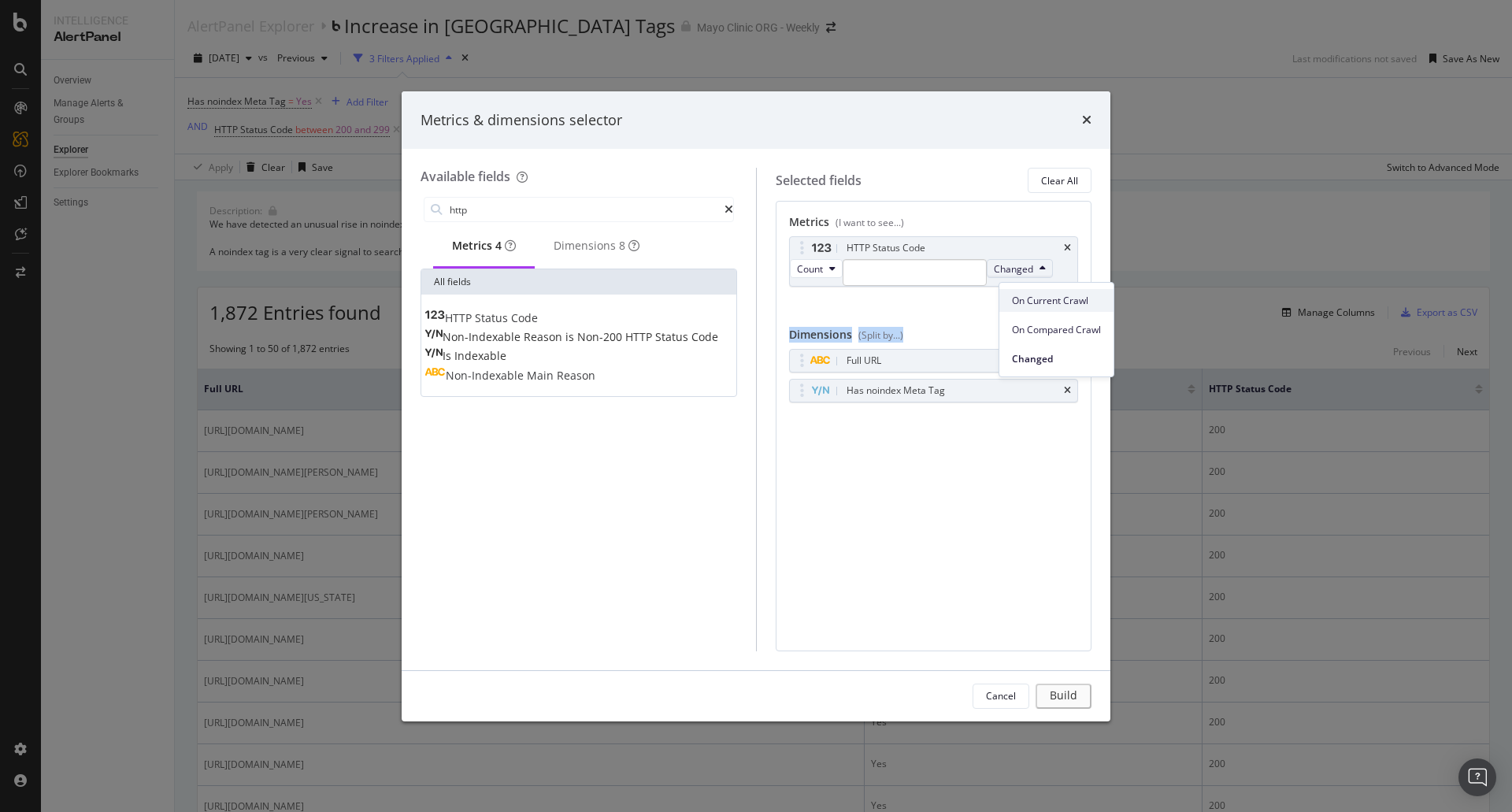
click at [1011, 305] on div "On Current Crawl" at bounding box center [1056, 300] width 114 height 23
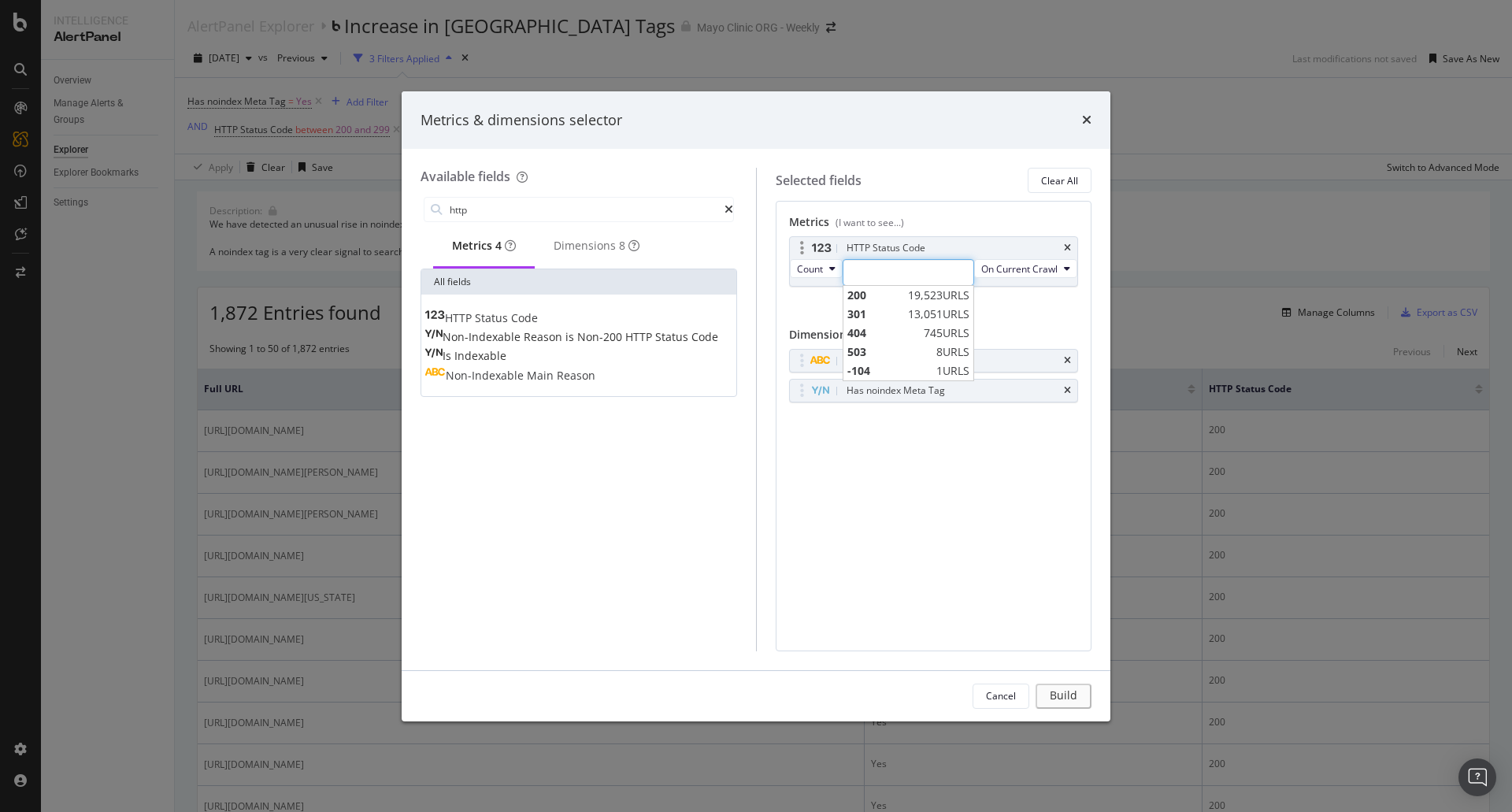
click at [875, 269] on input "modal" at bounding box center [909, 272] width 132 height 27
click at [858, 291] on span "200" at bounding box center [876, 295] width 57 height 16
click at [1070, 702] on div "Build" at bounding box center [1068, 696] width 22 height 14
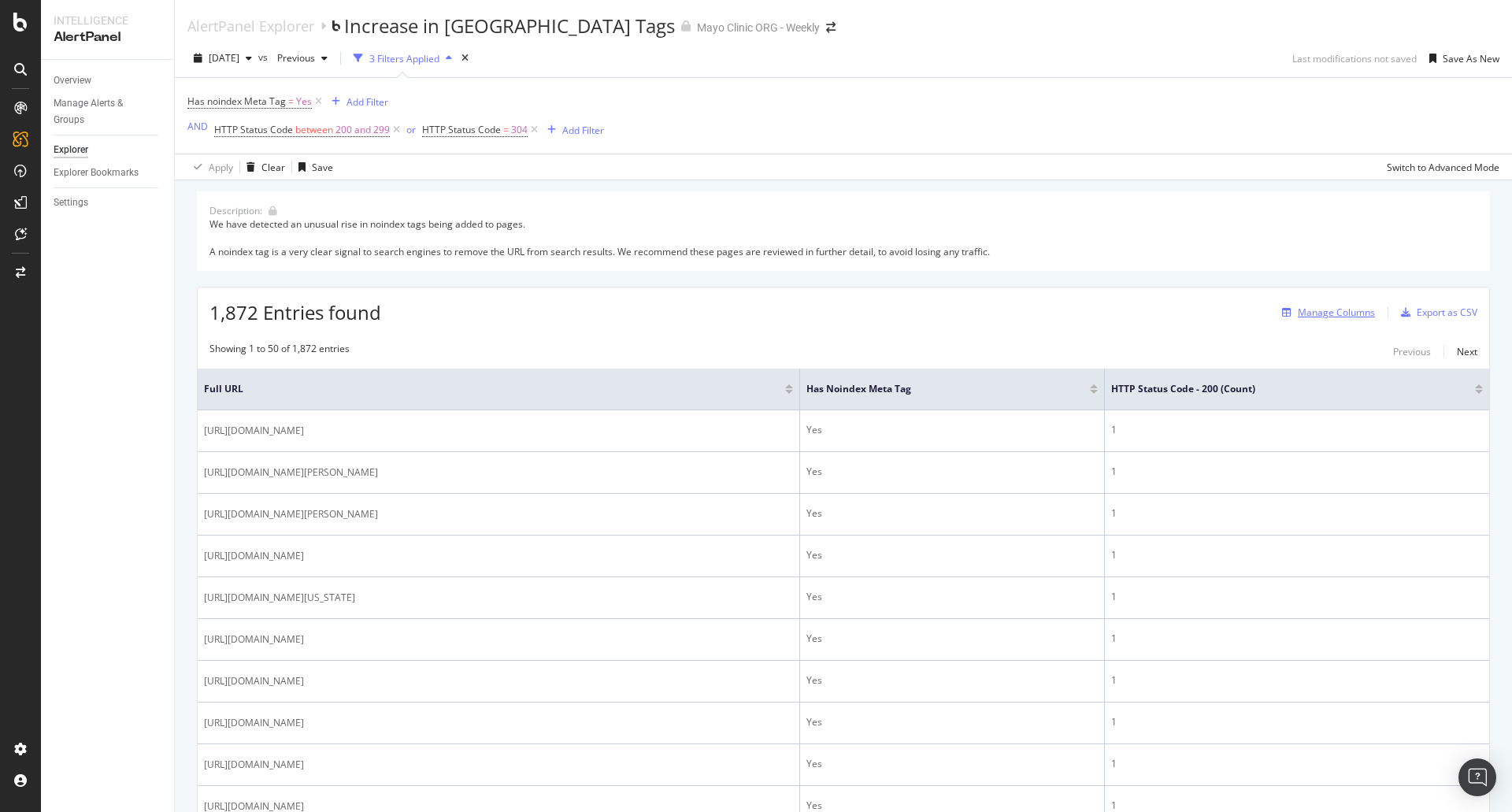
click at [1302, 310] on div "Manage Columns" at bounding box center [1337, 312] width 77 height 14
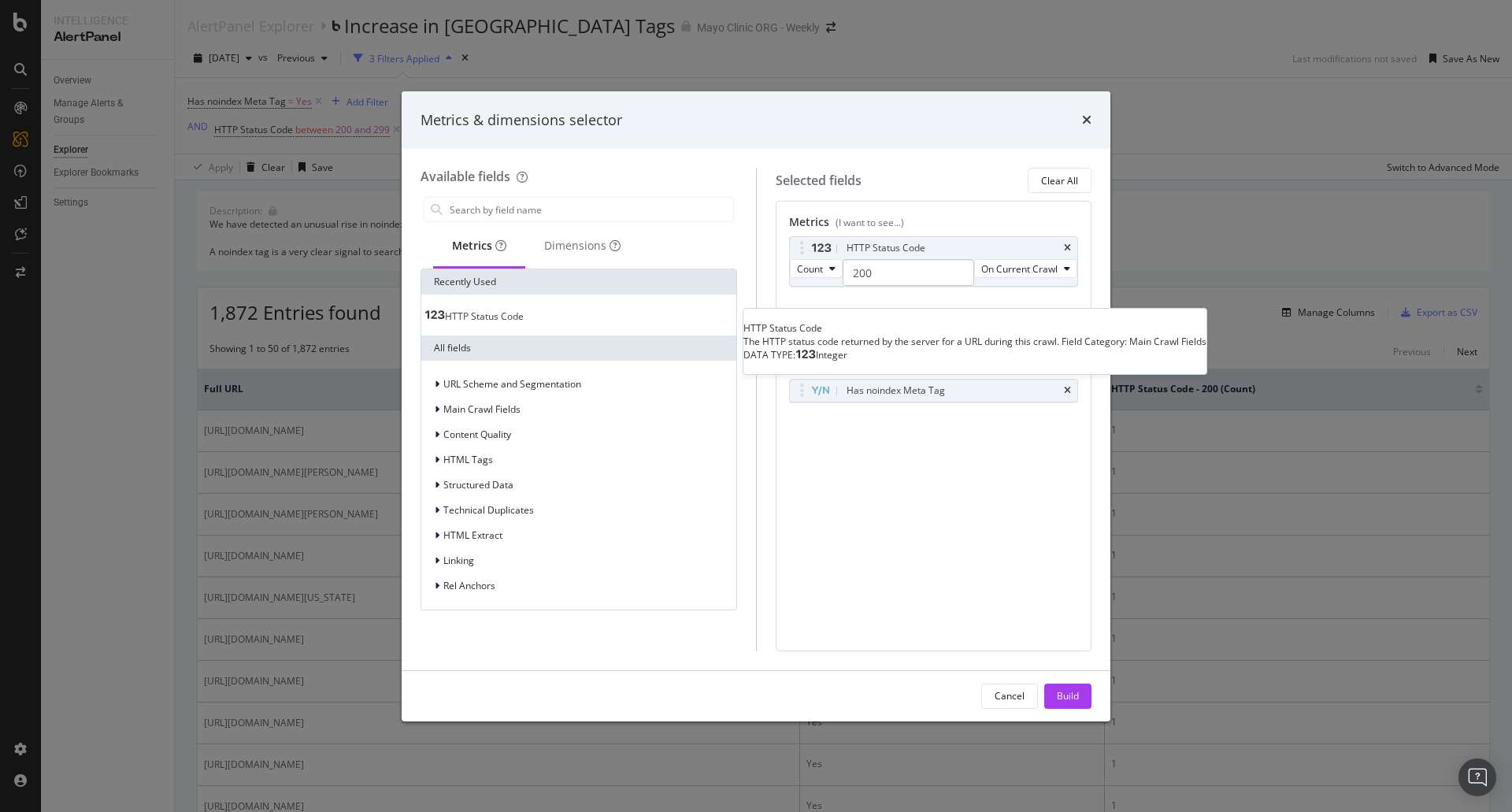
click at [524, 322] on span "HTTP Status Code" at bounding box center [483, 316] width 78 height 14
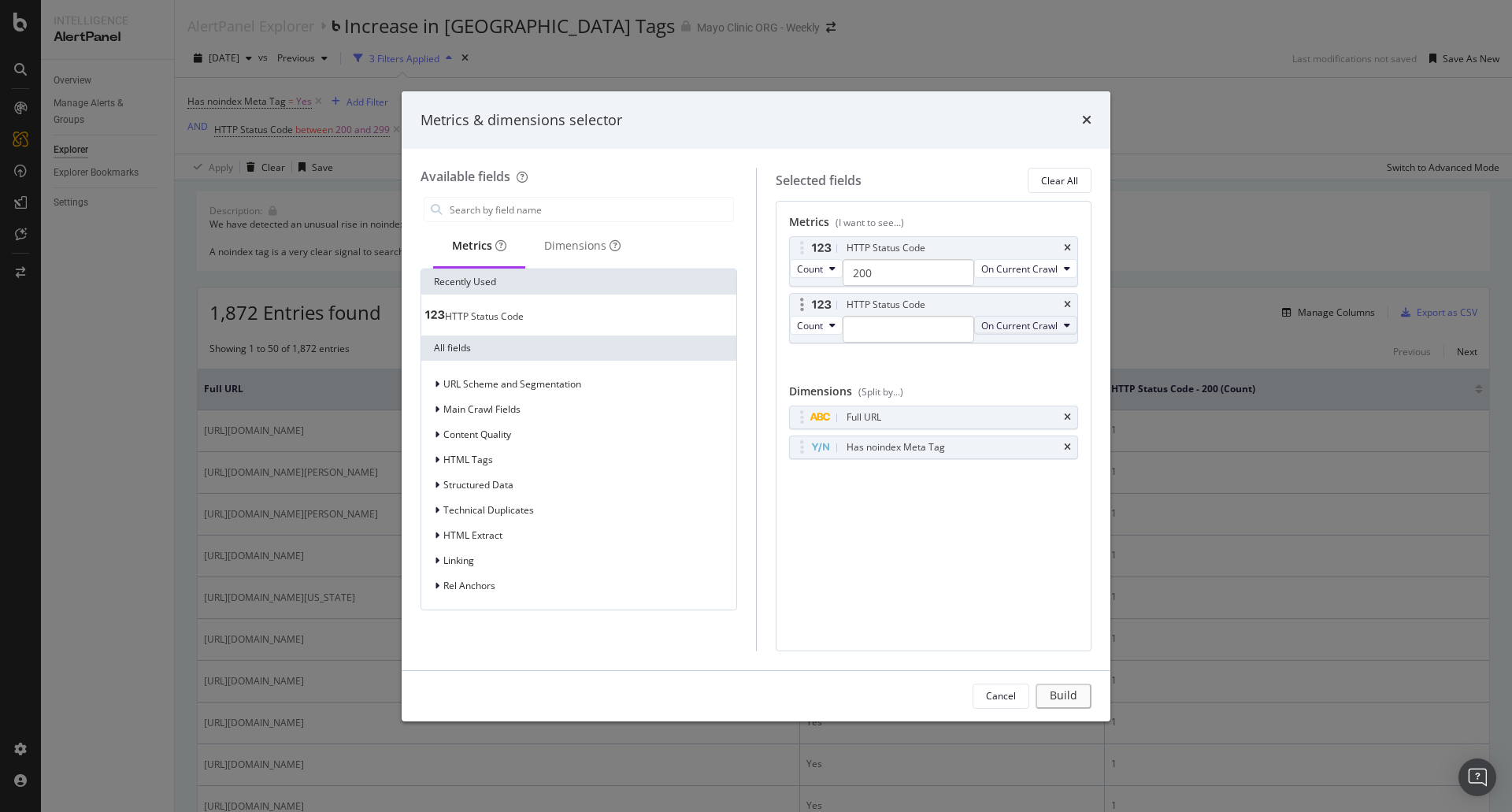
click at [982, 332] on span "On Current Crawl" at bounding box center [1019, 326] width 77 height 14
drag, startPoint x: 857, startPoint y: 465, endPoint x: 866, endPoint y: 447, distance: 20.1
click at [857, 464] on span "Changed" at bounding box center [851, 461] width 89 height 14
click at [1033, 332] on span "Changed" at bounding box center [1013, 326] width 40 height 14
click at [1027, 407] on span "On Compared Crawl" at bounding box center [1056, 411] width 89 height 14
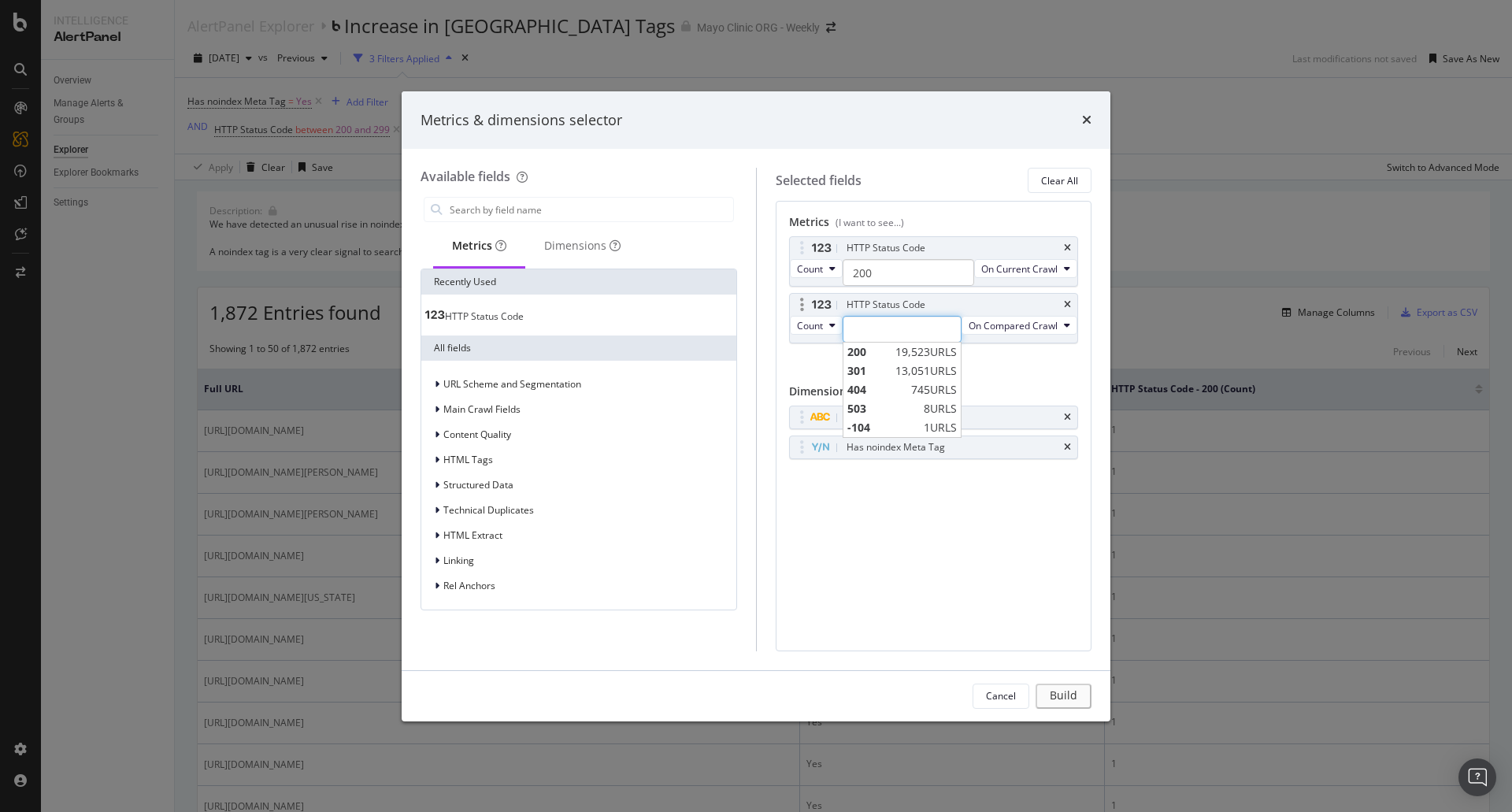
click at [901, 342] on input "modal" at bounding box center [903, 328] width 120 height 27
click at [881, 360] on span "200" at bounding box center [870, 352] width 45 height 16
click at [1059, 684] on button "Build" at bounding box center [1067, 696] width 47 height 25
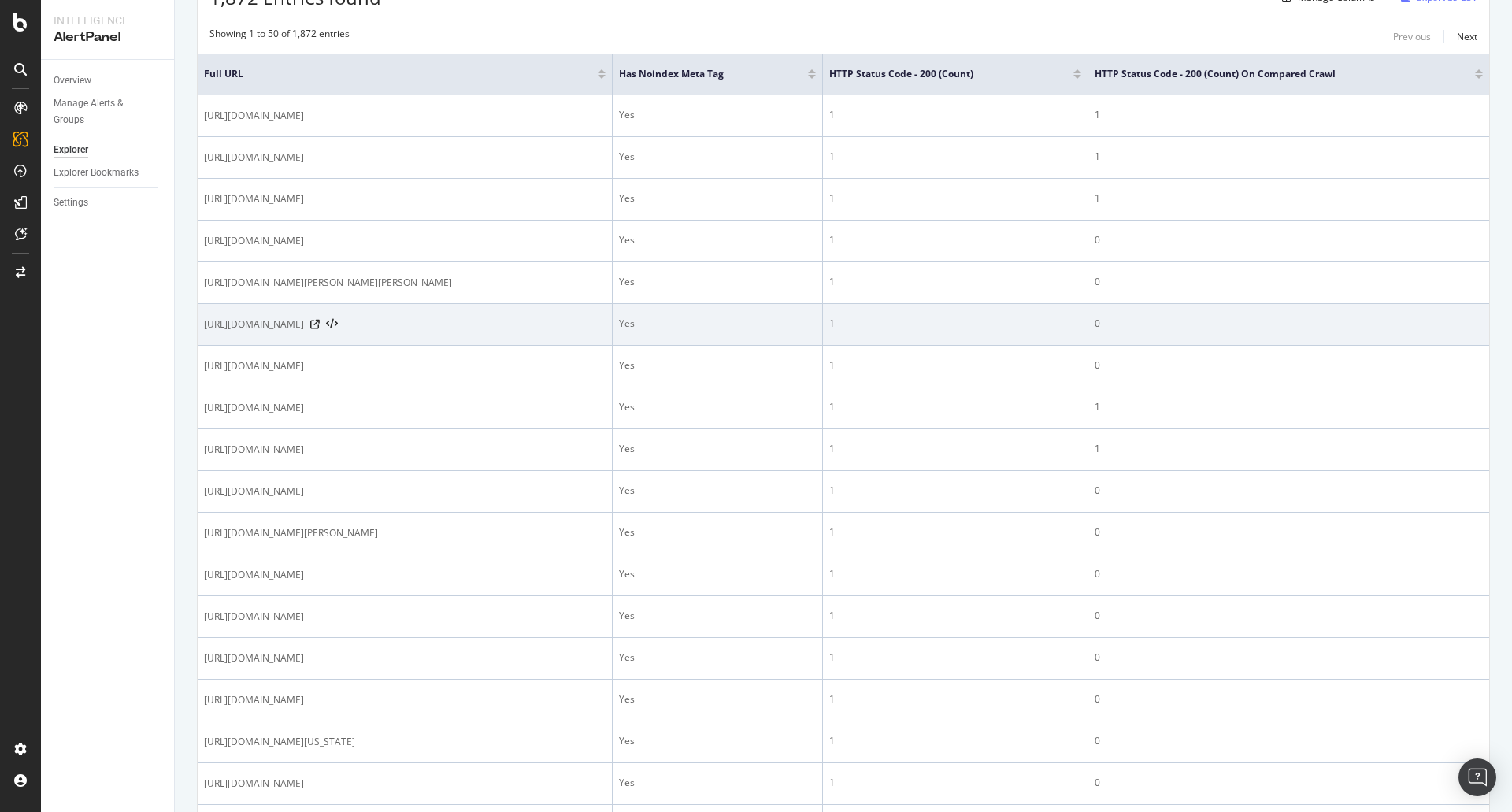
scroll to position [158, 0]
